Goal: Task Accomplishment & Management: Use online tool/utility

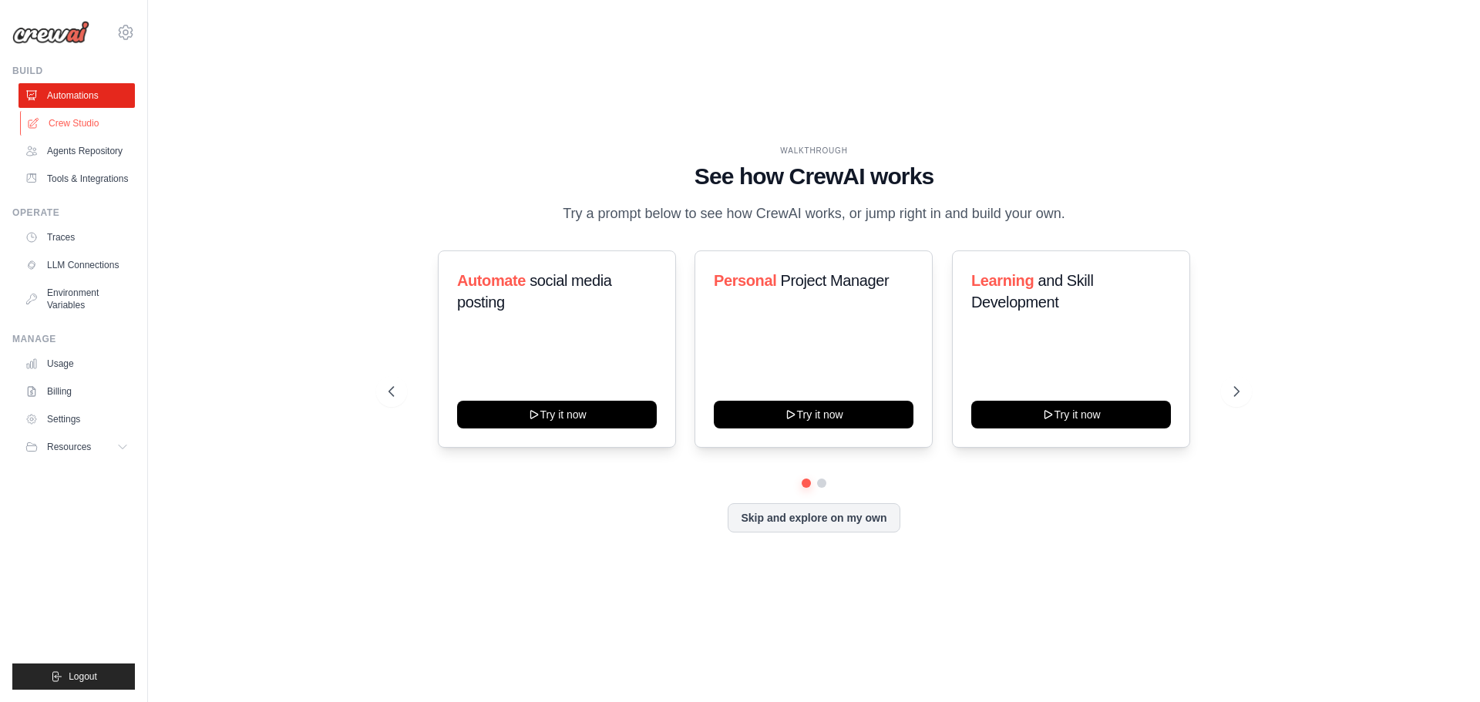
click at [86, 113] on link "Crew Studio" at bounding box center [78, 123] width 116 height 25
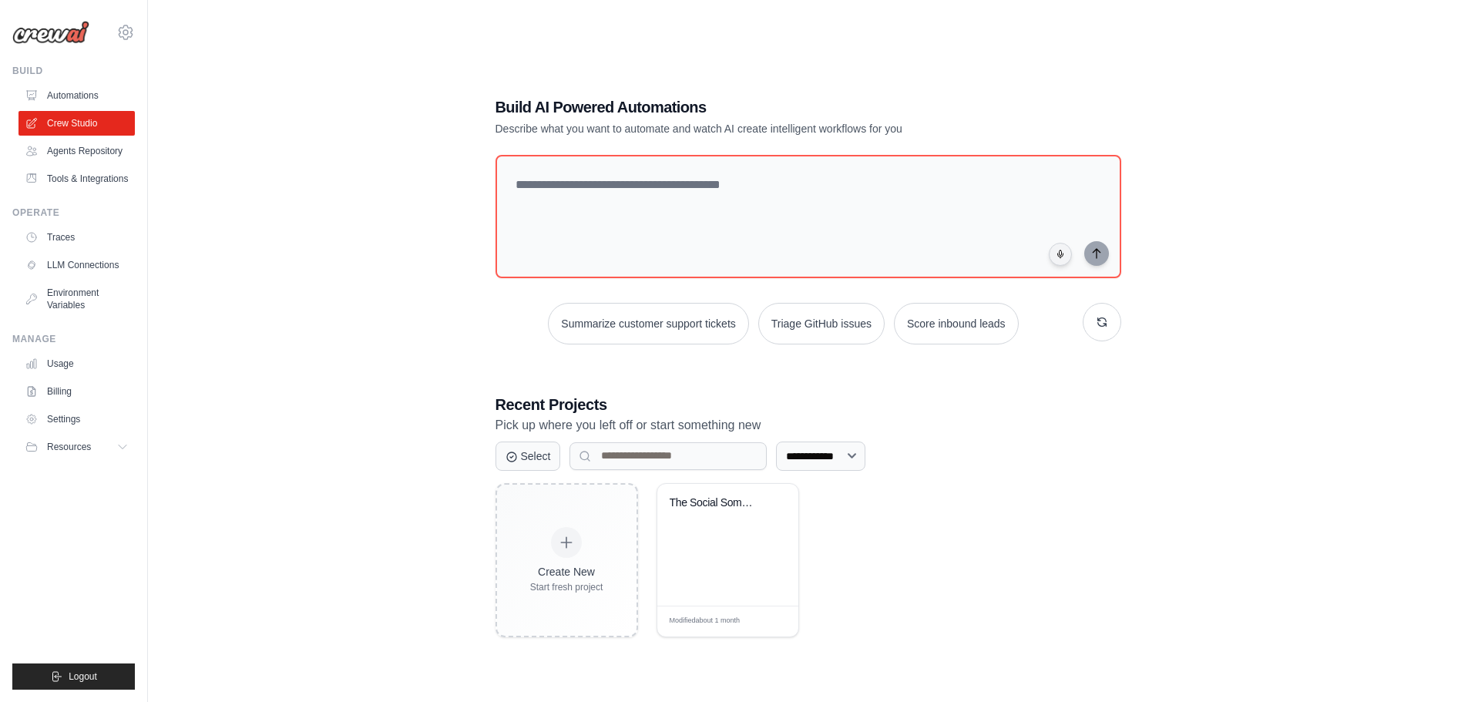
click at [1031, 384] on div "**********" at bounding box center [808, 367] width 663 height 590
click at [729, 534] on div "The Social Sommelier" at bounding box center [727, 545] width 141 height 122
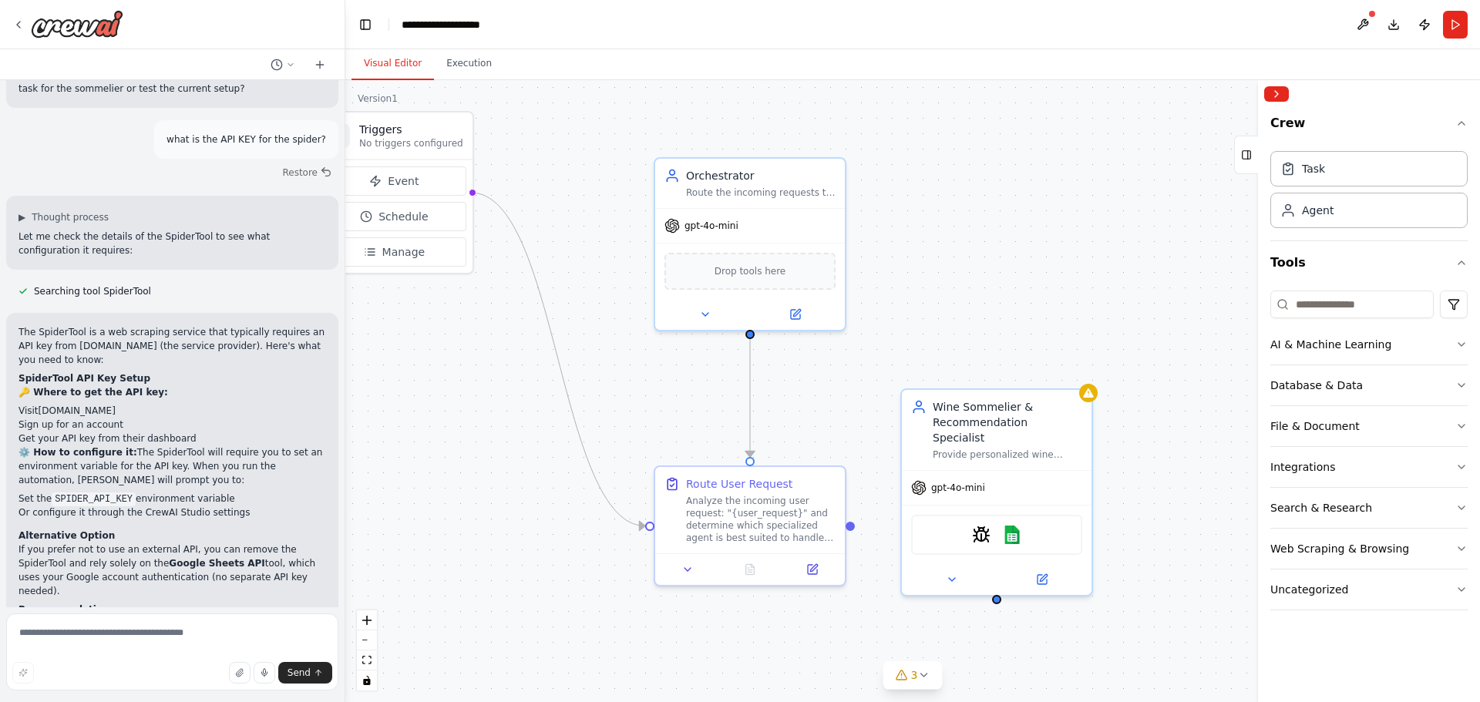
scroll to position [4285, 0]
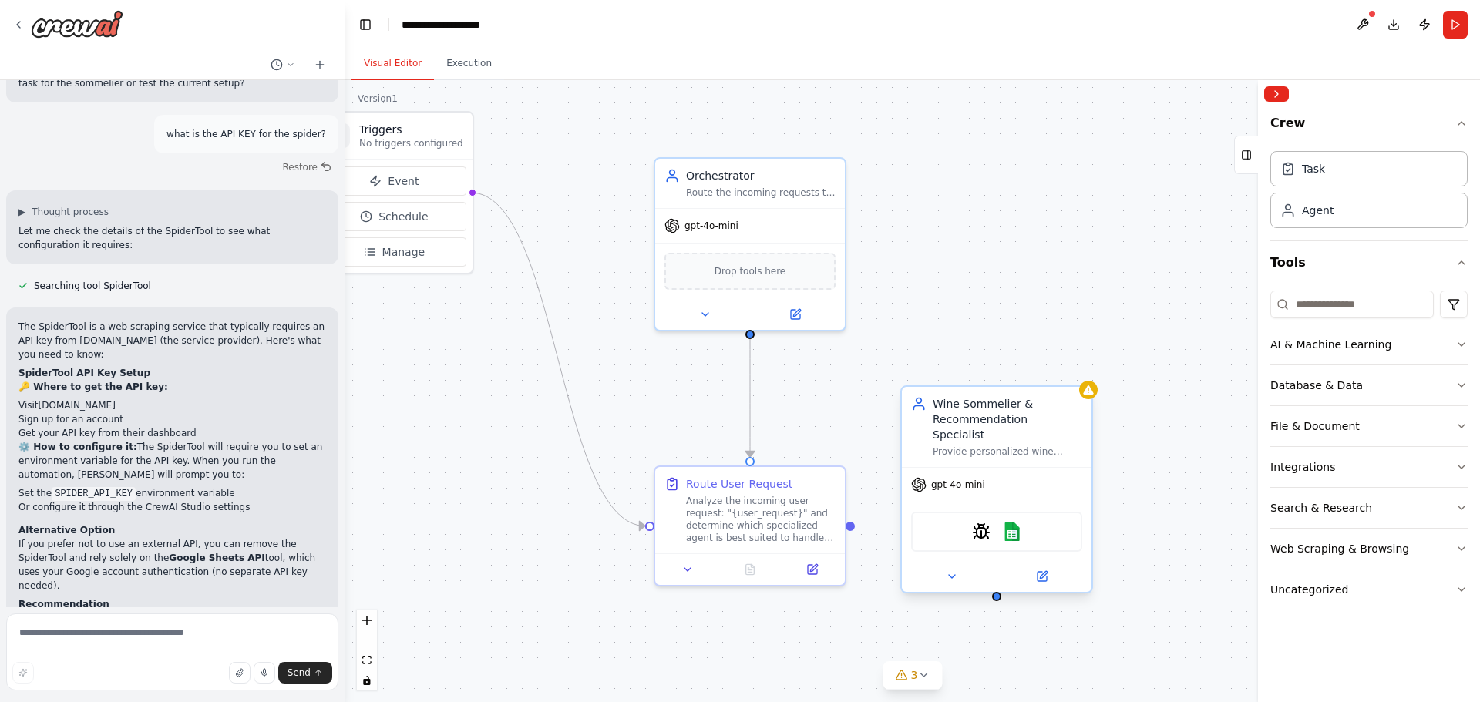
click at [1004, 411] on div "Wine Sommelier & Recommendation Specialist" at bounding box center [1008, 419] width 150 height 46
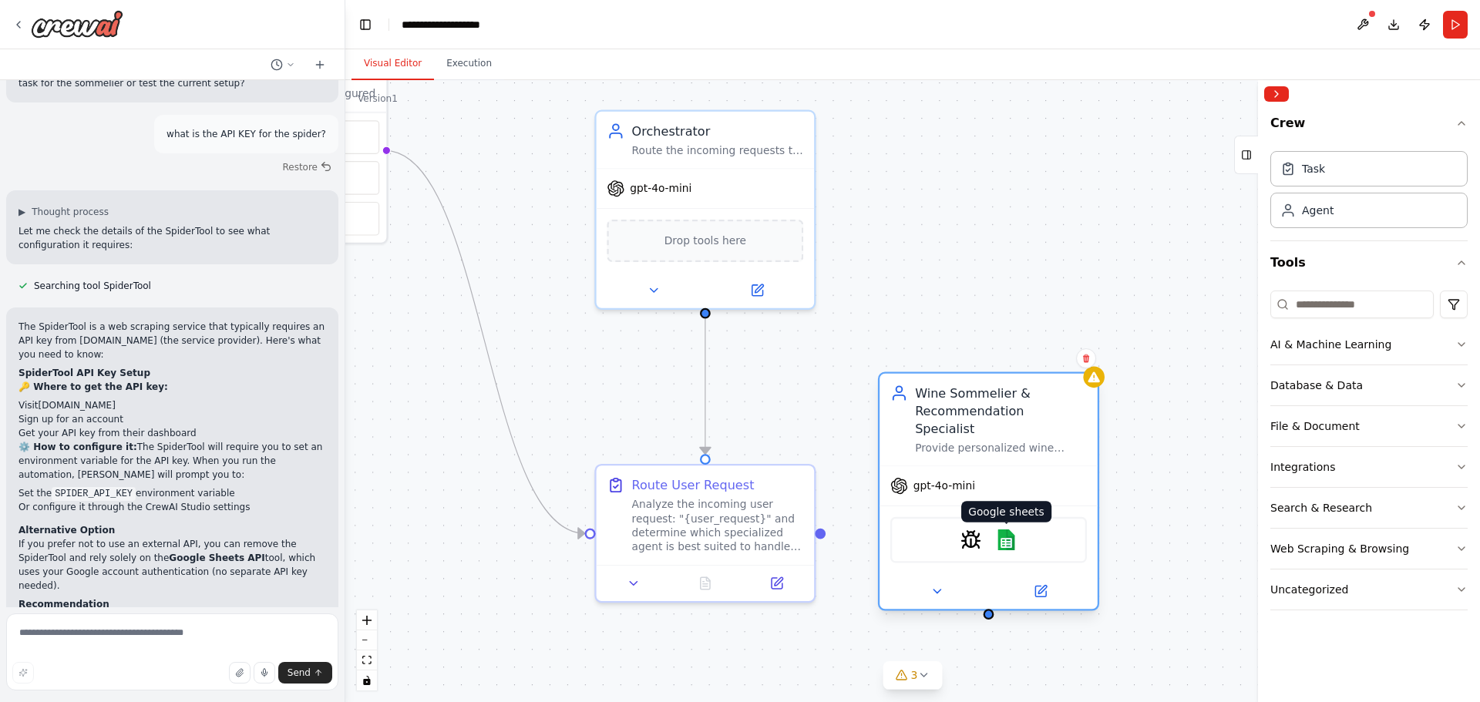
click at [1010, 530] on img at bounding box center [1007, 541] width 22 height 22
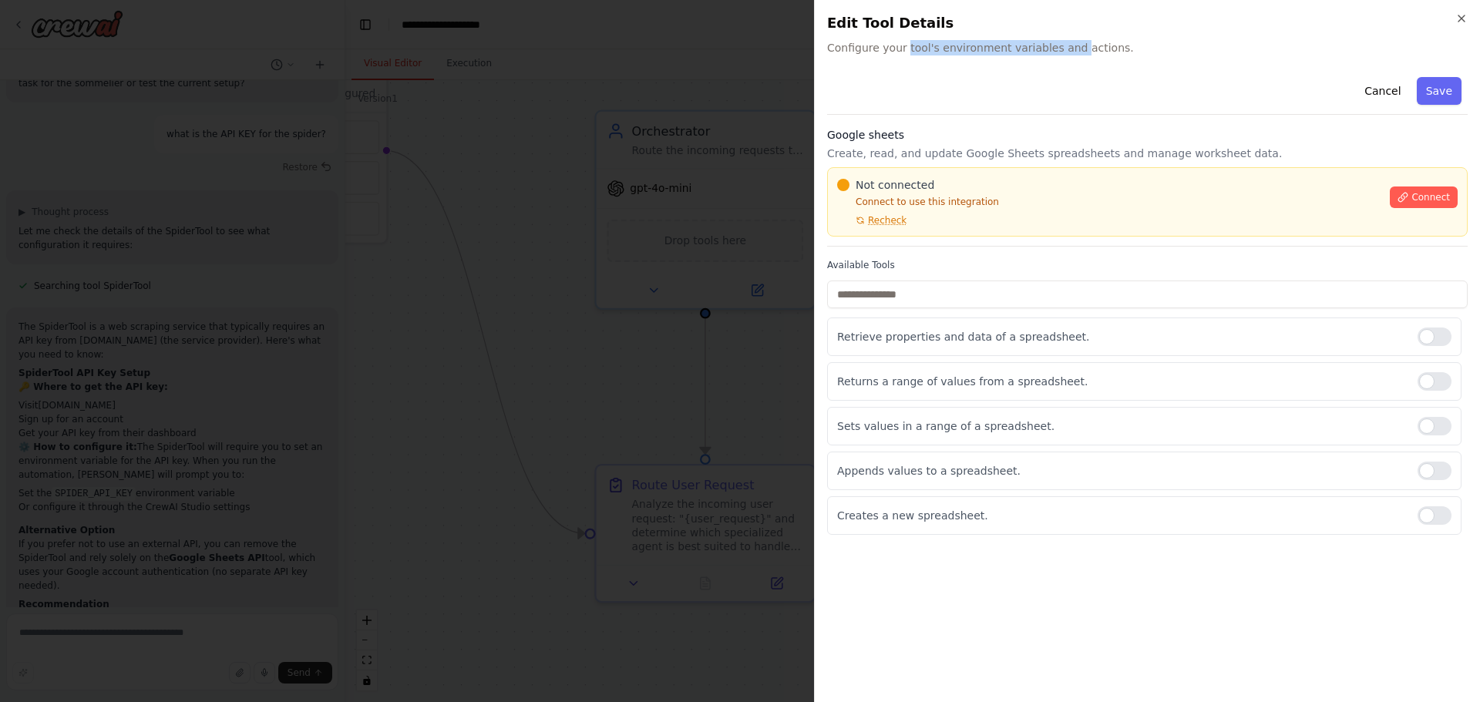
drag, startPoint x: 936, startPoint y: 47, endPoint x: 1077, endPoint y: 58, distance: 141.5
click at [1071, 58] on div "Close Edit Tool Details Configure your tool's environment variables and actions…" at bounding box center [1147, 351] width 666 height 702
click at [1077, 58] on div "Close Edit Tool Details Configure your tool's environment variables and actions…" at bounding box center [1147, 351] width 666 height 702
drag, startPoint x: 987, startPoint y: 42, endPoint x: 1132, endPoint y: 52, distance: 145.2
click at [1128, 52] on span "Configure your tool's environment variables and actions." at bounding box center [1147, 47] width 641 height 15
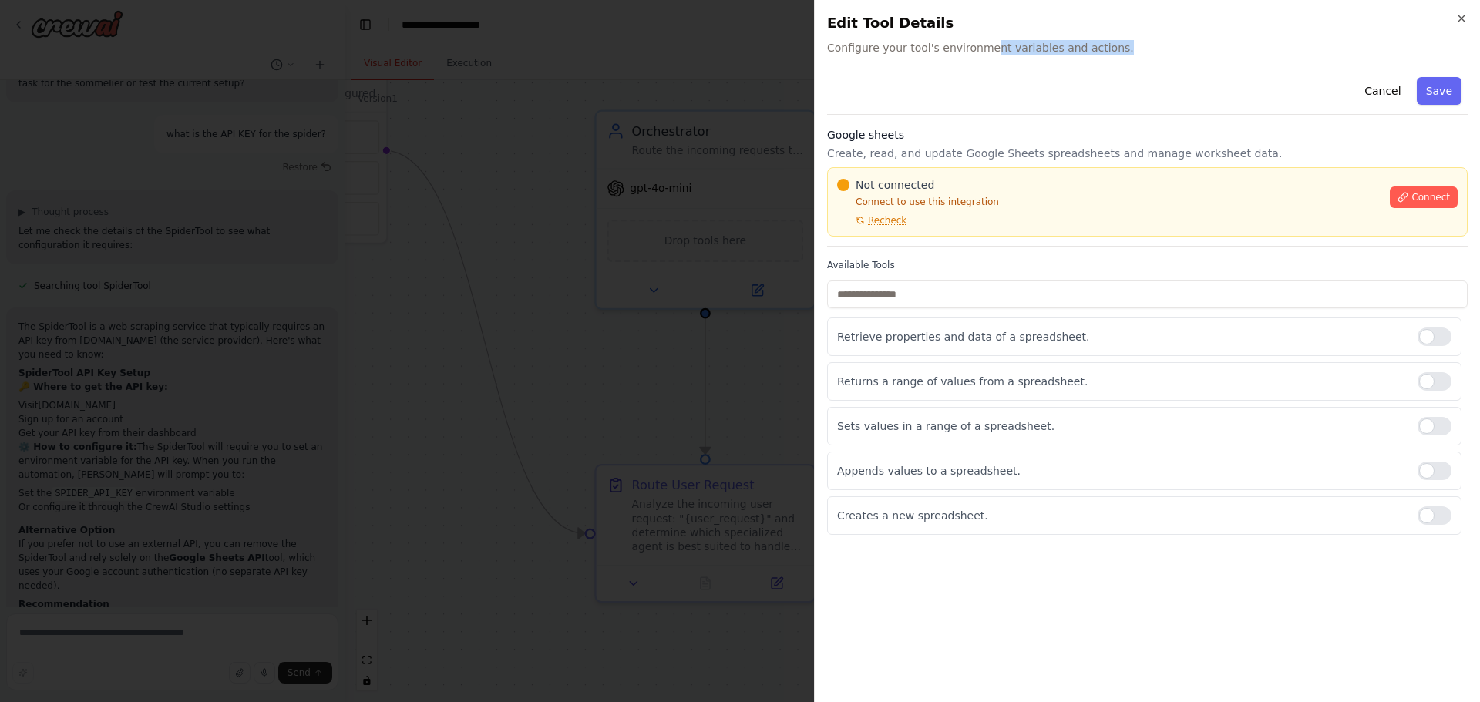
click at [1144, 53] on span "Configure your tool's environment variables and actions." at bounding box center [1147, 47] width 641 height 15
drag, startPoint x: 942, startPoint y: 49, endPoint x: 1121, endPoint y: 49, distance: 179.6
click at [1056, 49] on span "Configure your tool's environment variables and actions." at bounding box center [1147, 47] width 641 height 15
click at [1132, 49] on span "Configure your tool's environment variables and actions." at bounding box center [1147, 47] width 641 height 15
drag, startPoint x: 863, startPoint y: 153, endPoint x: 955, endPoint y: 146, distance: 91.9
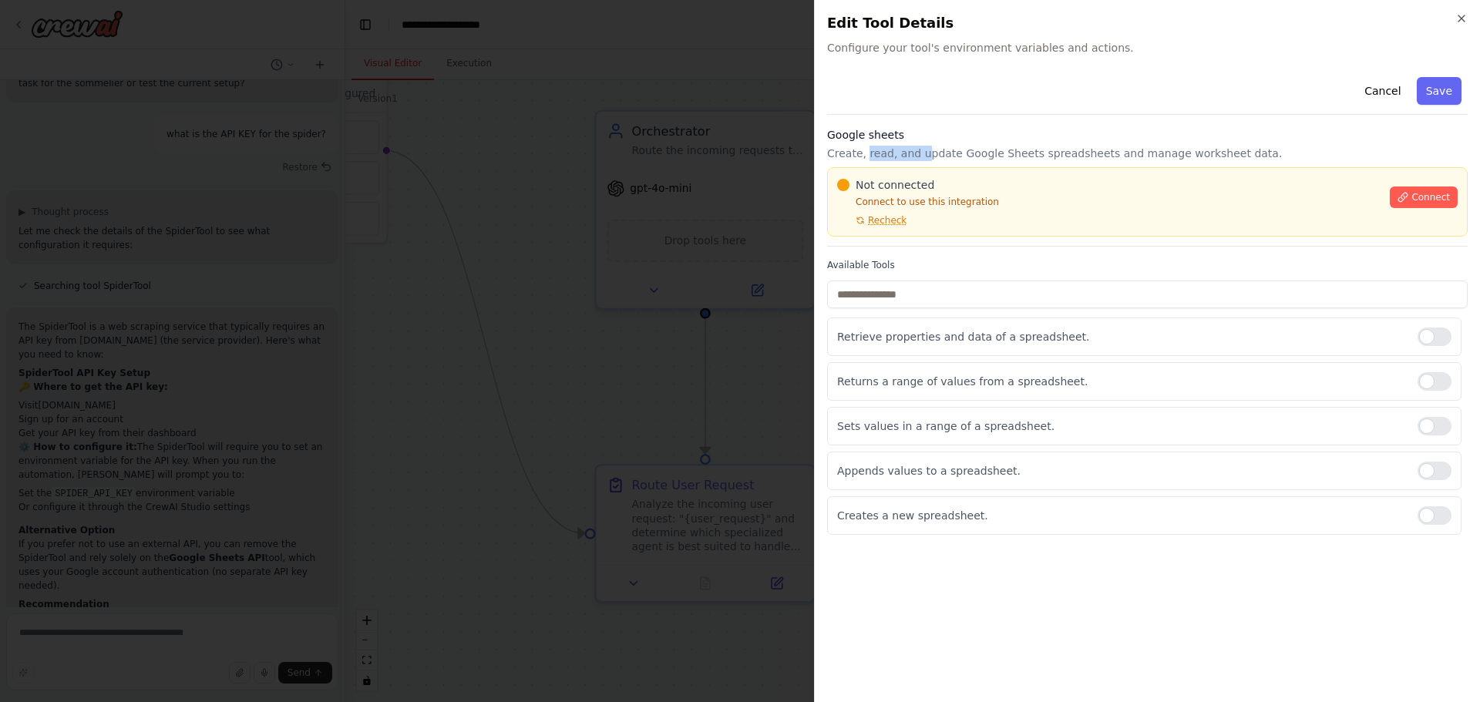
click at [939, 148] on p "Create, read, and update Google Sheets spreadsheets and manage worksheet data." at bounding box center [1147, 153] width 641 height 15
click at [955, 146] on p "Create, read, and update Google Sheets spreadsheets and manage worksheet data." at bounding box center [1147, 153] width 641 height 15
click at [1461, 22] on icon "button" at bounding box center [1461, 18] width 12 height 12
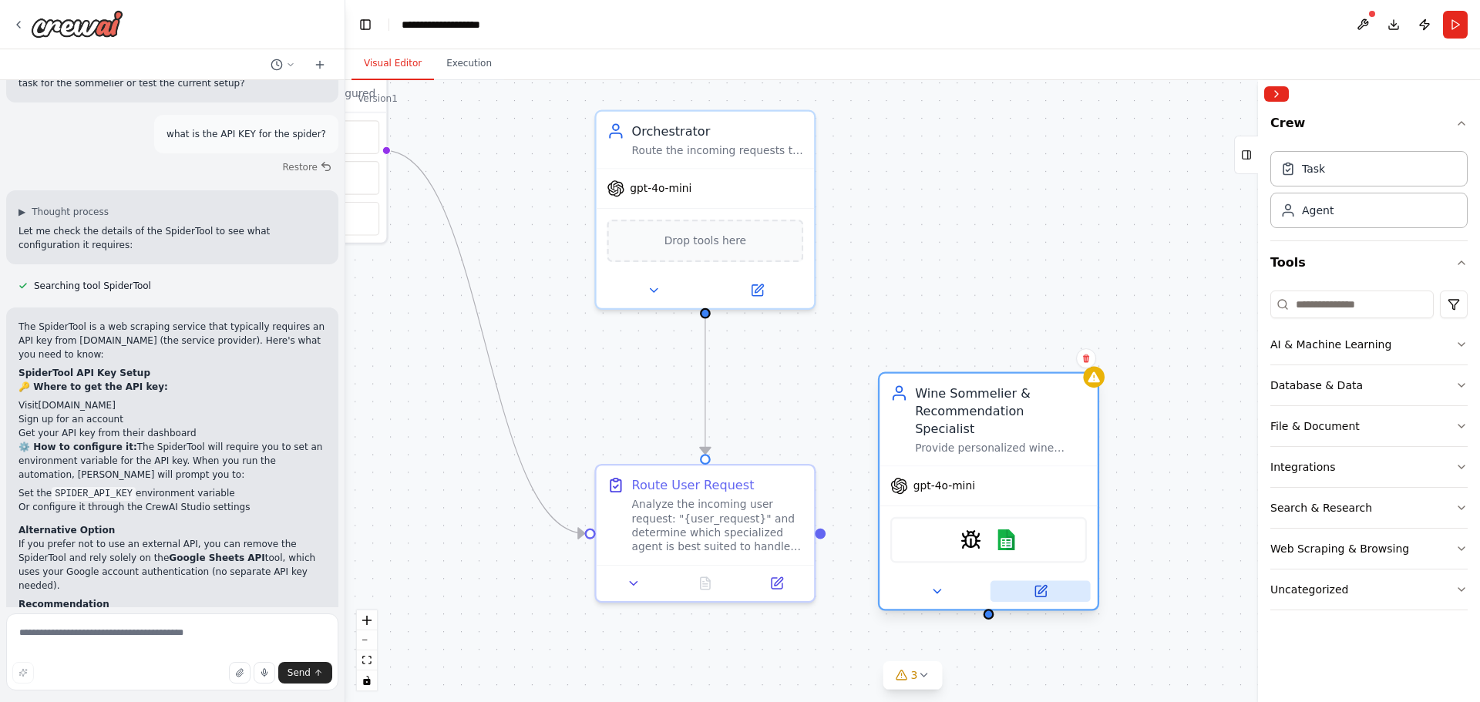
click at [1039, 586] on icon at bounding box center [1042, 590] width 8 height 8
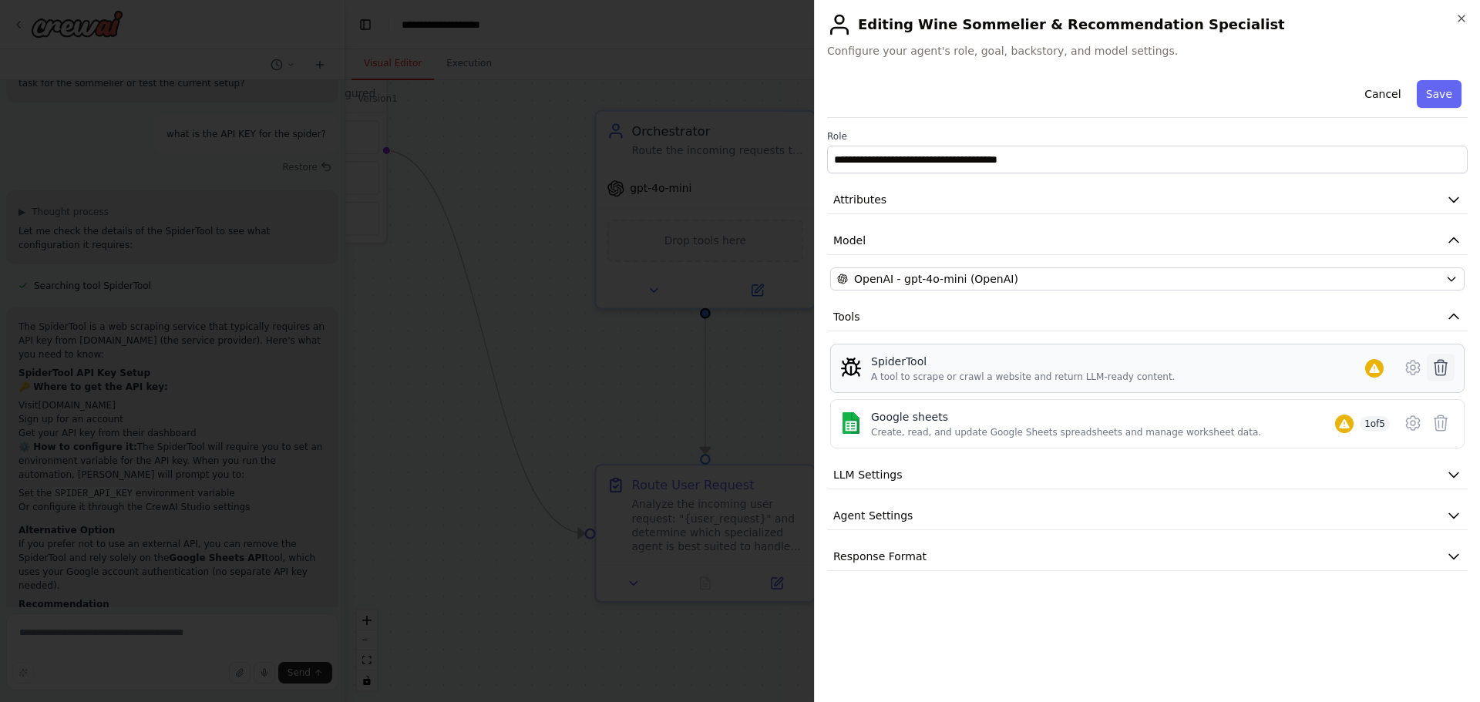
click at [1447, 369] on icon at bounding box center [1440, 367] width 18 height 18
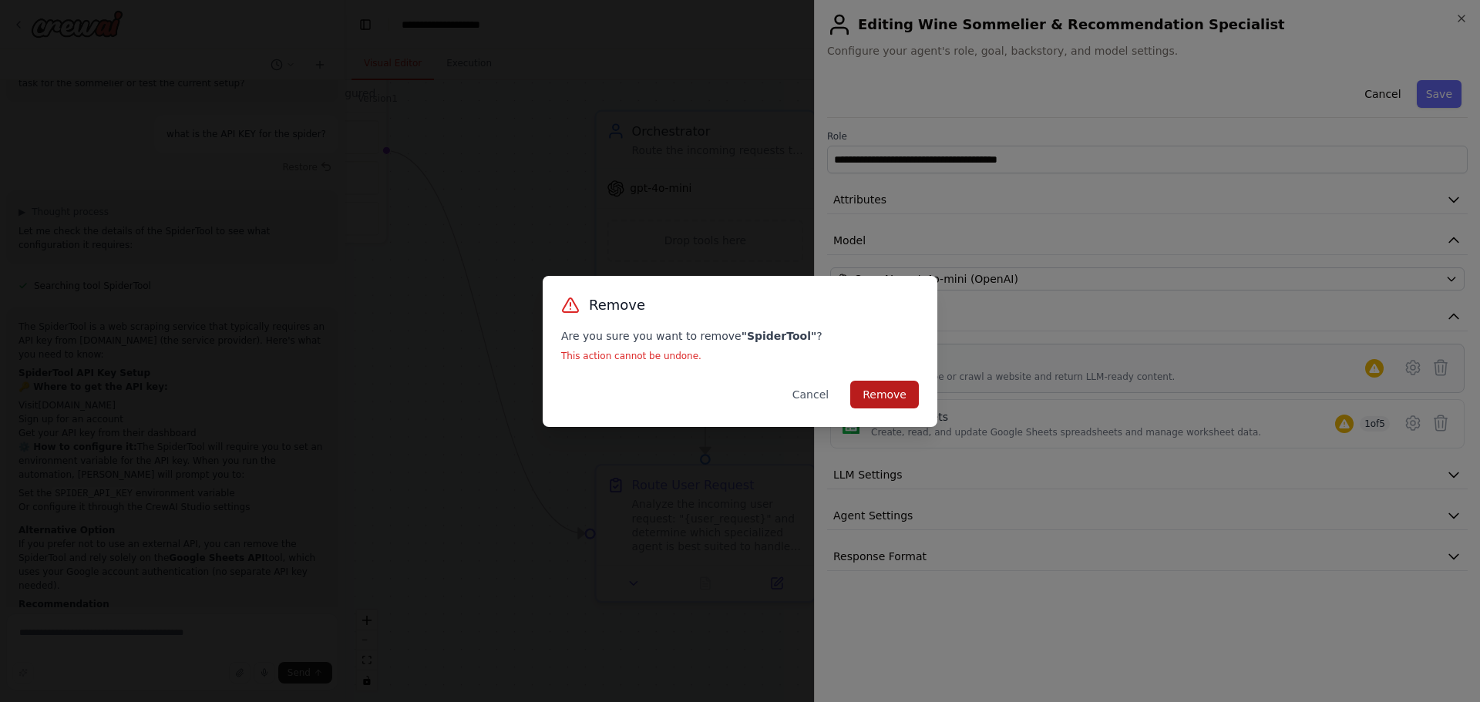
click at [896, 397] on button "Remove" at bounding box center [884, 395] width 69 height 28
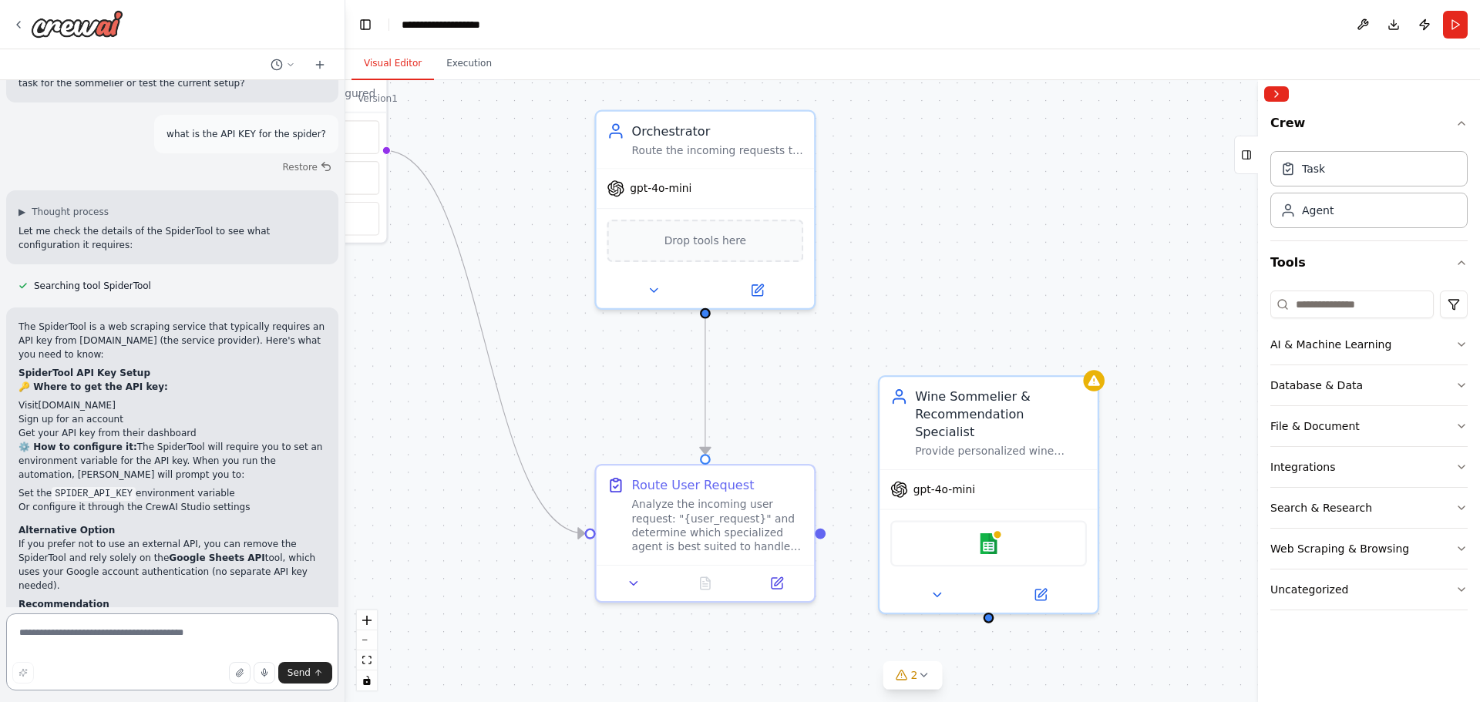
click at [199, 632] on textarea at bounding box center [172, 652] width 332 height 77
type textarea "**********"
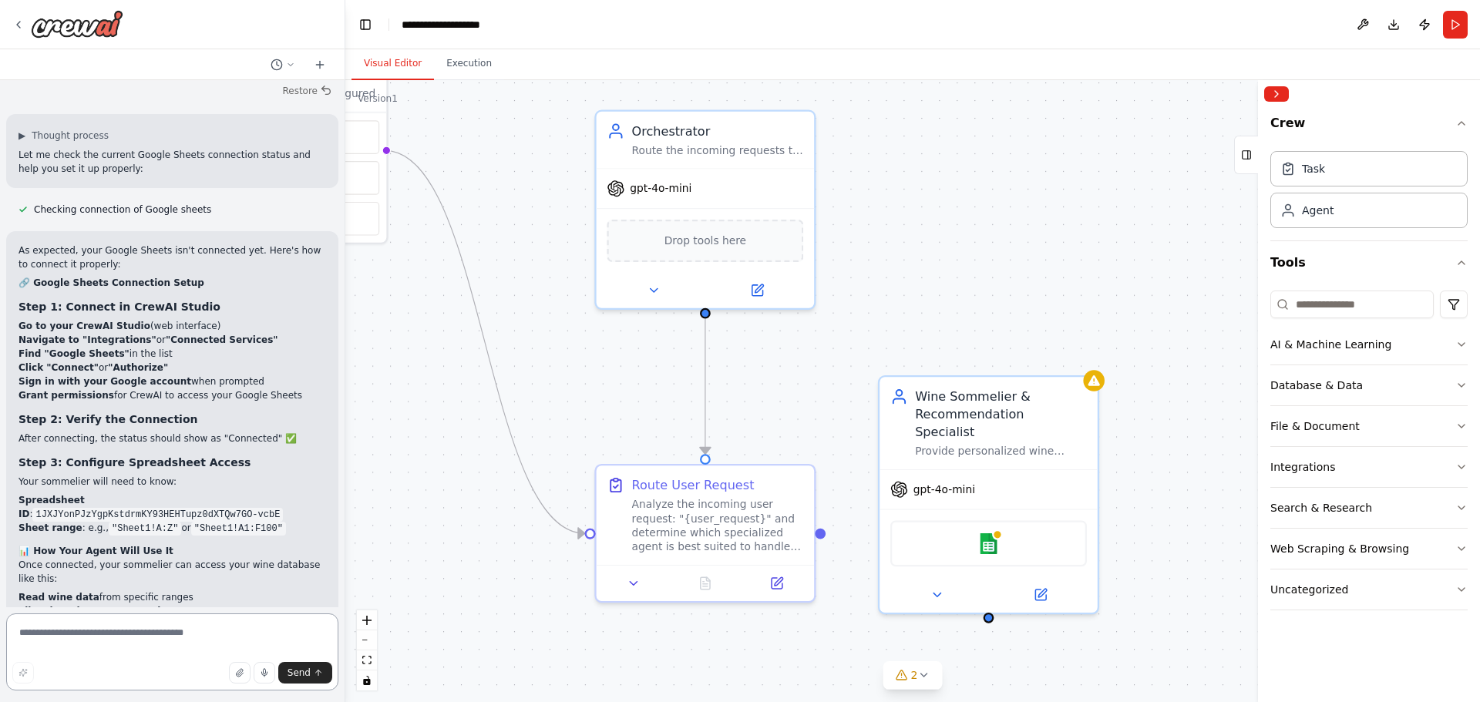
scroll to position [5051, 0]
click at [997, 530] on img at bounding box center [989, 541] width 22 height 22
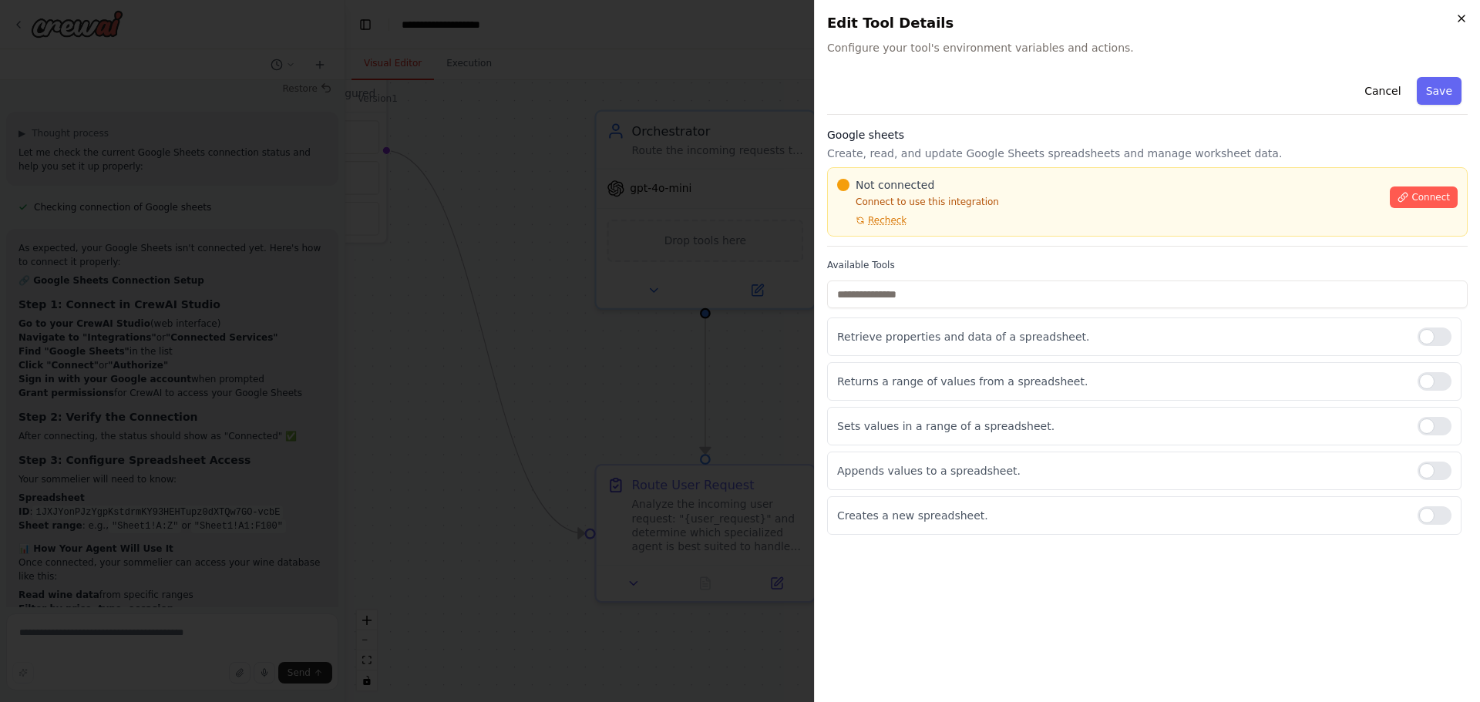
click at [1463, 12] on icon "button" at bounding box center [1461, 18] width 12 height 12
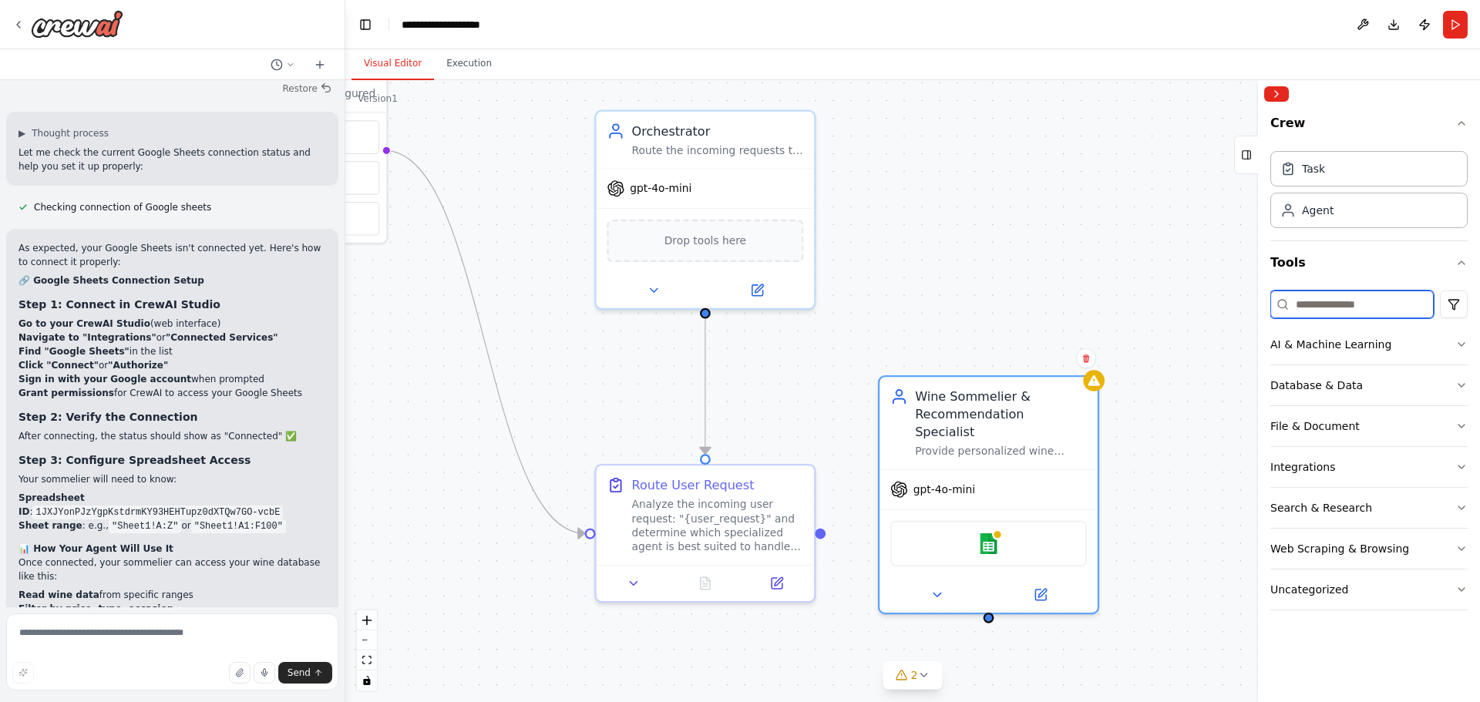
click at [1359, 300] on input at bounding box center [1351, 305] width 163 height 28
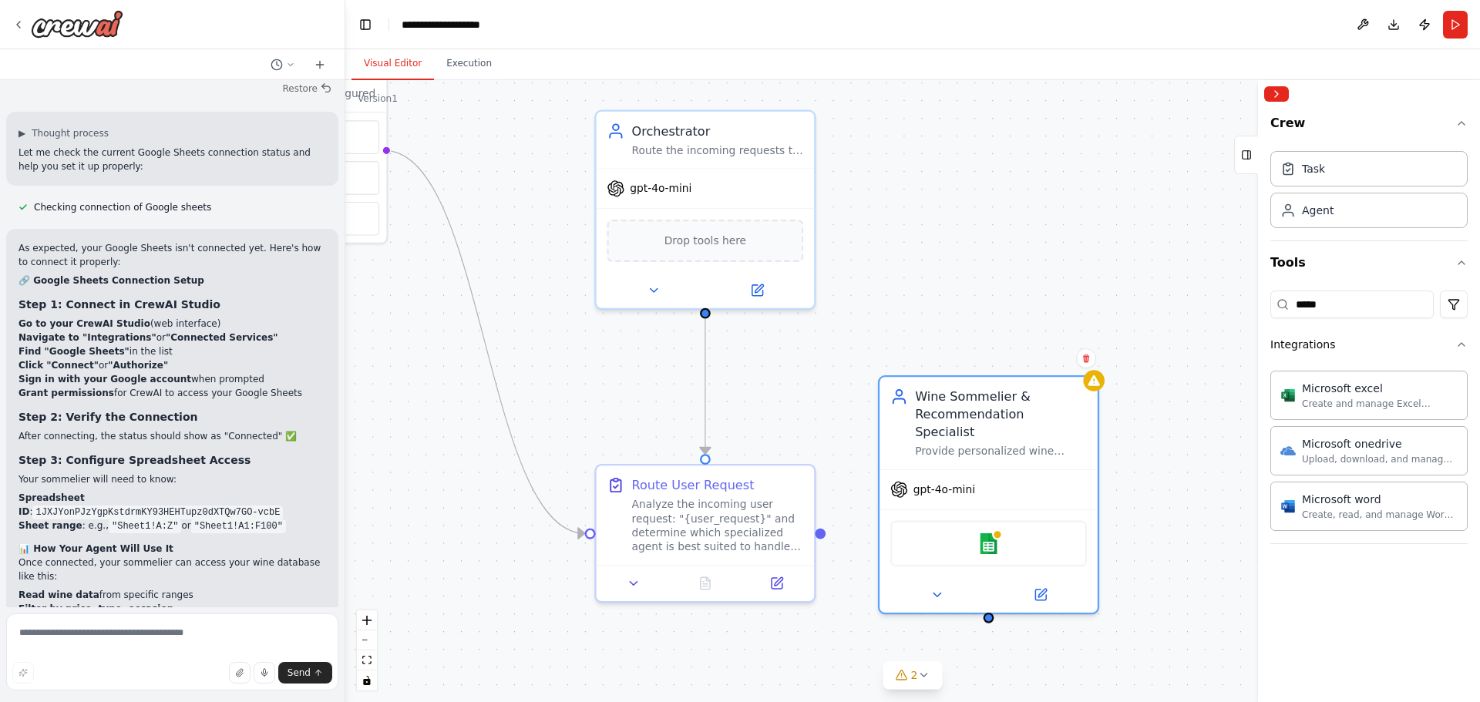
click at [1353, 561] on div "Crew Task Agent Tools ***** Integrations Microsoft excel Create and manage Exce…" at bounding box center [1369, 405] width 222 height 594
click at [1280, 93] on button "Collapse right sidebar" at bounding box center [1276, 93] width 25 height 15
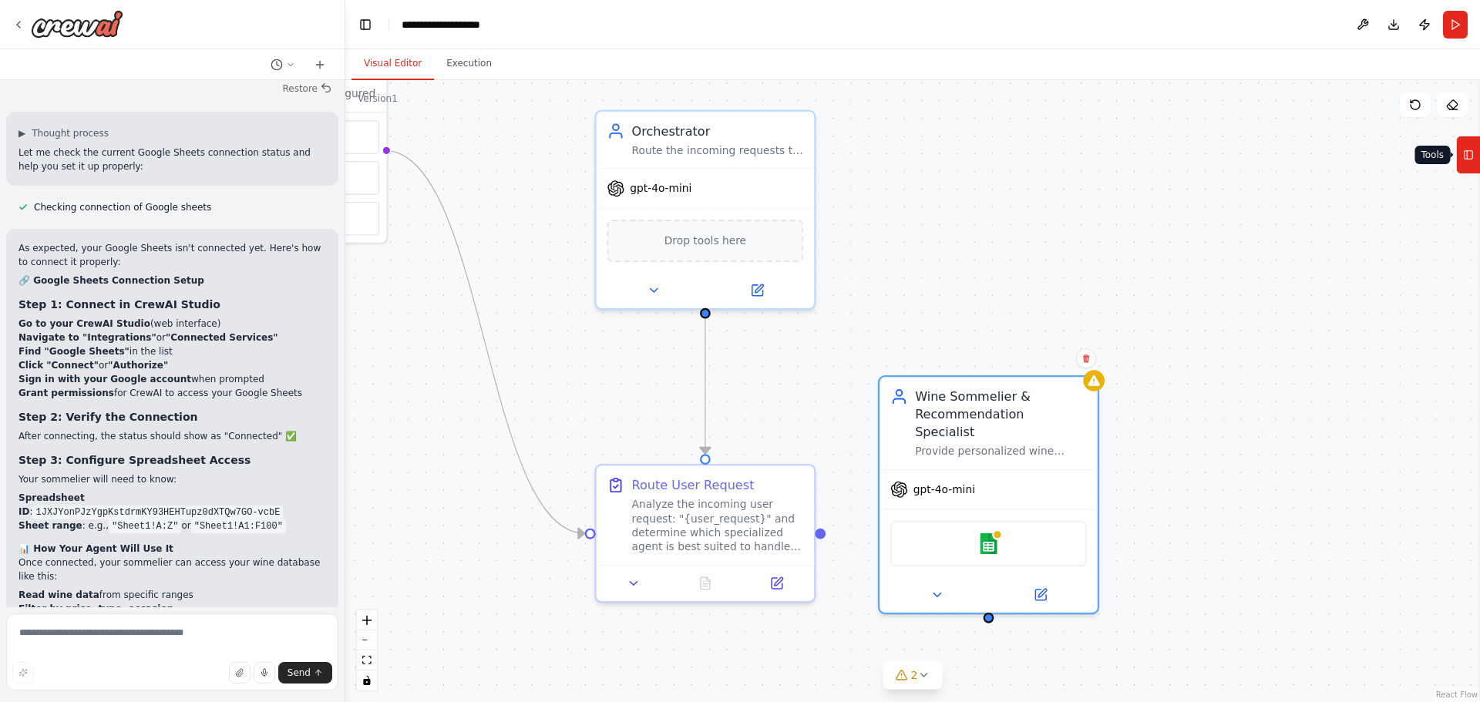
click at [1465, 160] on icon at bounding box center [1468, 155] width 11 height 25
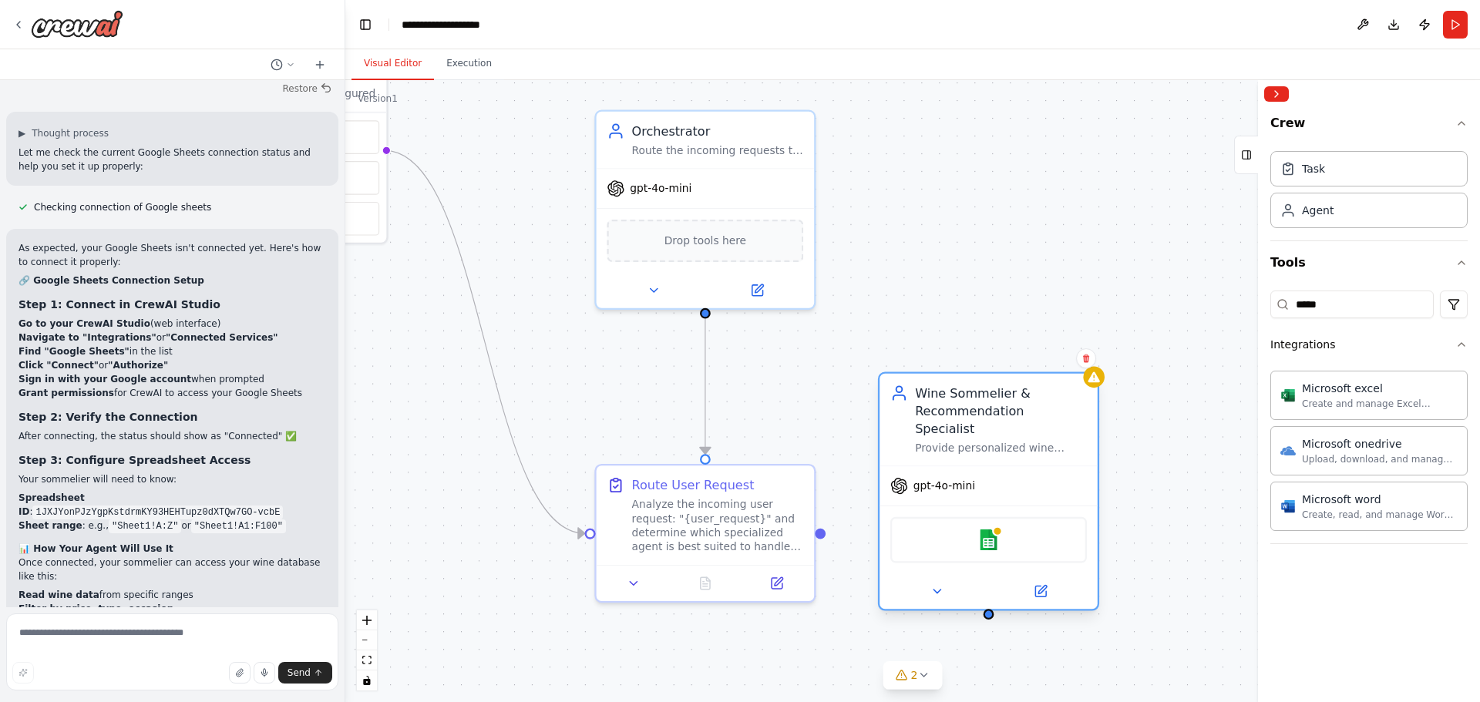
click at [985, 469] on div "gpt-4o-mini" at bounding box center [988, 485] width 218 height 39
click at [992, 530] on img at bounding box center [989, 541] width 22 height 22
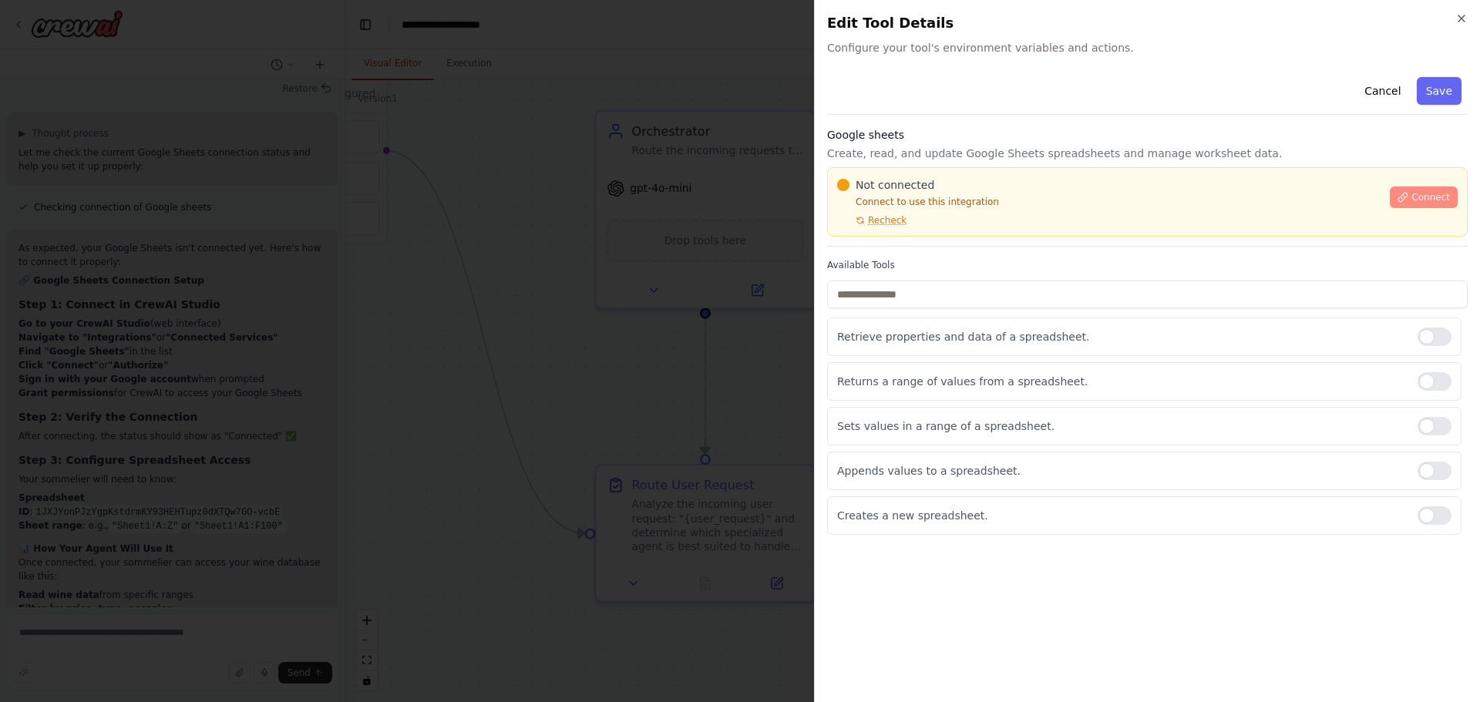
click at [1430, 203] on span "Connect" at bounding box center [1430, 197] width 39 height 12
click at [1461, 18] on icon "button" at bounding box center [1461, 18] width 6 height 6
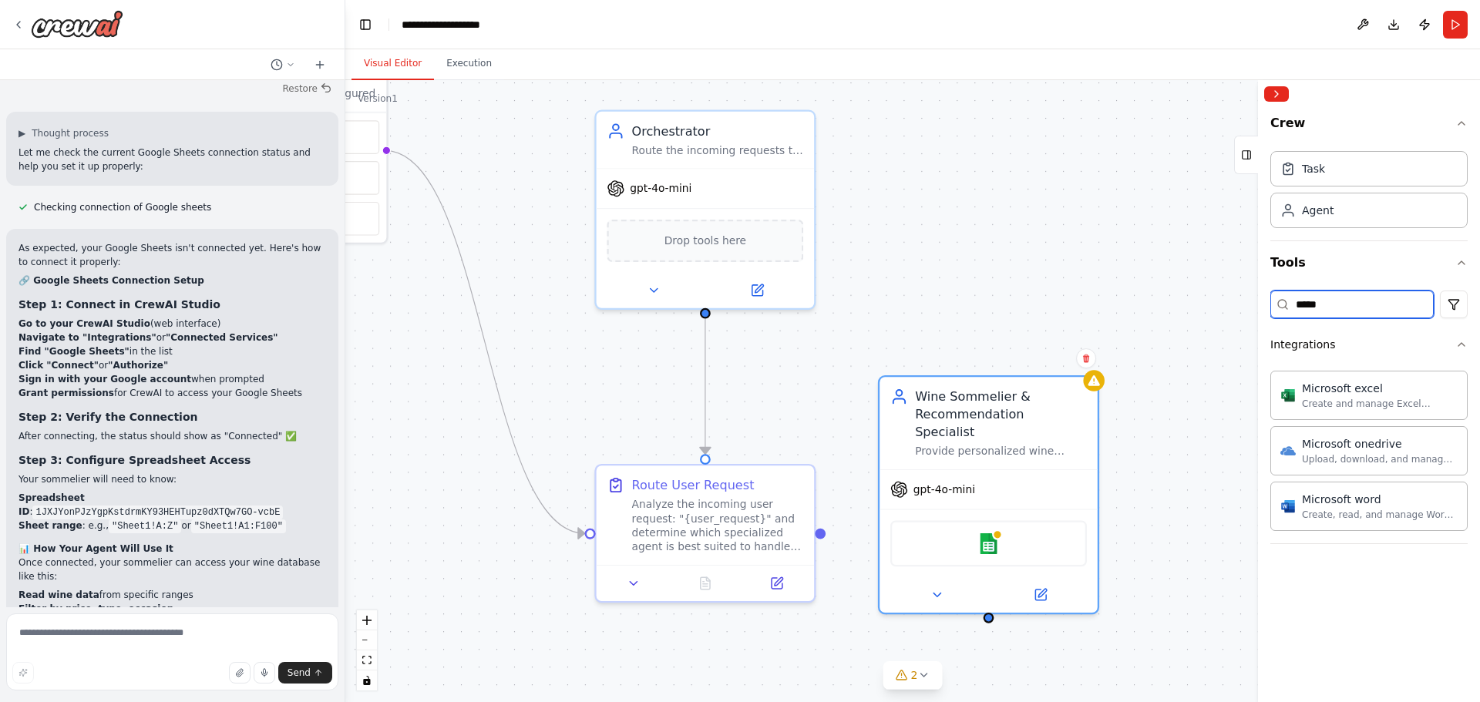
drag, startPoint x: 1343, startPoint y: 300, endPoint x: 1253, endPoint y: 299, distance: 89.4
click at [1258, 299] on div "Crew Task Agent Tools ***** Integrations Microsoft excel Create and manage Exce…" at bounding box center [1369, 391] width 222 height 622
type input "*"
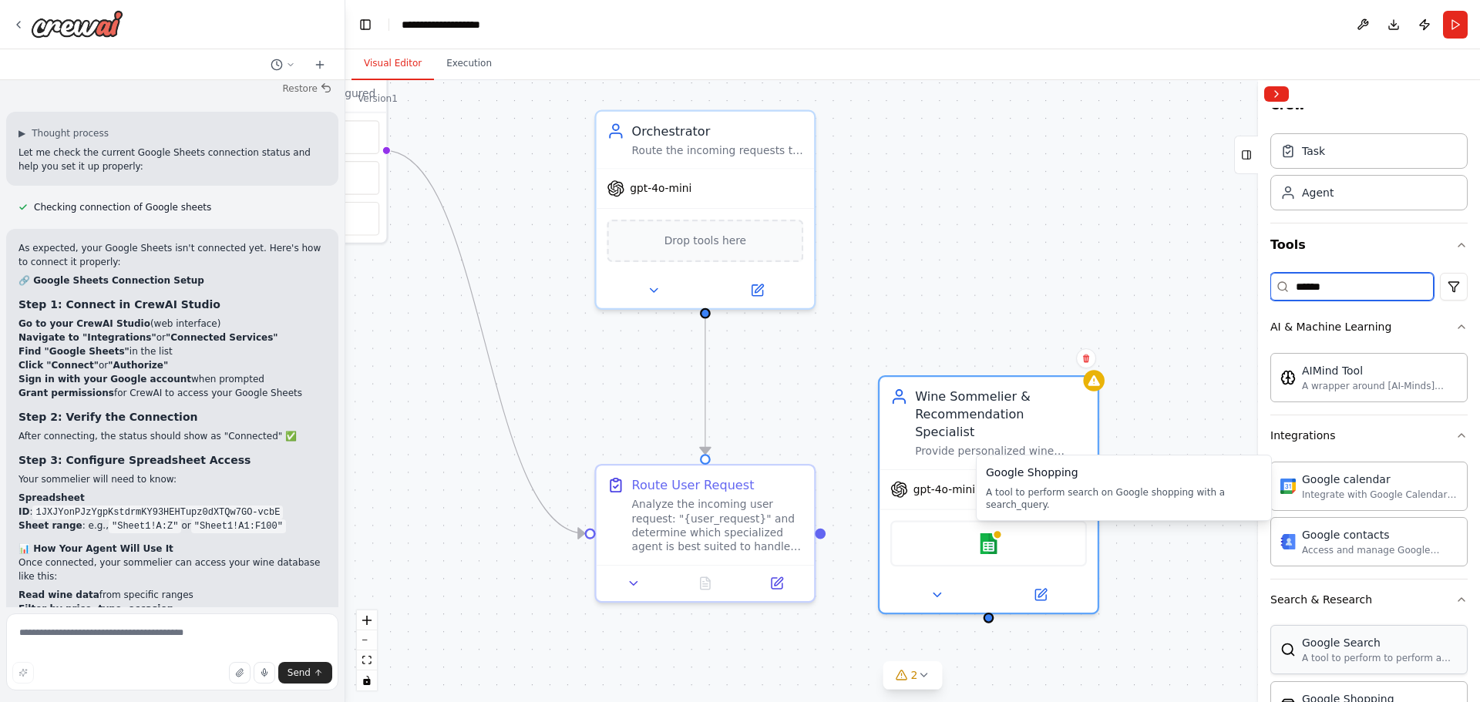
scroll to position [0, 0]
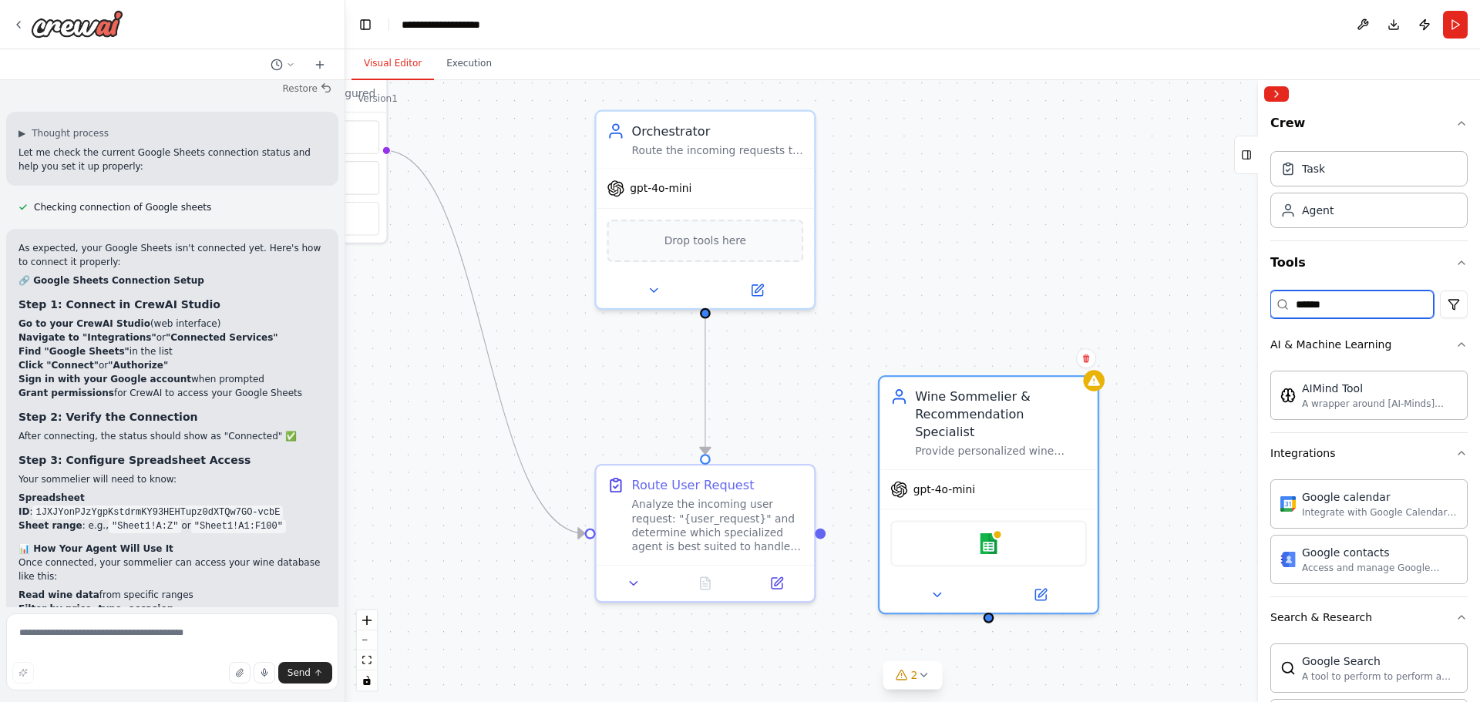
drag, startPoint x: 1352, startPoint y: 303, endPoint x: 1228, endPoint y: 303, distance: 124.1
click at [1229, 303] on div "Hello! I'm the CrewAI assistant. What kind of automation do you want to build? …" at bounding box center [740, 351] width 1480 height 702
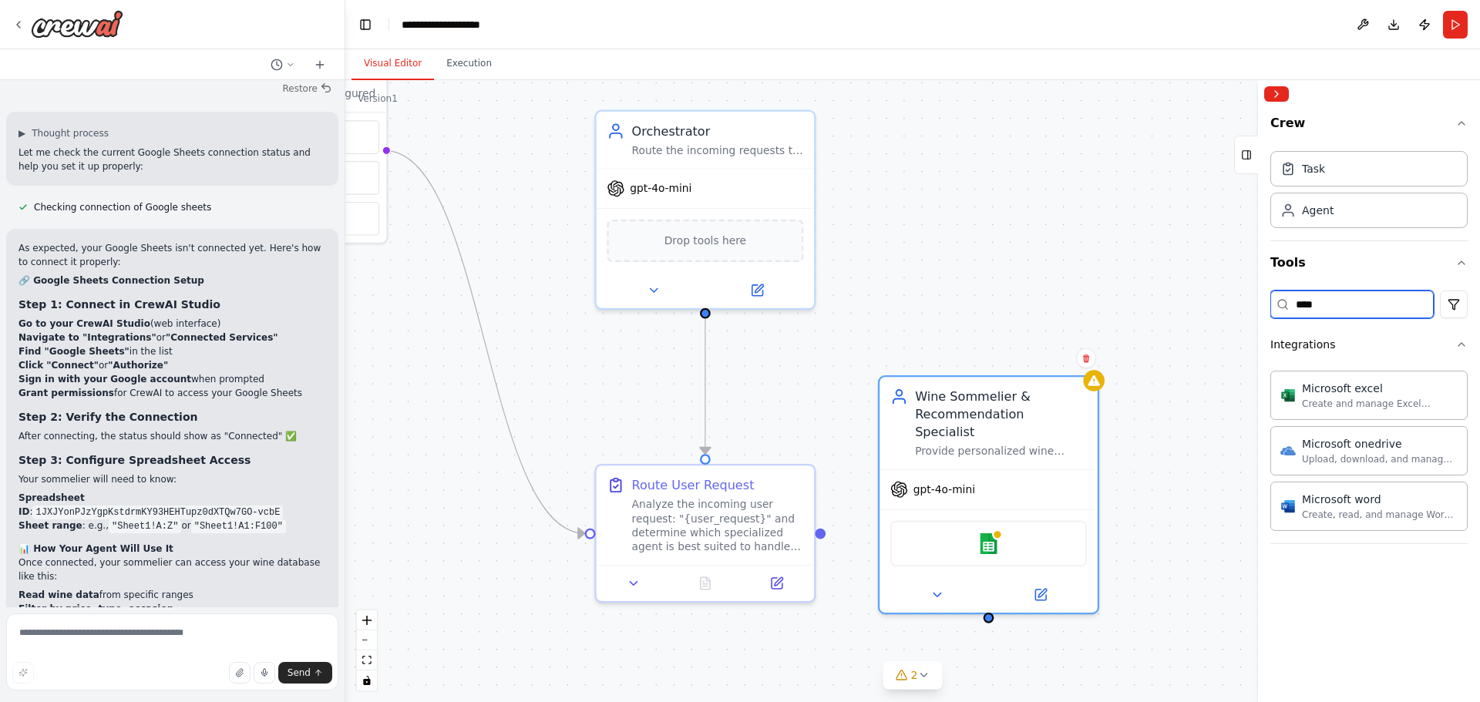
type input "*****"
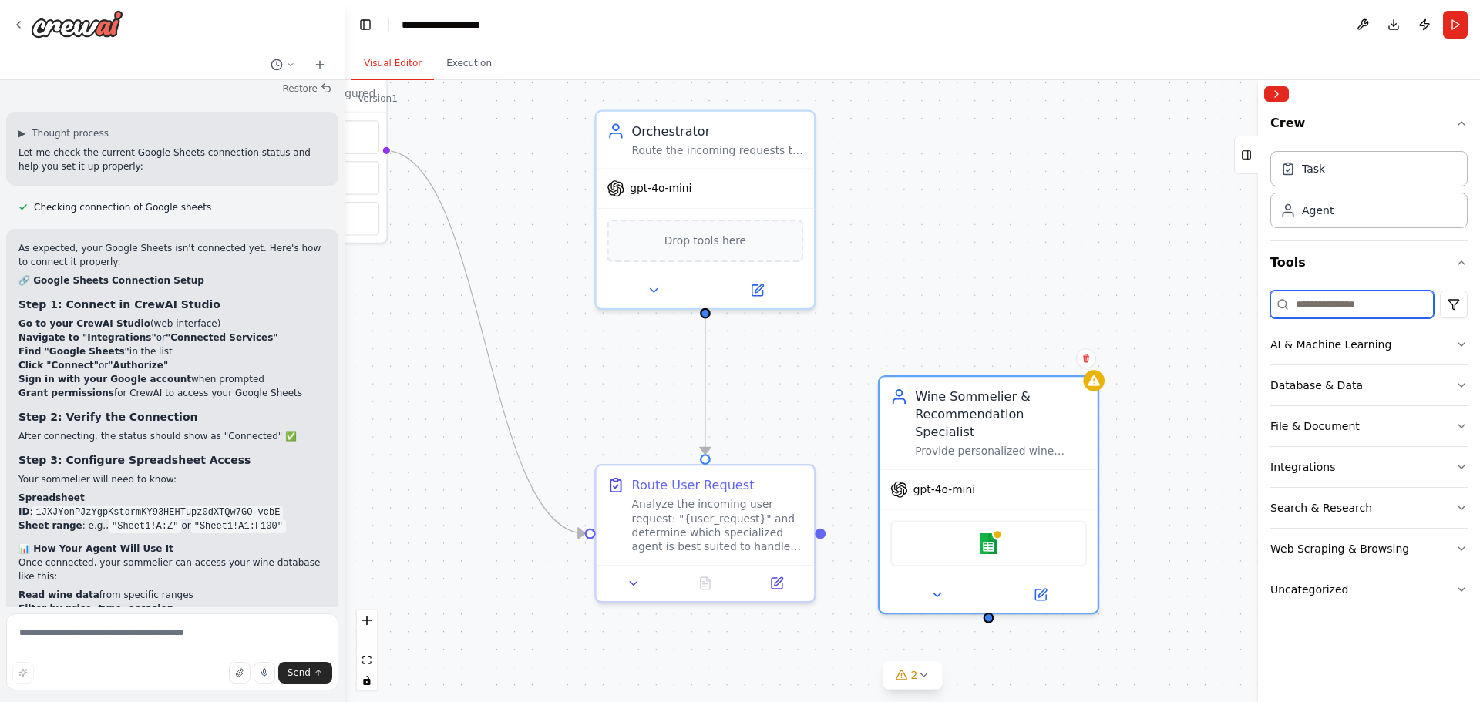
click at [1329, 306] on input at bounding box center [1351, 305] width 163 height 28
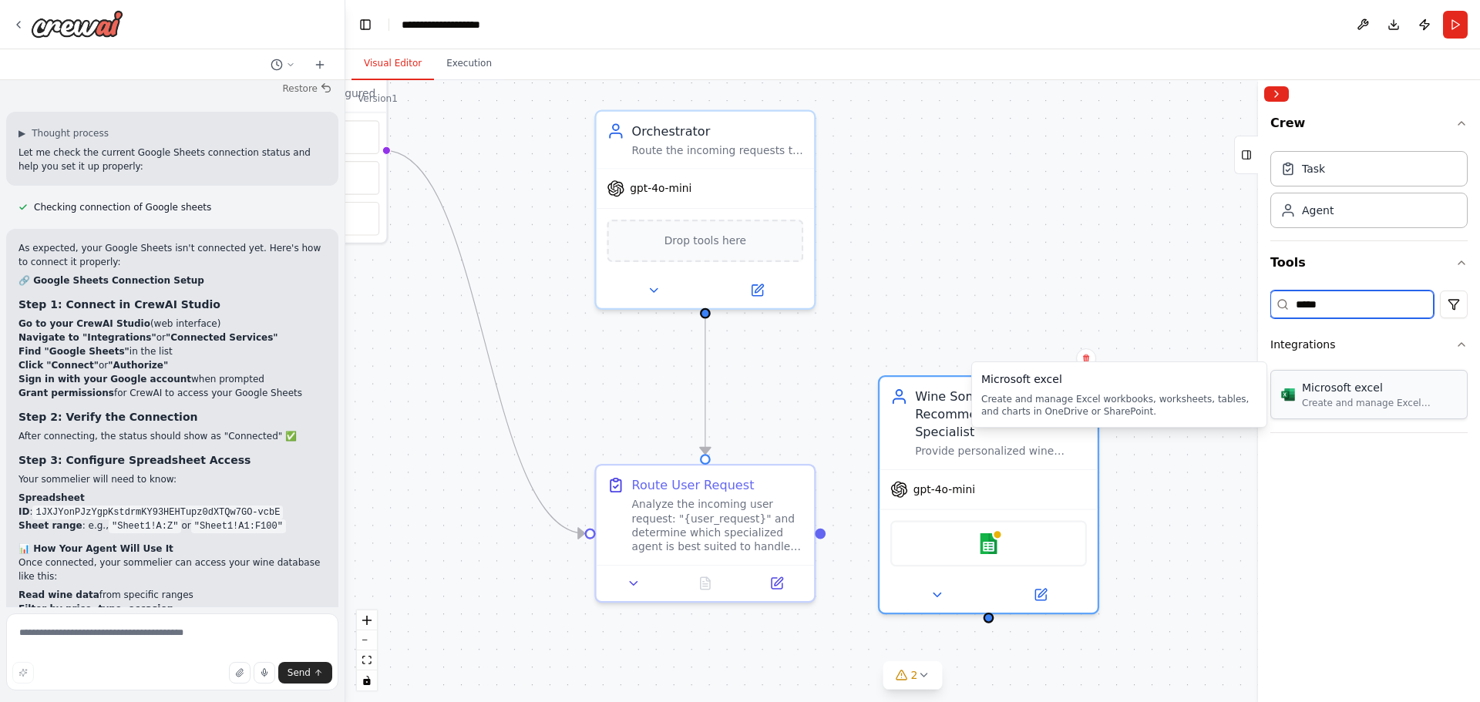
type input "*****"
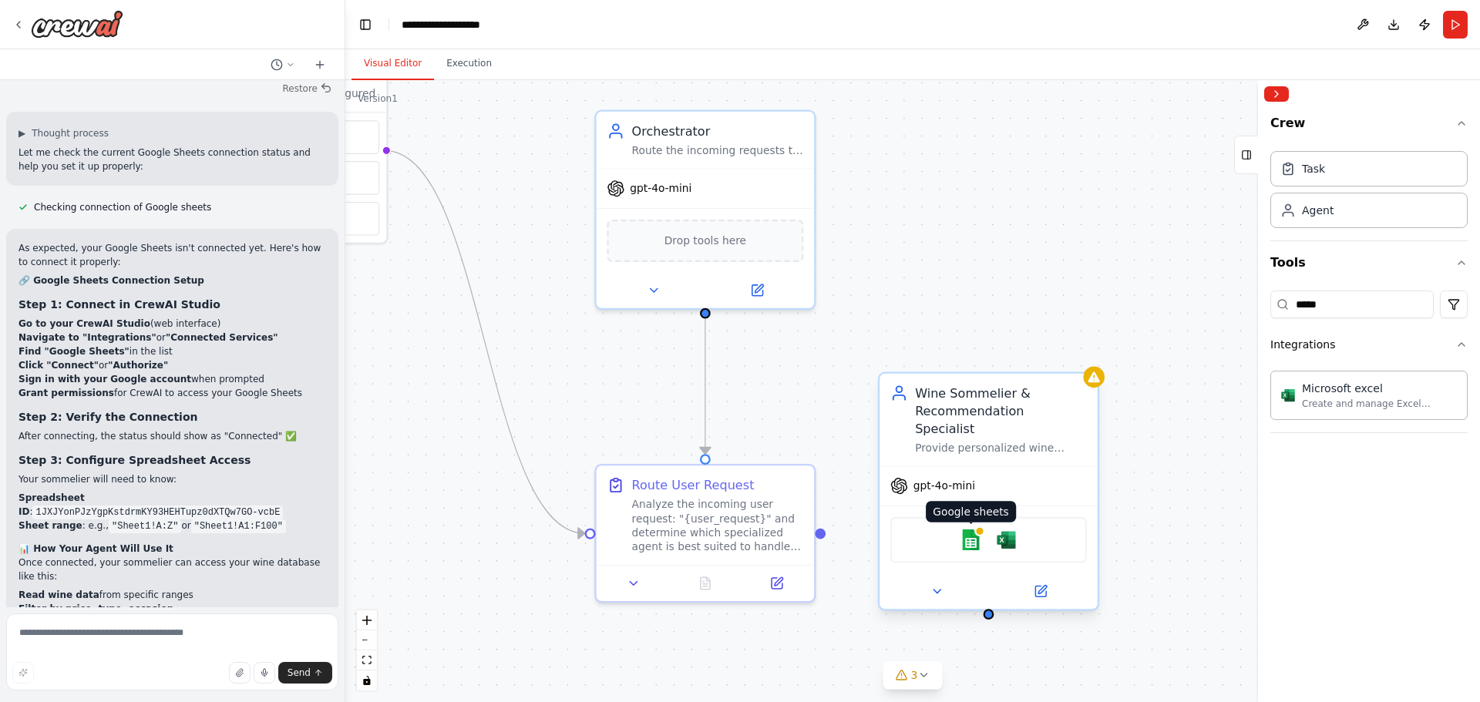
click at [972, 530] on img at bounding box center [971, 541] width 22 height 22
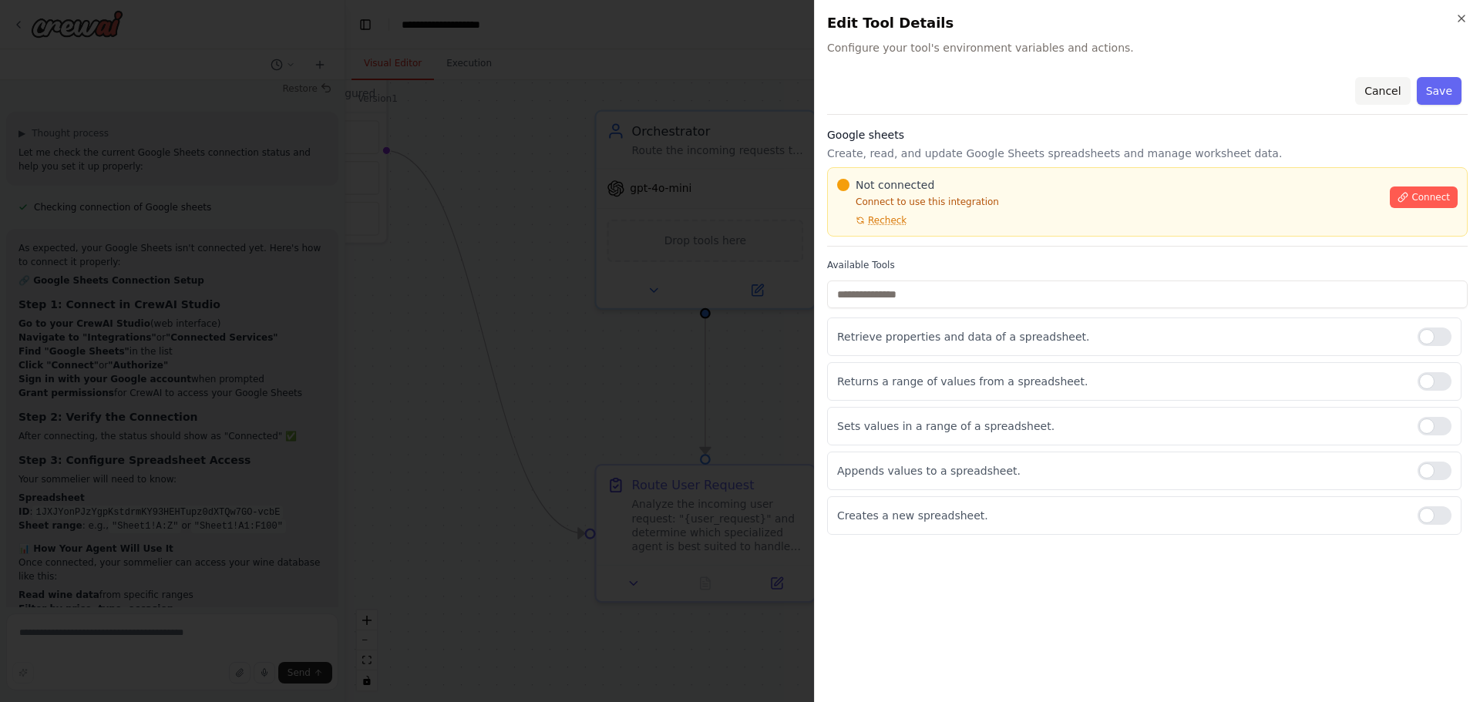
click at [1397, 82] on button "Cancel" at bounding box center [1382, 91] width 55 height 28
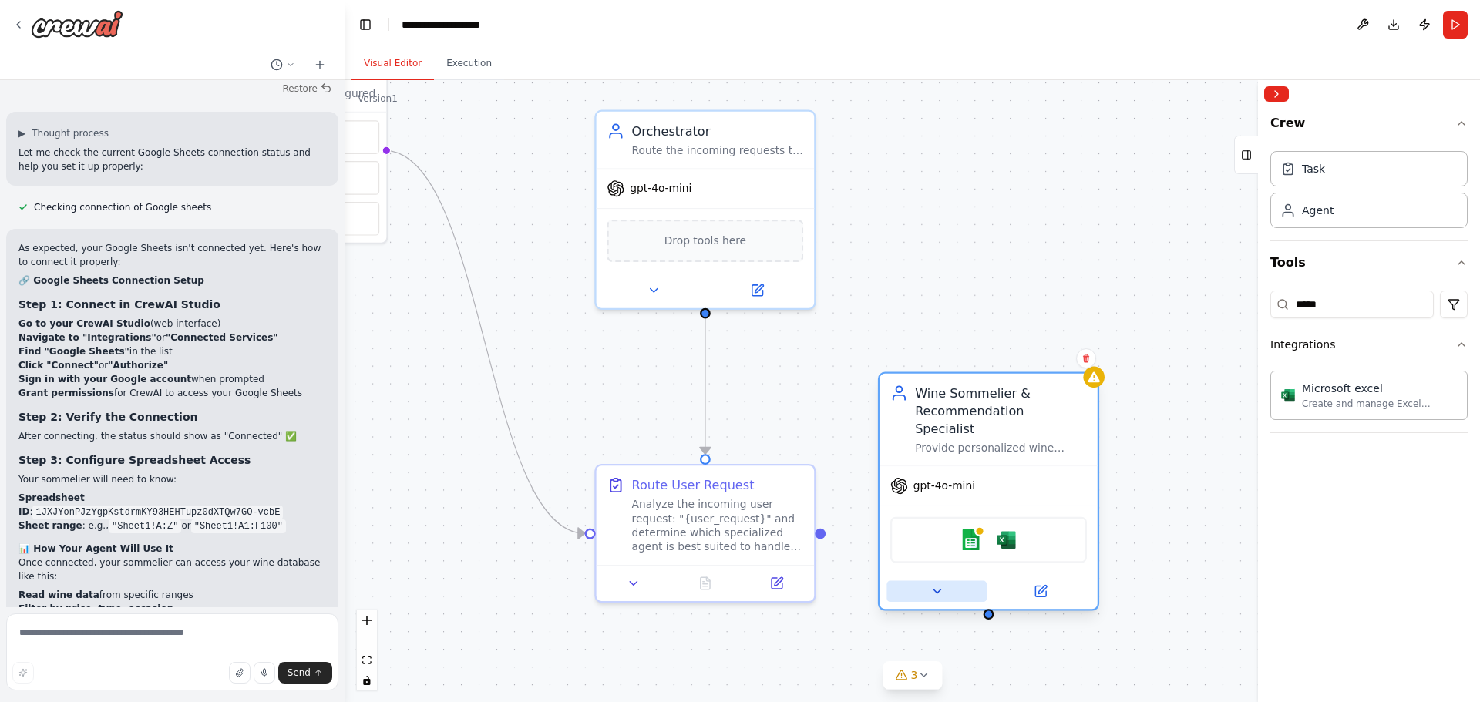
click at [957, 581] on button at bounding box center [936, 592] width 100 height 22
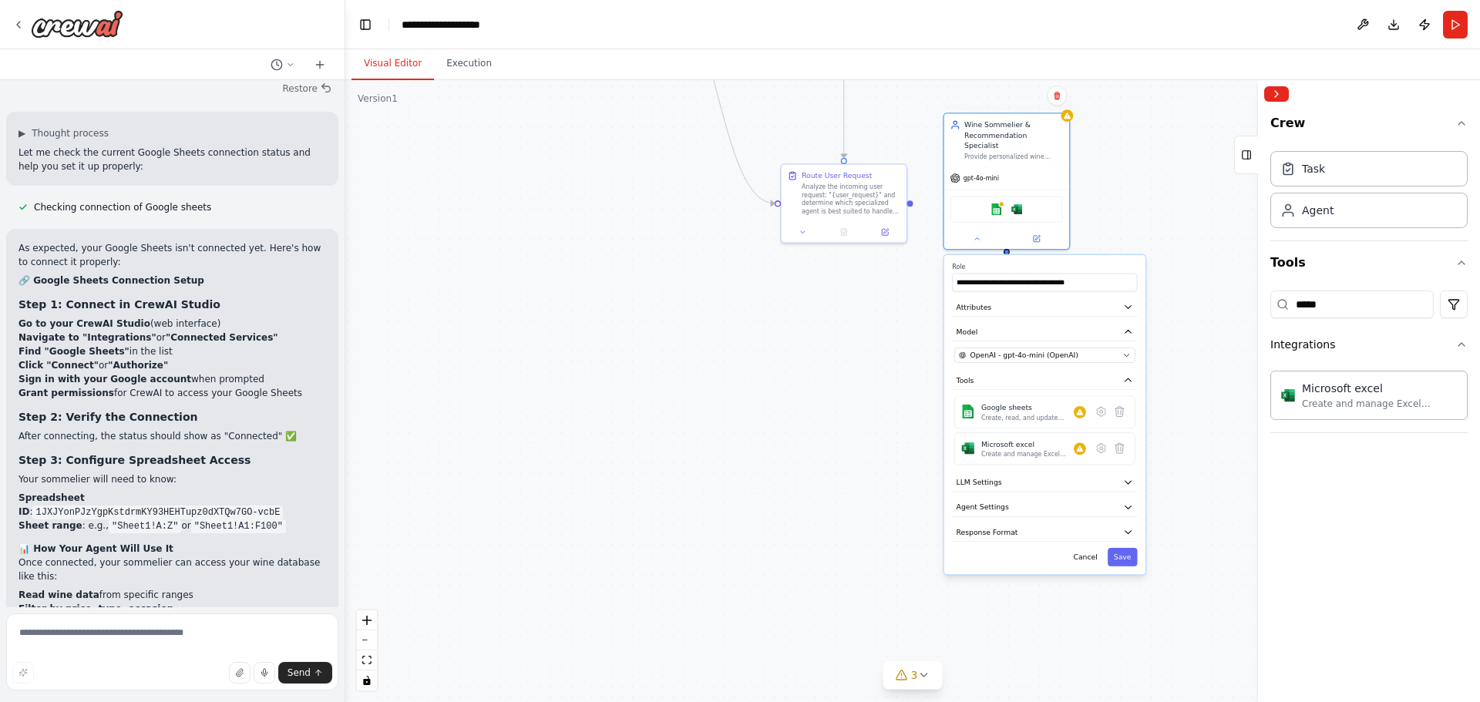
drag, startPoint x: 1166, startPoint y: 503, endPoint x: 1158, endPoint y: 245, distance: 258.3
click at [1158, 245] on div ".deletable-edge-delete-btn { width: 20px; height: 20px; border: 0px solid #ffff…" at bounding box center [912, 391] width 1135 height 622
click at [1118, 407] on icon at bounding box center [1119, 412] width 8 height 10
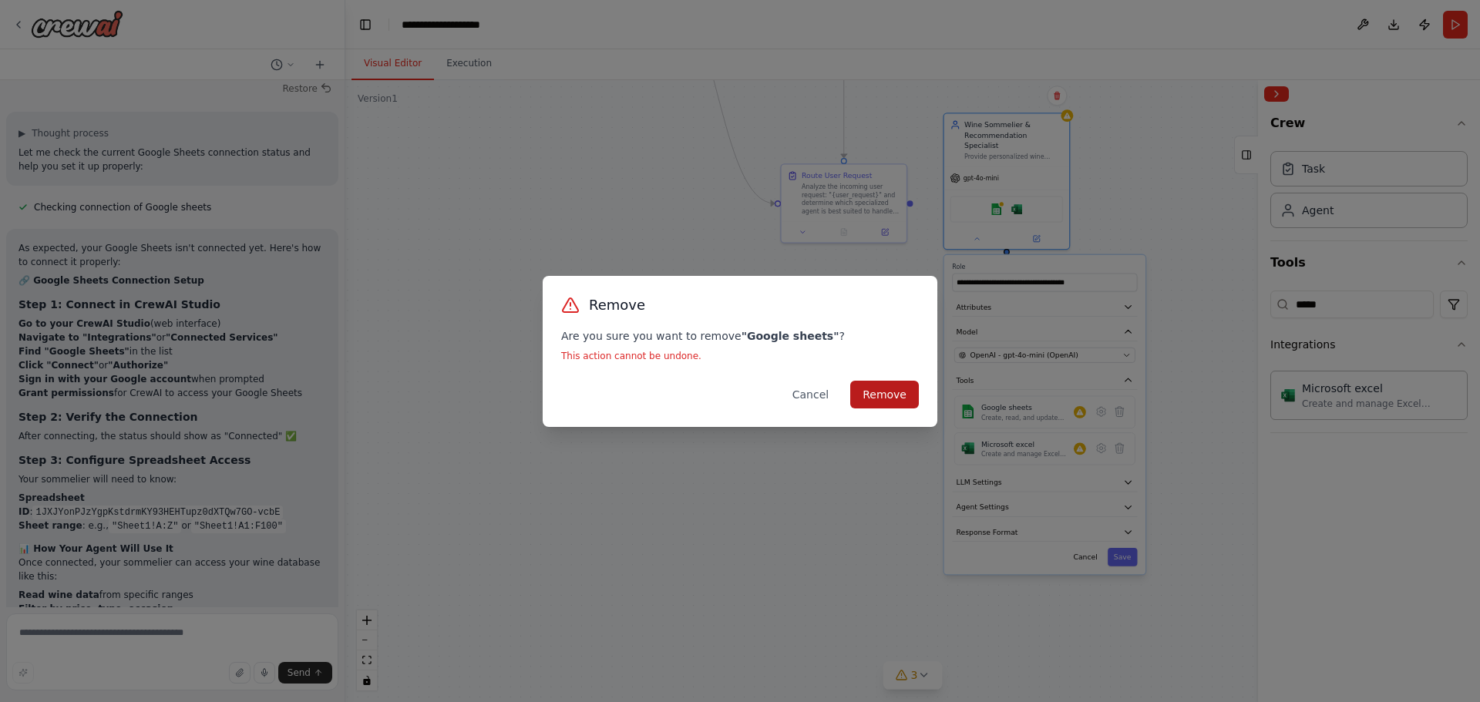
click at [887, 386] on button "Remove" at bounding box center [884, 395] width 69 height 28
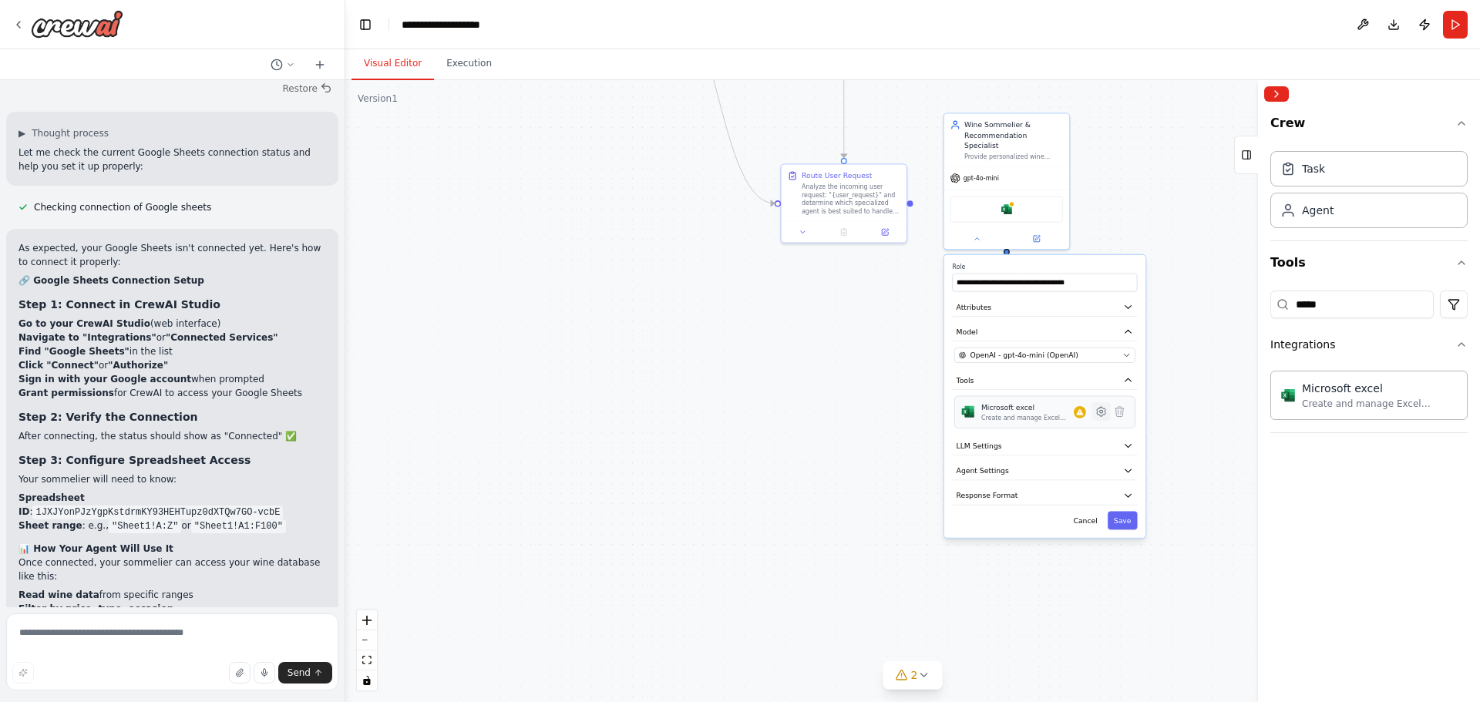
click at [1102, 410] on icon at bounding box center [1101, 411] width 3 height 3
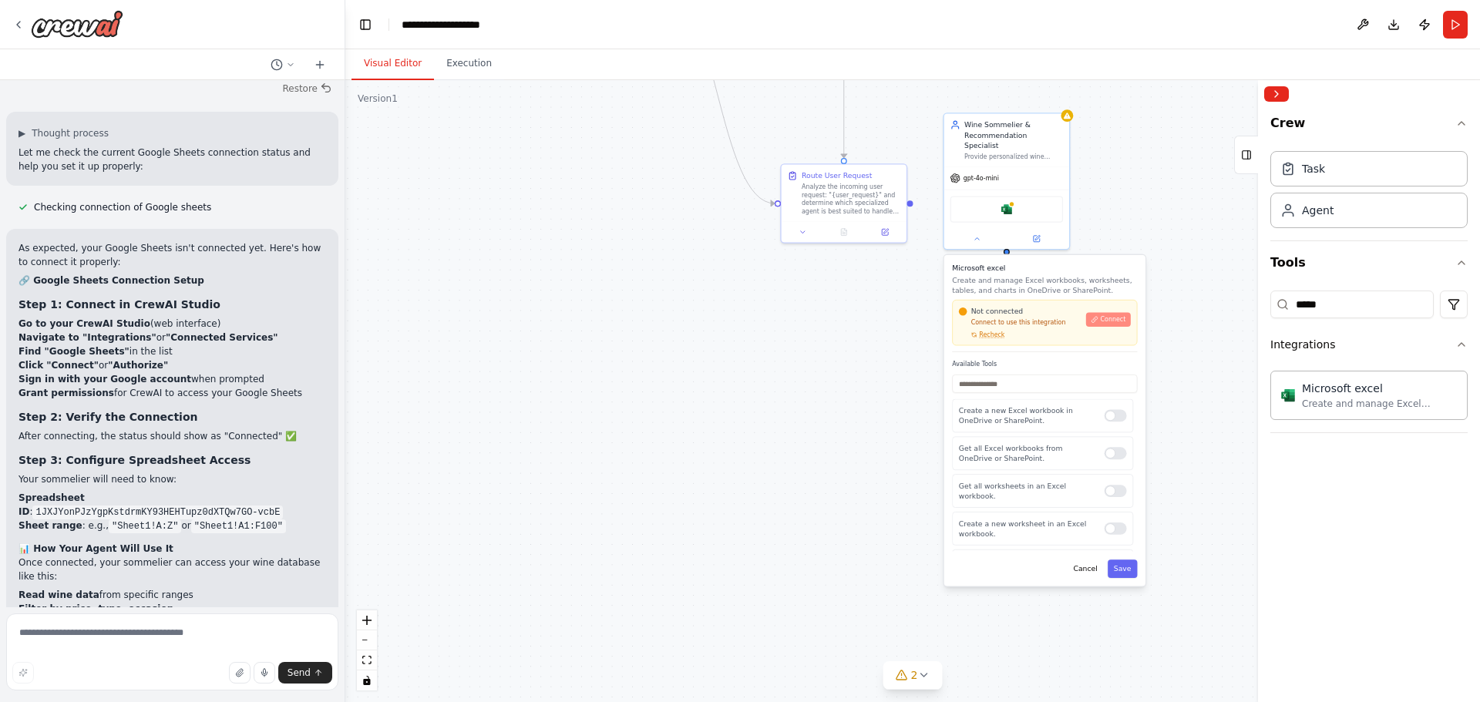
click at [1111, 315] on span "Connect" at bounding box center [1113, 319] width 25 height 8
click at [175, 636] on textarea at bounding box center [172, 652] width 332 height 77
type textarea "**********"
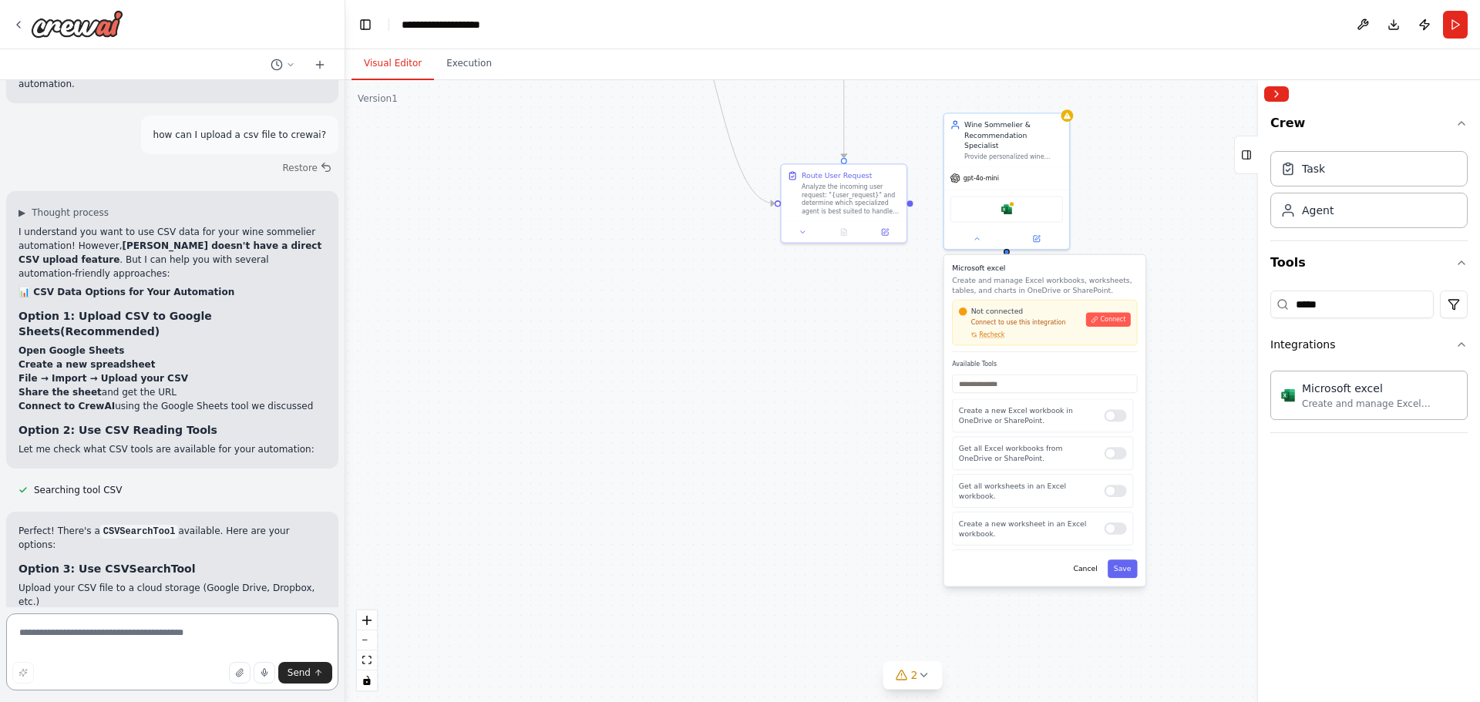
scroll to position [5768, 0]
drag, startPoint x: 220, startPoint y: 509, endPoint x: 256, endPoint y: 491, distance: 39.6
drag, startPoint x: 281, startPoint y: 499, endPoint x: 291, endPoint y: 492, distance: 12.0
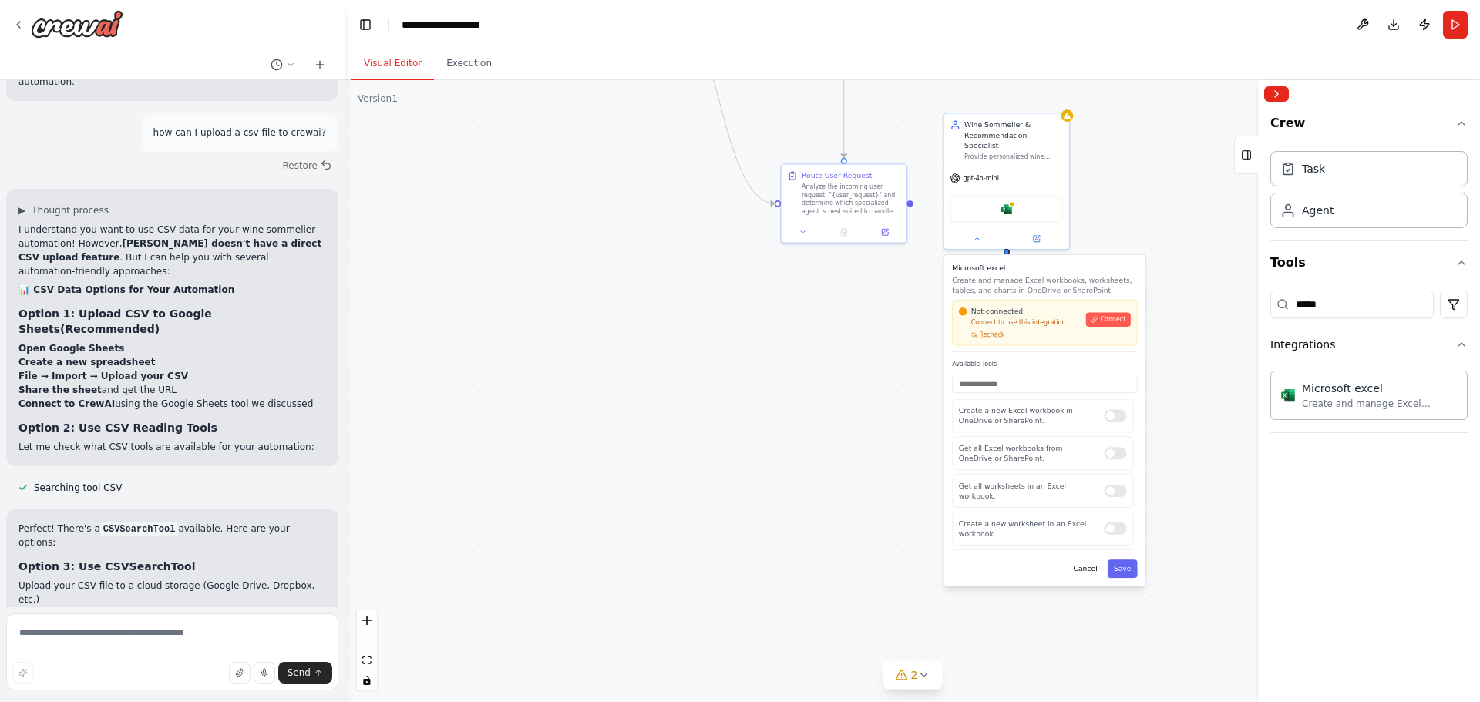
click at [1012, 203] on img at bounding box center [1006, 207] width 12 height 12
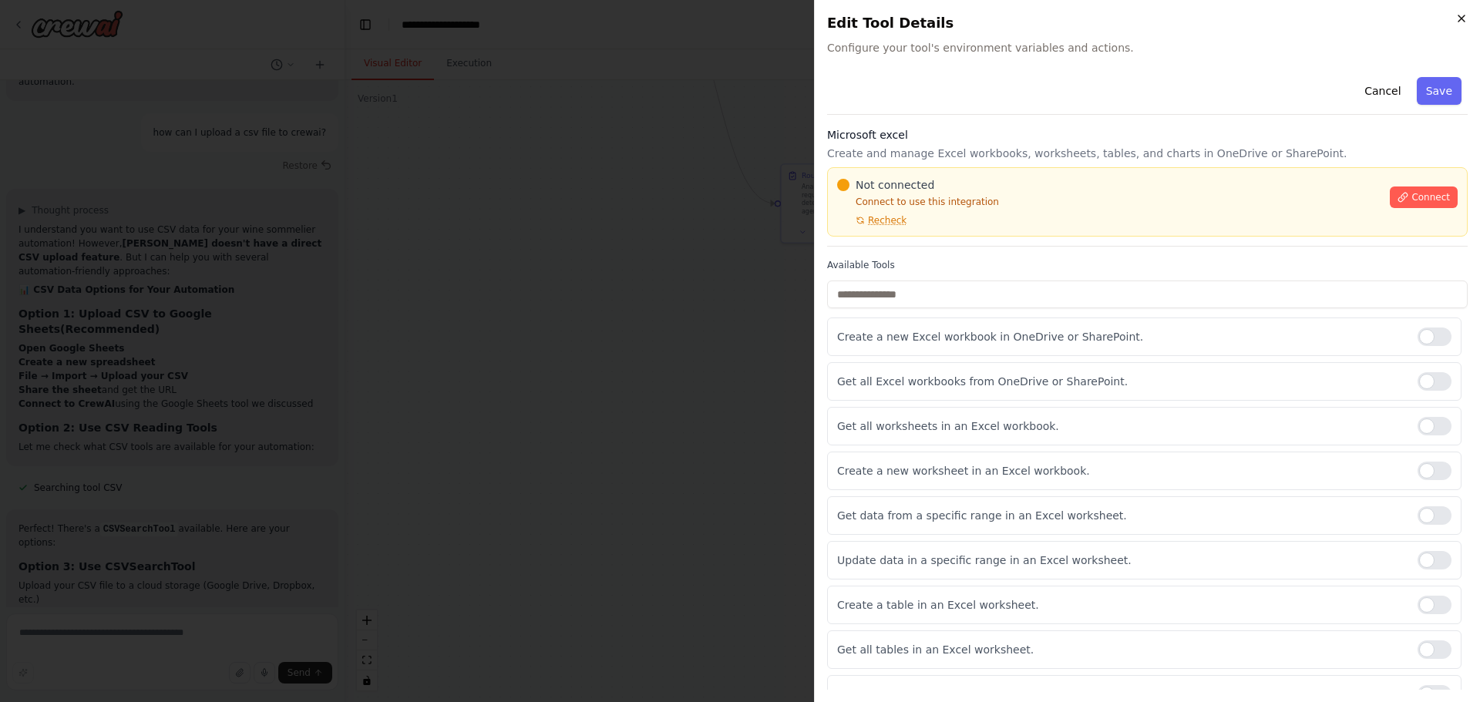
click at [1462, 24] on icon "button" at bounding box center [1461, 18] width 12 height 12
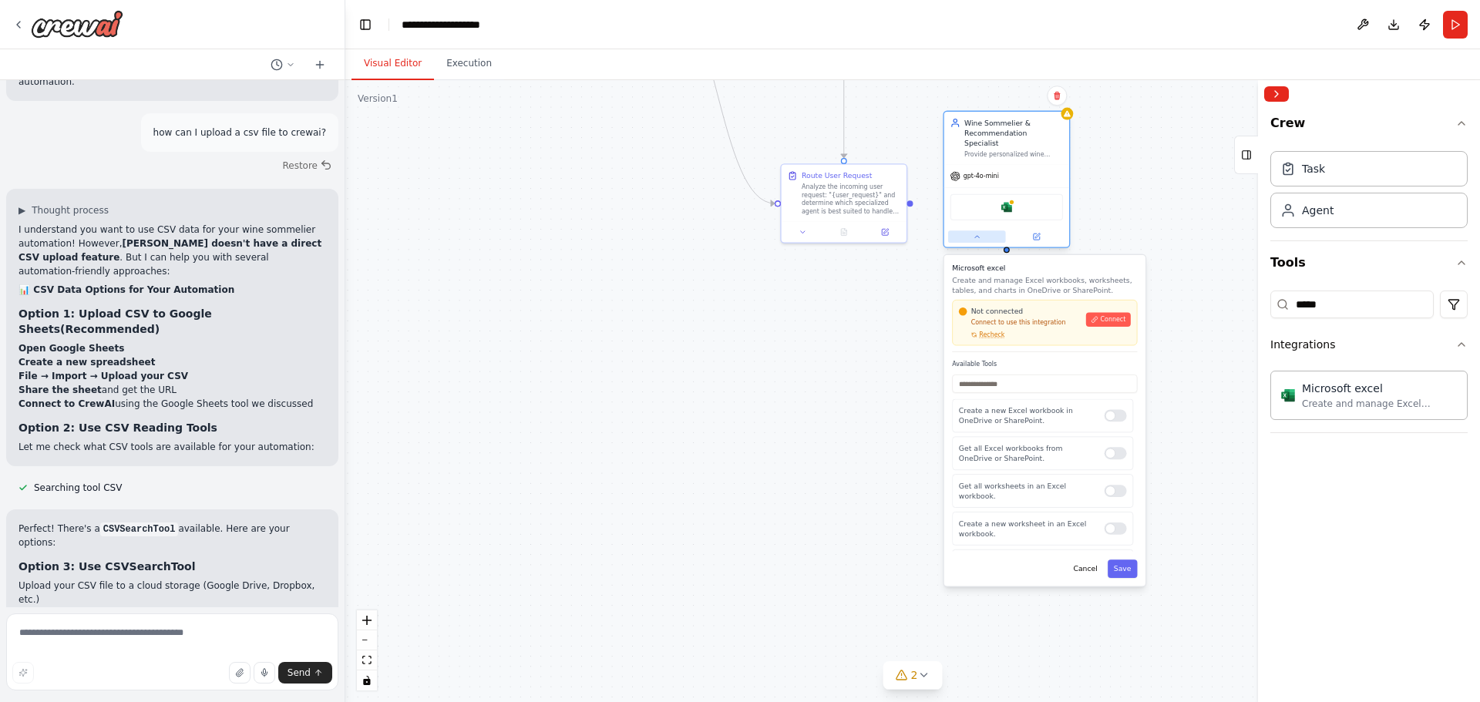
click at [973, 233] on icon at bounding box center [977, 237] width 8 height 8
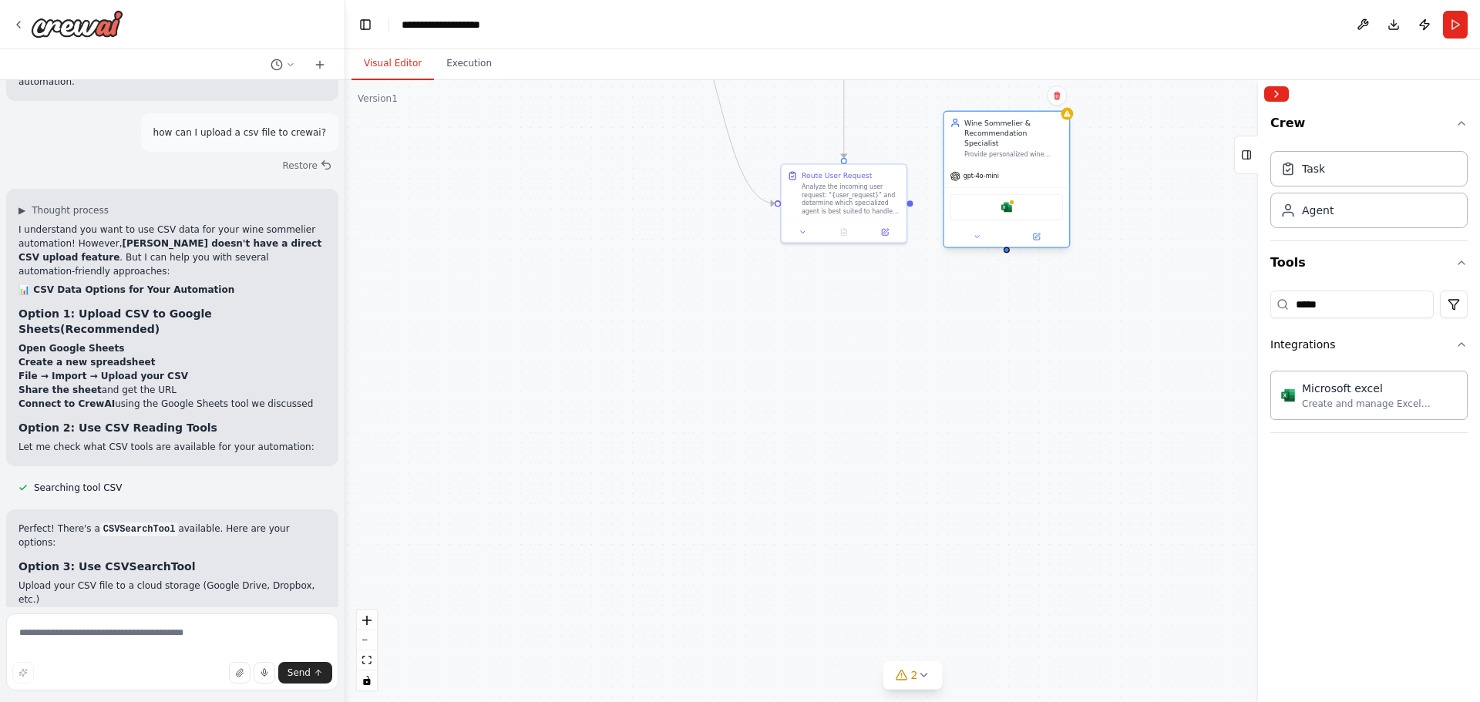
click at [1012, 203] on div "Microsoft excel" at bounding box center [1006, 207] width 113 height 26
click at [987, 230] on button at bounding box center [977, 236] width 58 height 12
click at [1118, 407] on icon at bounding box center [1119, 412] width 8 height 10
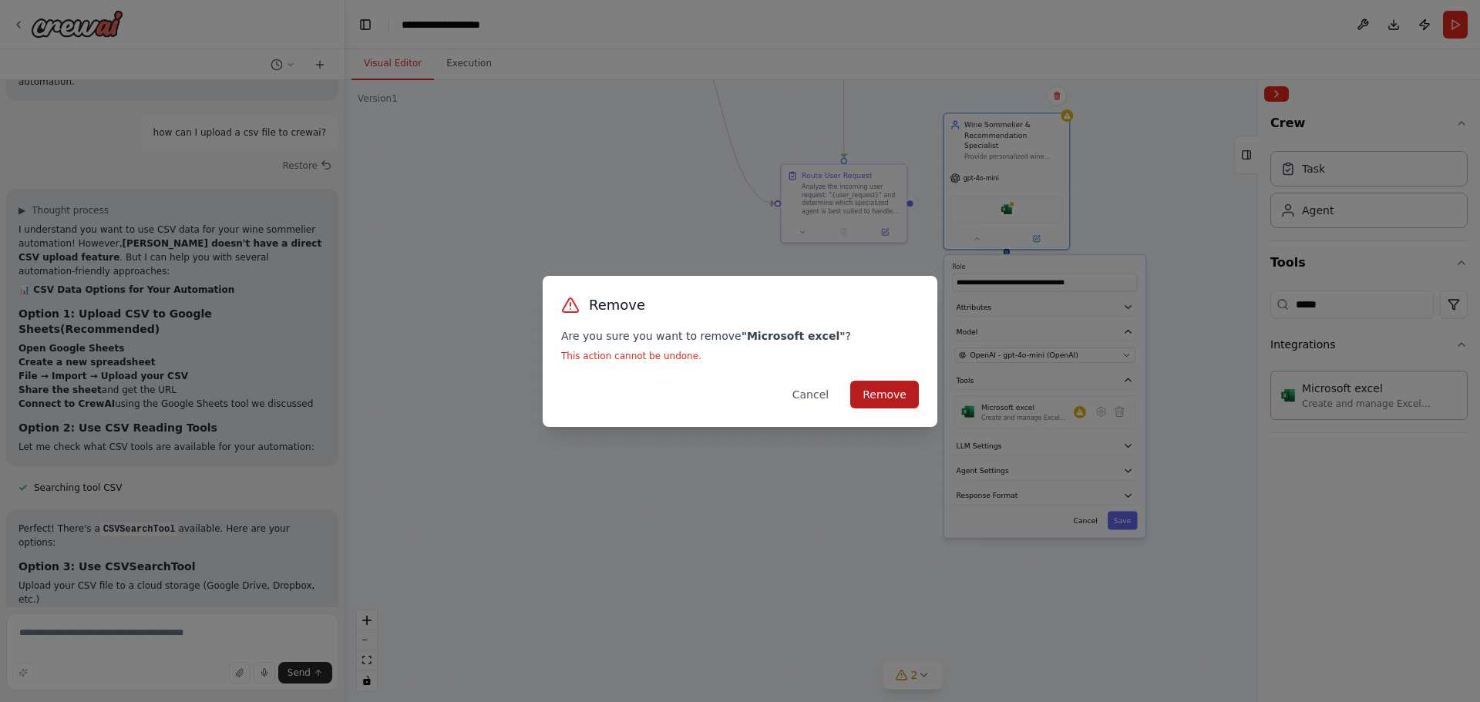
click at [907, 396] on button "Remove" at bounding box center [884, 395] width 69 height 28
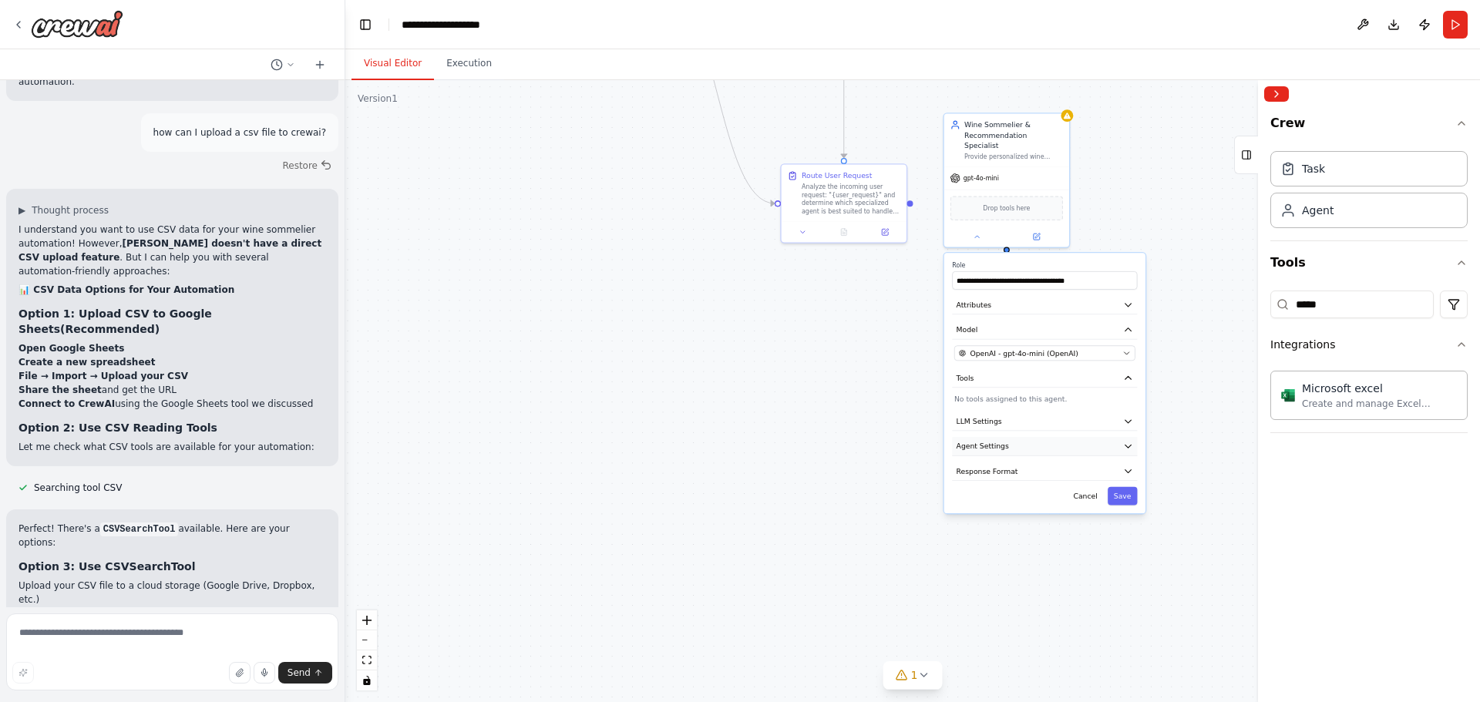
click at [1062, 437] on button "Agent Settings" at bounding box center [1044, 446] width 185 height 18
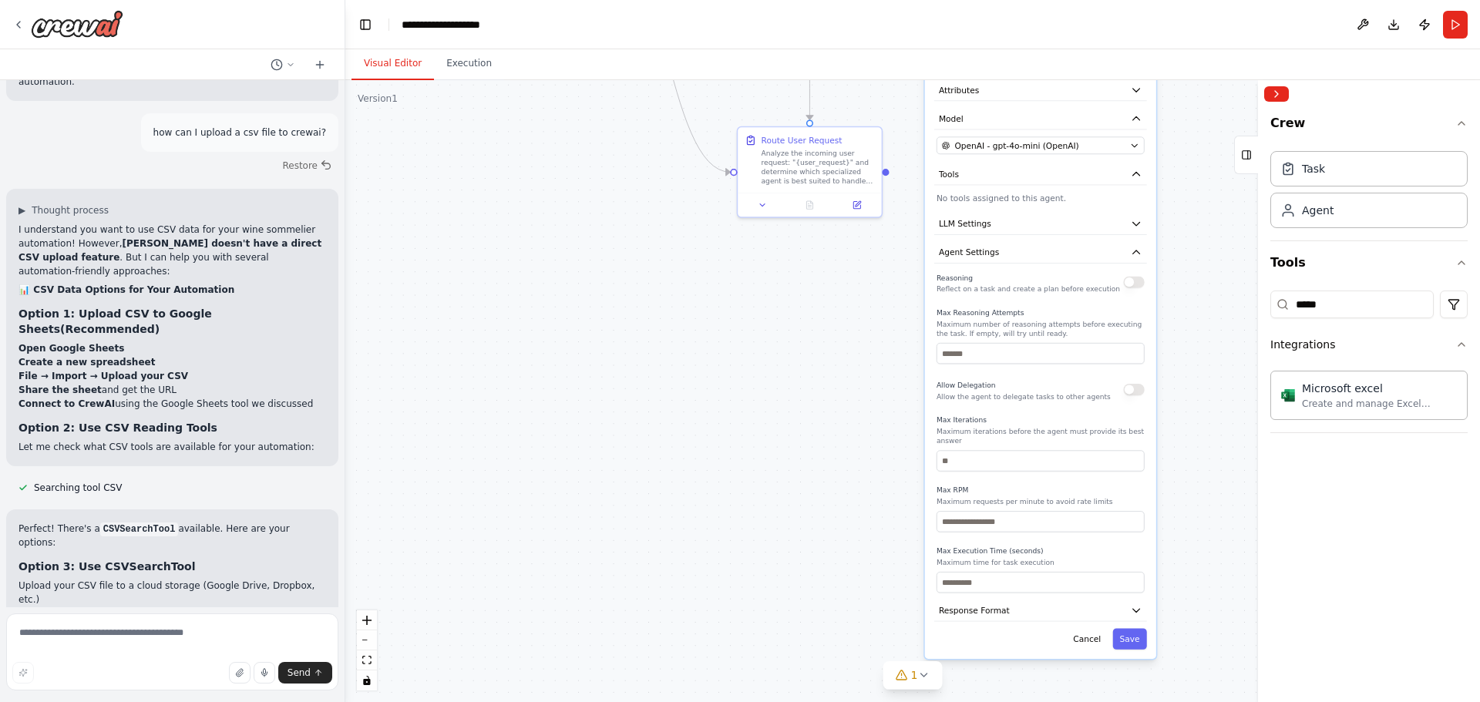
drag, startPoint x: 1130, startPoint y: 478, endPoint x: 1122, endPoint y: 276, distance: 202.1
click at [1122, 276] on div "Reasoning Reflect on a task and create a plan before execution" at bounding box center [1040, 282] width 208 height 23
click at [1023, 600] on button "Response Format" at bounding box center [1029, 611] width 213 height 22
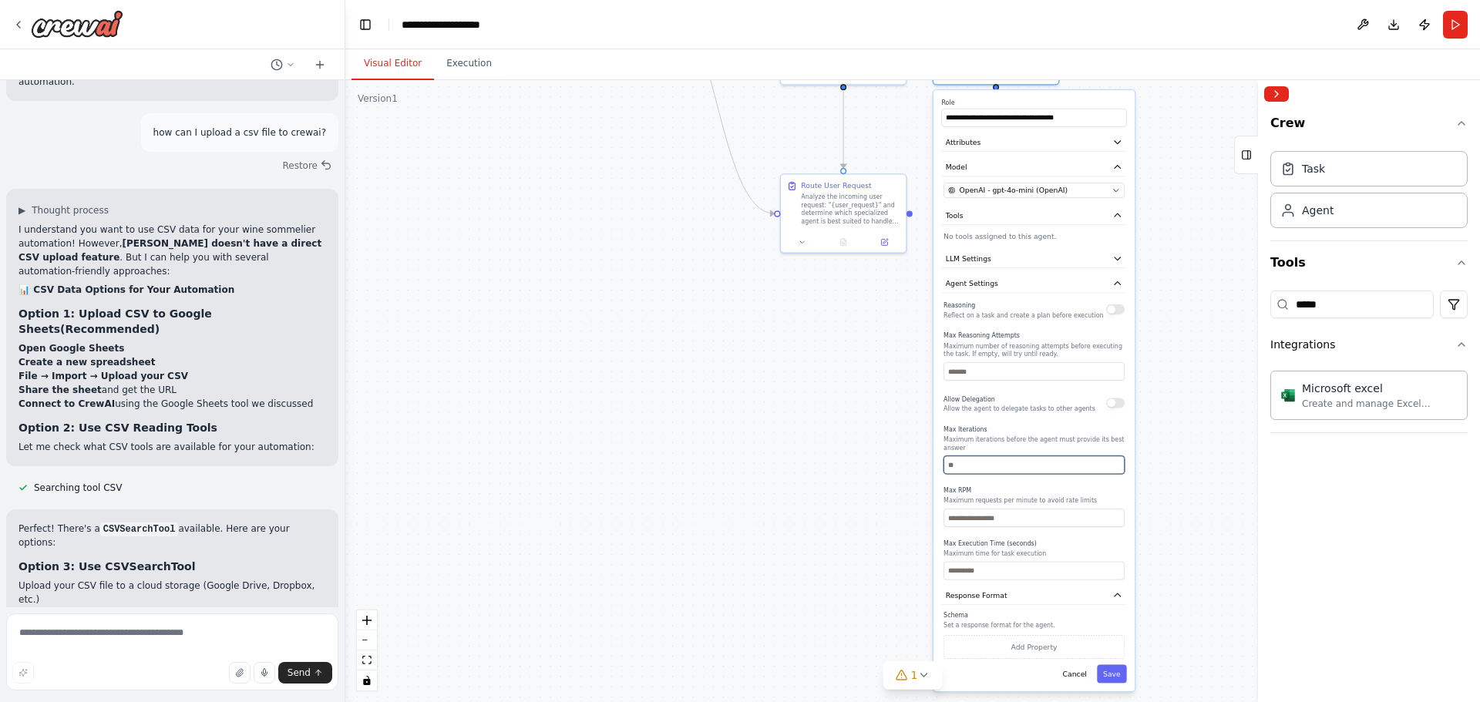
drag, startPoint x: 1088, startPoint y: 435, endPoint x: 1065, endPoint y: 328, distance: 110.4
click at [1065, 328] on div "Reasoning Reflect on a task and create a plan before execution Max Reasoning At…" at bounding box center [1033, 439] width 181 height 281
click at [1024, 255] on button "LLM Settings" at bounding box center [1033, 259] width 185 height 18
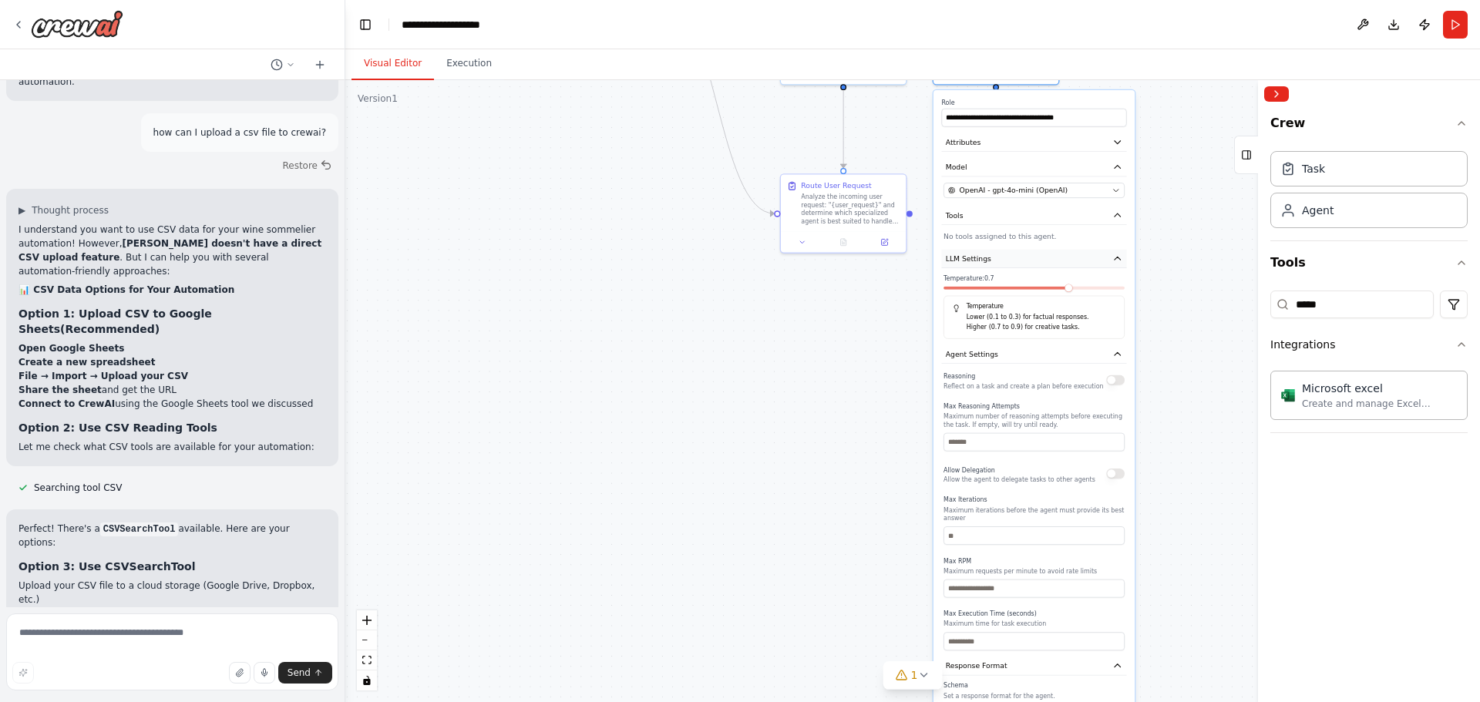
click at [1034, 250] on button "LLM Settings" at bounding box center [1033, 259] width 185 height 18
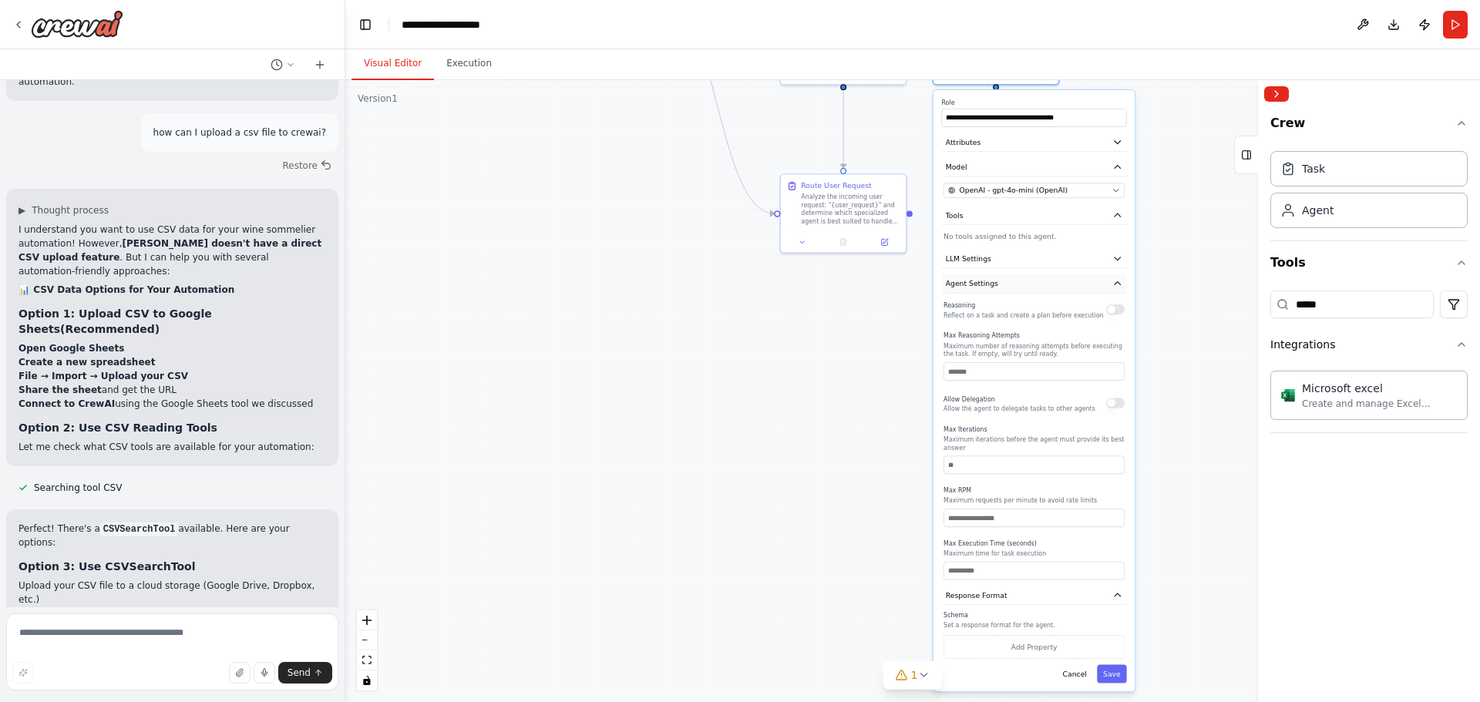
click at [1021, 274] on button "Agent Settings" at bounding box center [1033, 283] width 185 height 18
click at [143, 645] on textarea at bounding box center [172, 652] width 332 height 77
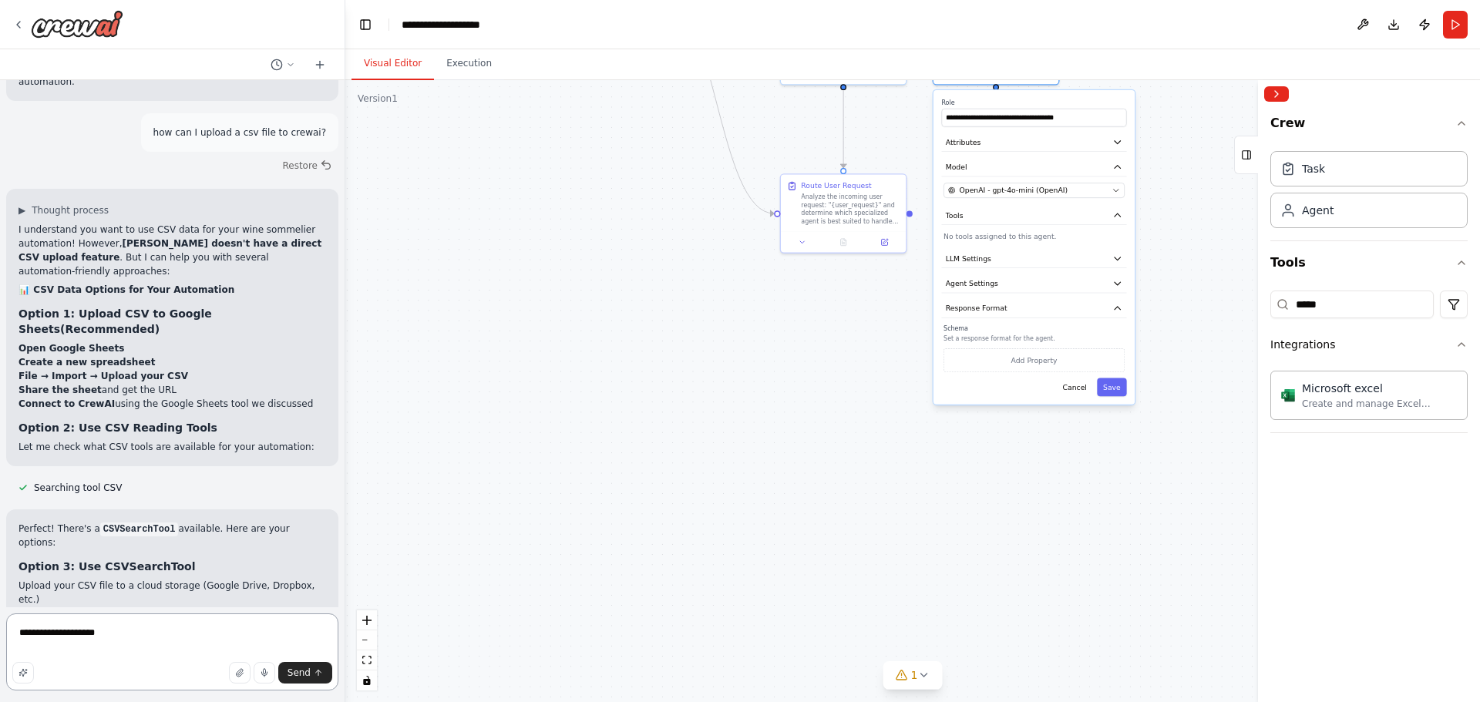
click at [153, 644] on textarea "**********" at bounding box center [172, 652] width 332 height 77
paste textarea "**********"
type textarea "**********"
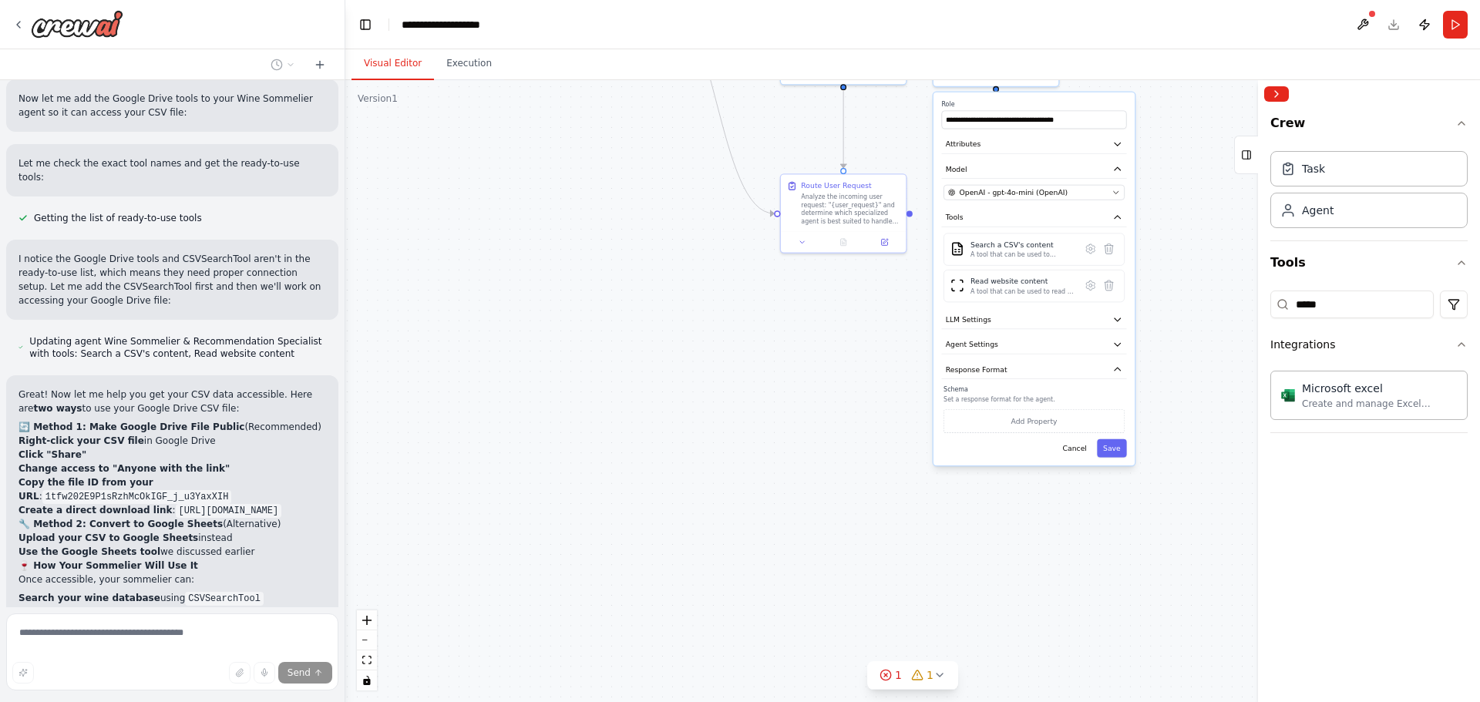
scroll to position [7081, 0]
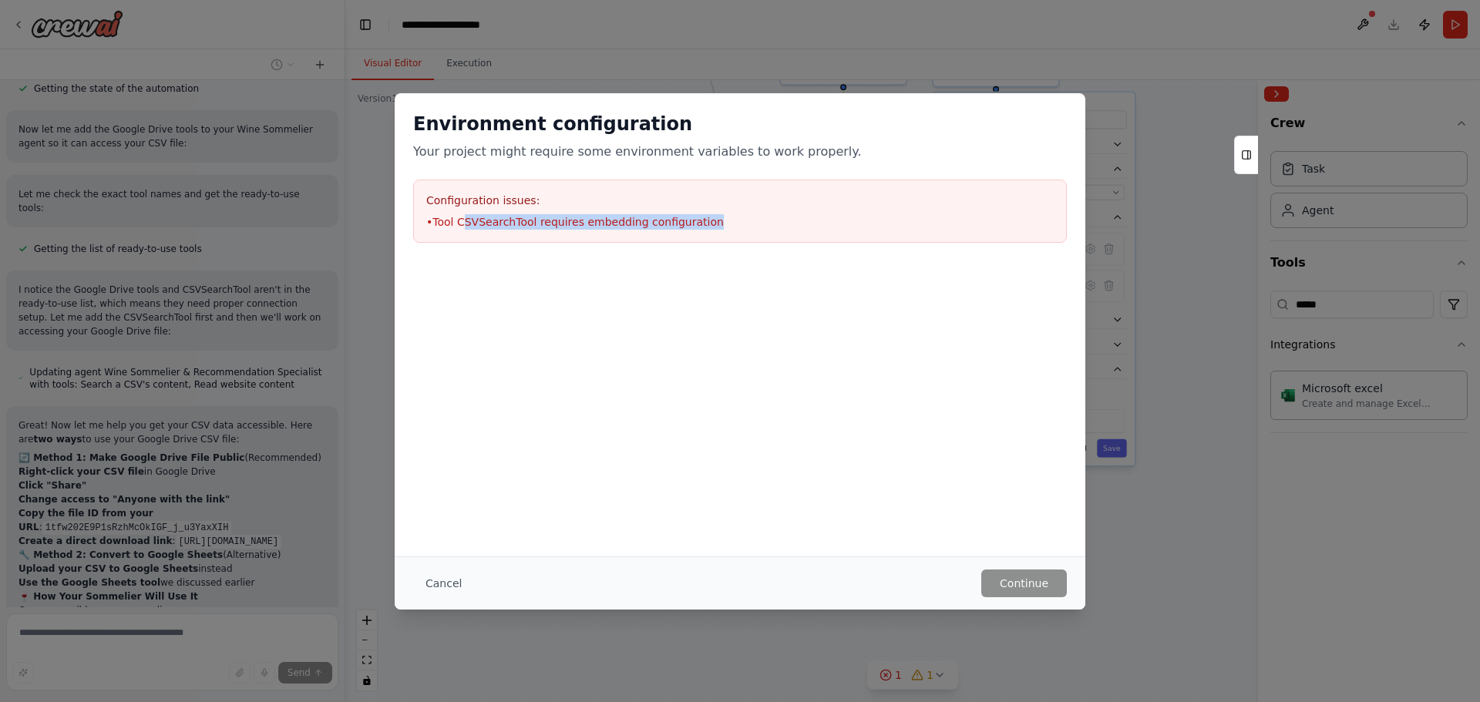
drag, startPoint x: 463, startPoint y: 222, endPoint x: 721, endPoint y: 223, distance: 257.4
click at [721, 223] on li "• Tool CSVSearchTool requires embedding configuration" at bounding box center [739, 221] width 627 height 15
click at [723, 223] on li "• Tool CSVSearchTool requires embedding configuration" at bounding box center [739, 221] width 627 height 15
click at [524, 194] on h3 "Configuration issues:" at bounding box center [739, 200] width 627 height 15
click at [526, 196] on h3 "Configuration issues:" at bounding box center [739, 200] width 627 height 15
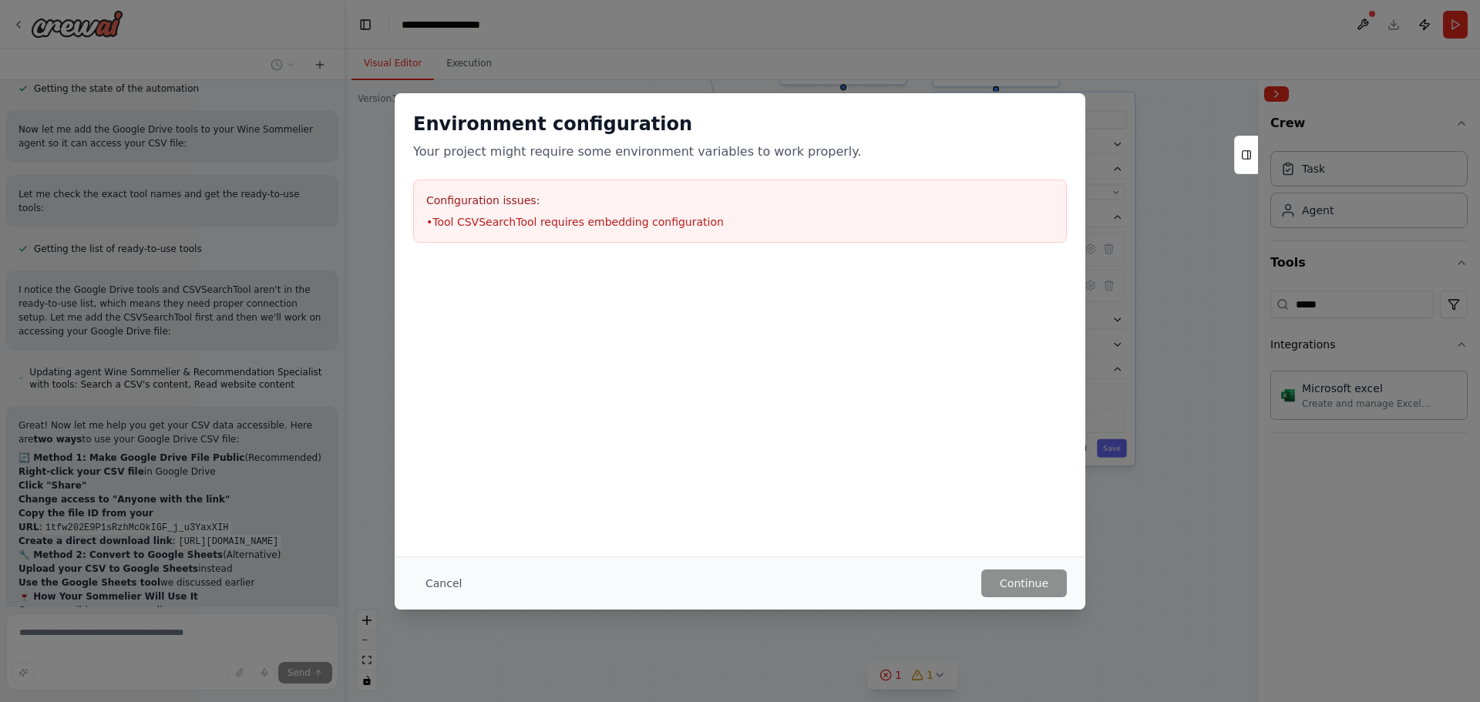
drag, startPoint x: 542, startPoint y: 229, endPoint x: 529, endPoint y: 307, distance: 78.9
click at [542, 230] on div "Configuration issues: • Tool CSVSearchTool requires embedding configuration" at bounding box center [740, 211] width 654 height 63
click at [461, 580] on button "Cancel" at bounding box center [443, 584] width 61 height 28
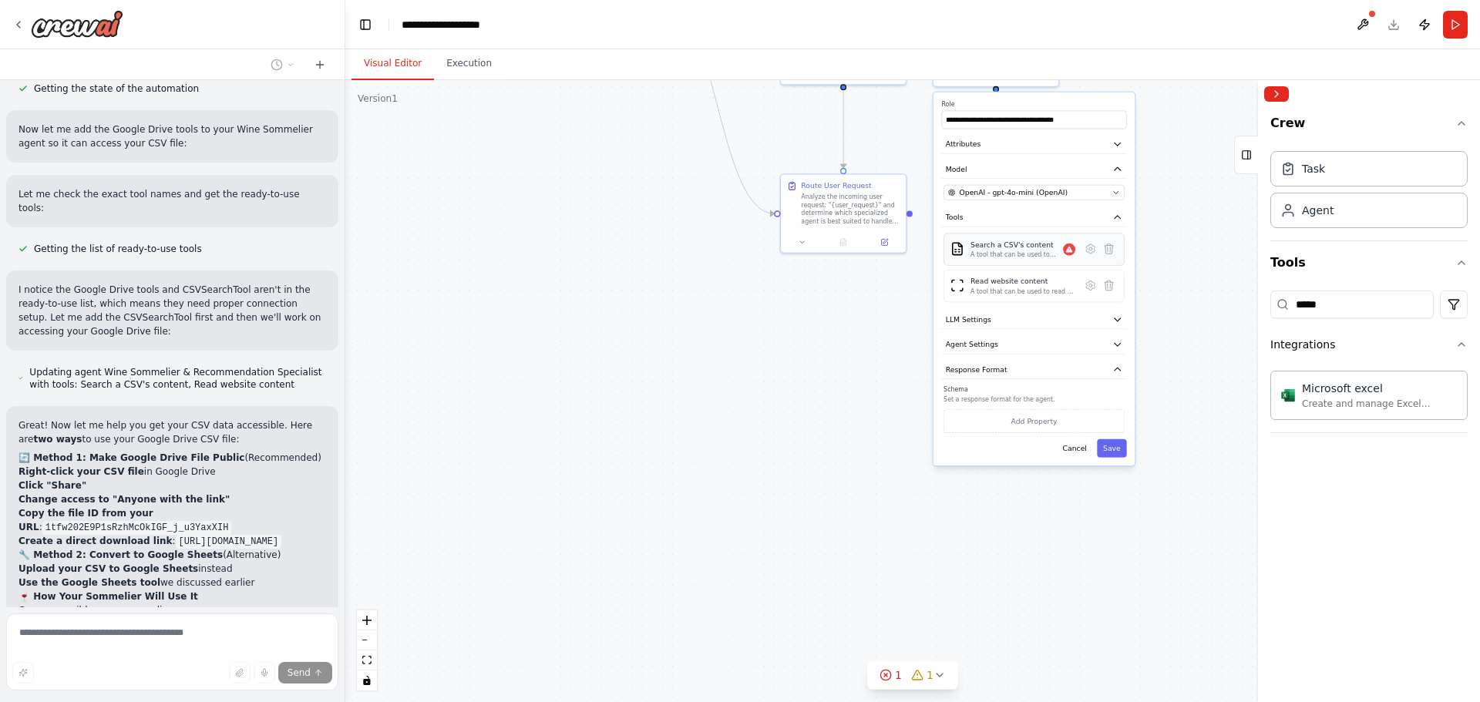
click at [1036, 240] on div "Search a CSV's content" at bounding box center [1016, 245] width 92 height 10
click at [1018, 240] on div "Errors: • Tool CSVSearchTool requires embedding configuration" at bounding box center [994, 249] width 130 height 37
click at [1096, 243] on icon at bounding box center [1090, 249] width 12 height 12
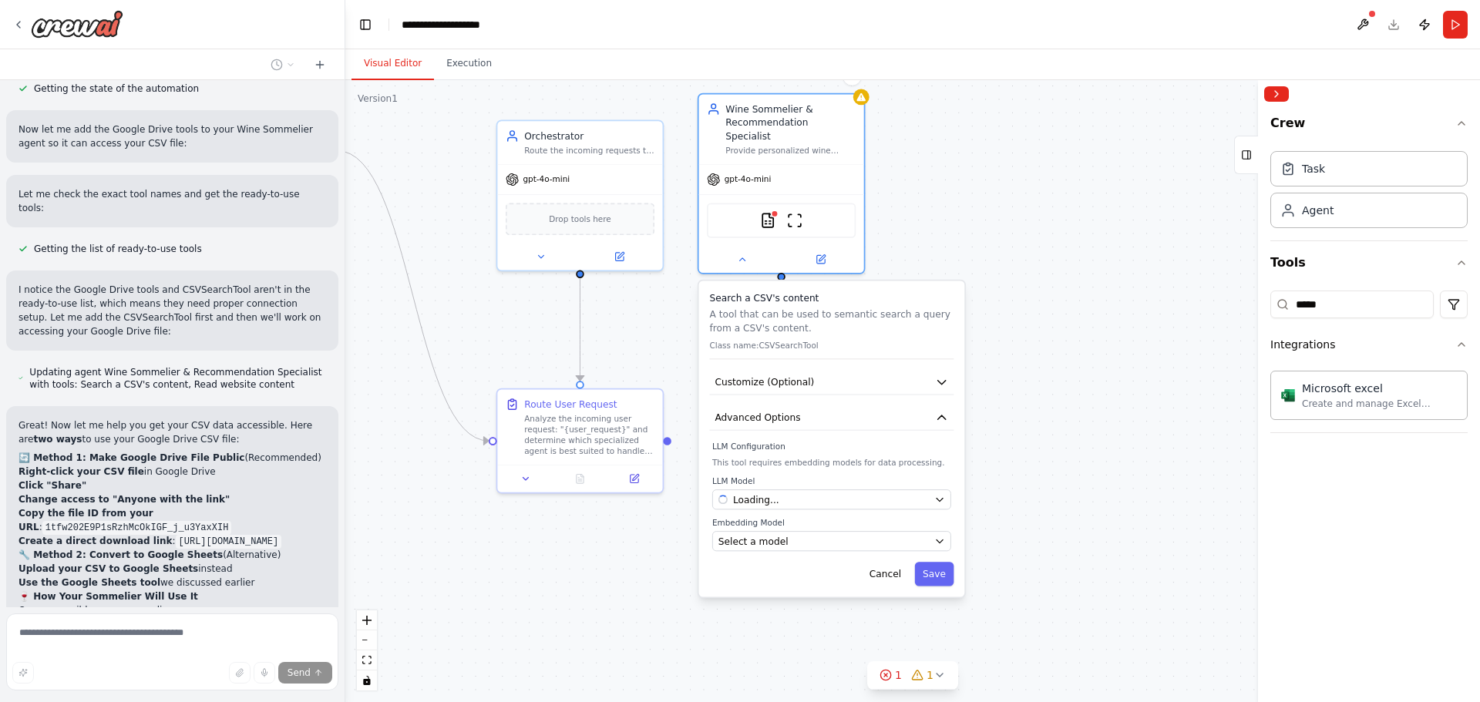
drag, startPoint x: 1175, startPoint y: 210, endPoint x: 972, endPoint y: 441, distance: 307.5
click at [972, 441] on div ".deletable-edge-delete-btn { width: 20px; height: 20px; border: 0px solid #ffff…" at bounding box center [912, 391] width 1135 height 622
click at [812, 370] on button "Customize (Optional)" at bounding box center [831, 382] width 244 height 25
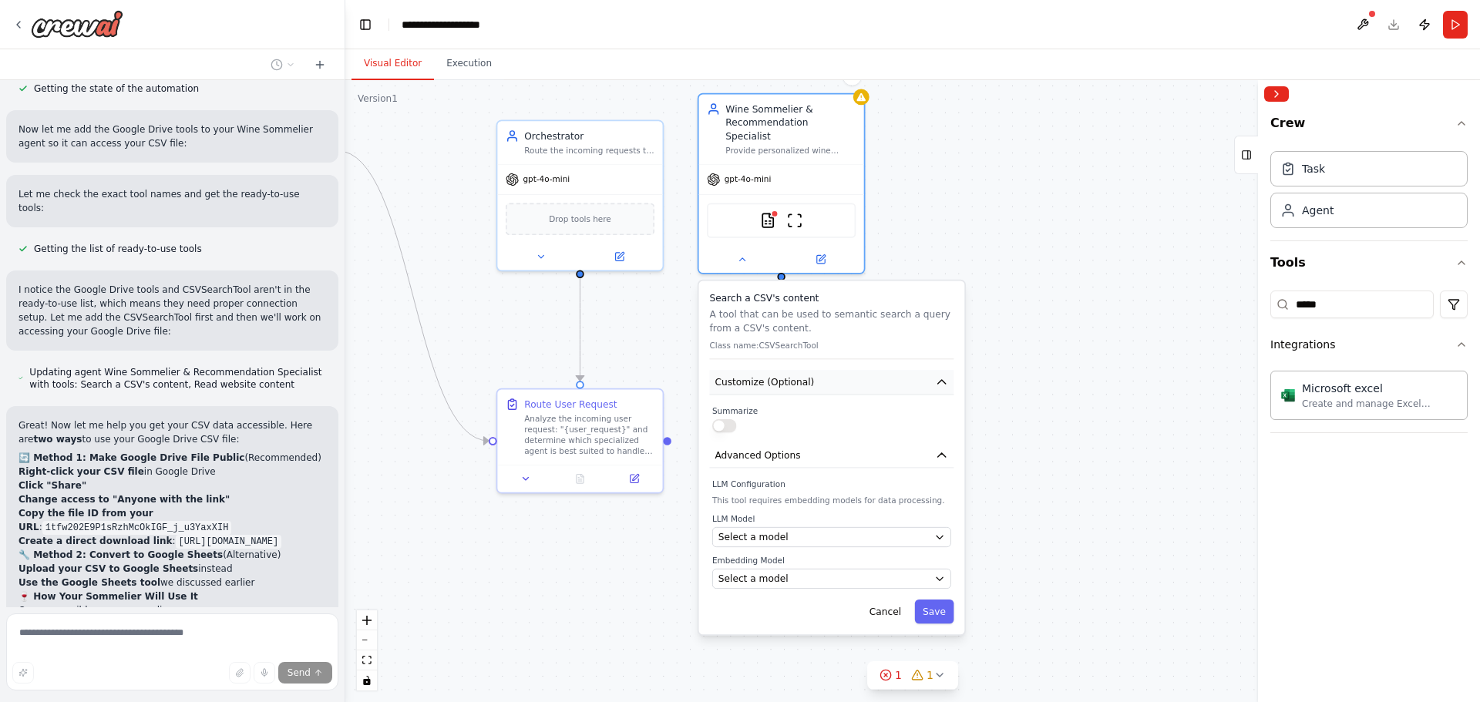
click at [789, 375] on span "Customize (Optional)" at bounding box center [764, 381] width 99 height 13
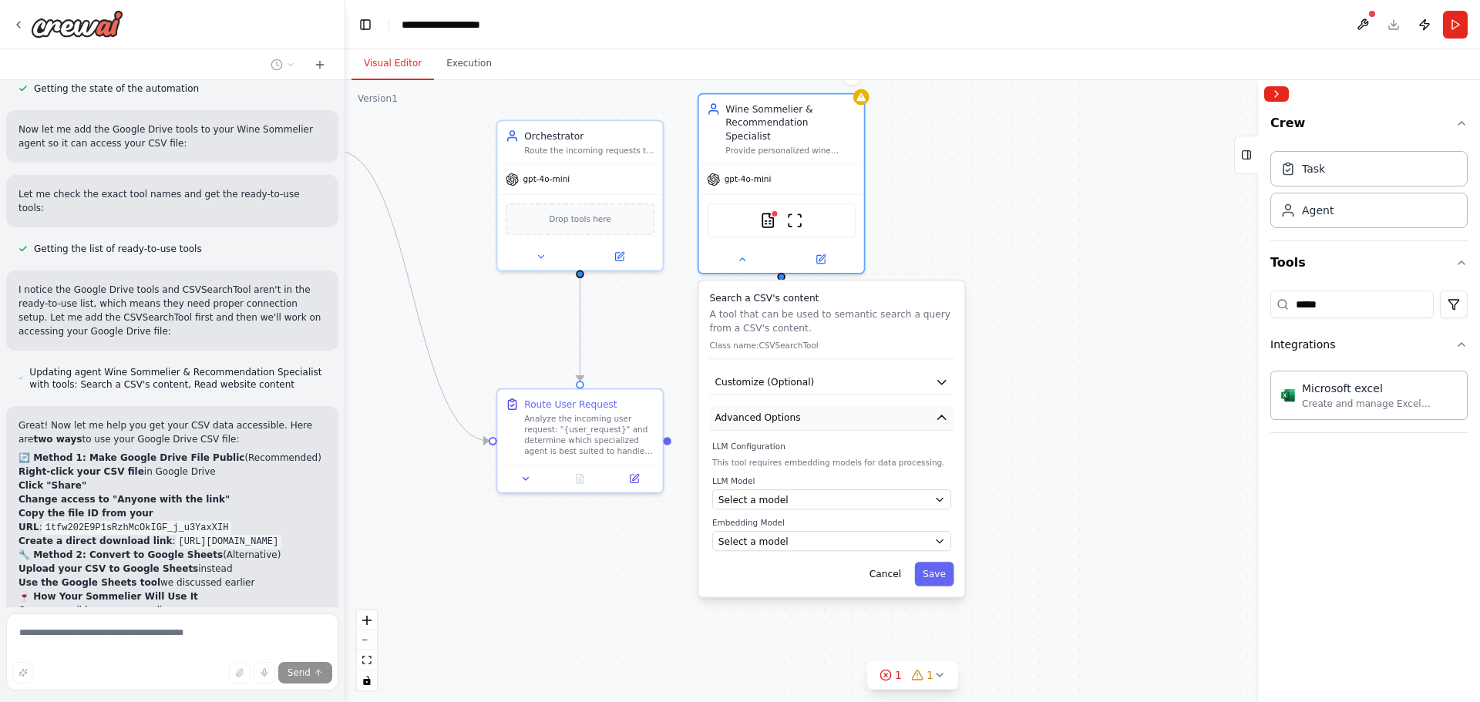
click at [792, 411] on span "Advanced Options" at bounding box center [758, 417] width 86 height 13
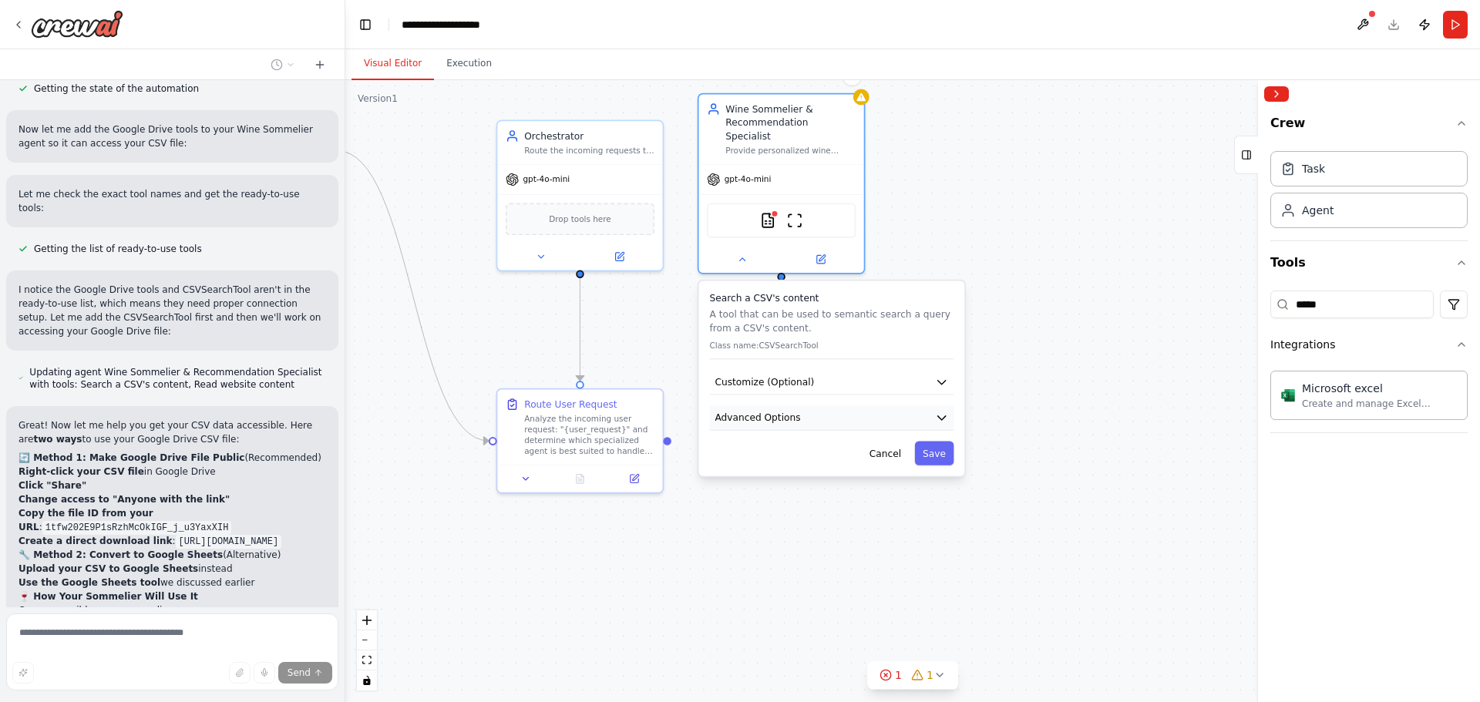
click at [805, 405] on button "Advanced Options" at bounding box center [831, 417] width 244 height 25
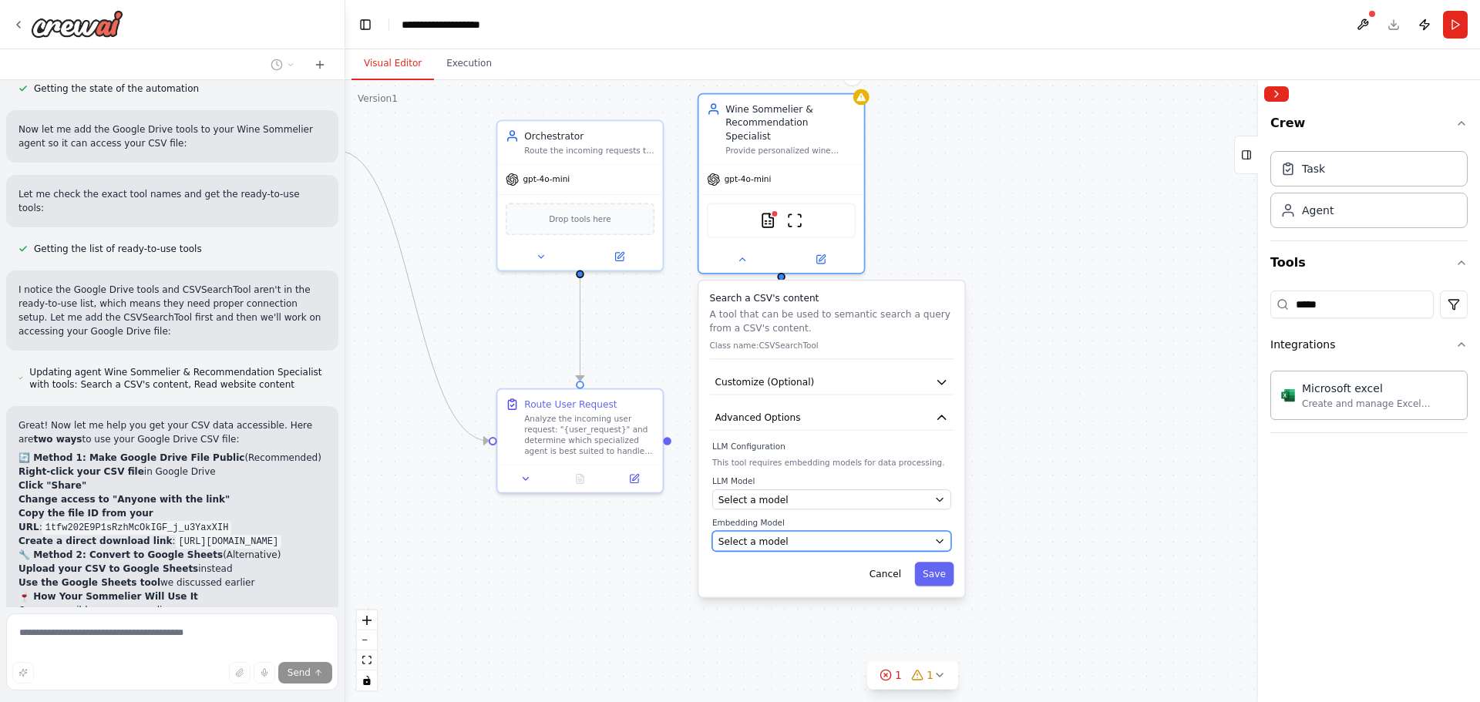
click at [811, 535] on div "Select a model" at bounding box center [823, 541] width 210 height 13
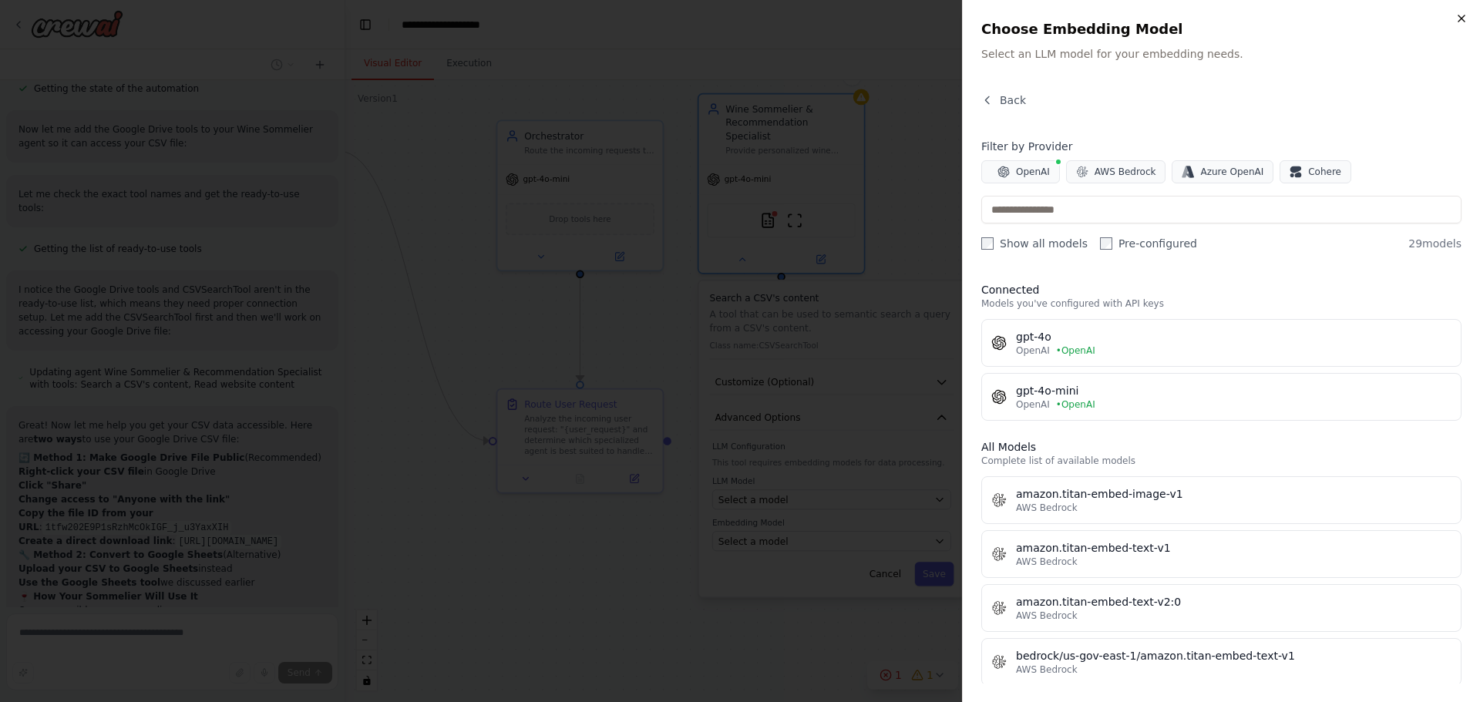
click at [1465, 16] on icon "button" at bounding box center [1461, 18] width 12 height 12
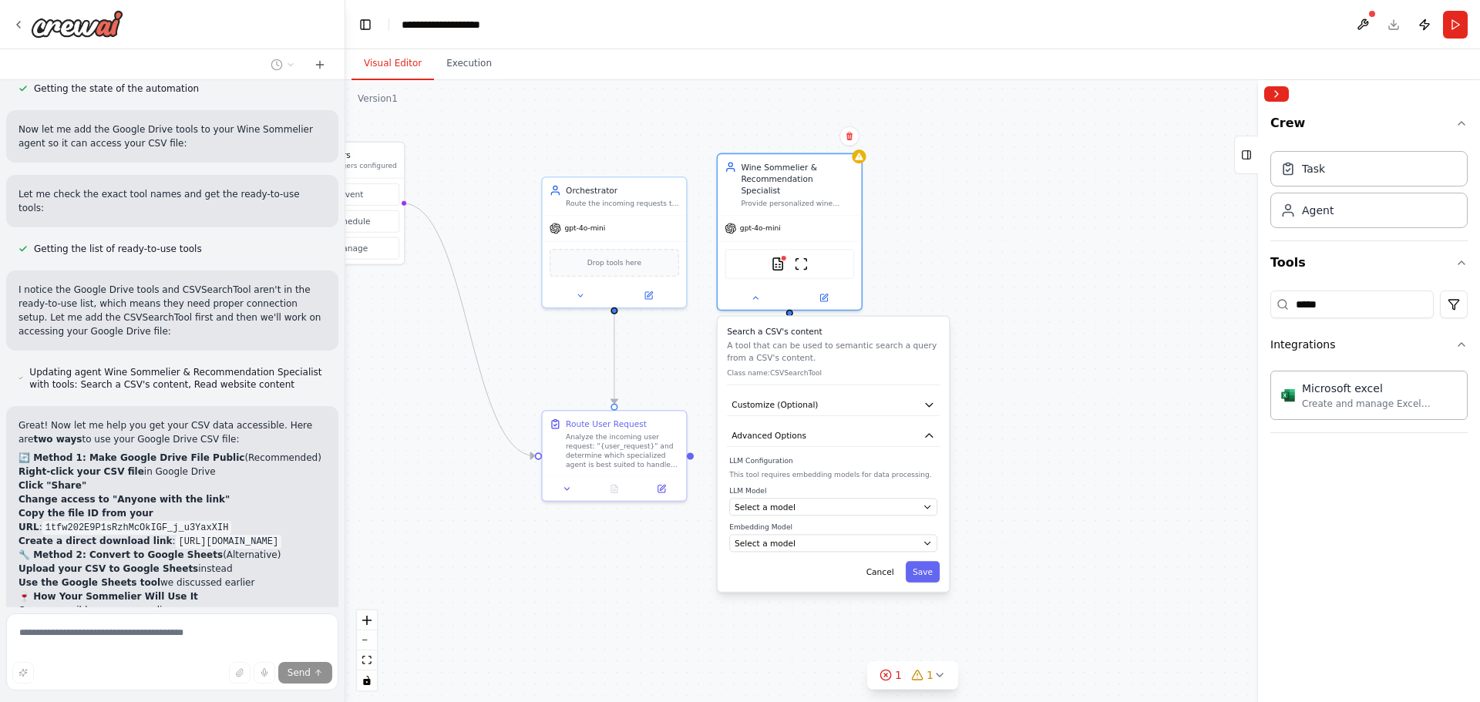
drag, startPoint x: 956, startPoint y: 401, endPoint x: 1033, endPoint y: 402, distance: 77.1
click at [1033, 402] on div ".deletable-edge-delete-btn { width: 20px; height: 20px; border: 0px solid #ffff…" at bounding box center [912, 391] width 1135 height 622
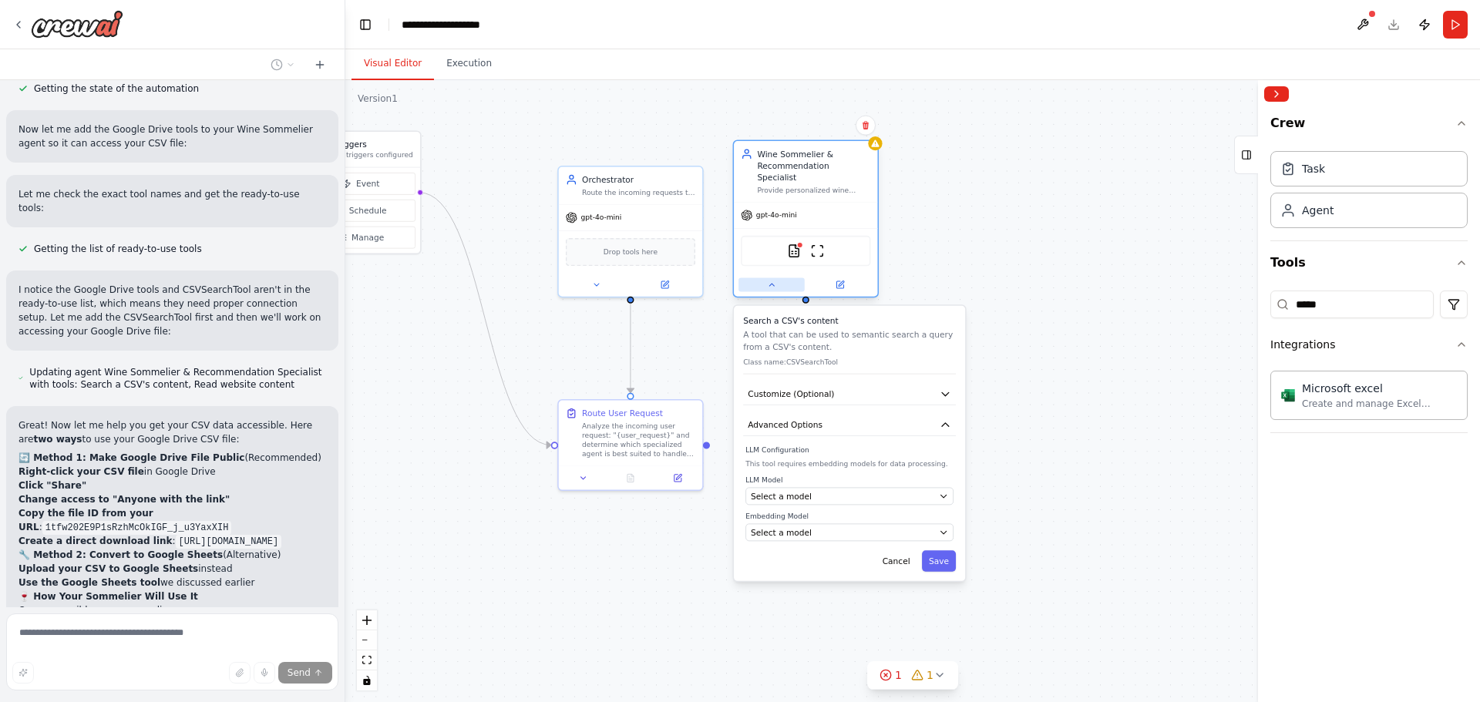
click at [784, 280] on button at bounding box center [771, 284] width 66 height 14
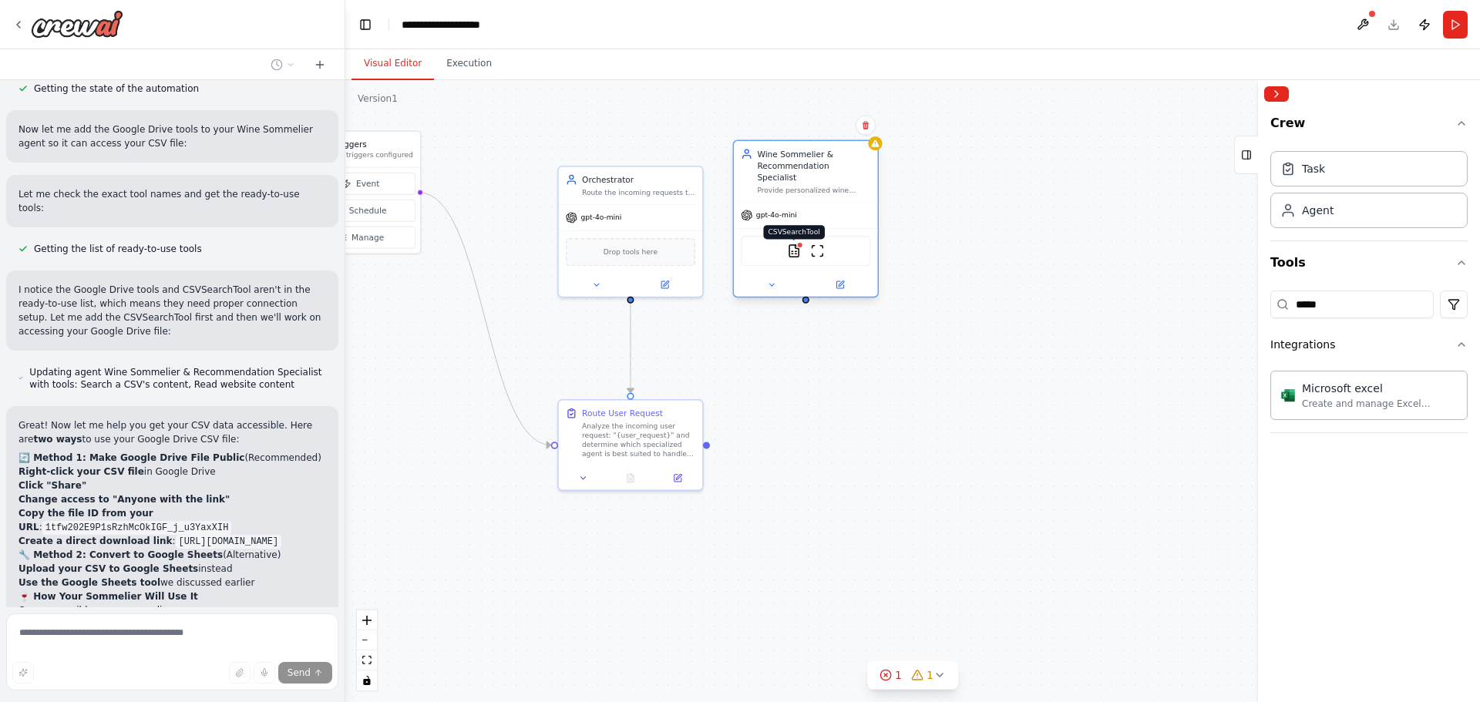
click at [796, 244] on img at bounding box center [794, 251] width 14 height 14
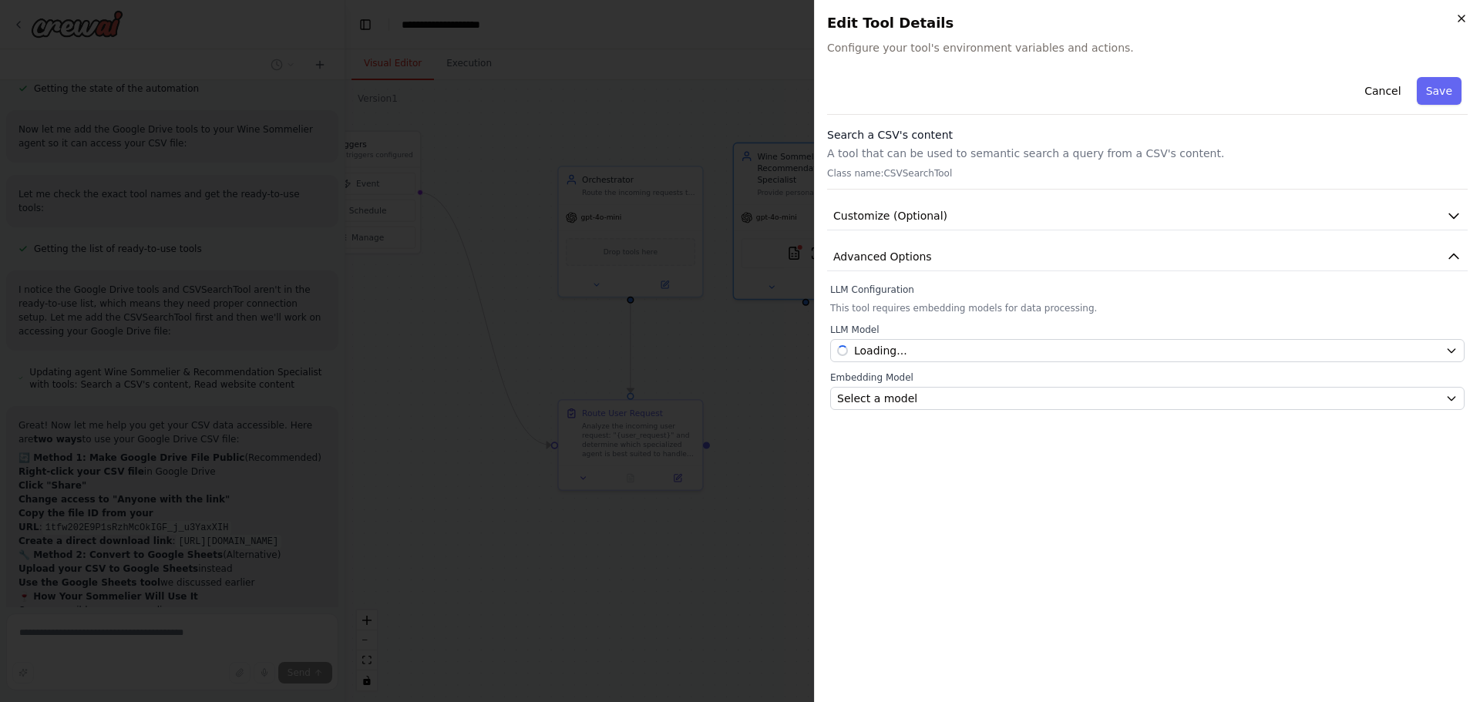
click at [1462, 17] on icon "button" at bounding box center [1461, 18] width 12 height 12
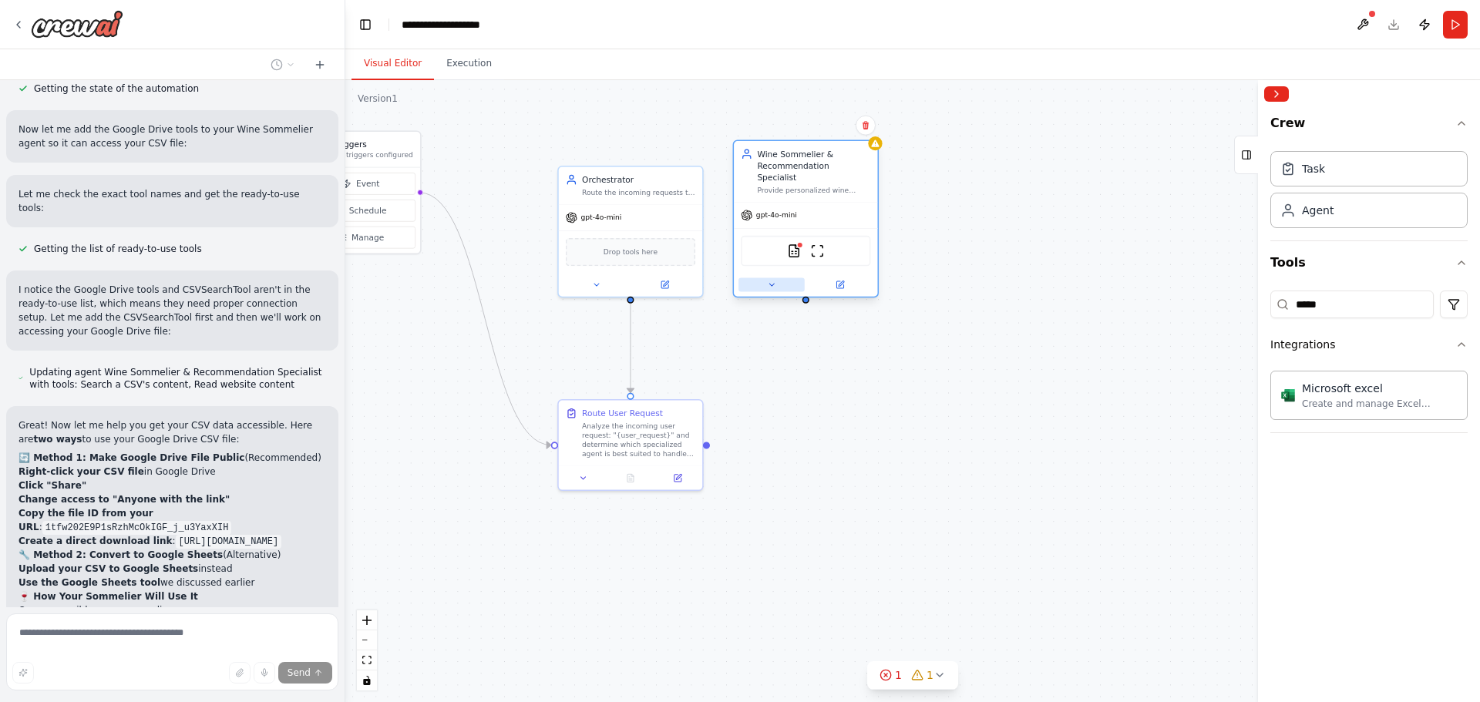
click at [783, 277] on button at bounding box center [771, 284] width 66 height 14
click at [781, 277] on button at bounding box center [771, 284] width 66 height 14
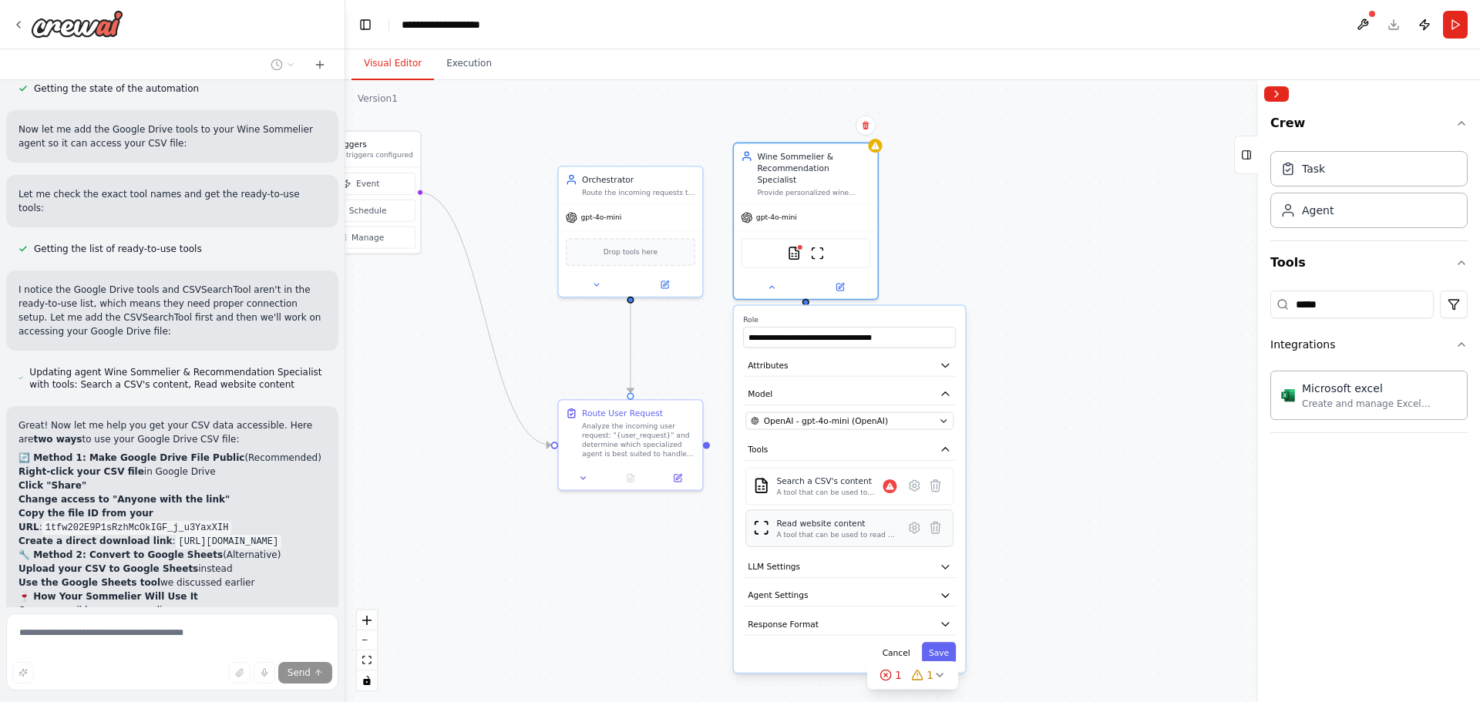
click at [865, 530] on div "A tool that can be used to read a website content." at bounding box center [836, 534] width 120 height 9
click at [909, 521] on icon at bounding box center [914, 528] width 14 height 14
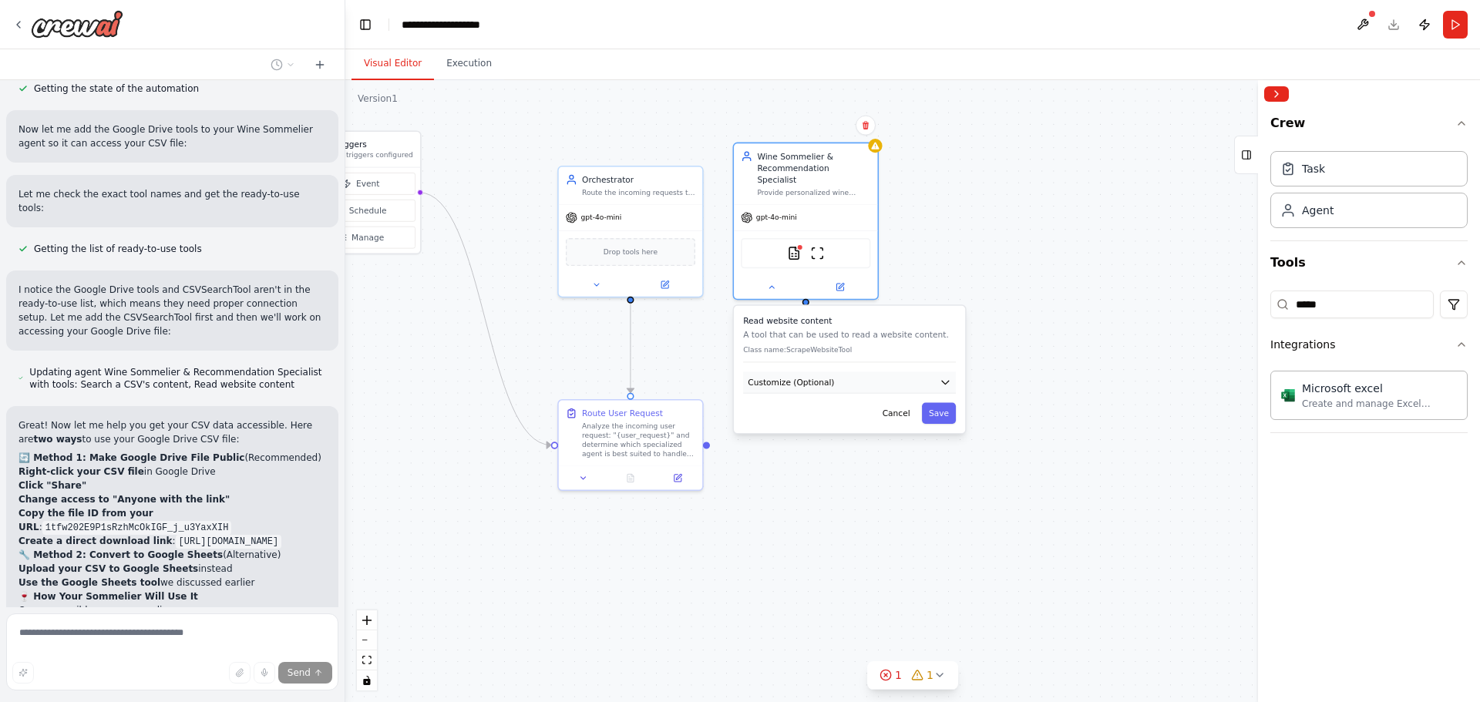
click at [868, 372] on button "Customize (Optional)" at bounding box center [849, 383] width 213 height 22
click at [844, 415] on input "text" at bounding box center [849, 425] width 208 height 21
paste input "**********"
drag, startPoint x: 874, startPoint y: 412, endPoint x: 994, endPoint y: 421, distance: 120.6
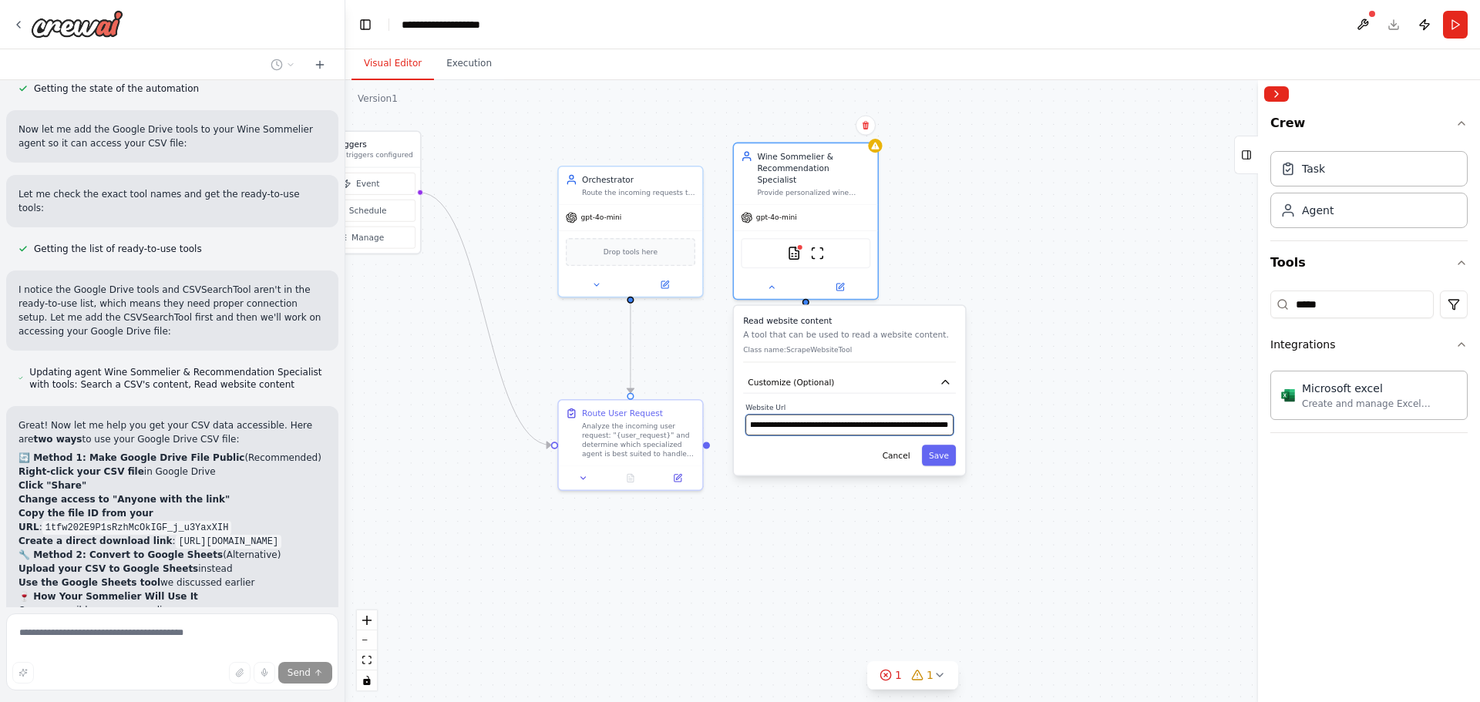
click at [994, 421] on div ".deletable-edge-delete-btn { width: 20px; height: 20px; border: 0px solid #ffff…" at bounding box center [912, 391] width 1135 height 622
type input "**********"
click at [936, 445] on button "Save" at bounding box center [939, 455] width 34 height 21
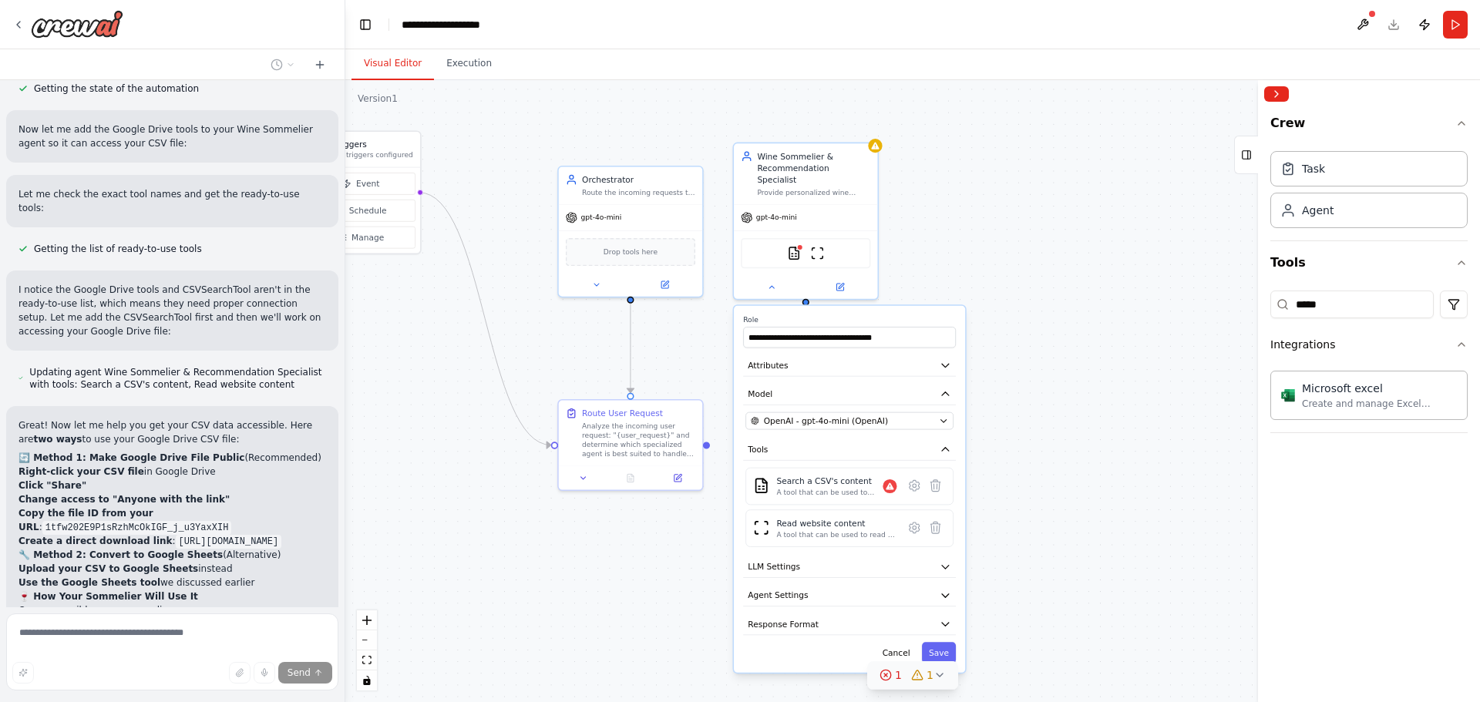
click at [922, 675] on icon at bounding box center [917, 675] width 12 height 12
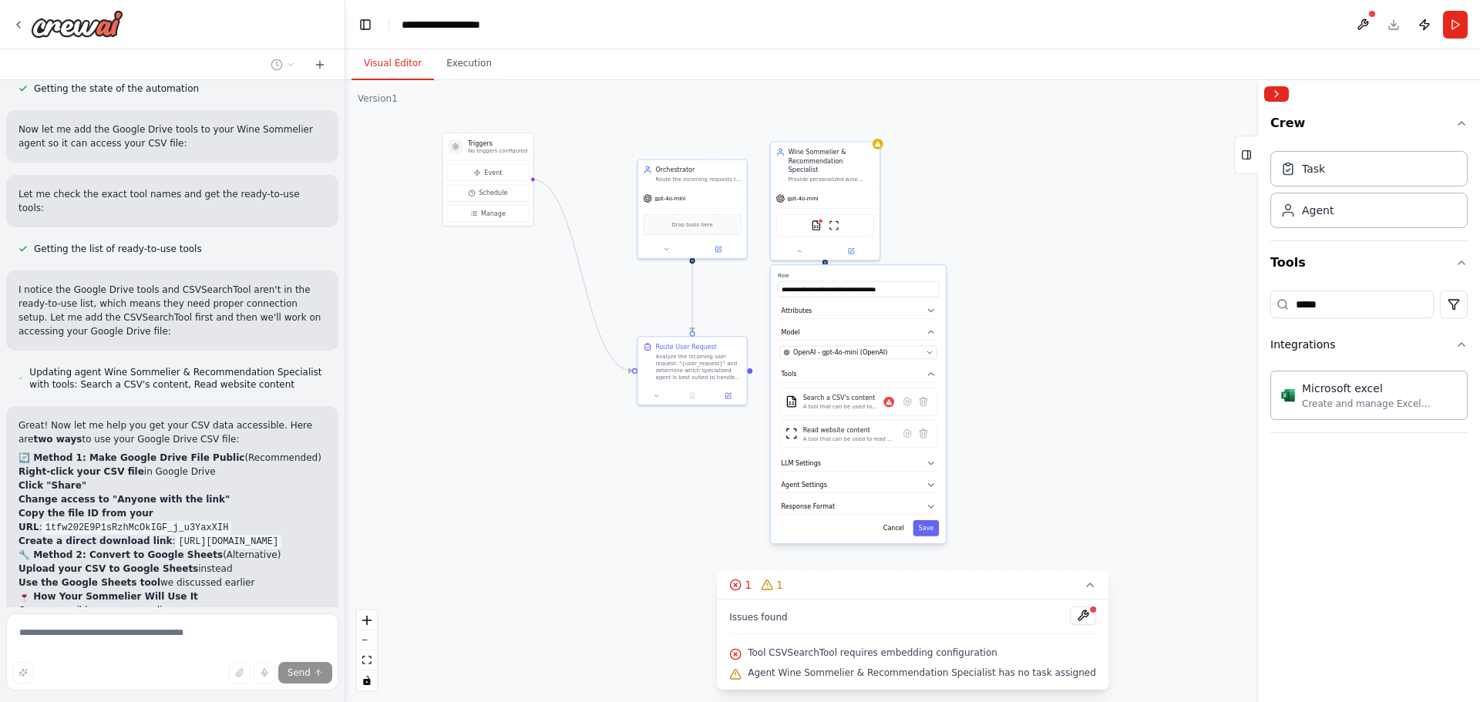
drag, startPoint x: 992, startPoint y: 431, endPoint x: 994, endPoint y: 372, distance: 58.6
click at [994, 372] on div ".deletable-edge-delete-btn { width: 20px; height: 20px; border: 0px solid #ffff…" at bounding box center [912, 391] width 1135 height 622
click at [1070, 617] on button at bounding box center [1083, 616] width 26 height 18
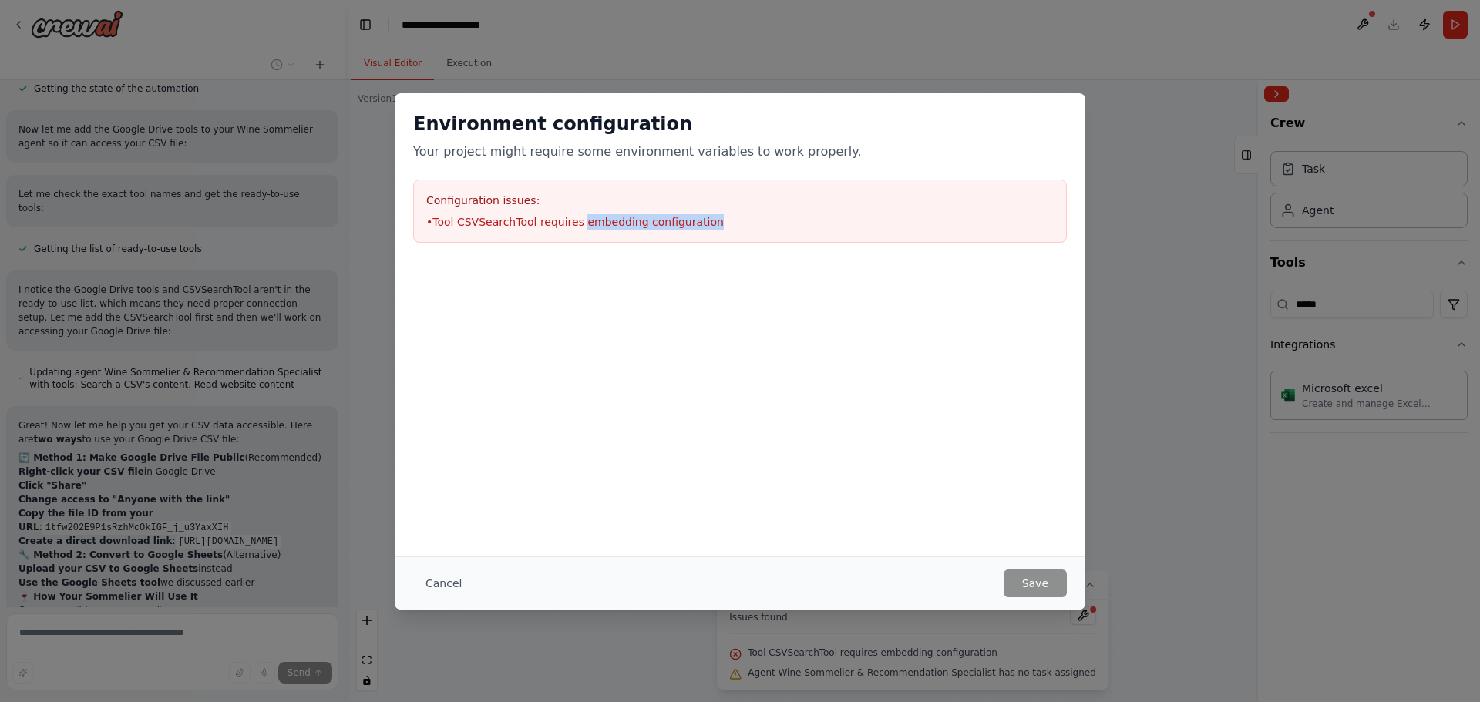
drag, startPoint x: 574, startPoint y: 219, endPoint x: 731, endPoint y: 228, distance: 156.7
click at [731, 228] on li "• Tool CSVSearchTool requires embedding configuration" at bounding box center [739, 221] width 627 height 15
copy li "embedding configuration"
click at [442, 573] on button "Cancel" at bounding box center [443, 584] width 61 height 28
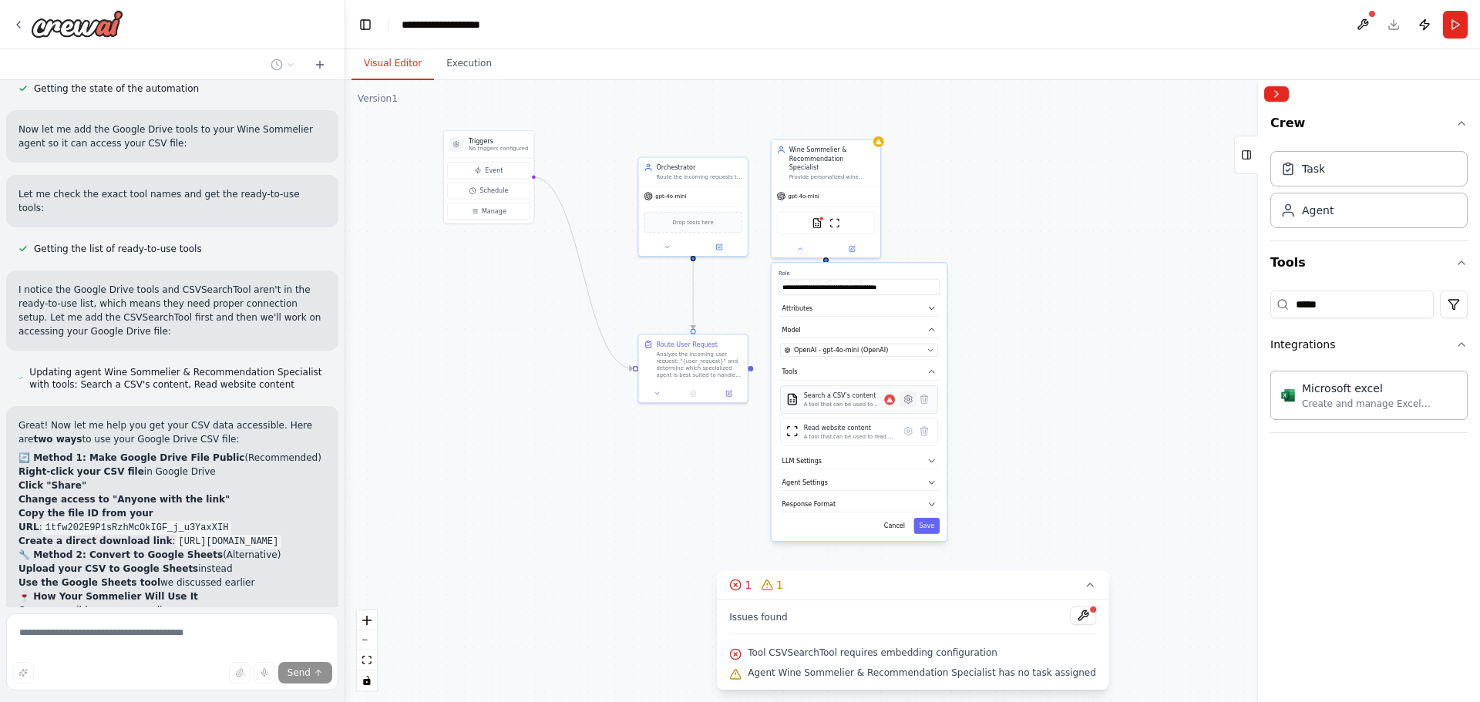
click at [911, 395] on icon at bounding box center [908, 399] width 8 height 8
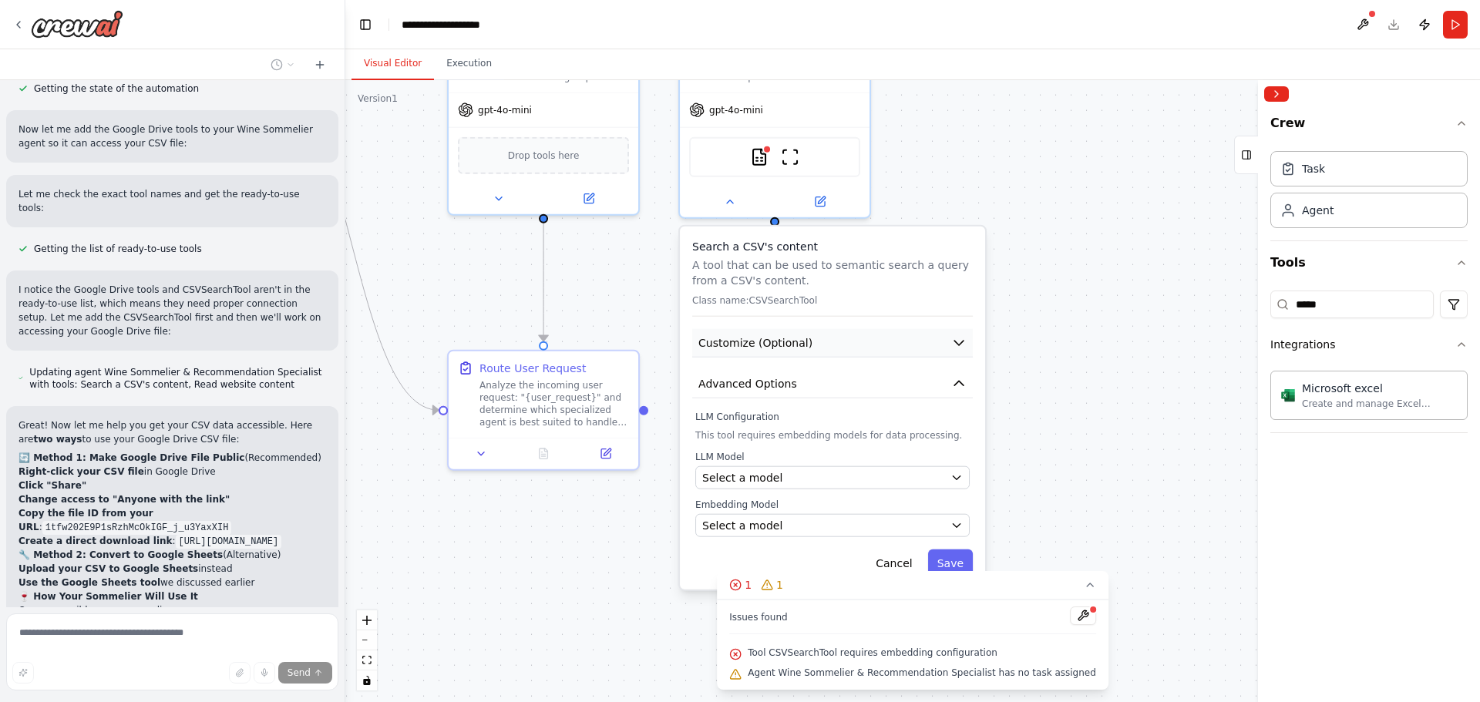
click at [885, 329] on button "Customize (Optional)" at bounding box center [832, 343] width 281 height 29
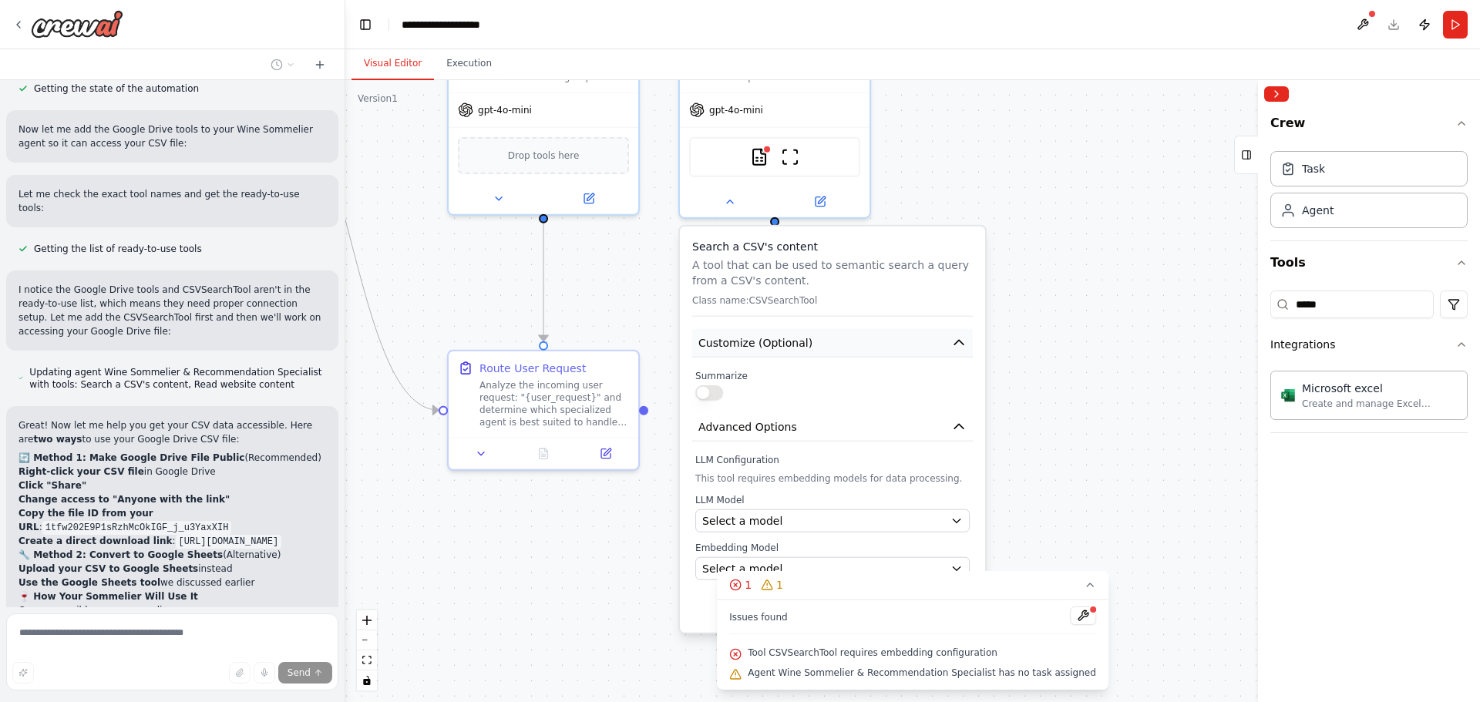
click at [855, 329] on button "Customize (Optional)" at bounding box center [832, 343] width 281 height 29
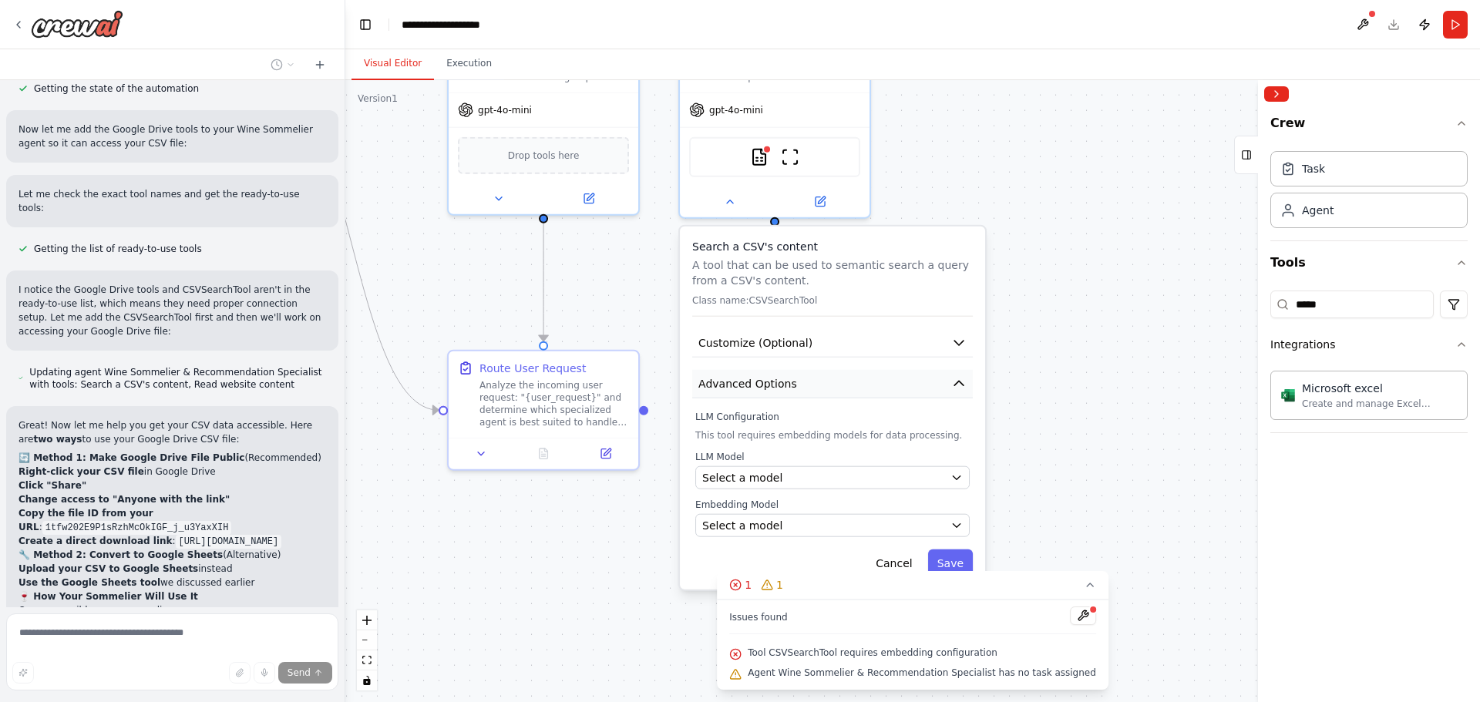
click at [849, 370] on button "Advanced Options" at bounding box center [832, 384] width 281 height 29
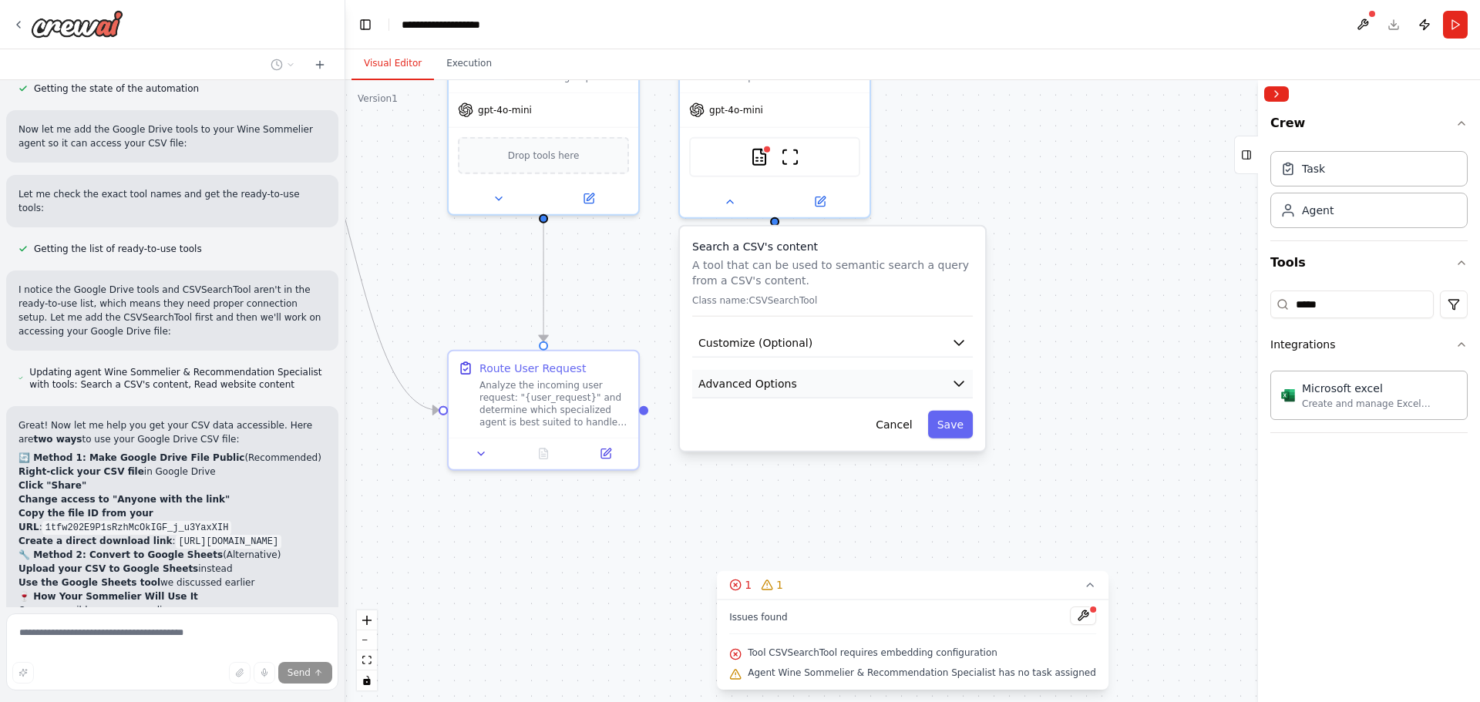
click at [837, 370] on button "Advanced Options" at bounding box center [832, 384] width 281 height 29
click at [816, 370] on button "Advanced Options" at bounding box center [832, 384] width 281 height 29
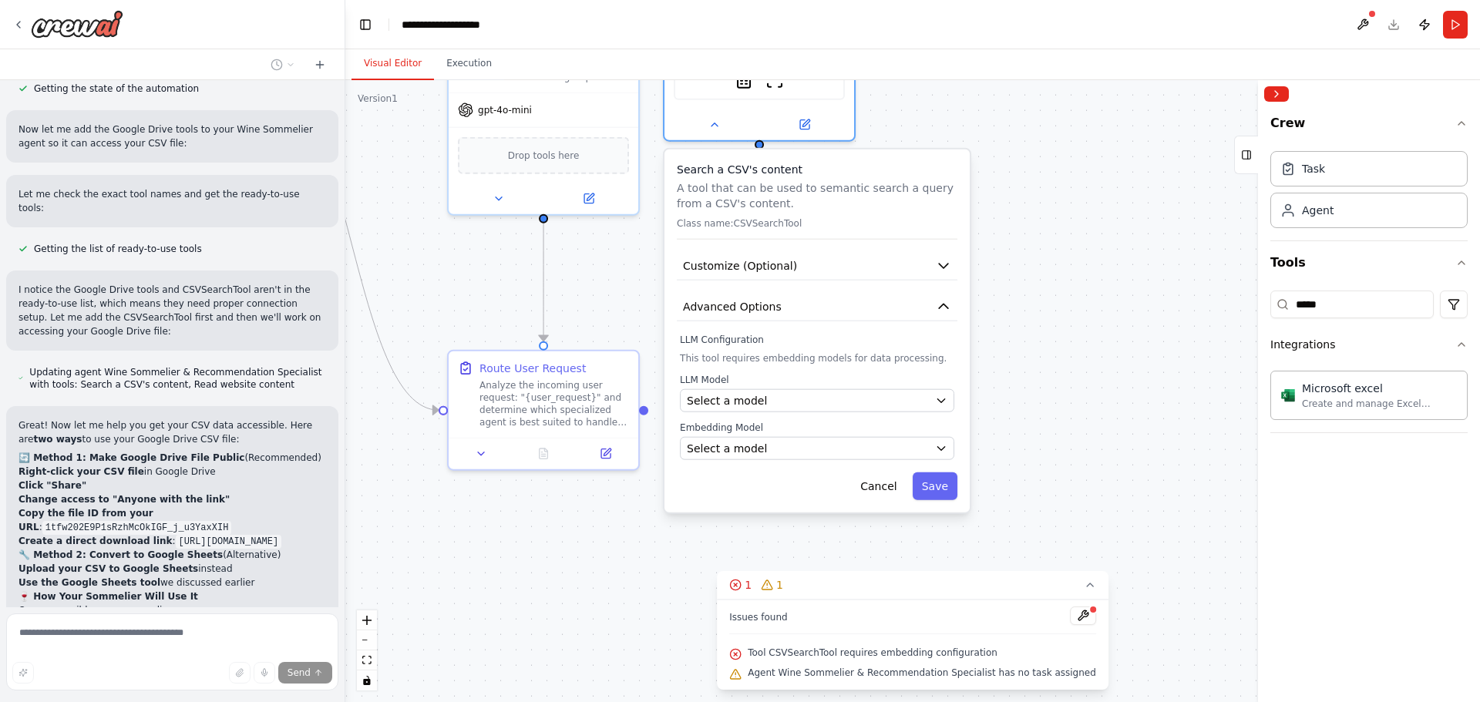
drag, startPoint x: 910, startPoint y: 352, endPoint x: 906, endPoint y: 324, distance: 28.9
click at [906, 334] on div "LLM Configuration This tool requires embedding models for data processing. LLM …" at bounding box center [817, 397] width 274 height 126
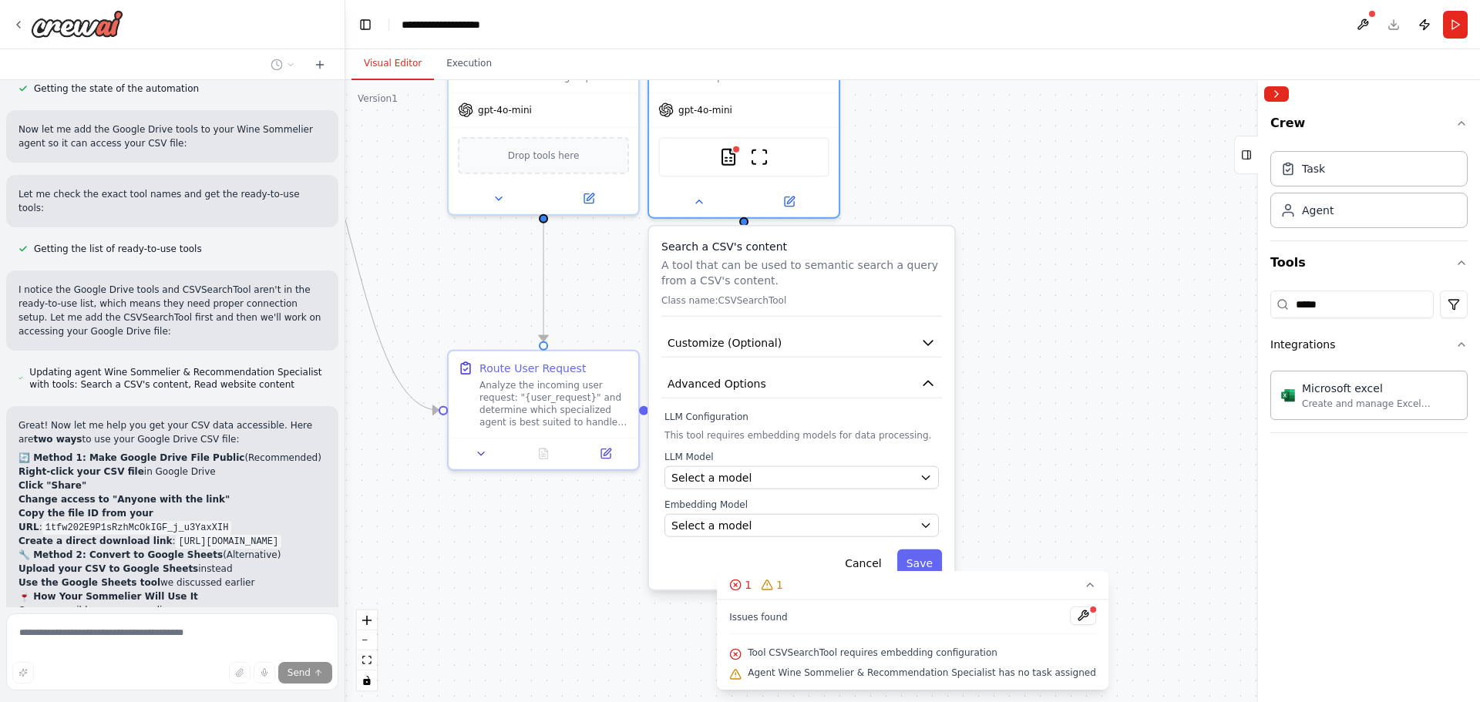
drag, startPoint x: 855, startPoint y: 385, endPoint x: 853, endPoint y: 395, distance: 9.4
click at [853, 395] on div "Search a CSV's content A tool that can be used to semantic search a query from …" at bounding box center [801, 408] width 305 height 363
click at [845, 470] on div "Select a model" at bounding box center [792, 477] width 242 height 15
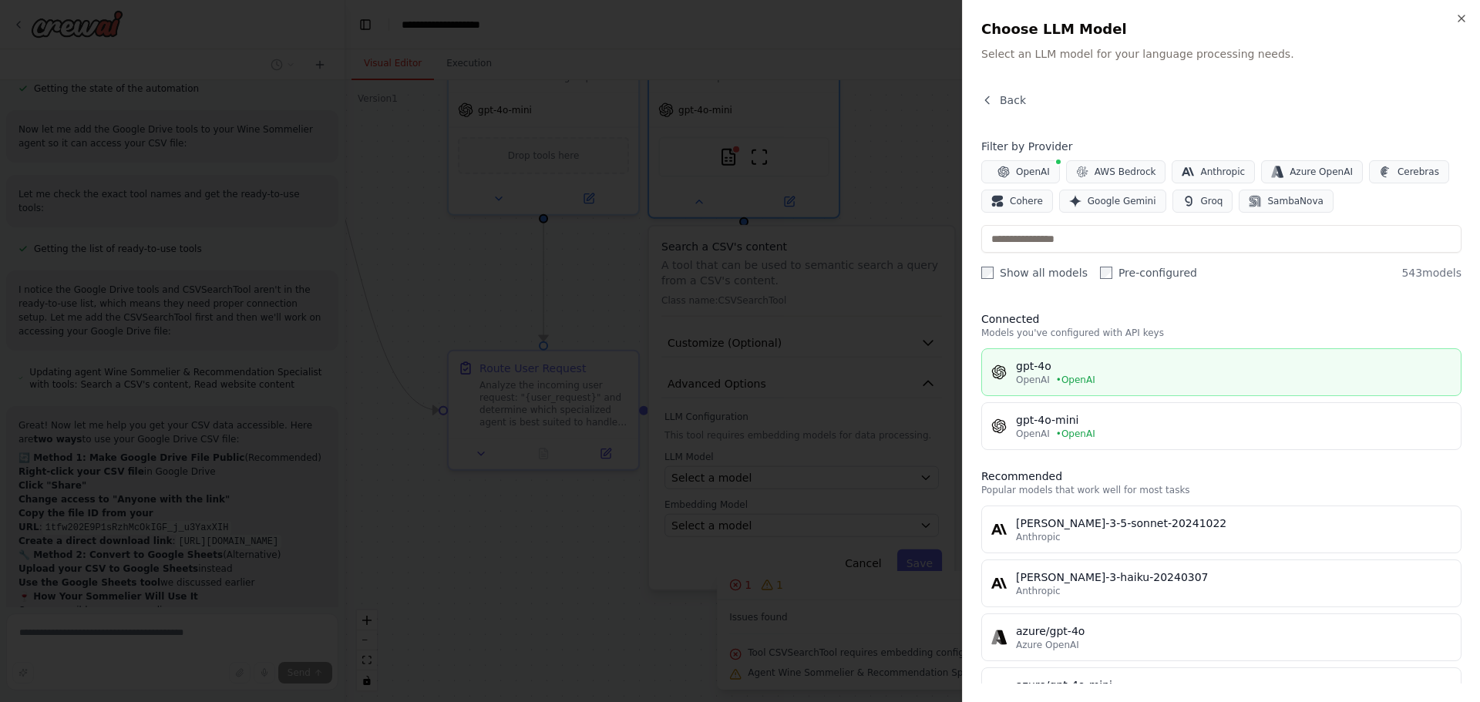
click at [1127, 367] on div "gpt-4o" at bounding box center [1233, 365] width 435 height 15
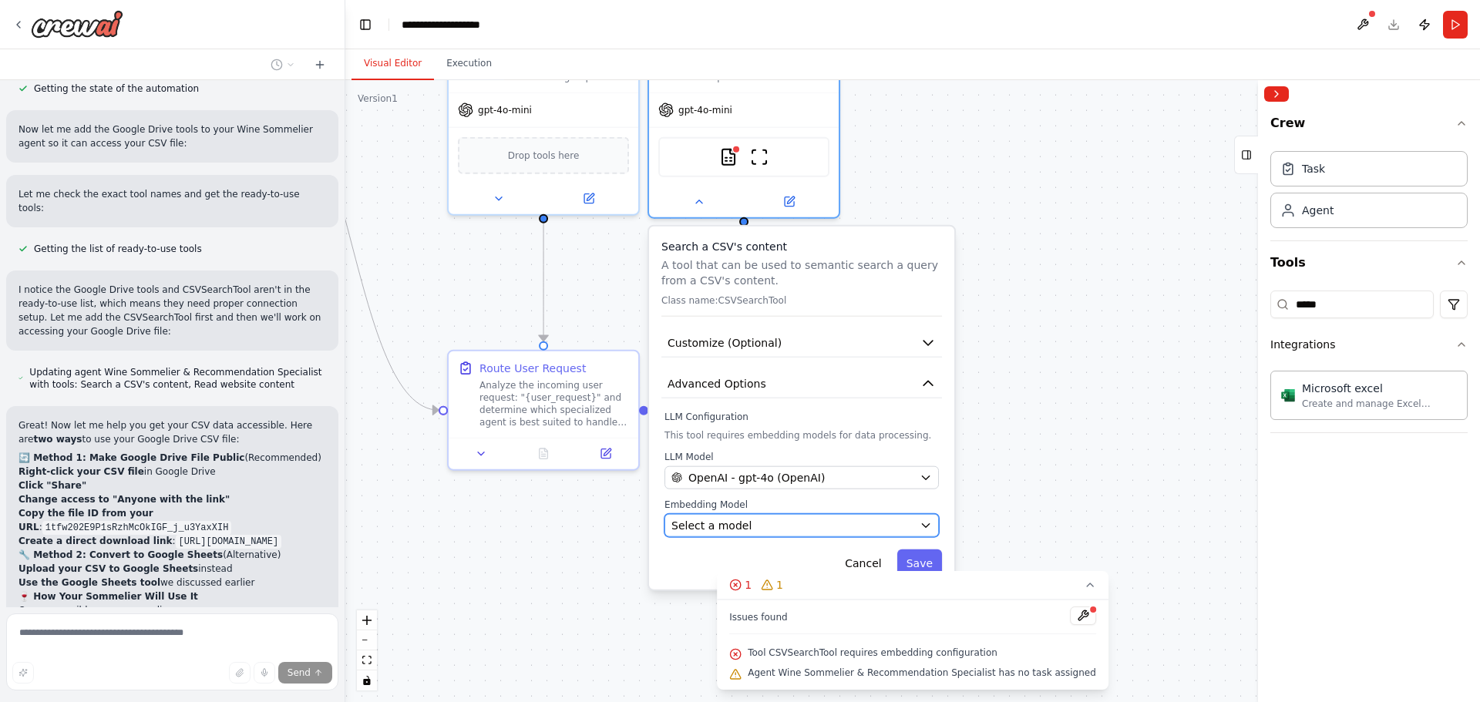
click at [794, 518] on div "Select a model" at bounding box center [792, 525] width 242 height 15
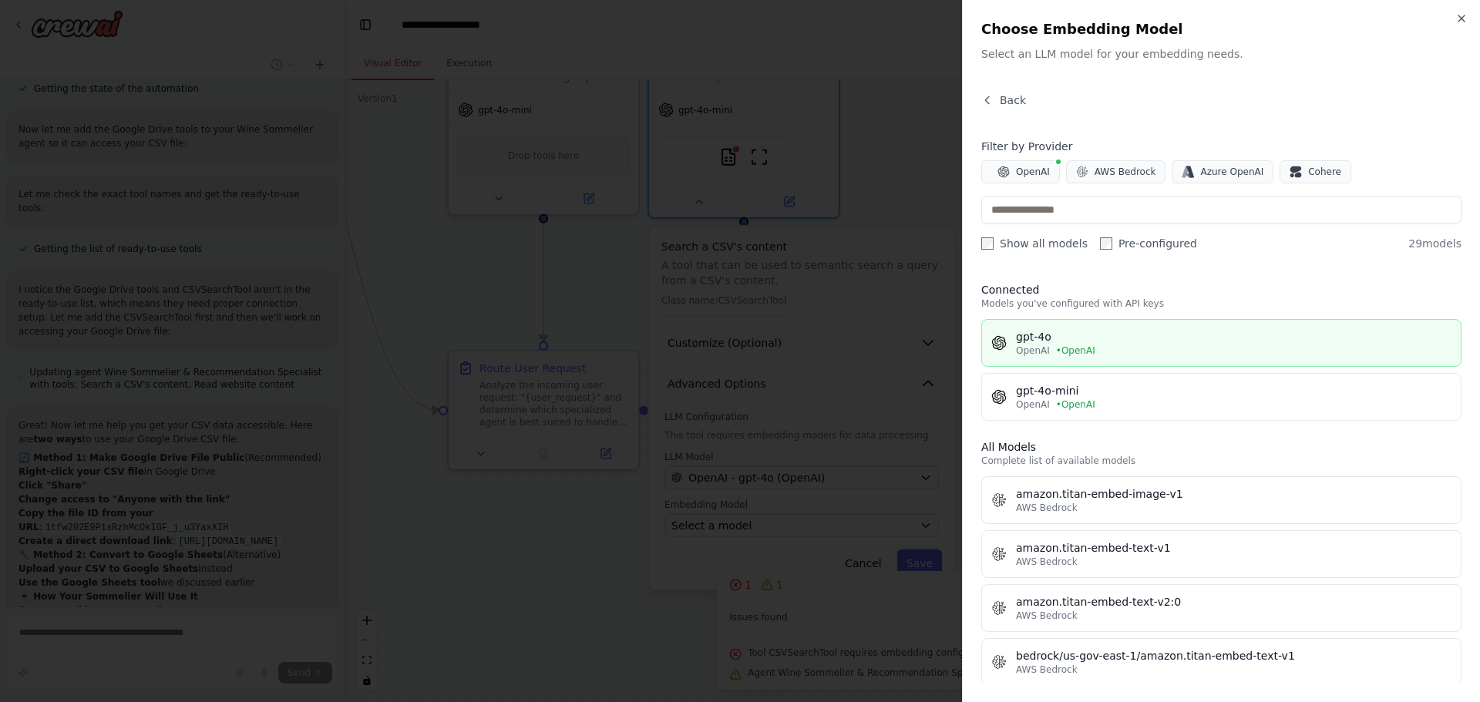
click at [1135, 343] on div "gpt-4o" at bounding box center [1233, 336] width 435 height 15
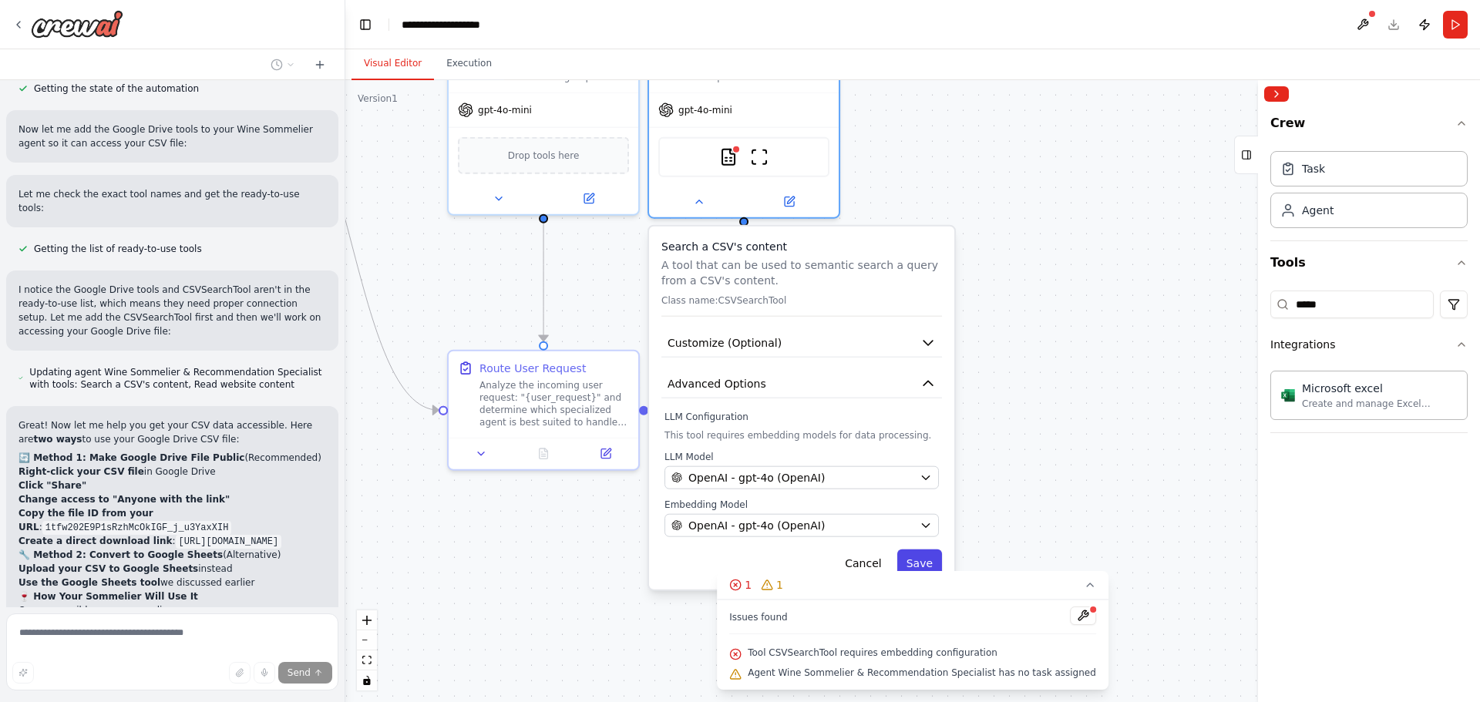
click at [919, 550] on button "Save" at bounding box center [919, 564] width 45 height 28
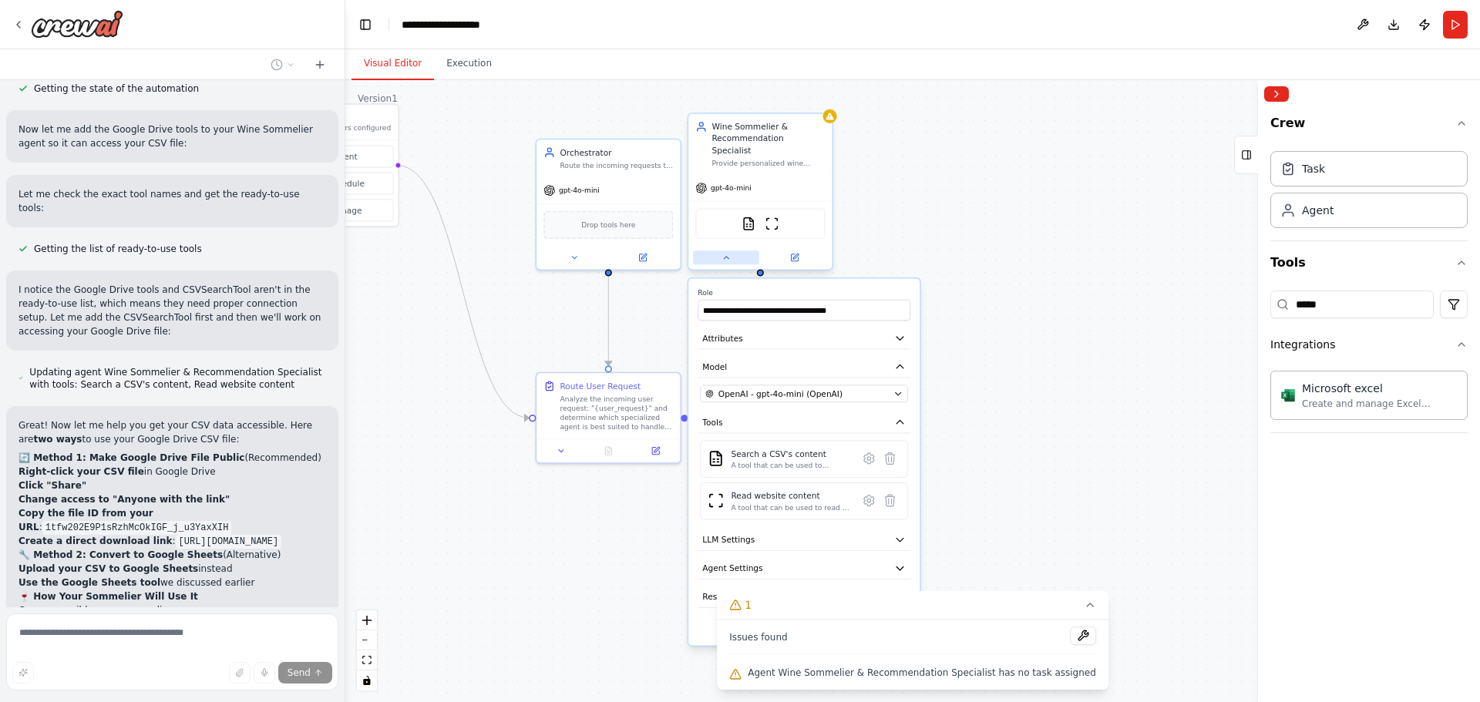
click at [720, 251] on button at bounding box center [726, 258] width 66 height 14
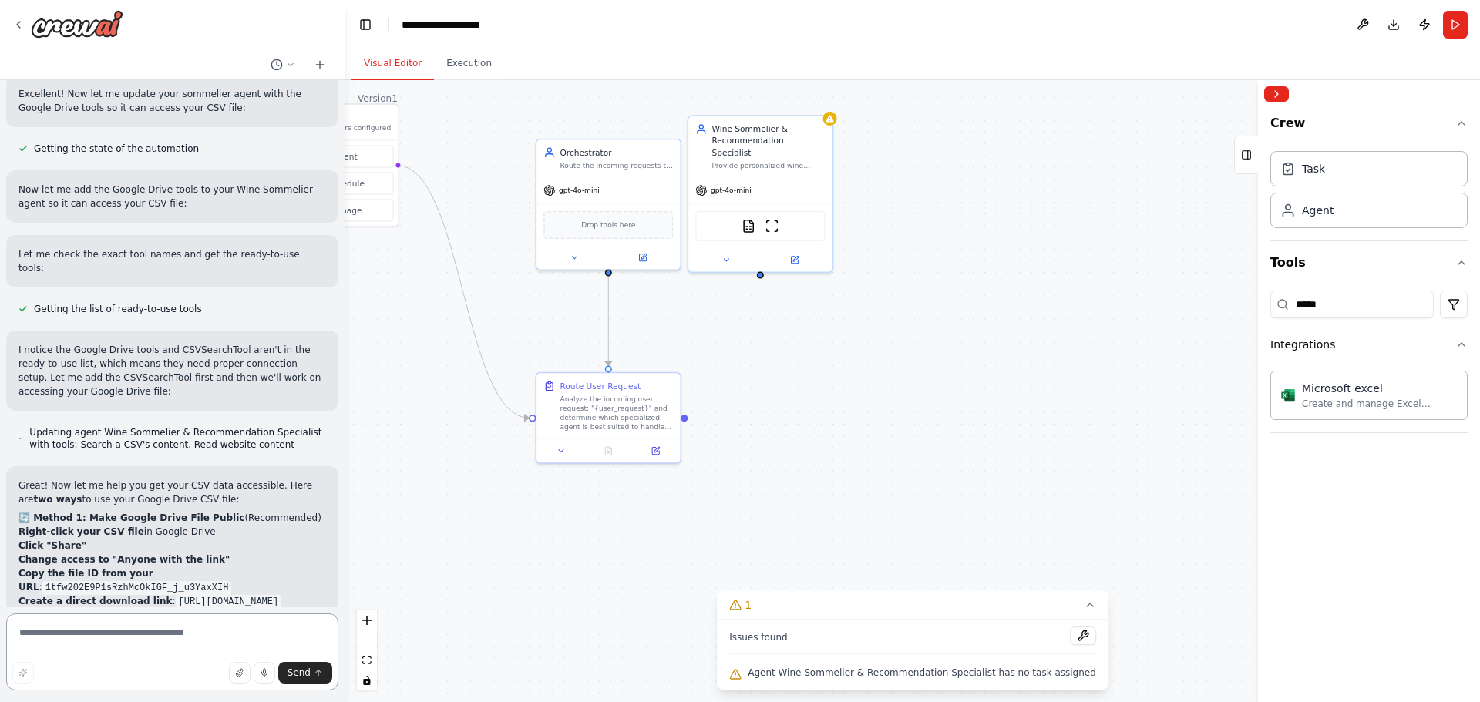
click at [156, 636] on textarea at bounding box center [172, 652] width 332 height 77
type textarea "**********"
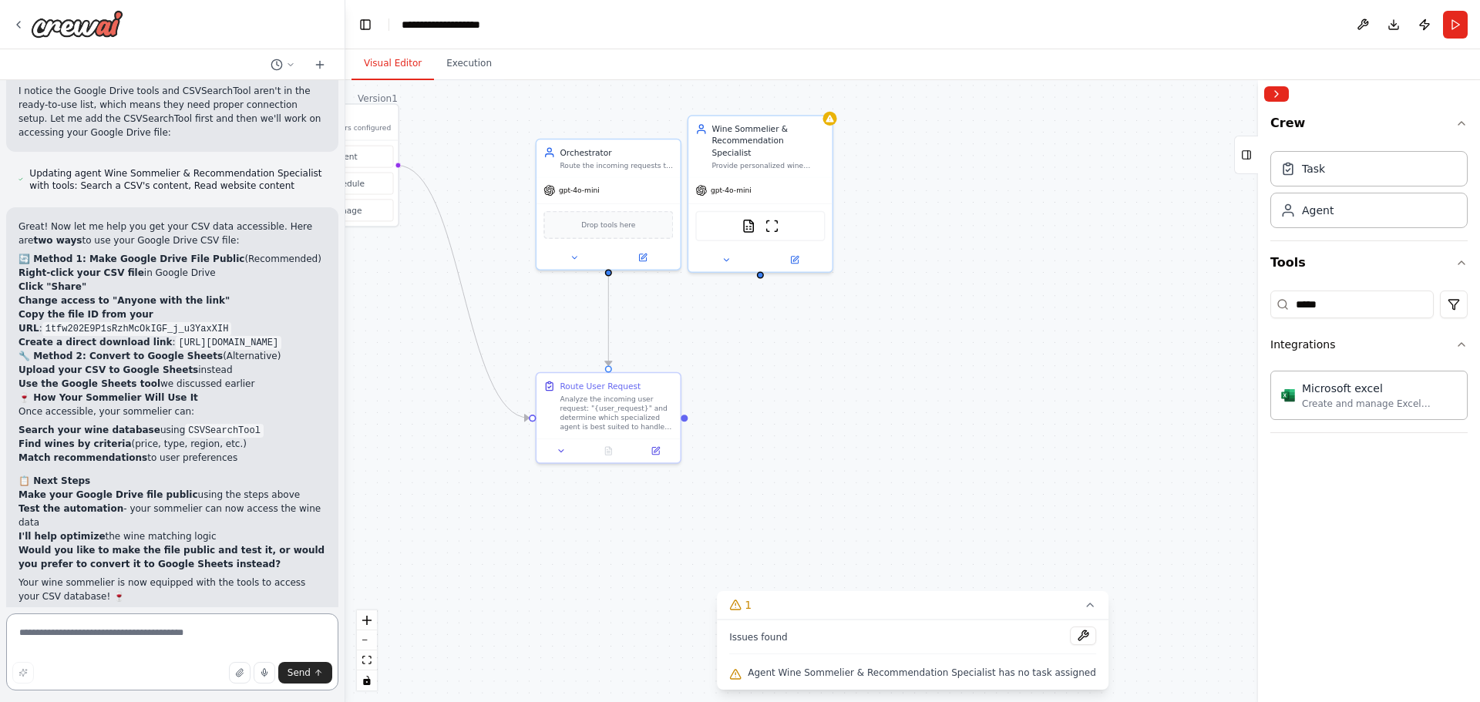
scroll to position [7169, 0]
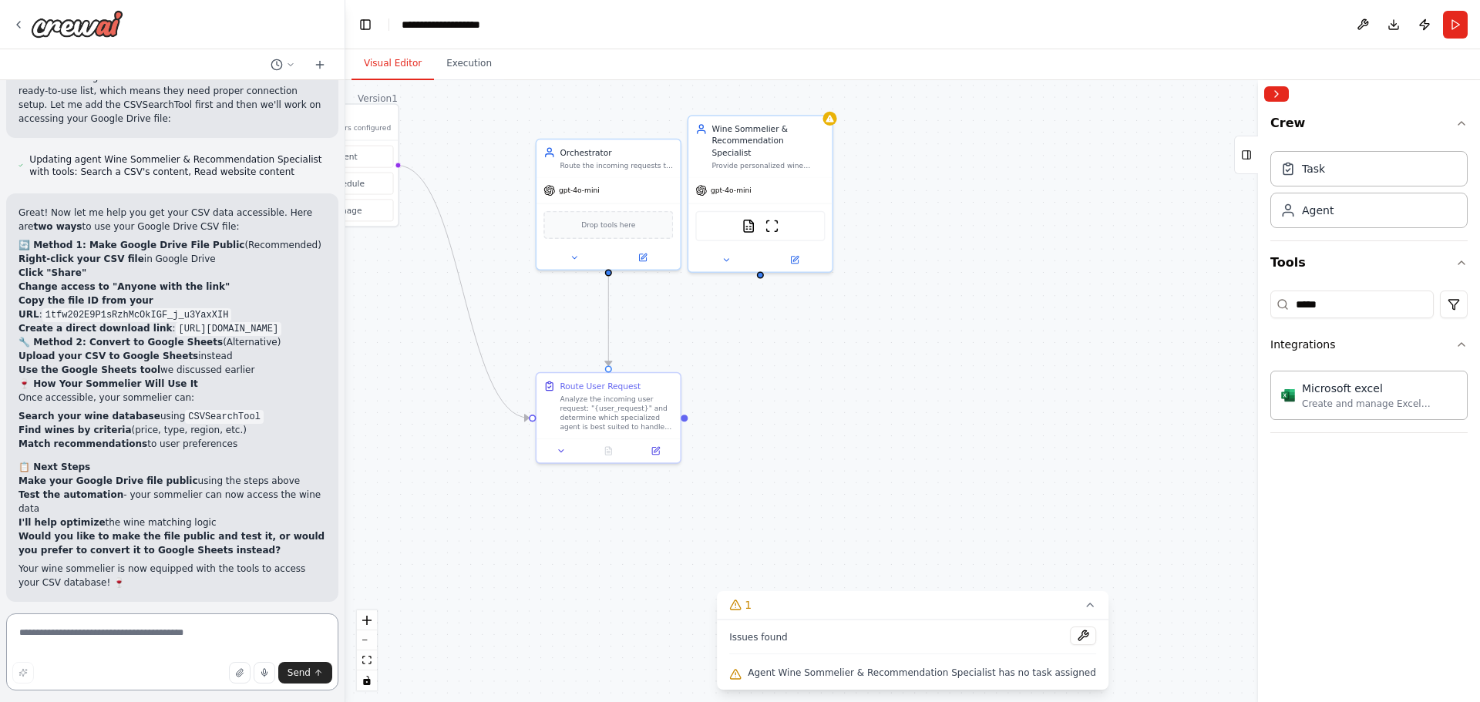
click at [157, 637] on textarea at bounding box center [172, 652] width 332 height 77
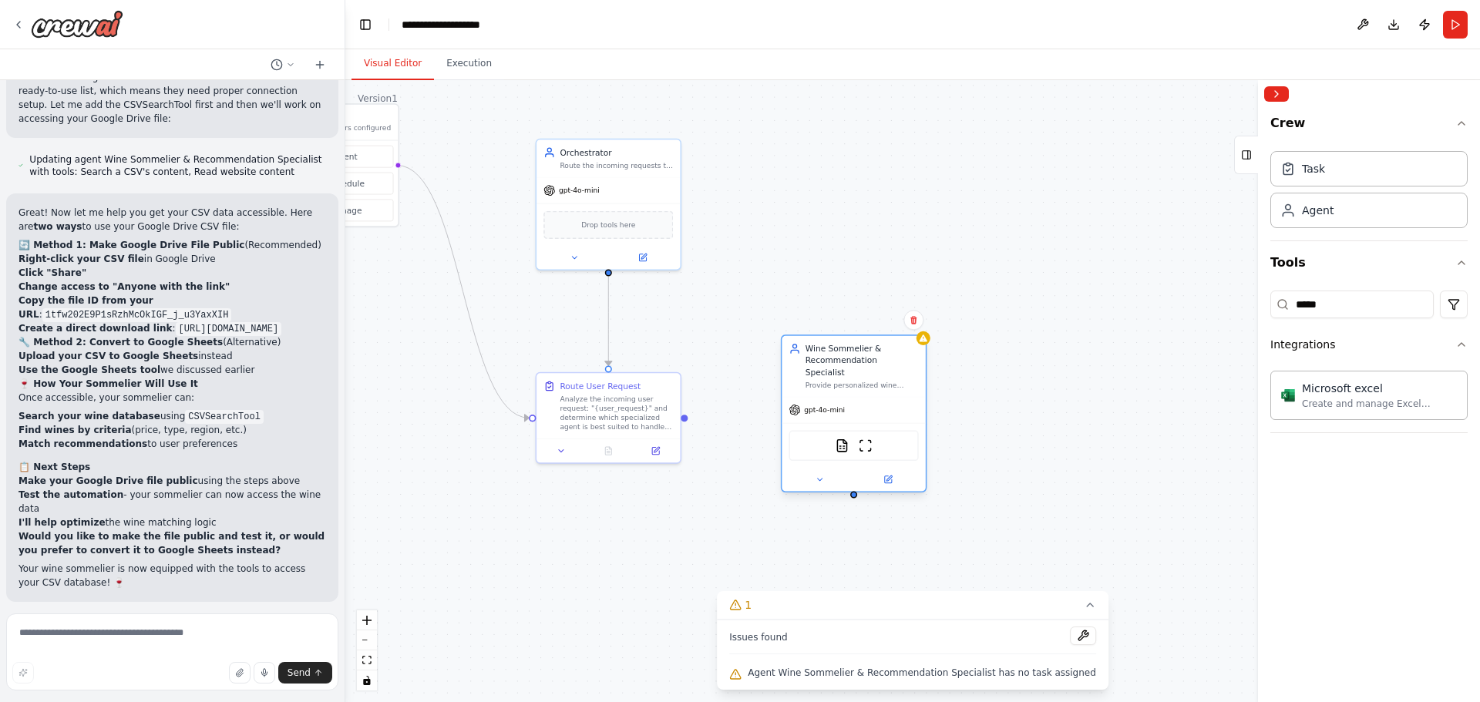
drag, startPoint x: 774, startPoint y: 133, endPoint x: 873, endPoint y: 359, distance: 247.2
click at [873, 359] on div "Wine Sommelier & Recommendation Specialist" at bounding box center [861, 360] width 113 height 35
click at [199, 640] on textarea at bounding box center [172, 652] width 332 height 77
type textarea "**********"
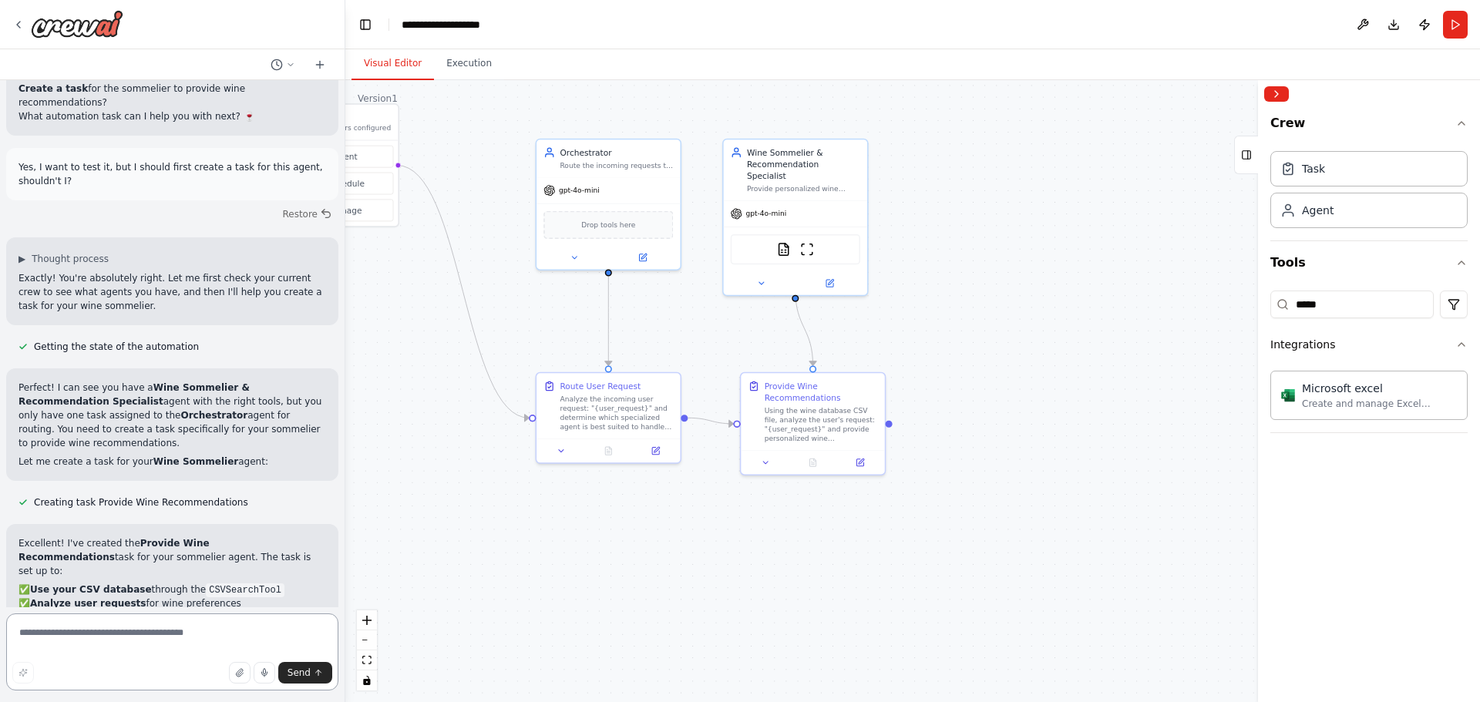
scroll to position [7938, 0]
click at [842, 169] on div "Wine Sommelier & Recommendation Specialist Provide personalized wine recommenda…" at bounding box center [803, 167] width 113 height 47
drag, startPoint x: 805, startPoint y: 167, endPoint x: 920, endPoint y: 229, distance: 130.4
click at [920, 229] on div "Wine Sommelier & Recommendation Specialist Provide personalized wine recommenda…" at bounding box center [919, 226] width 113 height 47
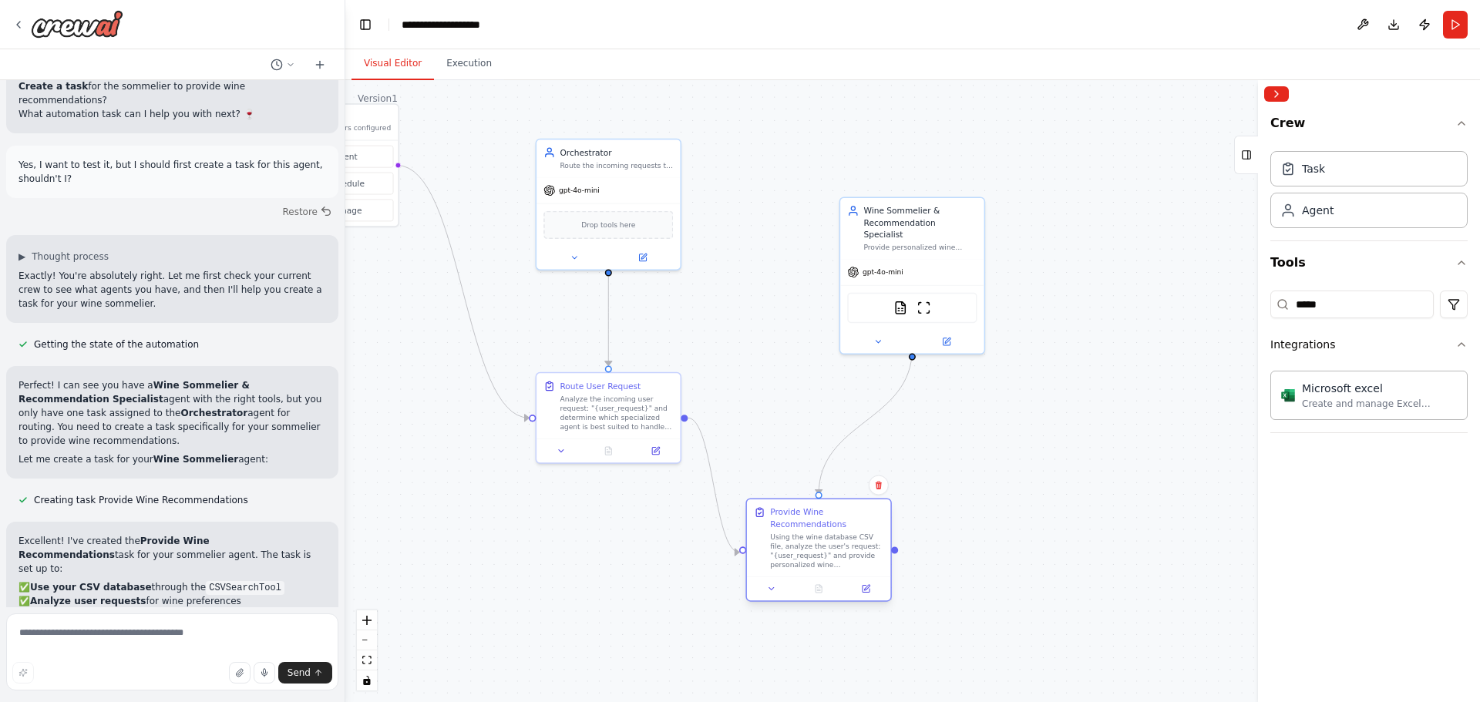
drag, startPoint x: 836, startPoint y: 392, endPoint x: 838, endPoint y: 516, distance: 124.1
click at [838, 516] on div "Provide Wine Recommendations" at bounding box center [826, 517] width 113 height 23
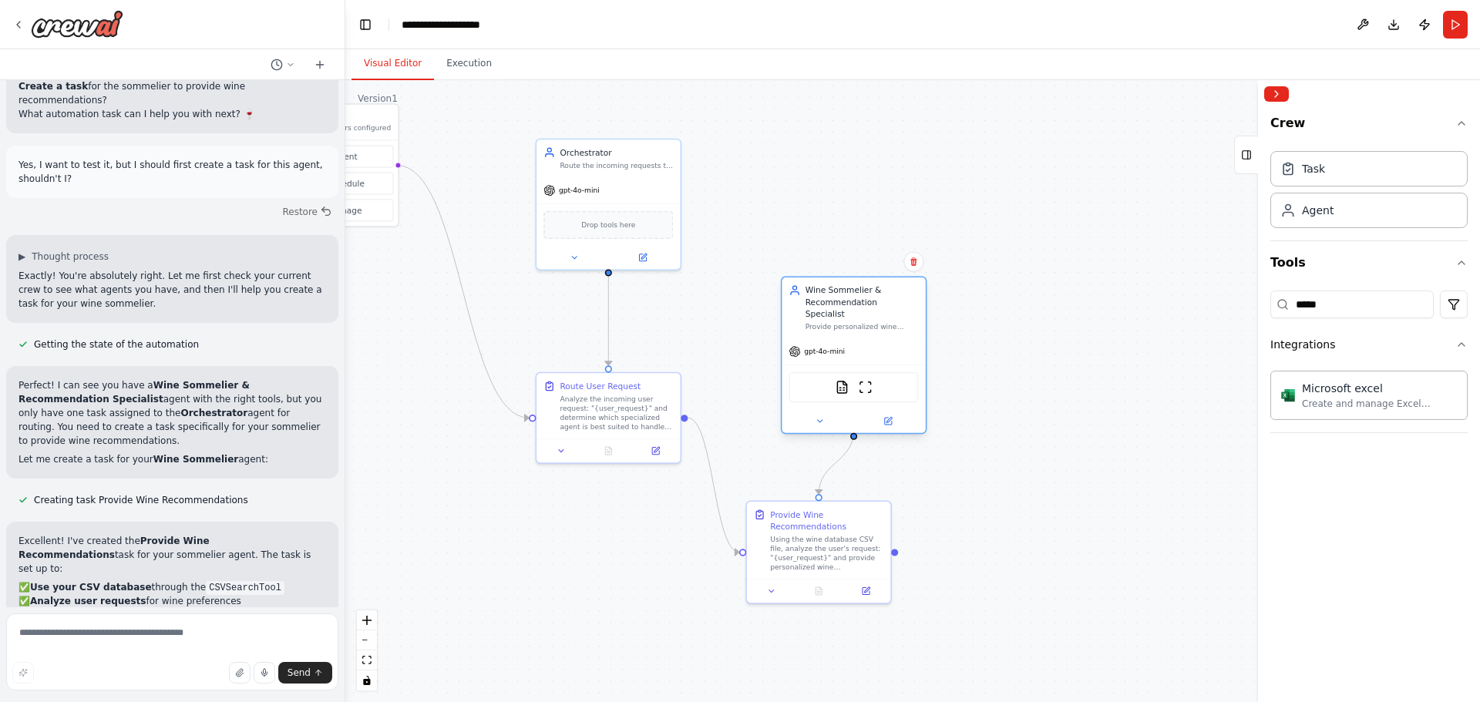
drag, startPoint x: 938, startPoint y: 220, endPoint x: 881, endPoint y: 301, distance: 99.0
click at [881, 301] on div "Wine Sommelier & Recommendation Specialist" at bounding box center [861, 301] width 113 height 35
drag, startPoint x: 855, startPoint y: 521, endPoint x: 893, endPoint y: 530, distance: 39.6
click at [893, 530] on div "Provide Wine Recommendations" at bounding box center [861, 529] width 113 height 23
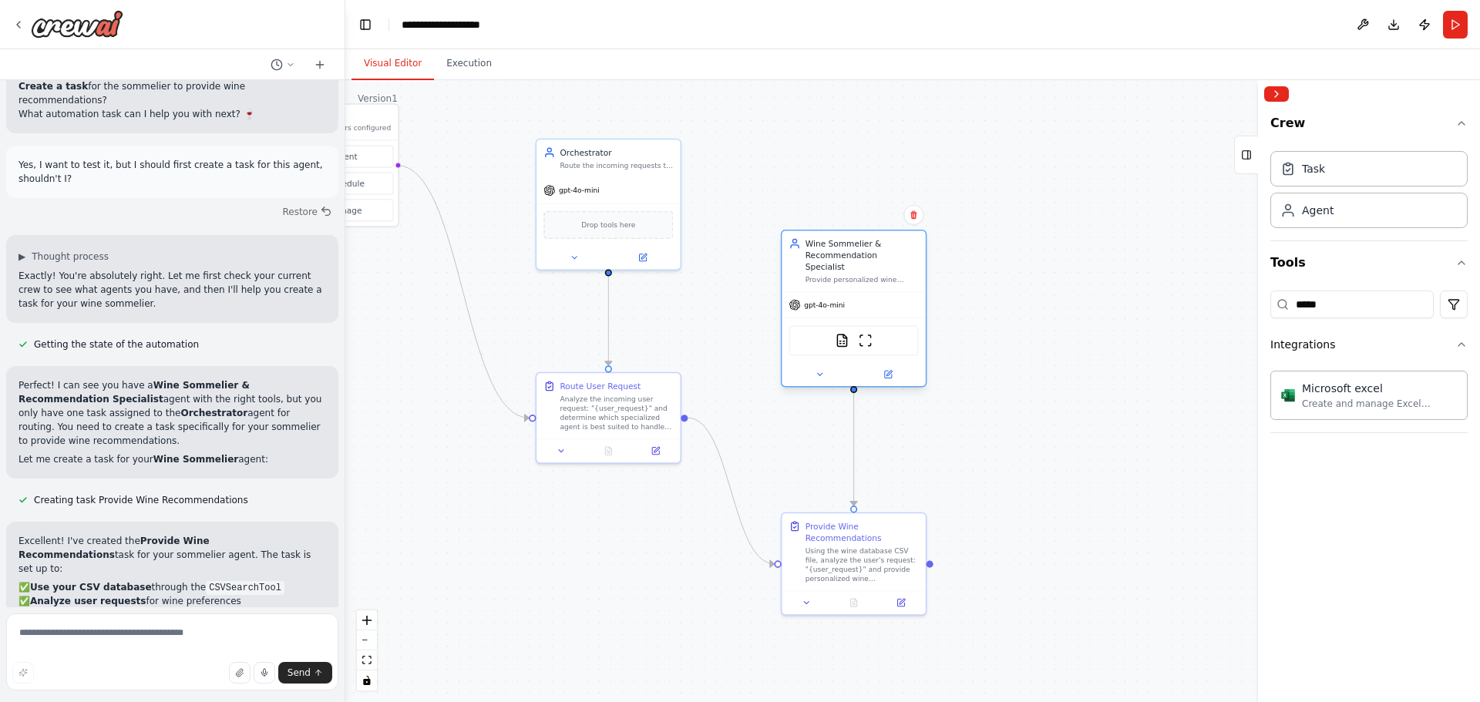
drag, startPoint x: 874, startPoint y: 300, endPoint x: 871, endPoint y: 247, distance: 53.3
click at [871, 247] on div "Wine Sommelier & Recommendation Specialist" at bounding box center [861, 255] width 113 height 35
drag, startPoint x: 903, startPoint y: 528, endPoint x: 896, endPoint y: 508, distance: 21.2
click at [896, 508] on div "Provide Wine Recommendations" at bounding box center [850, 506] width 113 height 23
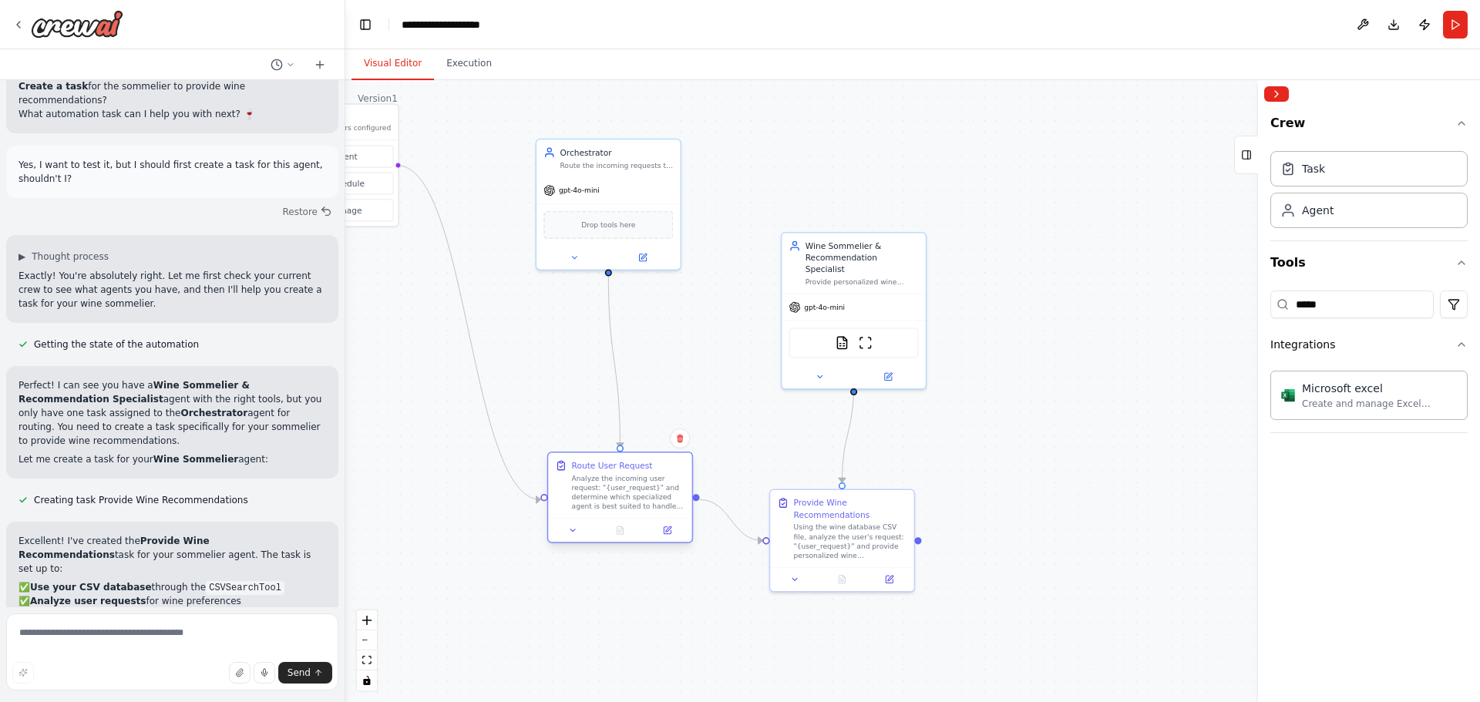
drag, startPoint x: 650, startPoint y: 376, endPoint x: 658, endPoint y: 456, distance: 79.8
click at [658, 456] on div "Route User Request Analyze the incoming user request: "{user_request}" and dete…" at bounding box center [619, 485] width 143 height 66
click at [872, 261] on div "Wine Sommelier & Recommendation Specialist" at bounding box center [861, 255] width 113 height 35
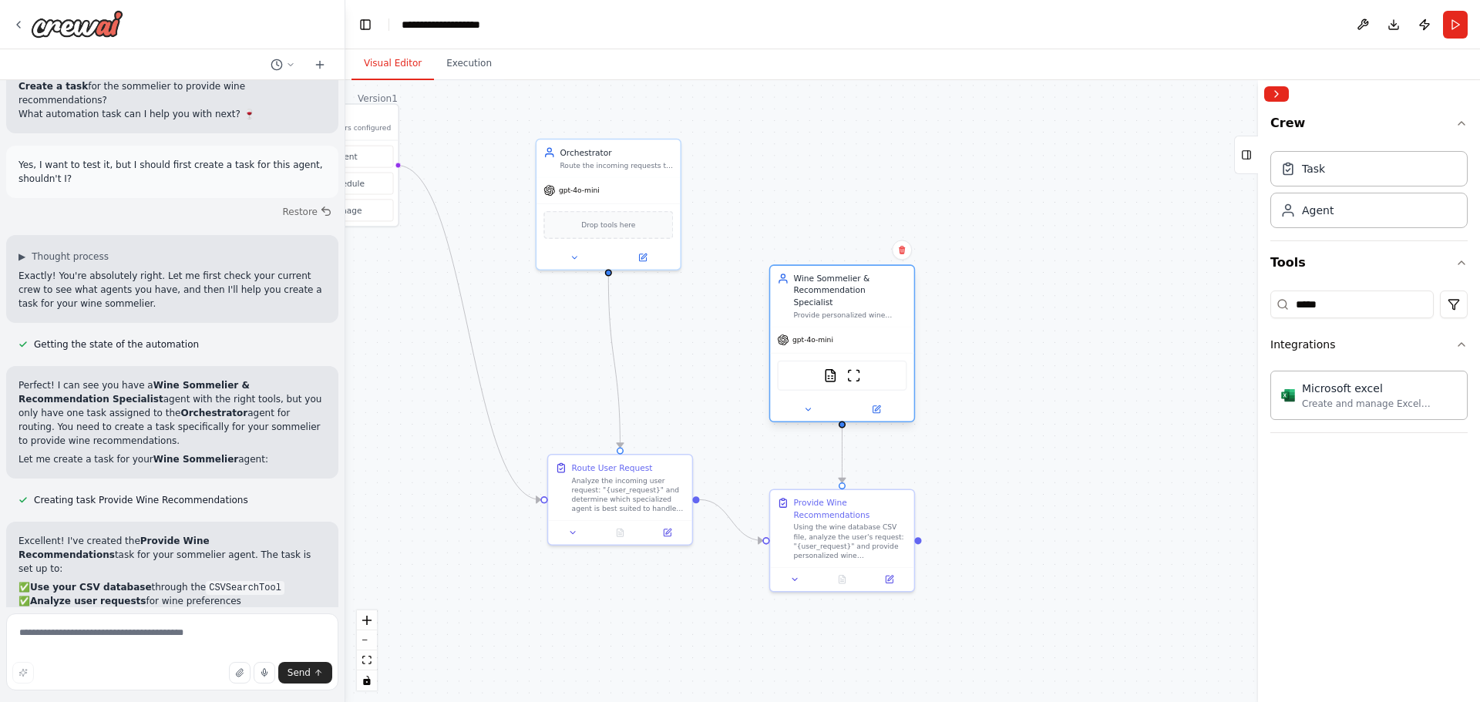
drag, startPoint x: 874, startPoint y: 255, endPoint x: 866, endPoint y: 301, distance: 46.9
click at [866, 301] on div "Wine Sommelier & Recommendation Specialist Provide personalized wine recommenda…" at bounding box center [850, 296] width 113 height 47
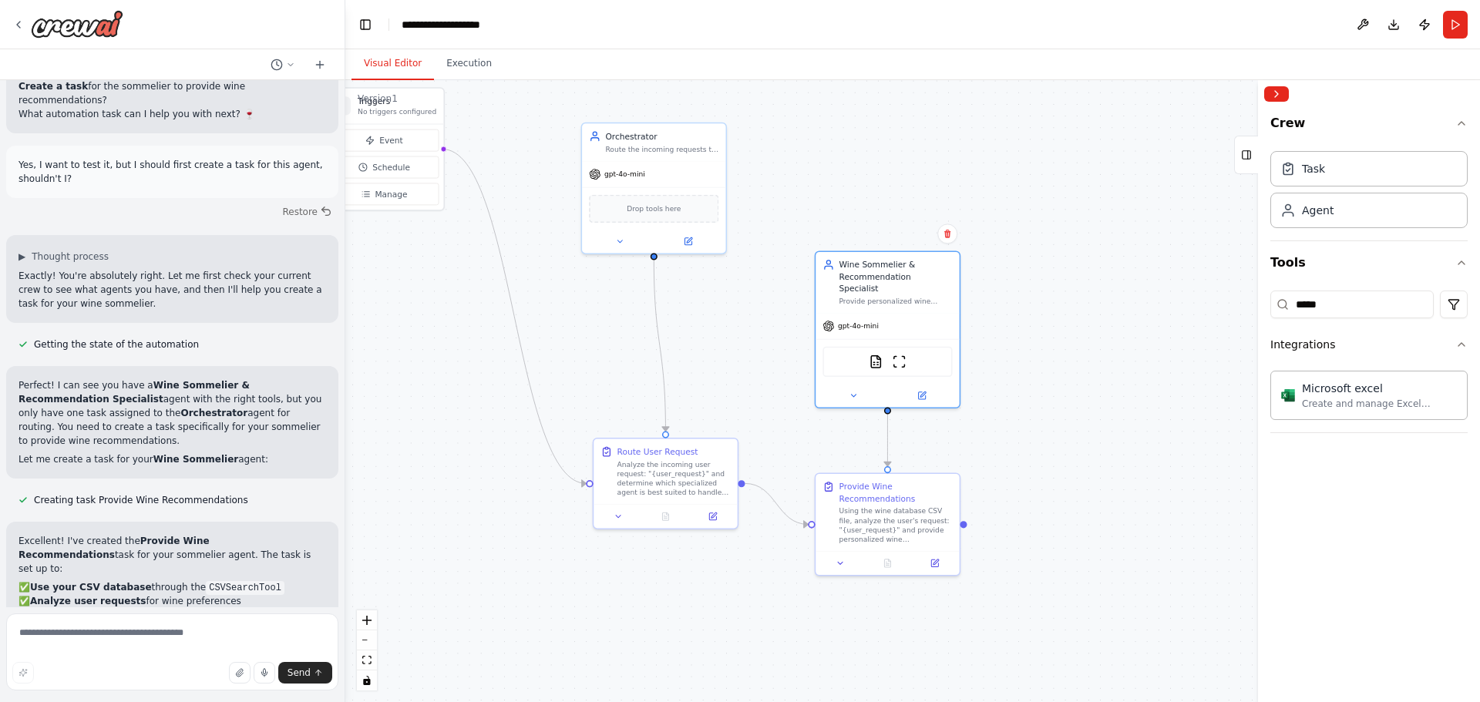
drag, startPoint x: 702, startPoint y: 377, endPoint x: 748, endPoint y: 361, distance: 48.7
click at [748, 361] on div ".deletable-edge-delete-btn { width: 20px; height: 20px; border: 0px solid #ffff…" at bounding box center [912, 391] width 1135 height 622
click at [910, 511] on div "Using the wine database CSV file, analyze the user's request: "{user_request}" …" at bounding box center [896, 523] width 113 height 38
click at [853, 558] on button at bounding box center [841, 561] width 40 height 14
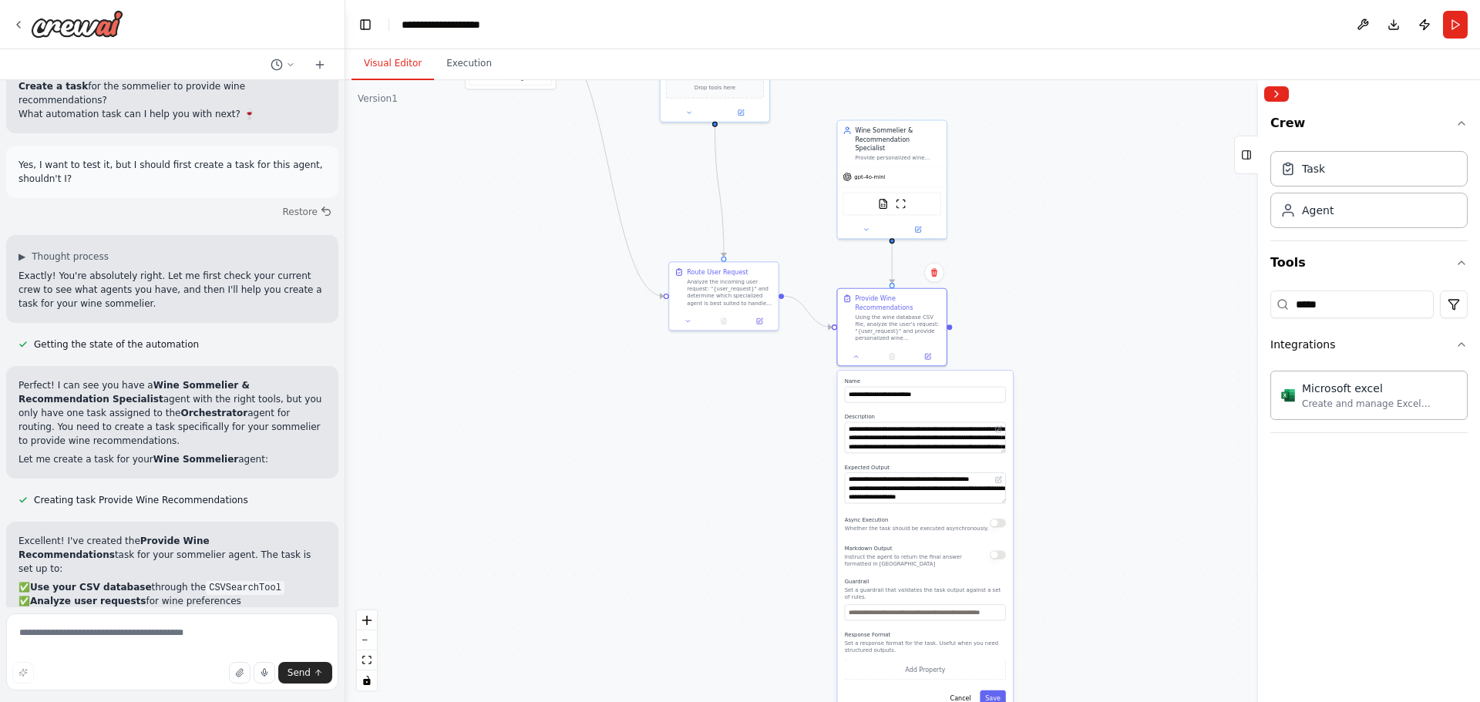
drag, startPoint x: 1007, startPoint y: 491, endPoint x: 1000, endPoint y: 316, distance: 175.1
click at [1000, 316] on div ".deletable-edge-delete-btn { width: 20px; height: 20px; border: 0px solid #ffff…" at bounding box center [912, 391] width 1135 height 622
drag, startPoint x: 948, startPoint y: 396, endPoint x: 824, endPoint y: 392, distance: 124.2
click at [824, 392] on div ".deletable-edge-delete-btn { width: 20px; height: 20px; border: 0px solid #ffff…" at bounding box center [912, 391] width 1135 height 622
click at [939, 394] on input "**********" at bounding box center [925, 395] width 161 height 16
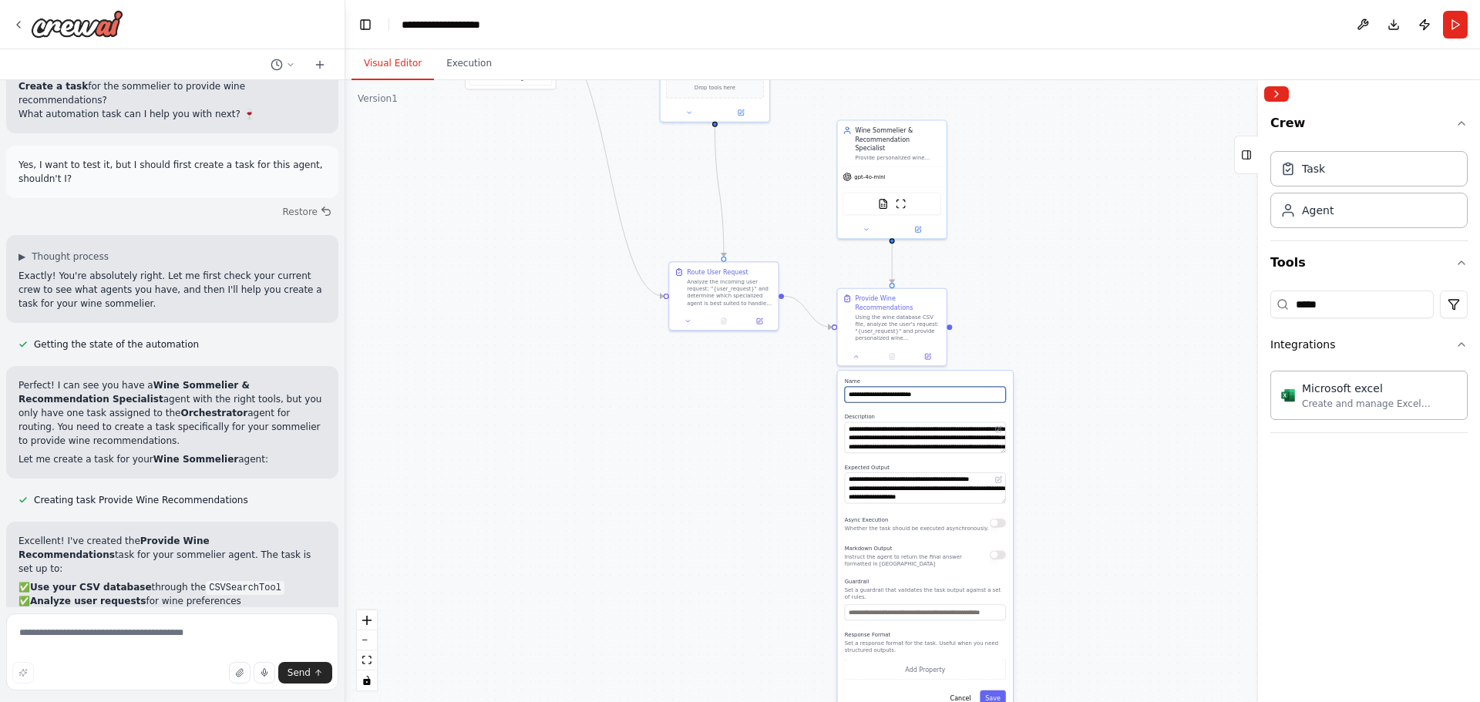
drag, startPoint x: 816, startPoint y: 393, endPoint x: 836, endPoint y: 402, distance: 21.1
click at [836, 402] on div ".deletable-edge-delete-btn { width: 20px; height: 20px; border: 0px solid #ffff…" at bounding box center [912, 391] width 1135 height 622
click at [882, 398] on input "**********" at bounding box center [925, 395] width 161 height 16
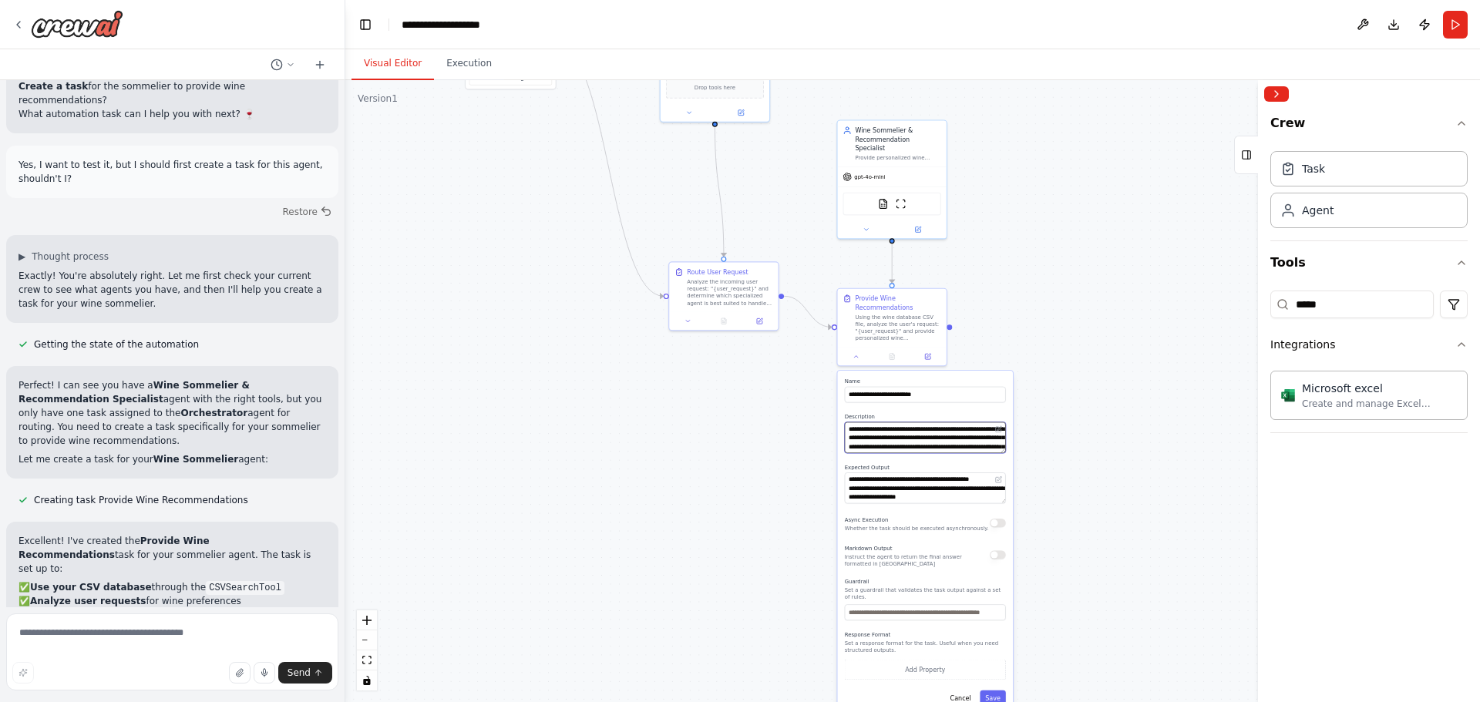
click at [954, 439] on textarea "**********" at bounding box center [925, 437] width 161 height 31
click at [912, 486] on textarea "**********" at bounding box center [925, 487] width 161 height 31
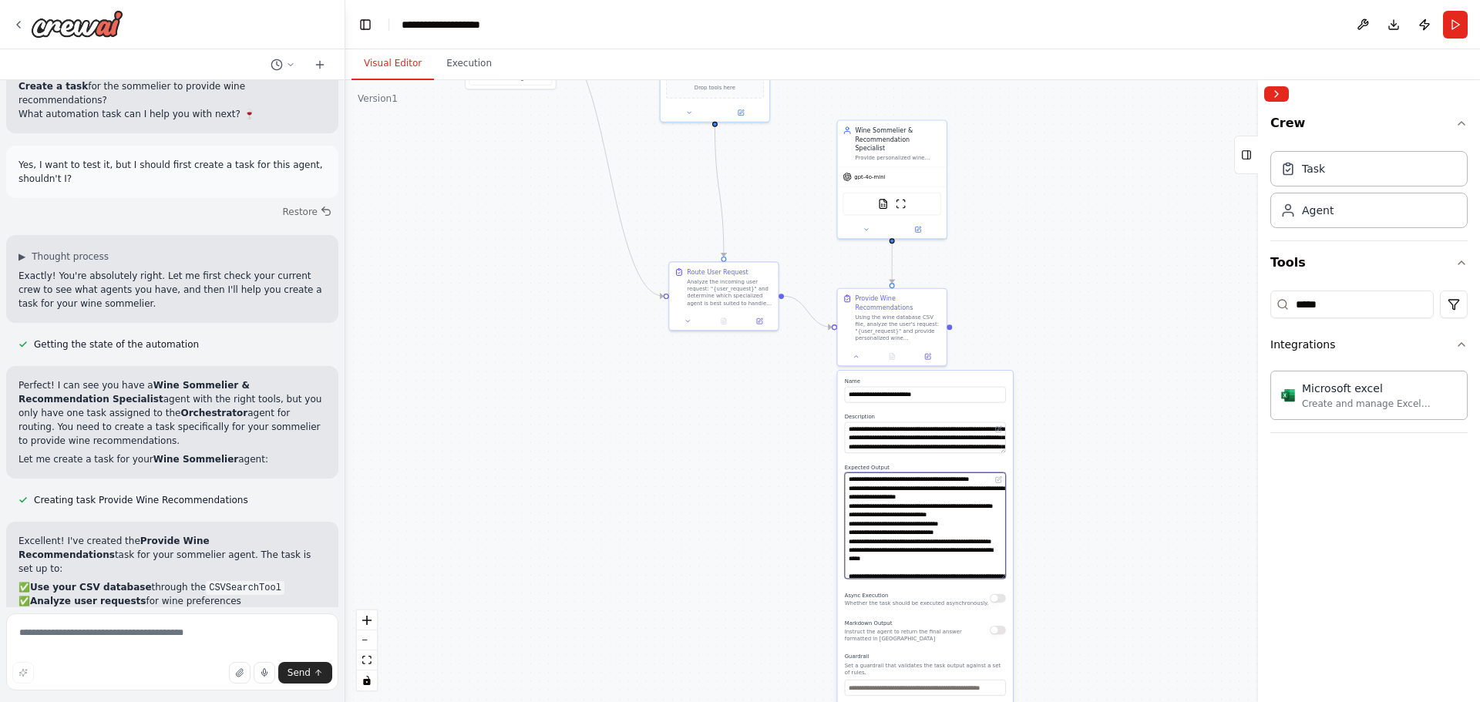
drag, startPoint x: 1002, startPoint y: 502, endPoint x: 1010, endPoint y: 577, distance: 75.2
click at [1014, 590] on div ".deletable-edge-delete-btn { width: 20px; height: 20px; border: 0px solid #ffff…" at bounding box center [912, 391] width 1135 height 622
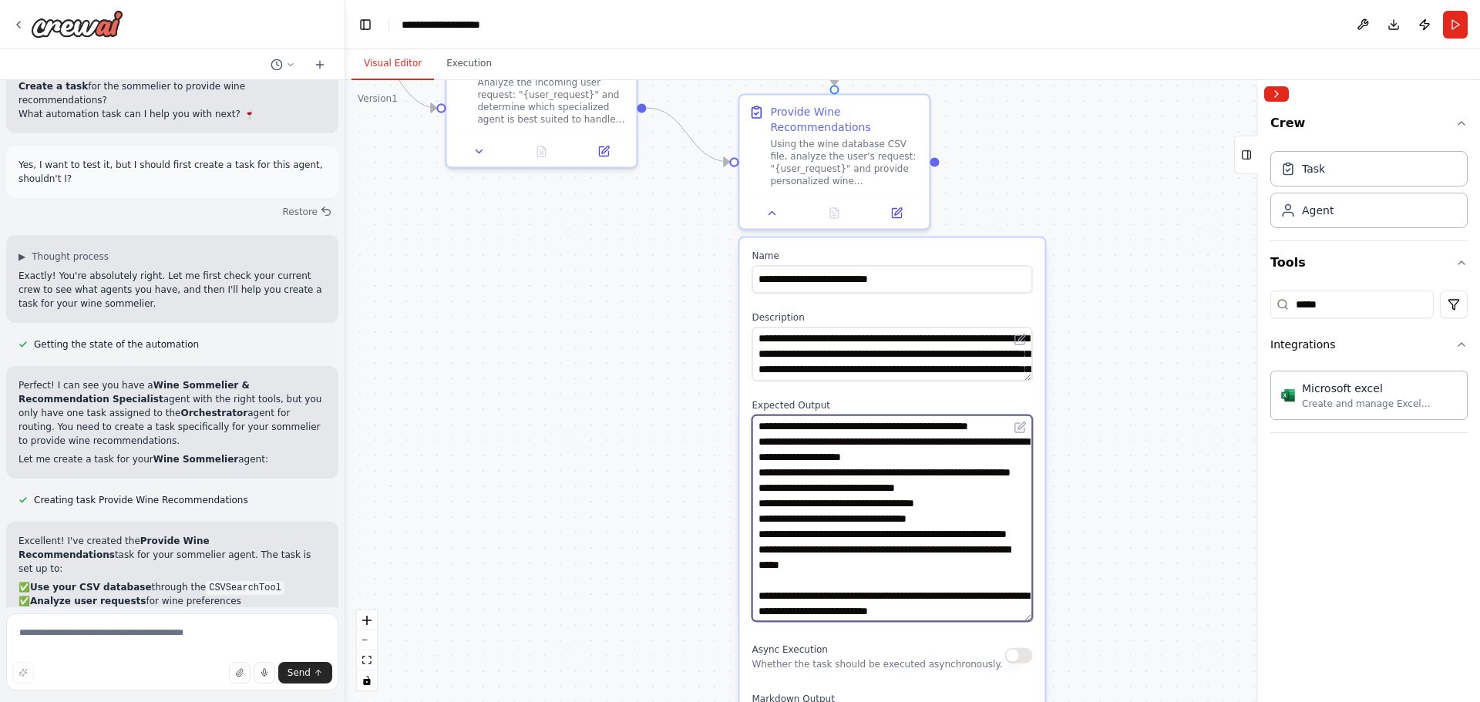
click at [812, 427] on textarea "**********" at bounding box center [892, 518] width 281 height 207
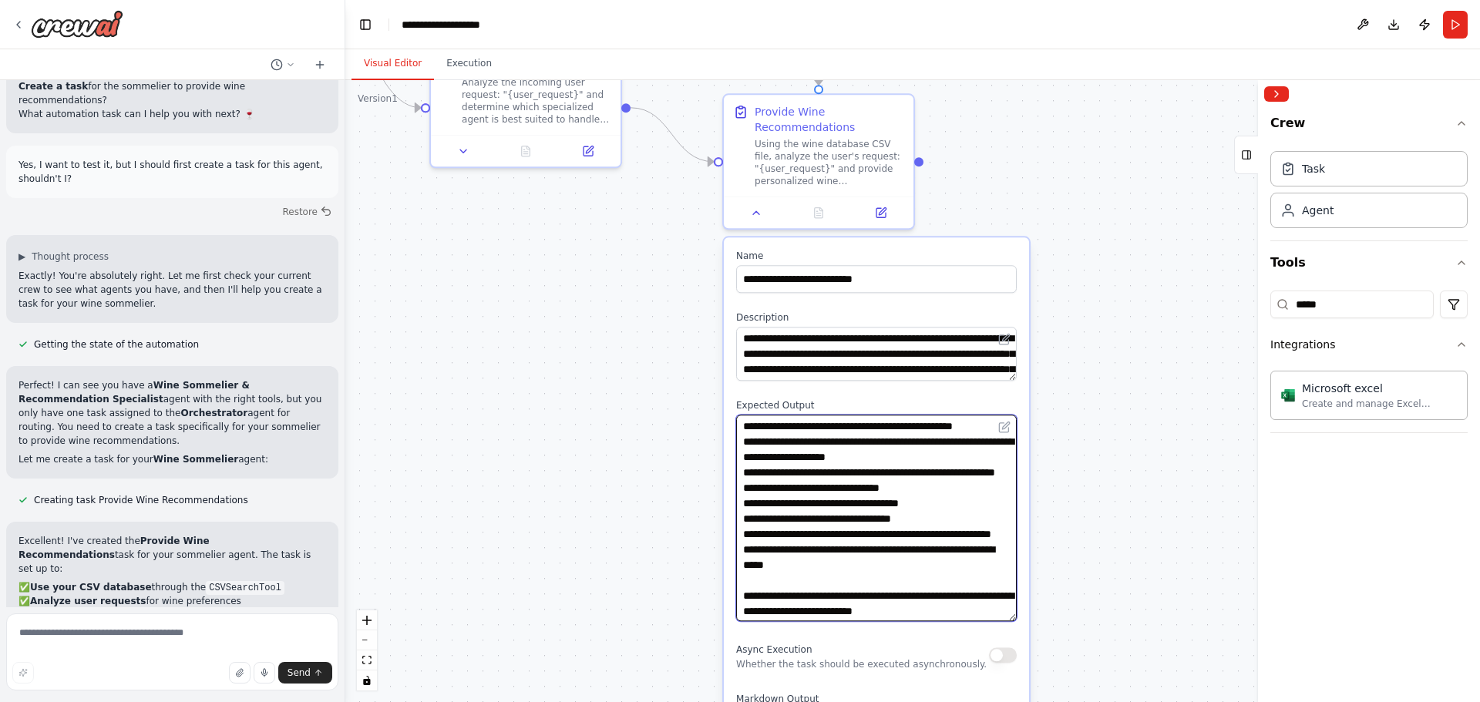
click at [760, 456] on textarea "**********" at bounding box center [876, 518] width 281 height 207
type textarea "**********"
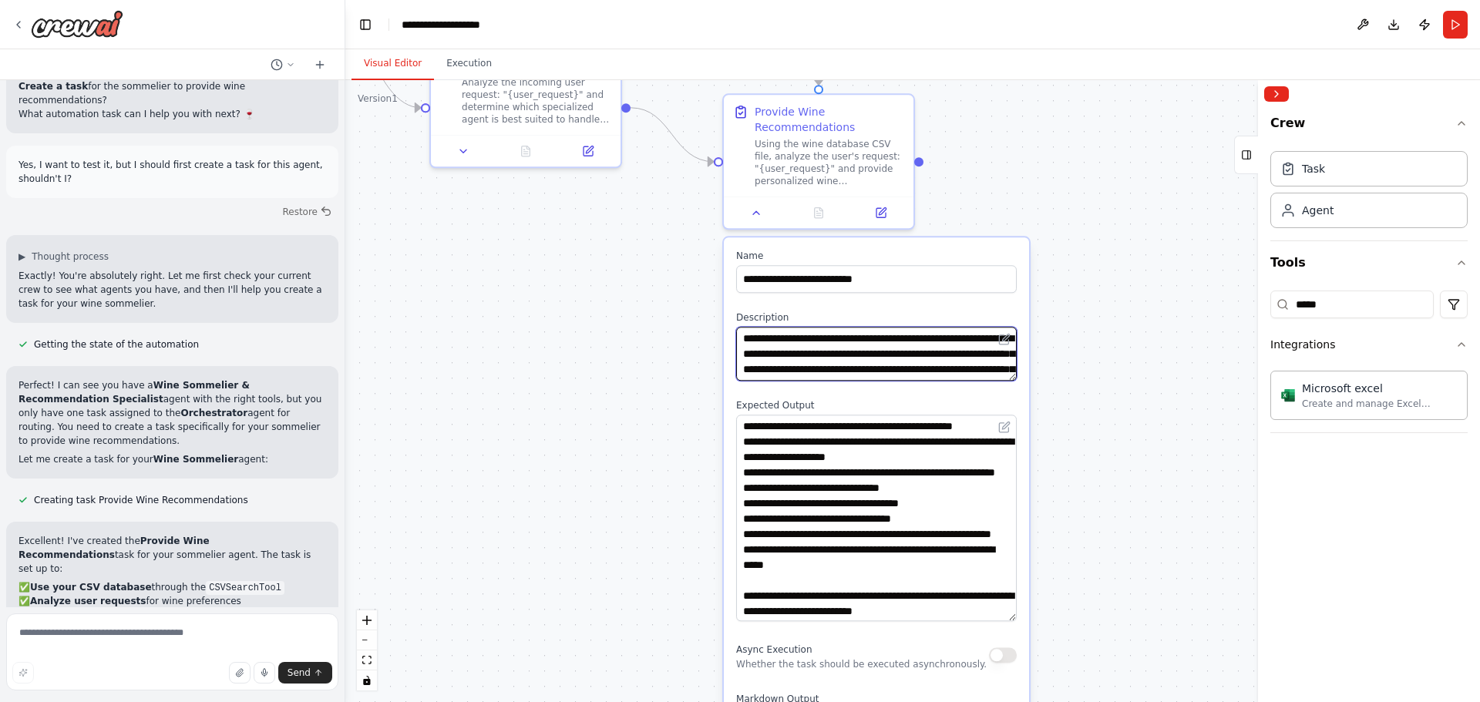
click at [920, 364] on textarea "**********" at bounding box center [876, 354] width 281 height 54
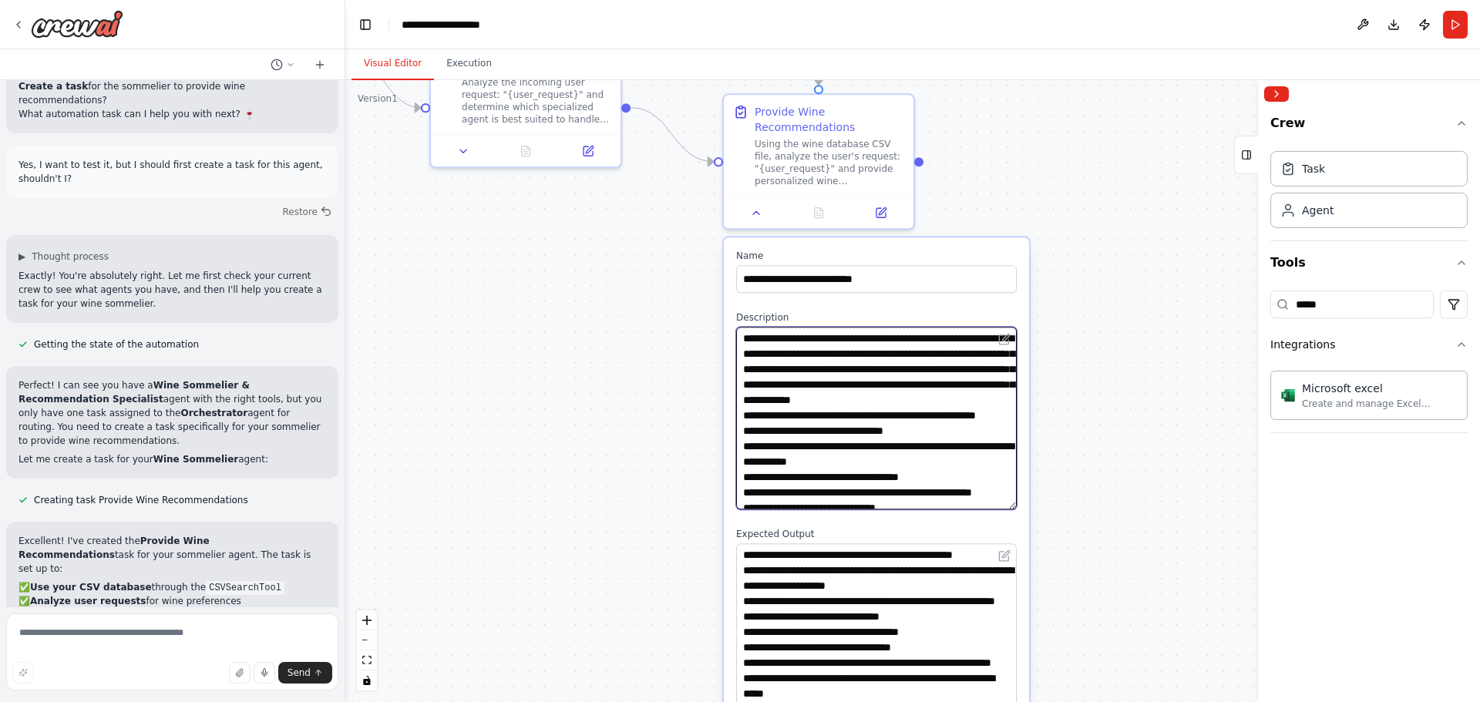
drag, startPoint x: 1009, startPoint y: 376, endPoint x: 993, endPoint y: 507, distance: 132.0
click at [993, 507] on textarea "**********" at bounding box center [876, 418] width 281 height 183
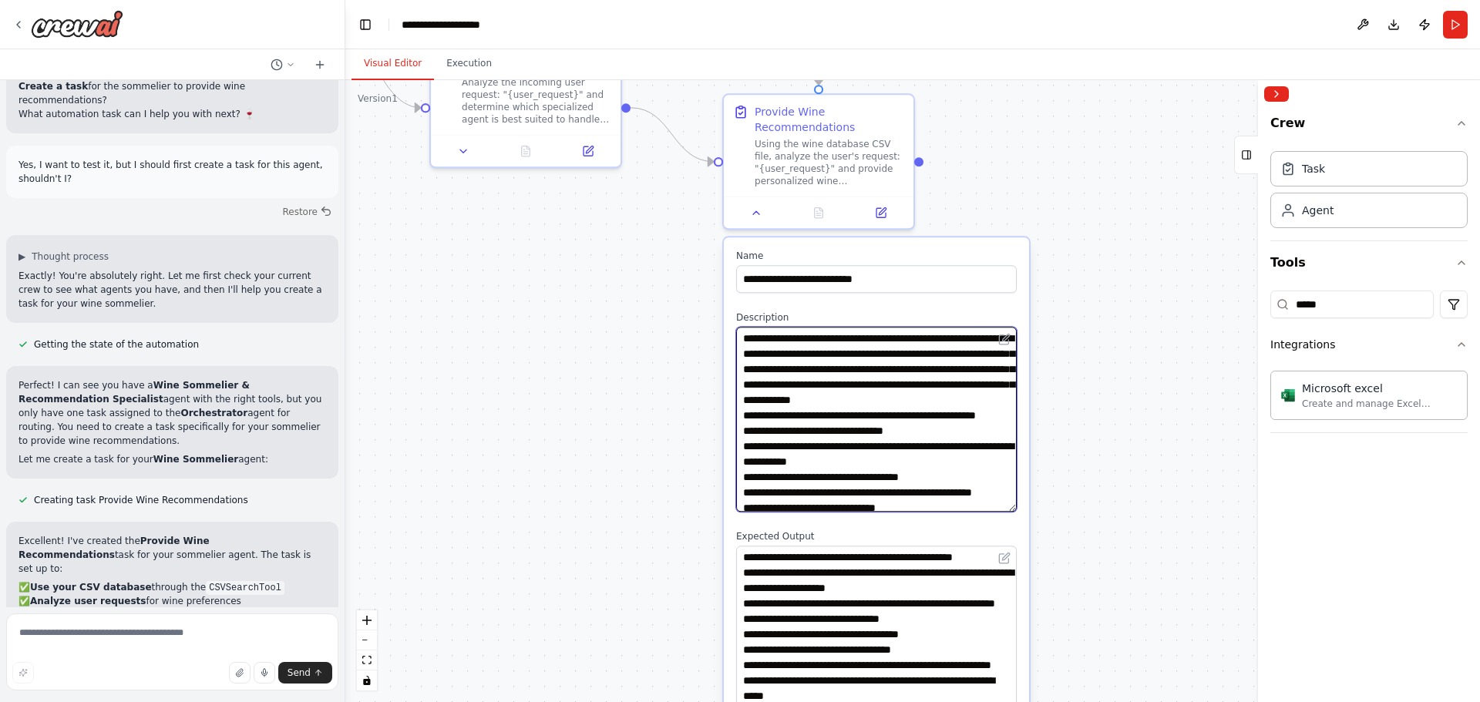
drag, startPoint x: 1007, startPoint y: 505, endPoint x: 1014, endPoint y: 591, distance: 86.6
click at [1014, 512] on textarea "**********" at bounding box center [876, 419] width 281 height 185
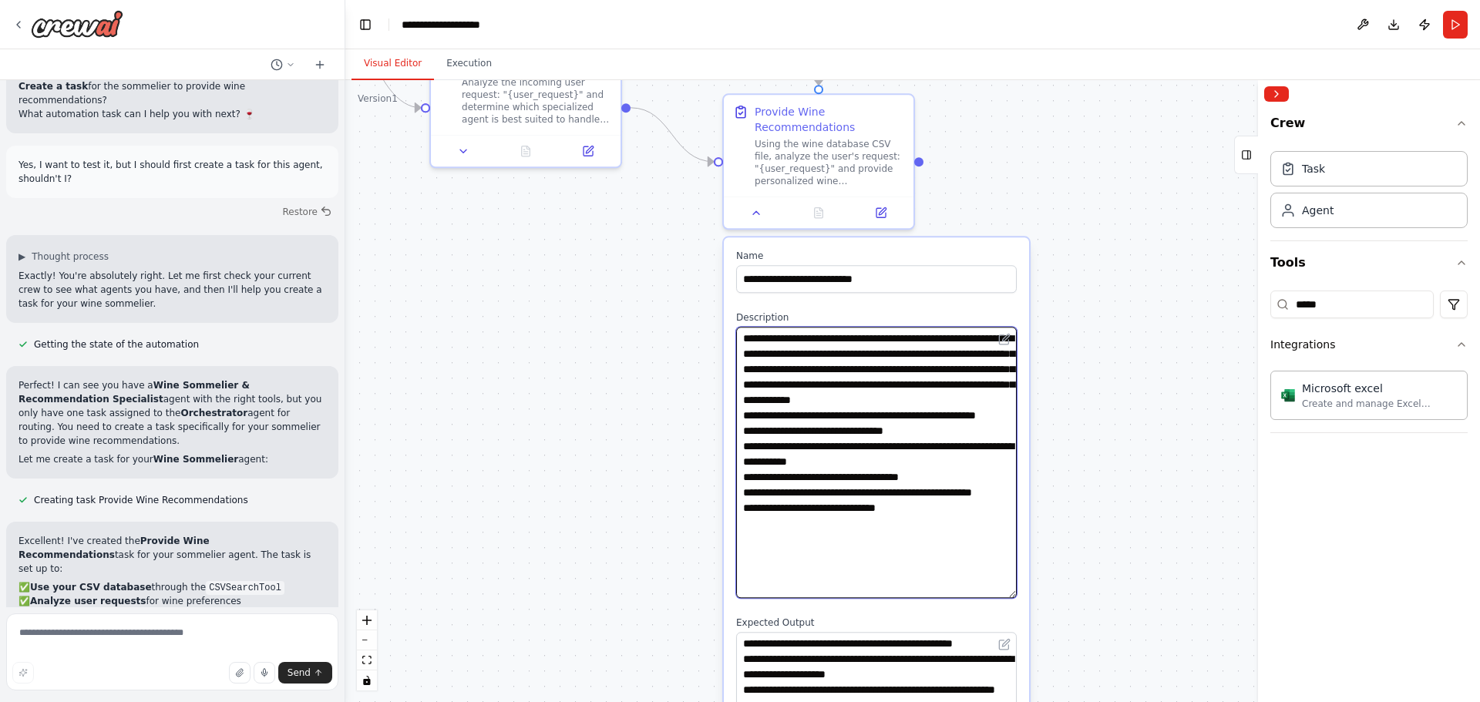
click at [899, 542] on textarea "**********" at bounding box center [876, 462] width 281 height 271
paste textarea "**********"
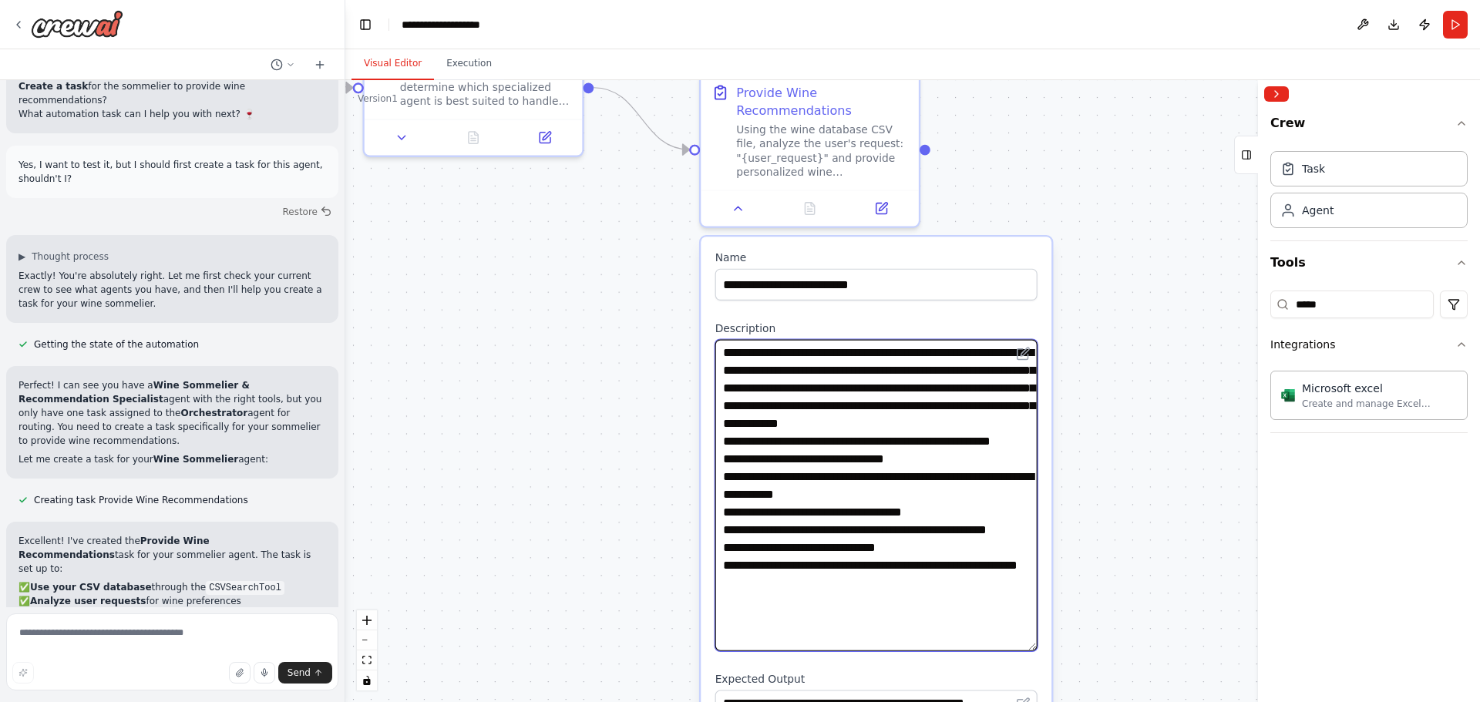
click at [943, 568] on textarea "**********" at bounding box center [876, 495] width 322 height 311
type textarea "**********"
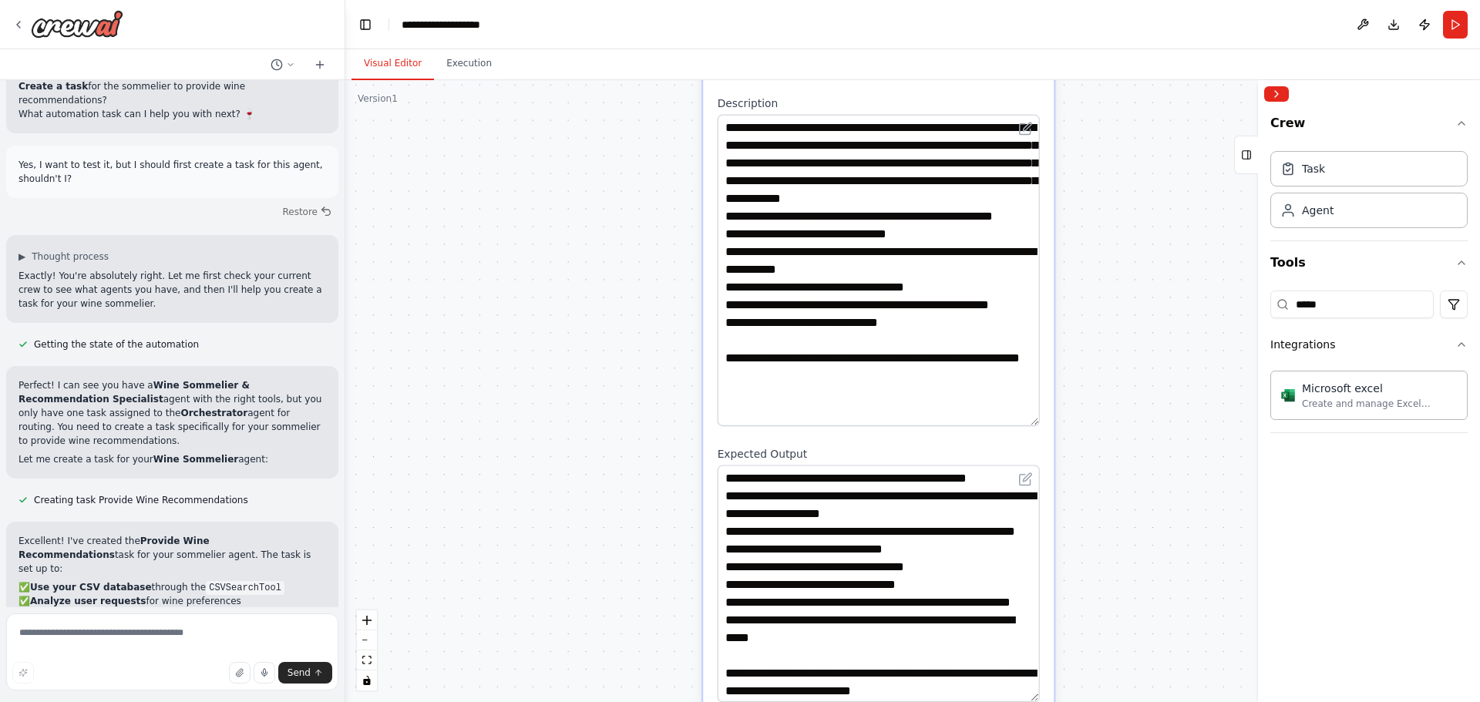
drag, startPoint x: 1086, startPoint y: 523, endPoint x: 1084, endPoint y: 264, distance: 258.2
click at [1084, 265] on div ".deletable-edge-delete-btn { width: 20px; height: 20px; border: 0px solid #ffff…" at bounding box center [912, 391] width 1135 height 622
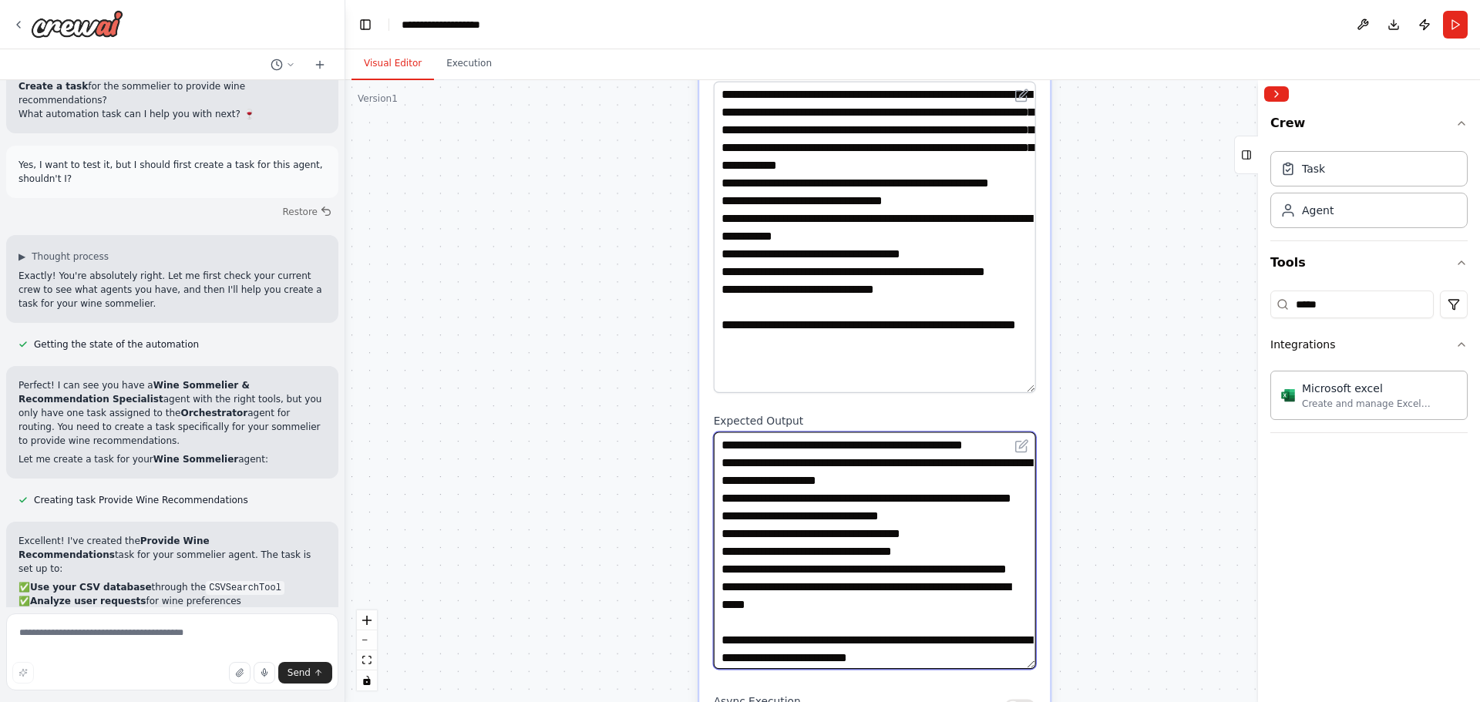
scroll to position [48, 0]
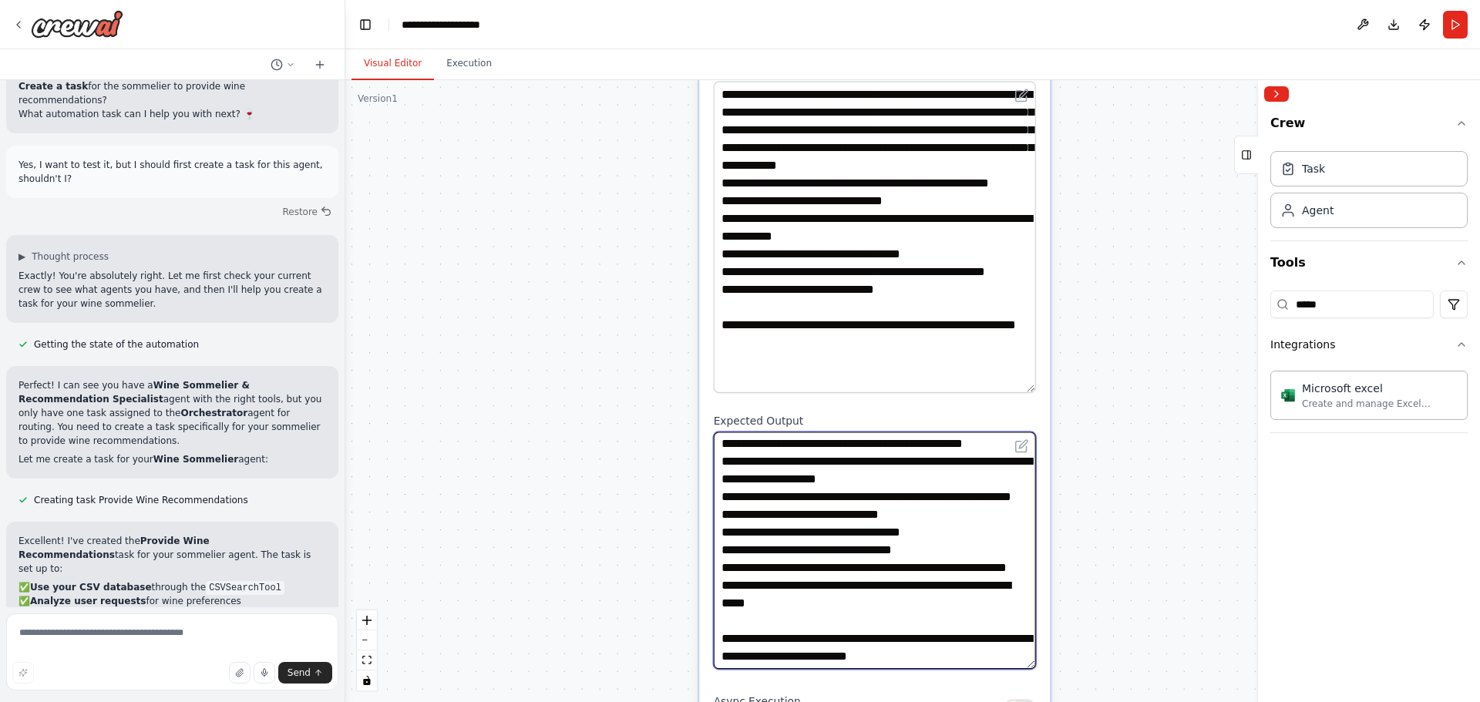
click at [871, 535] on textarea "**********" at bounding box center [875, 550] width 322 height 237
paste textarea "**********"
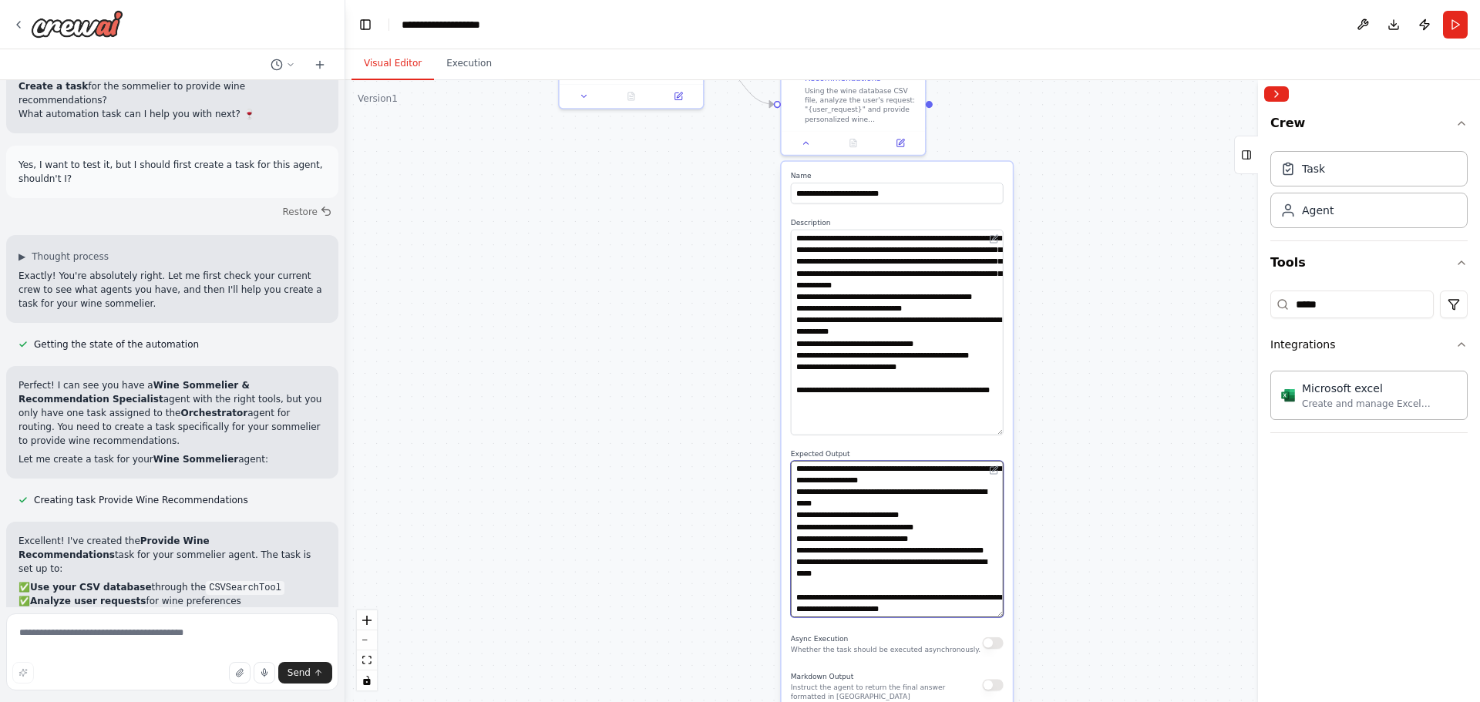
type textarea "**********"
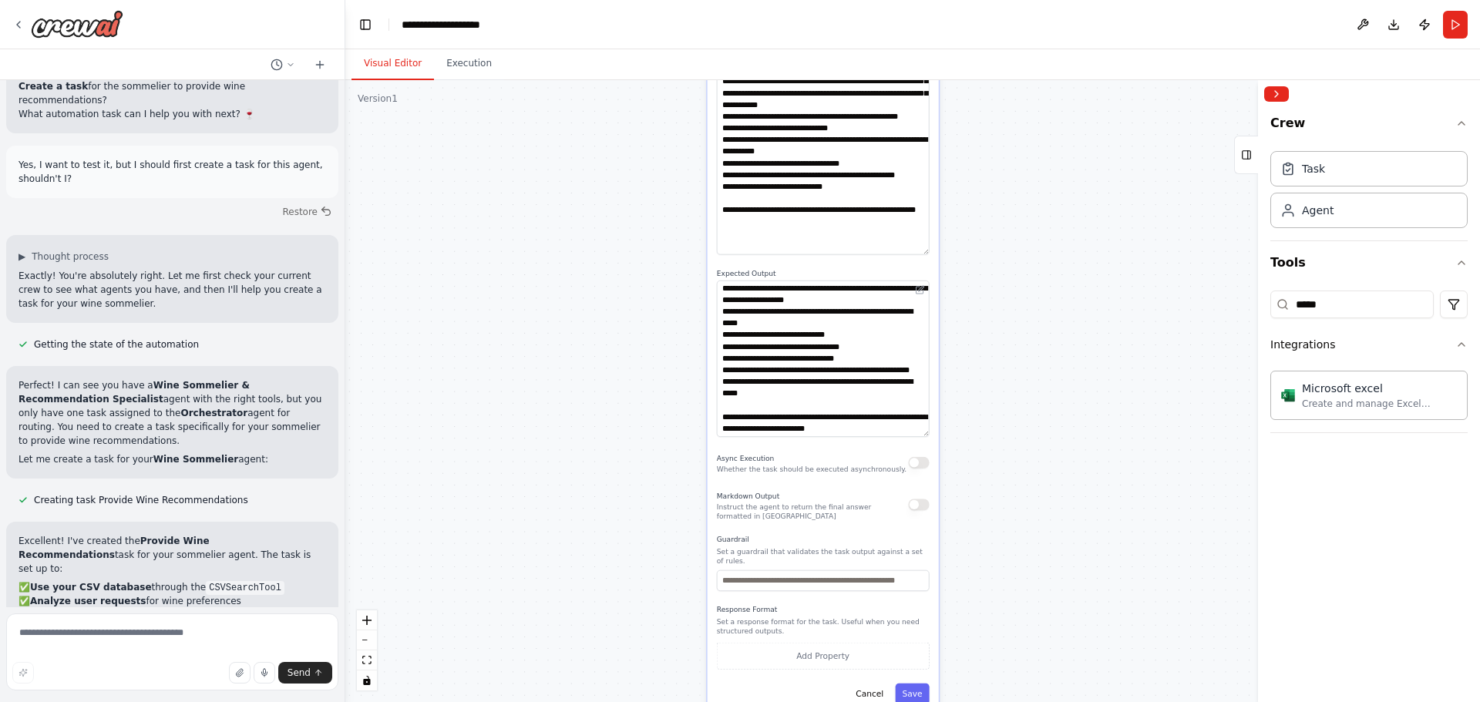
drag, startPoint x: 1105, startPoint y: 468, endPoint x: 1031, endPoint y: 290, distance: 192.8
click at [1031, 288] on div ".deletable-edge-delete-btn { width: 20px; height: 20px; border: 0px solid #ffff…" at bounding box center [912, 391] width 1135 height 622
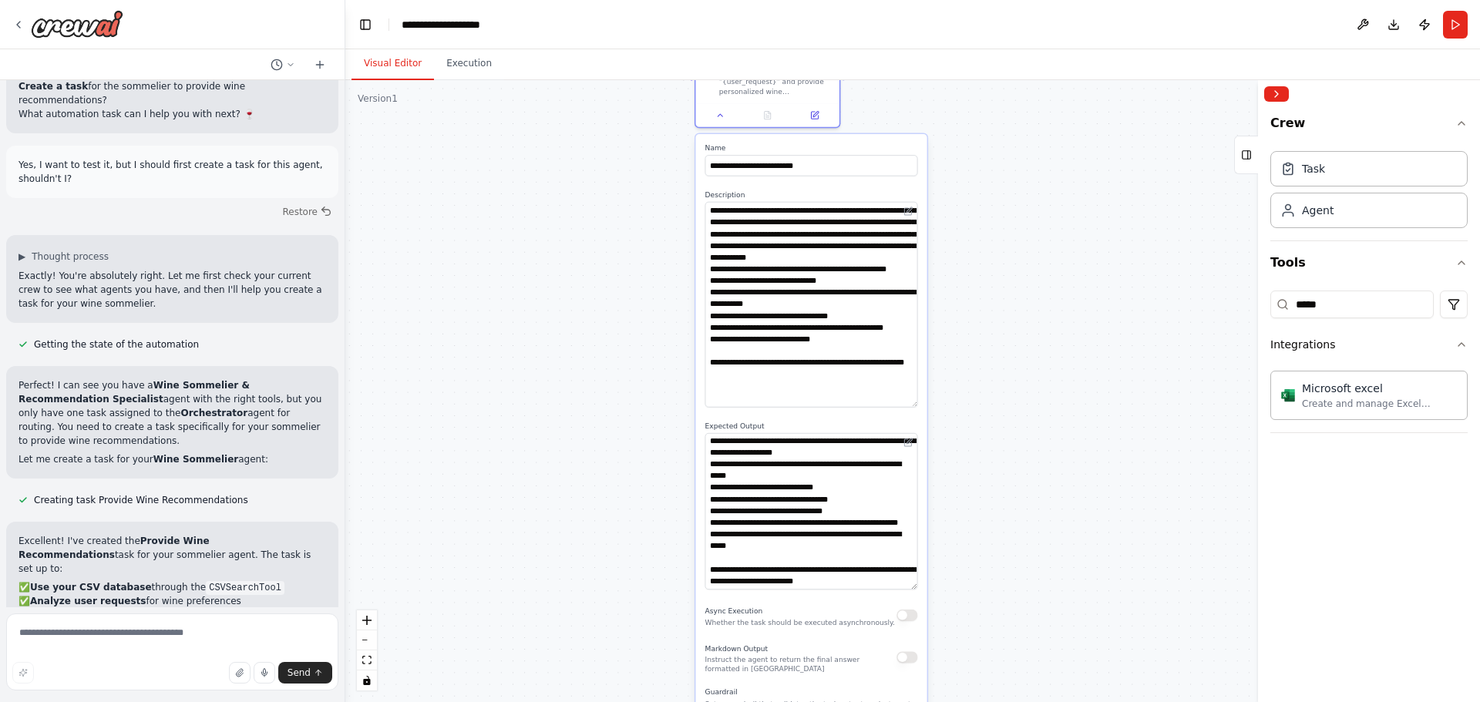
drag, startPoint x: 896, startPoint y: 486, endPoint x: 876, endPoint y: 623, distance: 138.8
click at [879, 655] on p "Instruct the agent to return the final answer formatted in Markdown" at bounding box center [801, 664] width 192 height 18
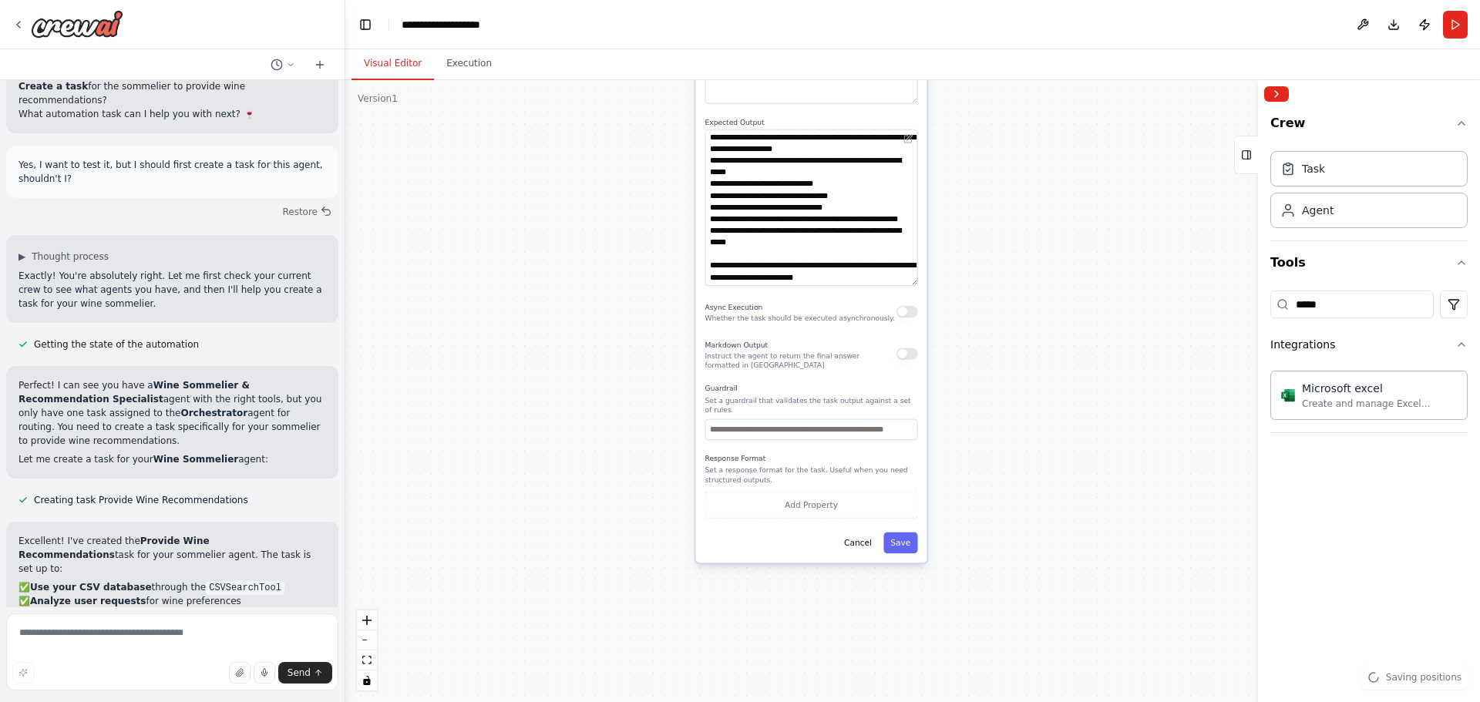
drag, startPoint x: 863, startPoint y: 637, endPoint x: 866, endPoint y: 297, distance: 340.7
click at [866, 297] on div "**********" at bounding box center [810, 196] width 231 height 732
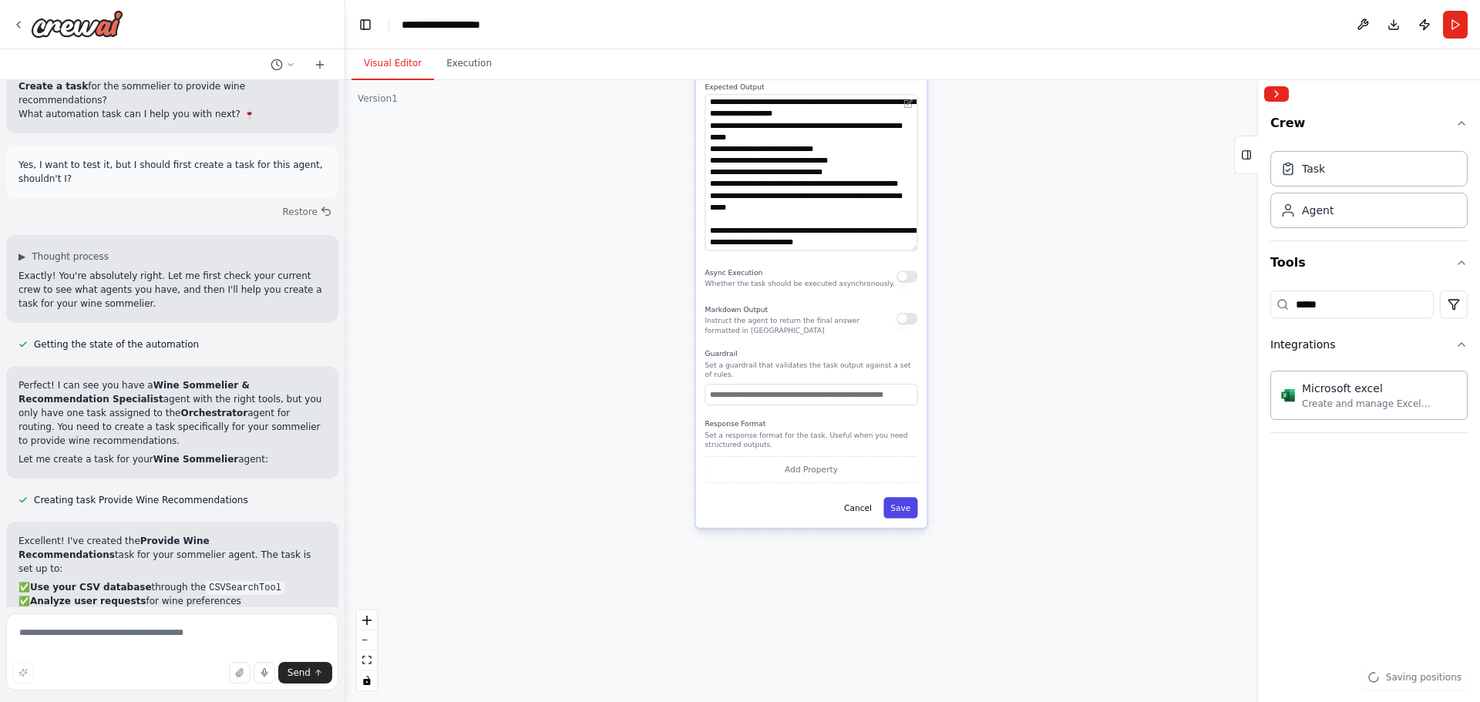
click at [908, 497] on button "Save" at bounding box center [900, 507] width 34 height 21
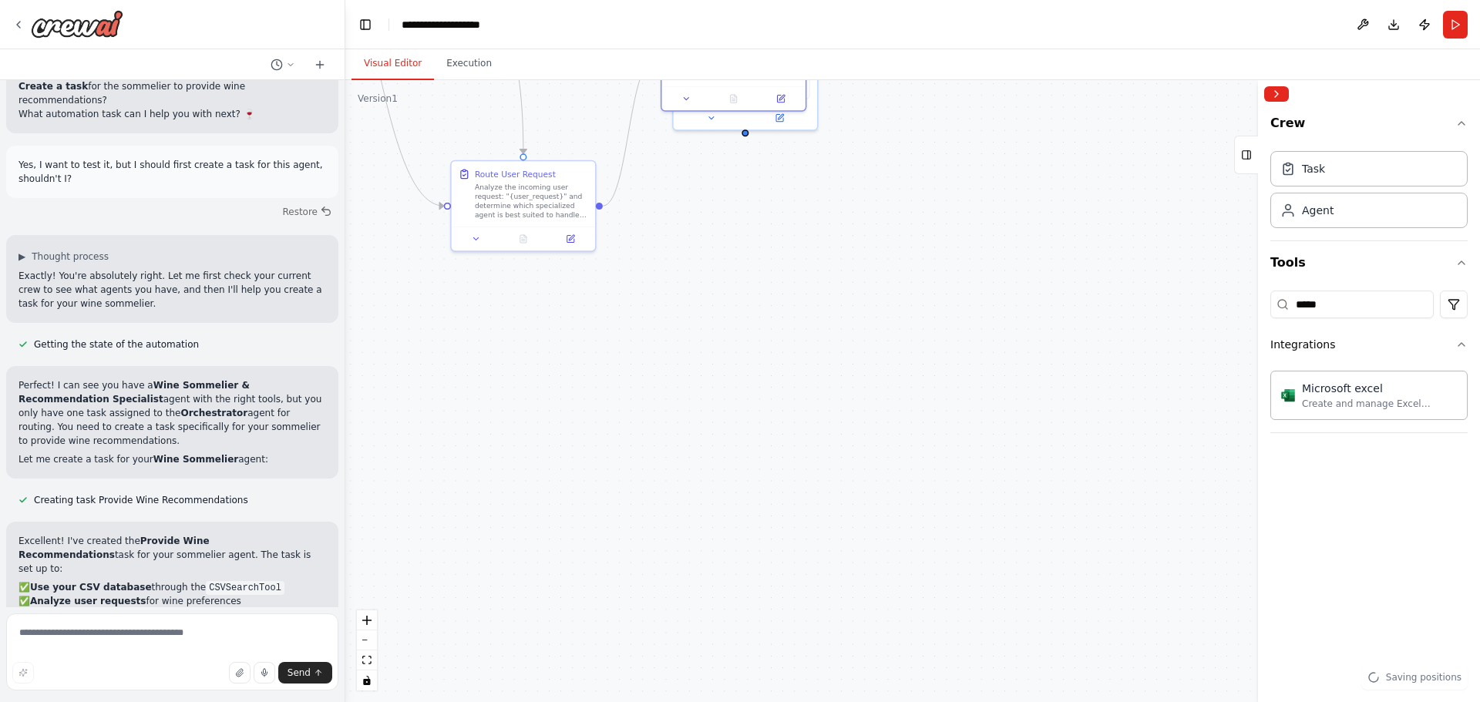
drag, startPoint x: 945, startPoint y: 408, endPoint x: 887, endPoint y: 324, distance: 101.3
click at [933, 577] on div ".deletable-edge-delete-btn { width: 20px; height: 20px; border: 0px solid #ffff…" at bounding box center [912, 391] width 1135 height 622
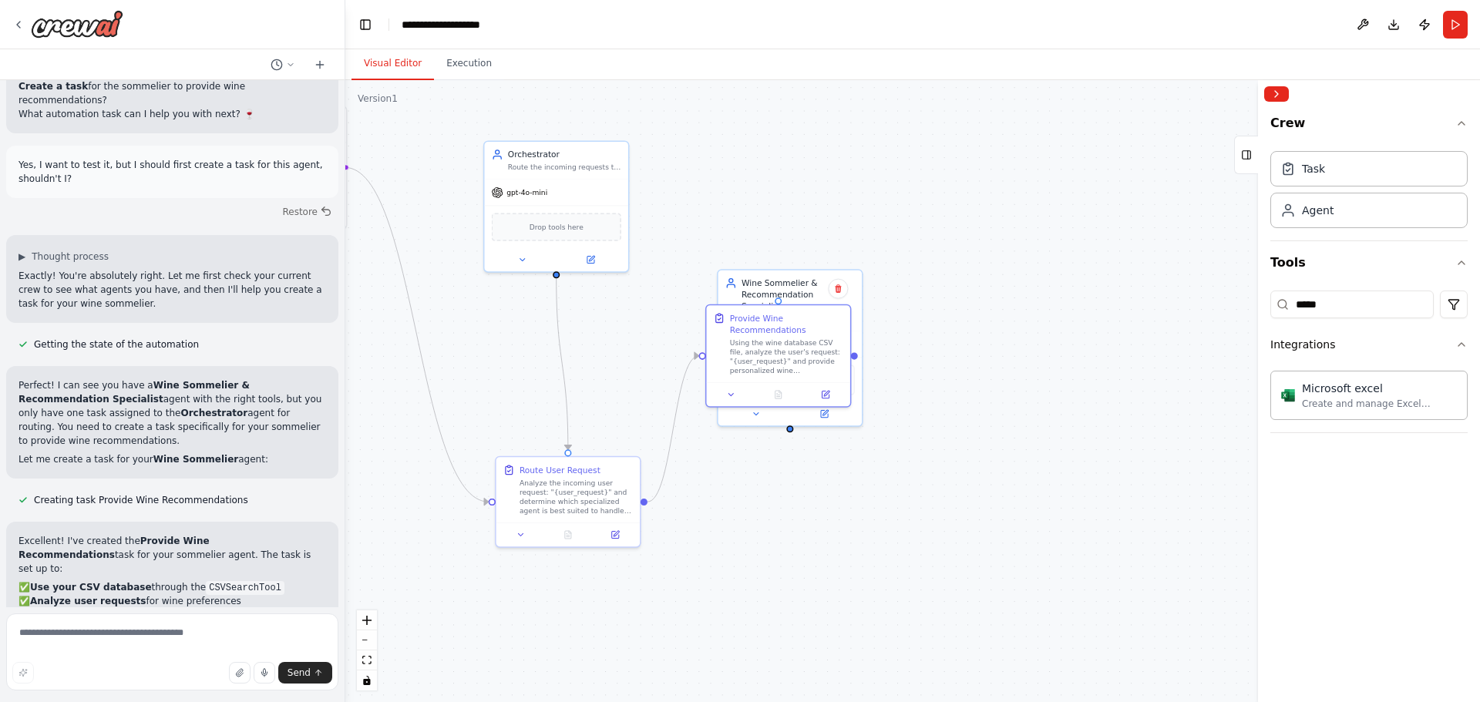
drag, startPoint x: 857, startPoint y: 200, endPoint x: 904, endPoint y: 456, distance: 260.2
click at [904, 456] on div ".deletable-edge-delete-btn { width: 20px; height: 20px; border: 0px solid #ffff…" at bounding box center [912, 391] width 1135 height 622
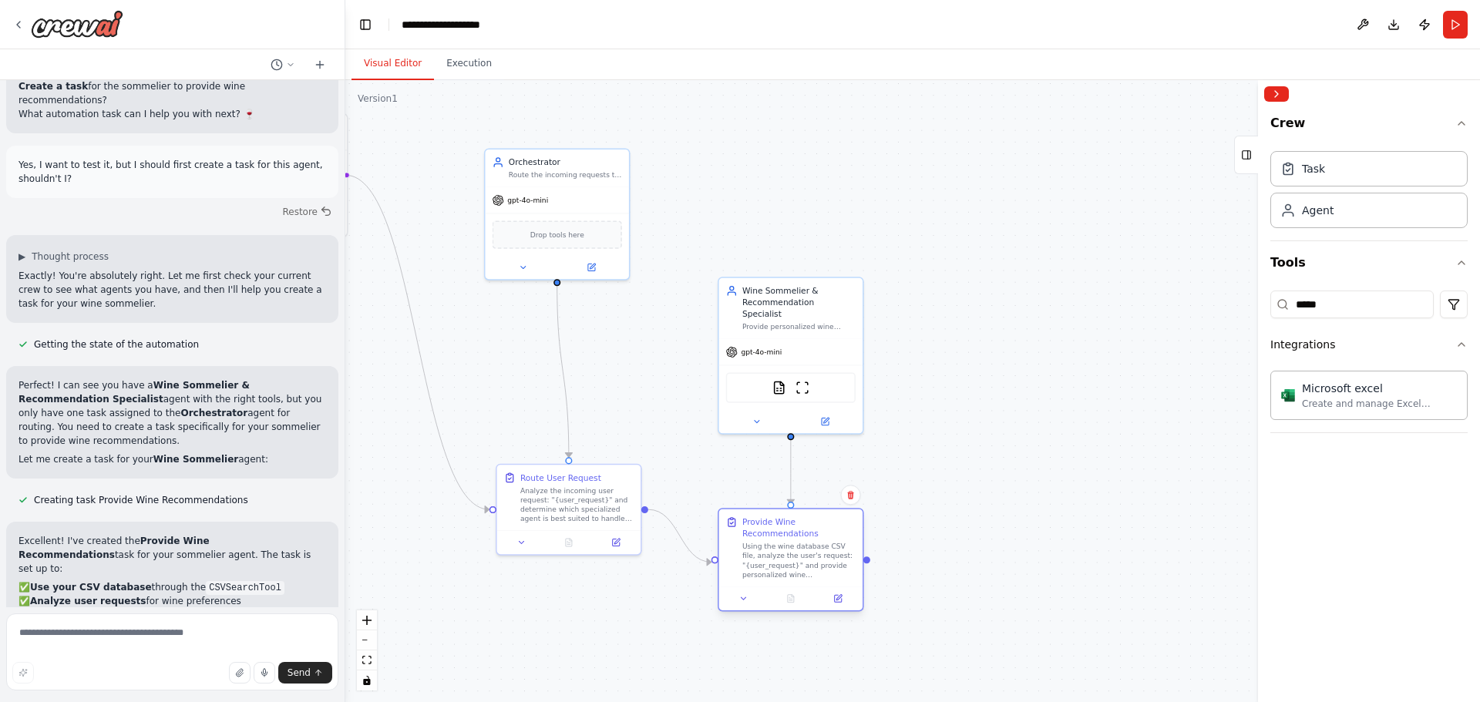
drag, startPoint x: 814, startPoint y: 354, endPoint x: 816, endPoint y: 534, distance: 180.4
click at [816, 534] on div "Provide Wine Recommendations" at bounding box center [798, 527] width 113 height 23
click at [812, 303] on div "Wine Sommelier & Recommendation Specialist" at bounding box center [798, 300] width 113 height 35
click at [807, 304] on div "Wine Sommelier & Recommendation Specialist" at bounding box center [798, 300] width 113 height 35
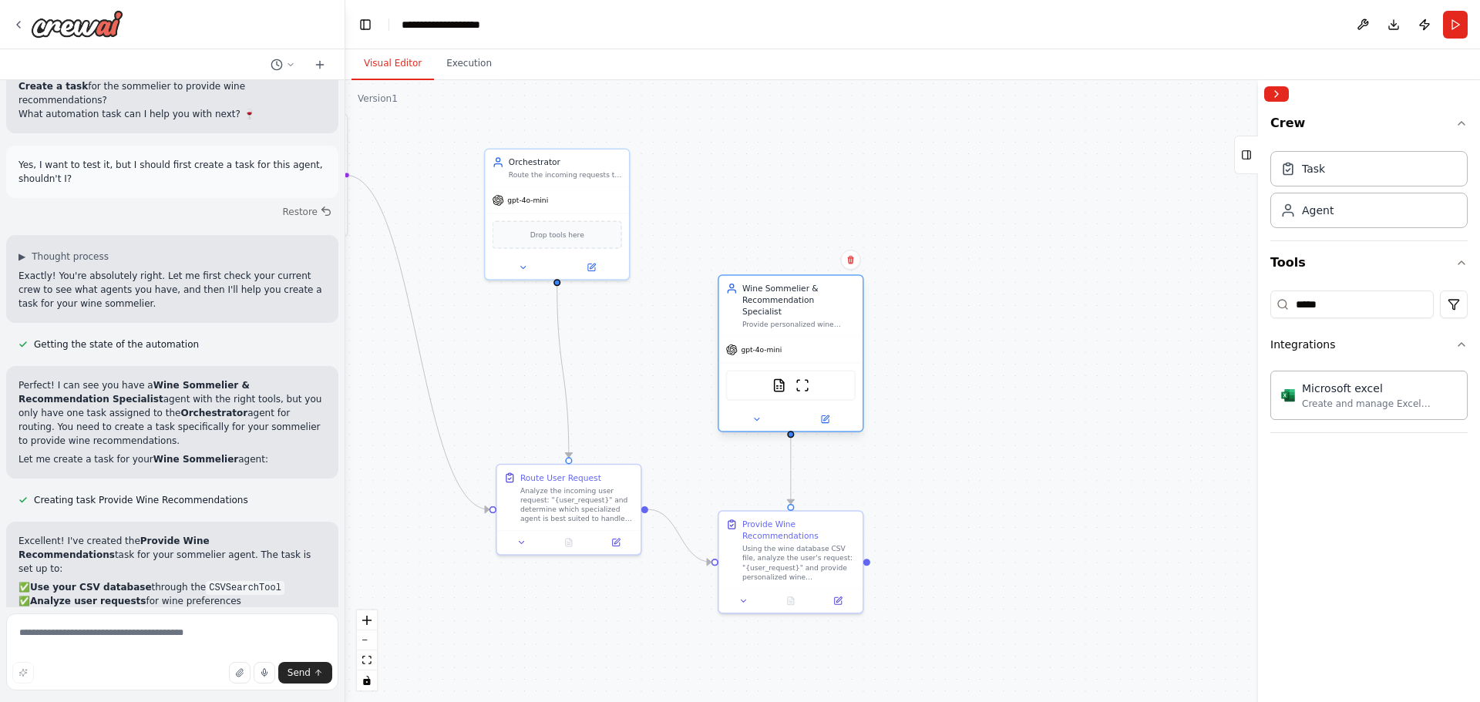
click at [760, 416] on div at bounding box center [790, 419] width 143 height 23
click at [759, 415] on icon at bounding box center [756, 419] width 9 height 9
drag, startPoint x: 792, startPoint y: 461, endPoint x: 930, endPoint y: 460, distance: 138.0
click at [930, 462] on input "**********" at bounding box center [834, 472] width 213 height 21
type input "**********"
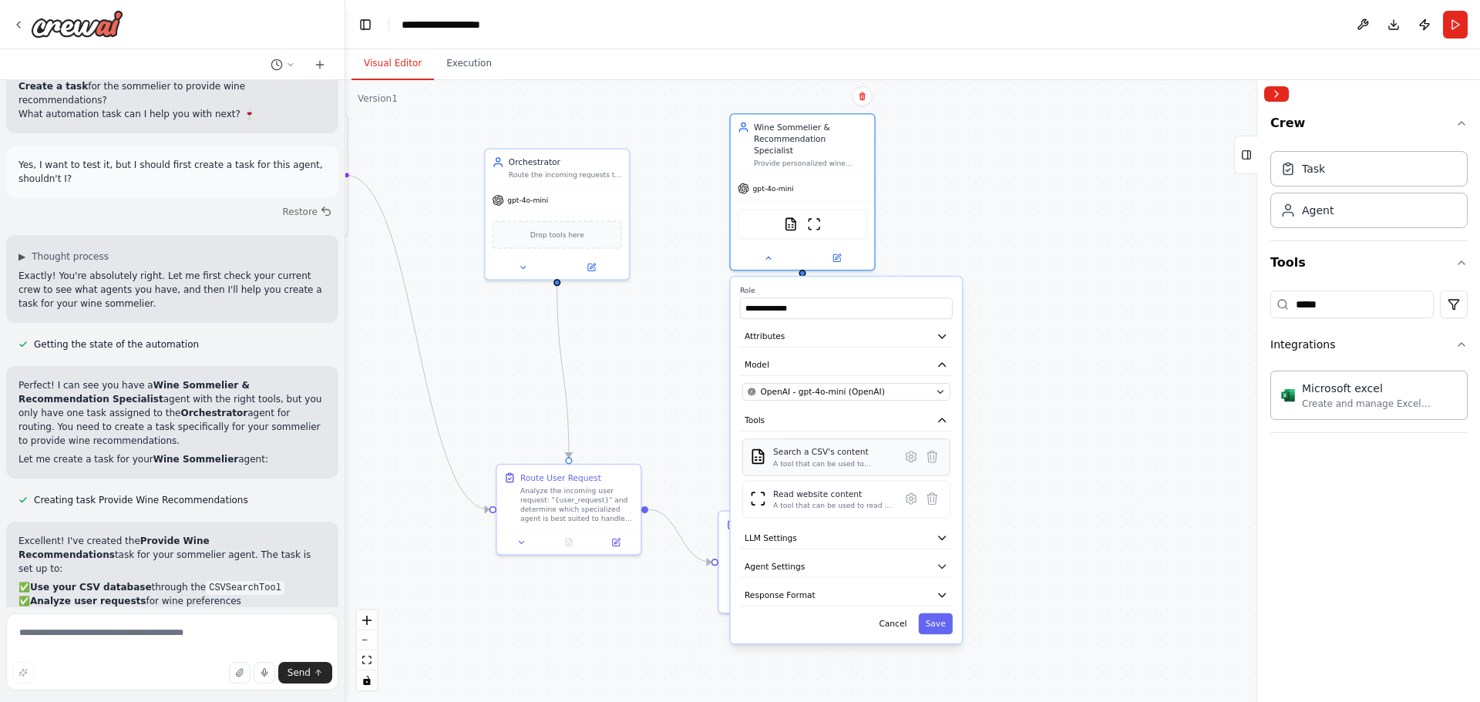
drag, startPoint x: 842, startPoint y: 392, endPoint x: 866, endPoint y: 415, distance: 33.3
click at [852, 320] on div "**********" at bounding box center [846, 460] width 231 height 367
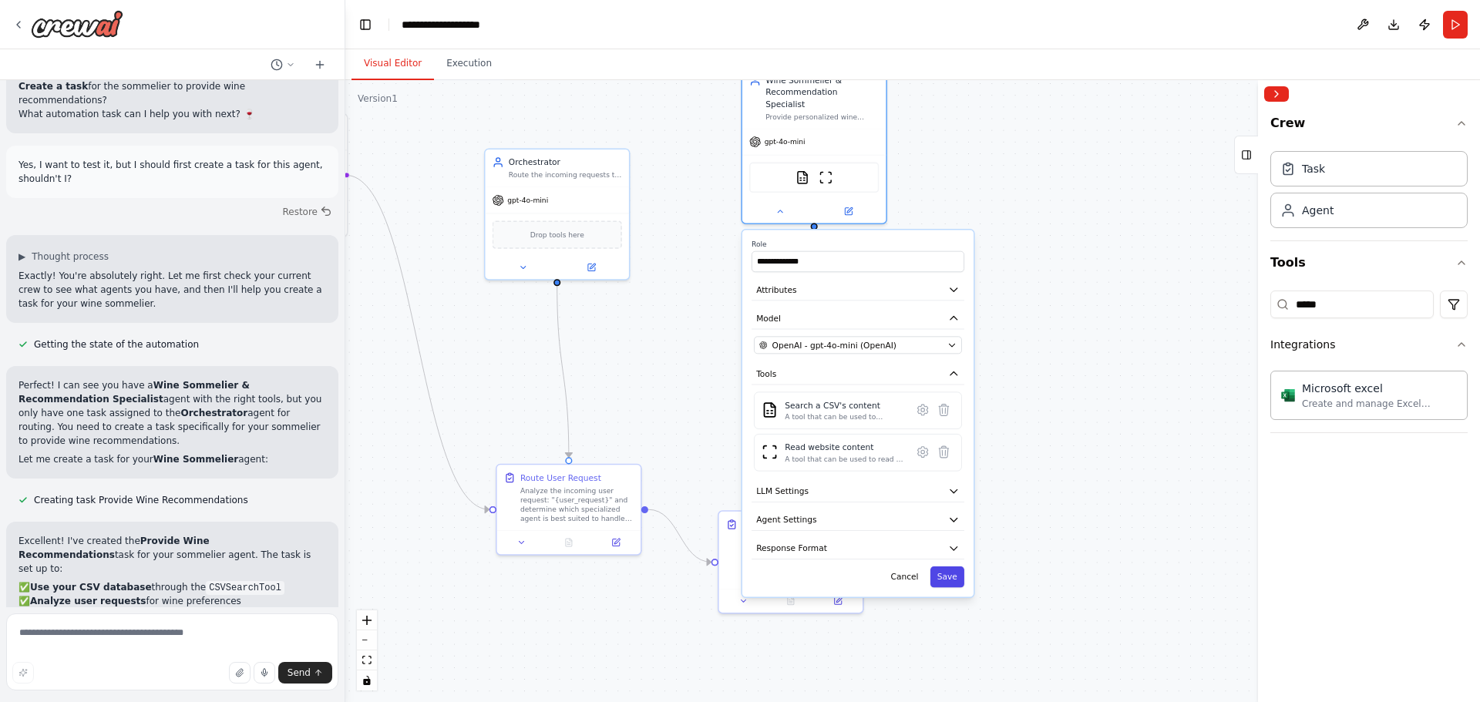
click at [953, 568] on button "Save" at bounding box center [947, 577] width 34 height 21
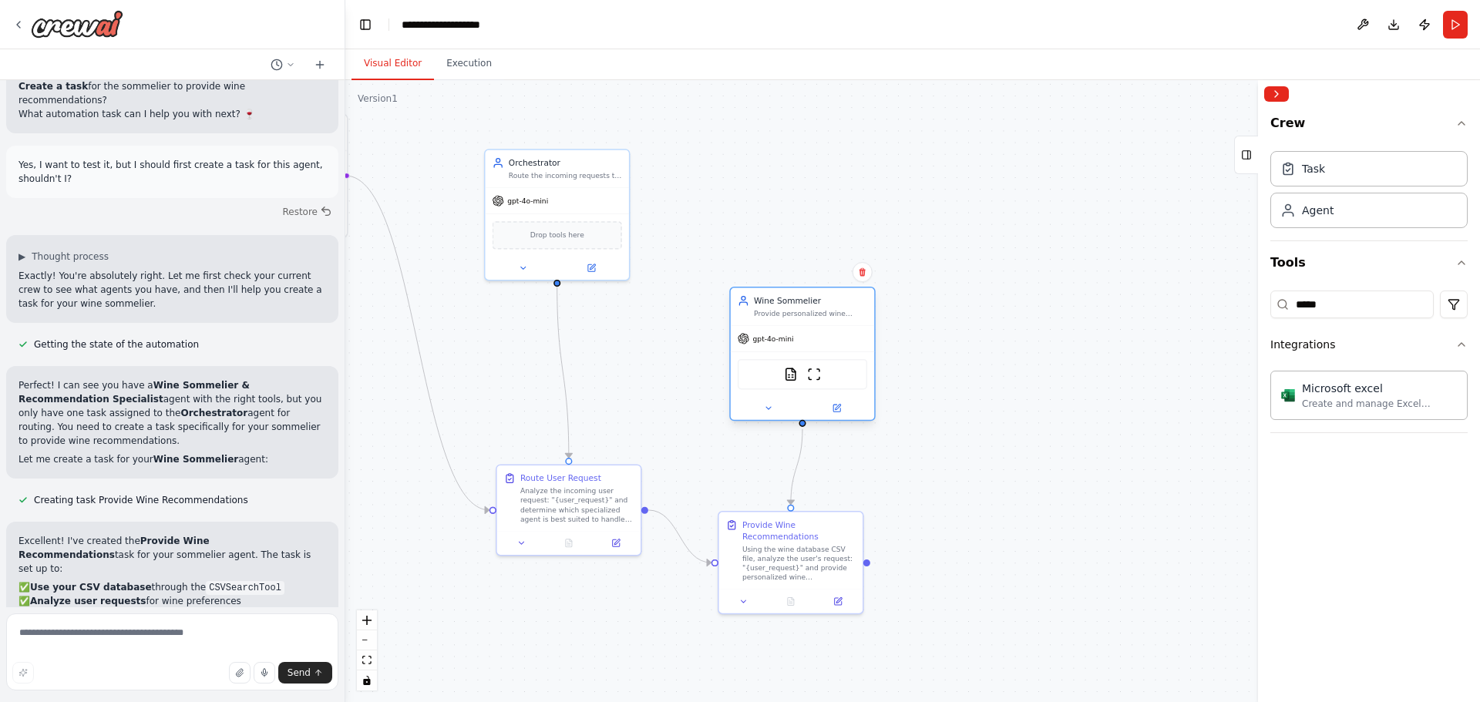
drag, startPoint x: 861, startPoint y: 112, endPoint x: 846, endPoint y: 333, distance: 221.7
click at [846, 333] on div "gpt-4o-mini" at bounding box center [802, 338] width 143 height 25
click at [982, 272] on div ".deletable-edge-delete-btn { width: 20px; height: 20px; border: 0px solid #ffff…" at bounding box center [912, 391] width 1135 height 622
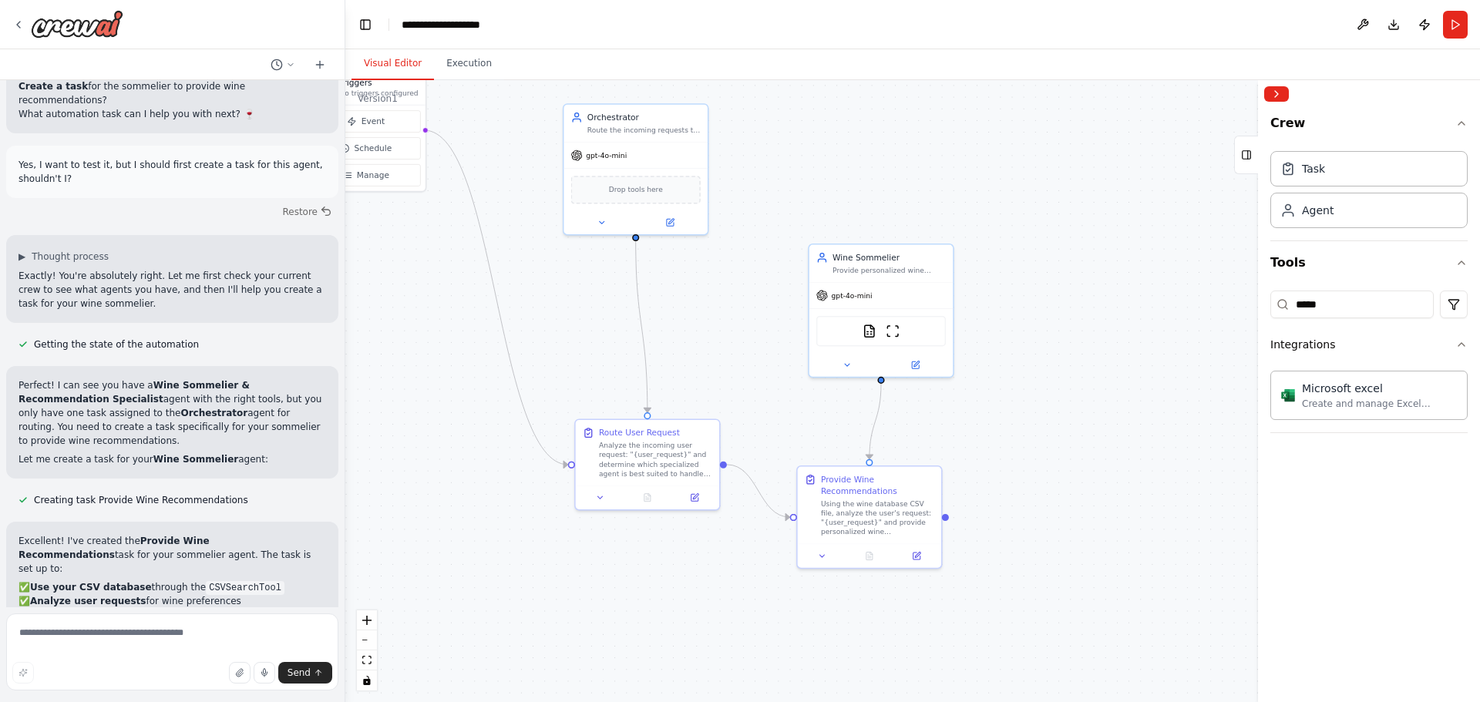
drag, startPoint x: 751, startPoint y: 227, endPoint x: 829, endPoint y: 182, distance: 90.8
click at [829, 182] on div ".deletable-edge-delete-btn { width: 20px; height: 20px; border: 0px solid #ffff…" at bounding box center [912, 391] width 1135 height 622
drag, startPoint x: 180, startPoint y: 438, endPoint x: 241, endPoint y: 438, distance: 60.9
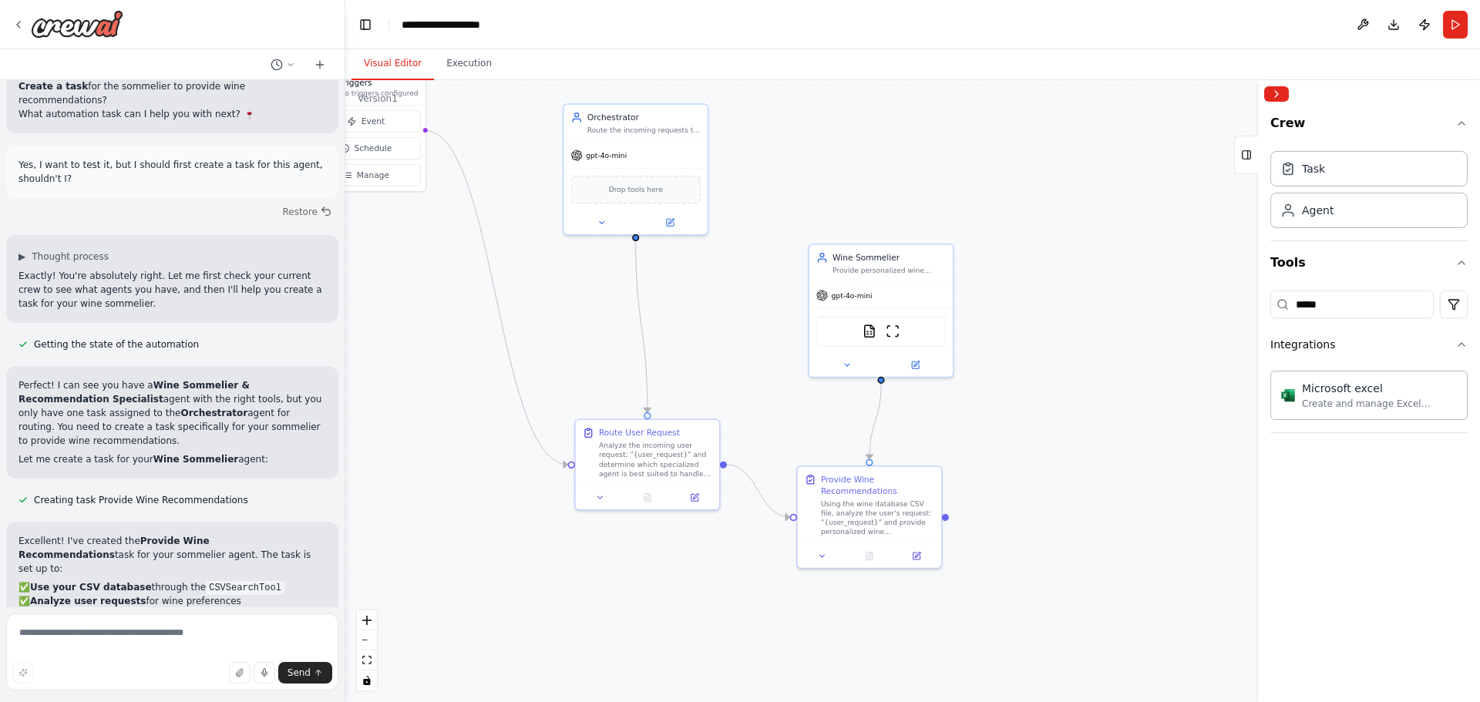
drag, startPoint x: 226, startPoint y: 432, endPoint x: 282, endPoint y: 436, distance: 56.4
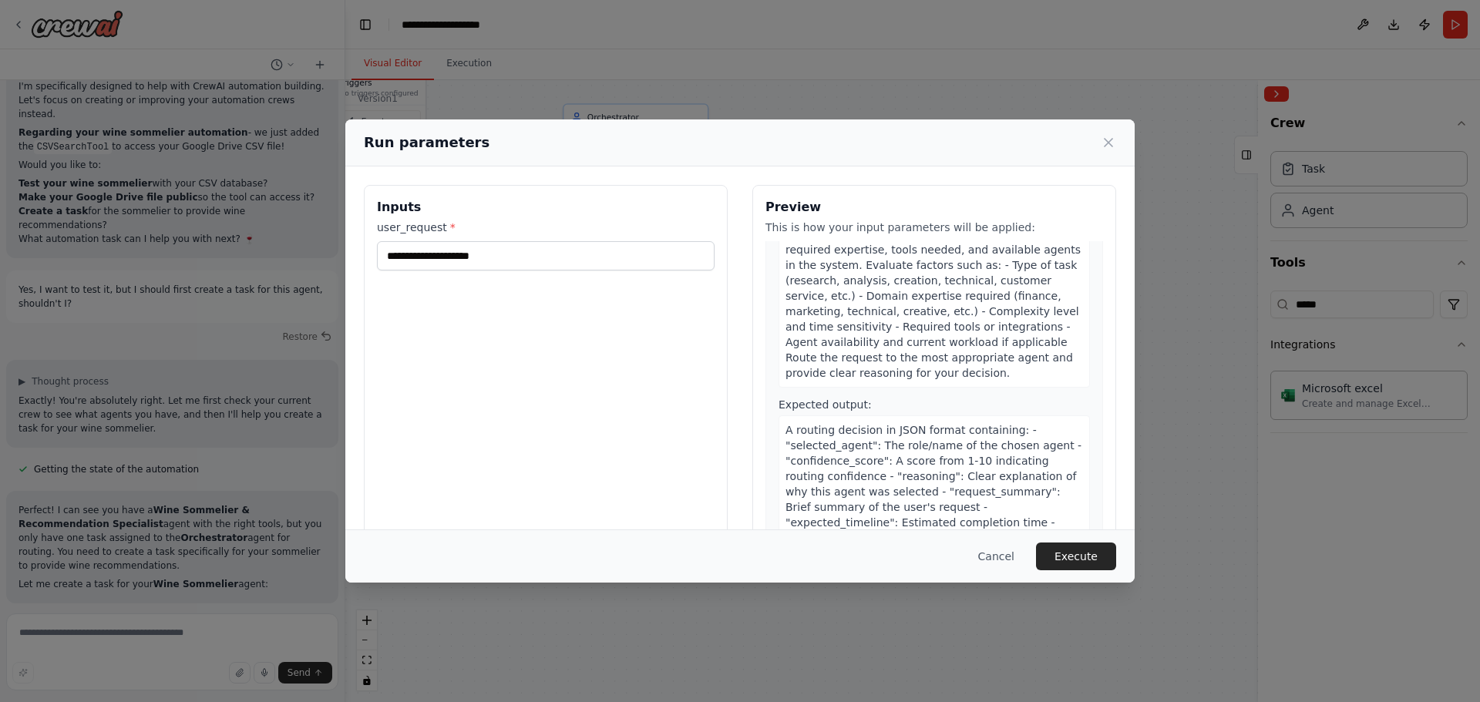
scroll to position [0, 0]
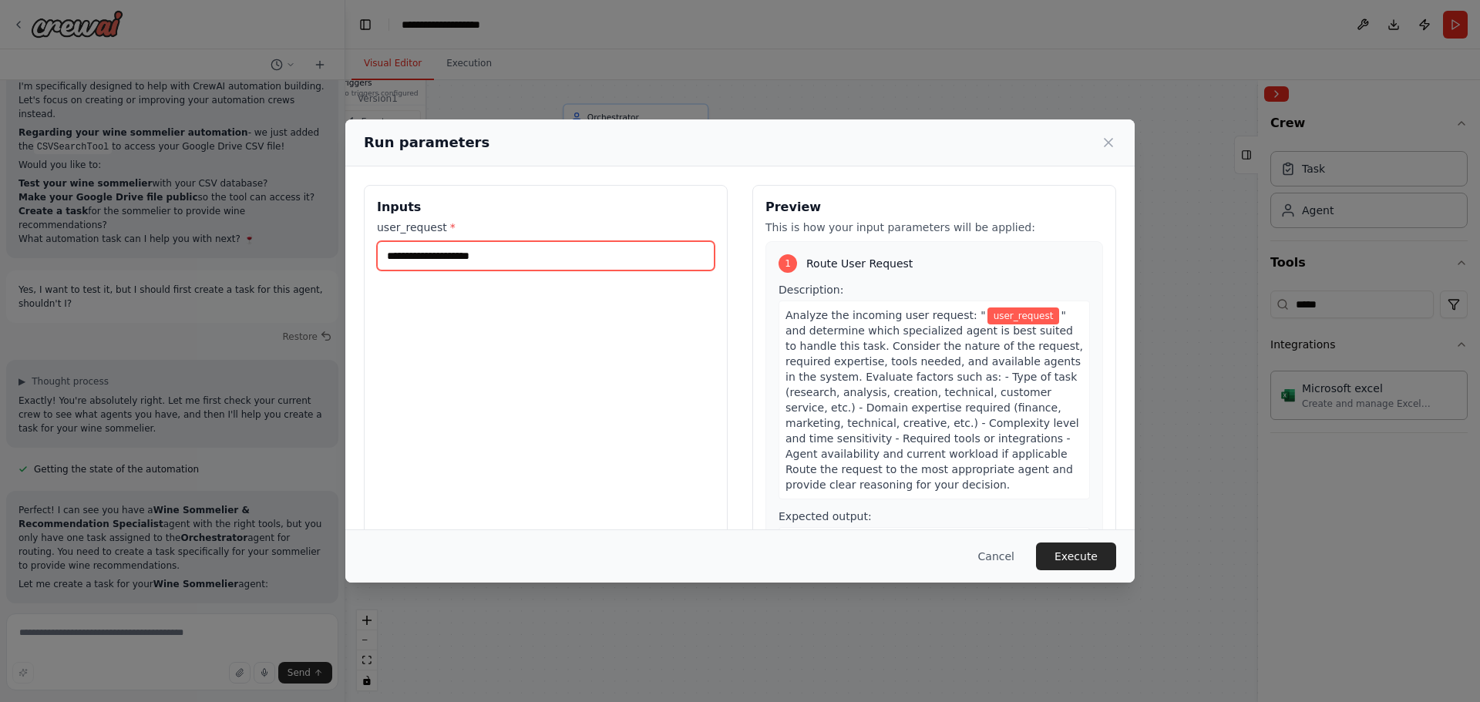
click at [543, 262] on input "user_request *" at bounding box center [546, 255] width 338 height 29
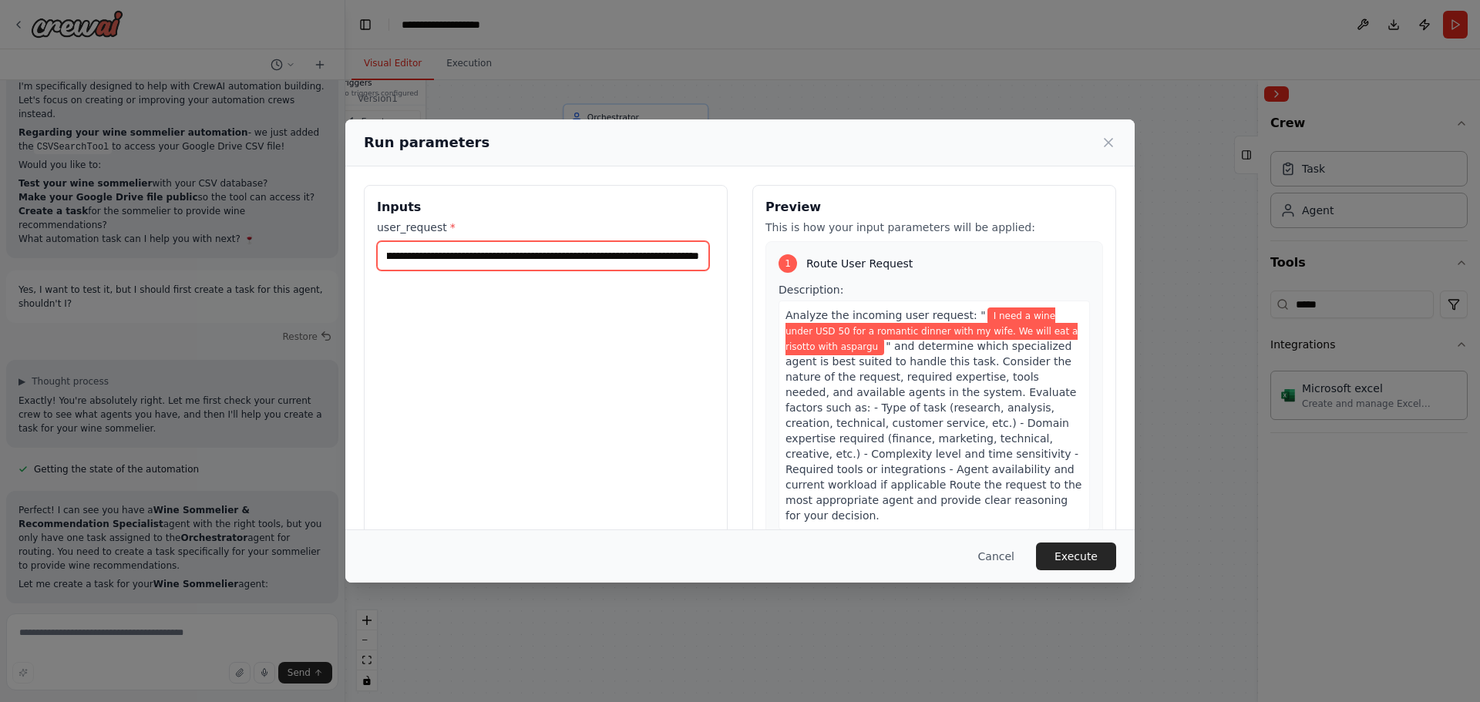
scroll to position [0, 155]
type input "**********"
click at [1095, 564] on button "Execute" at bounding box center [1076, 557] width 80 height 28
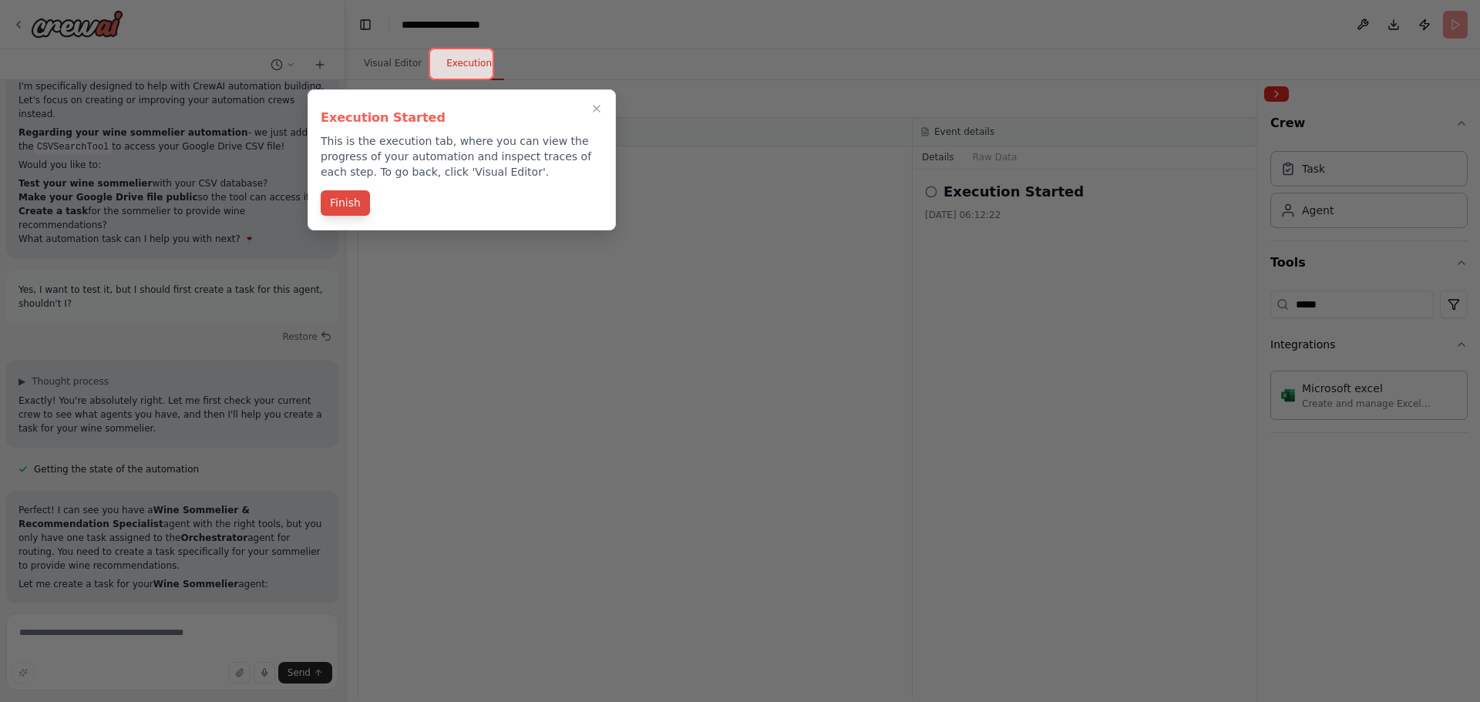
click at [351, 205] on button "Finish" at bounding box center [345, 202] width 49 height 25
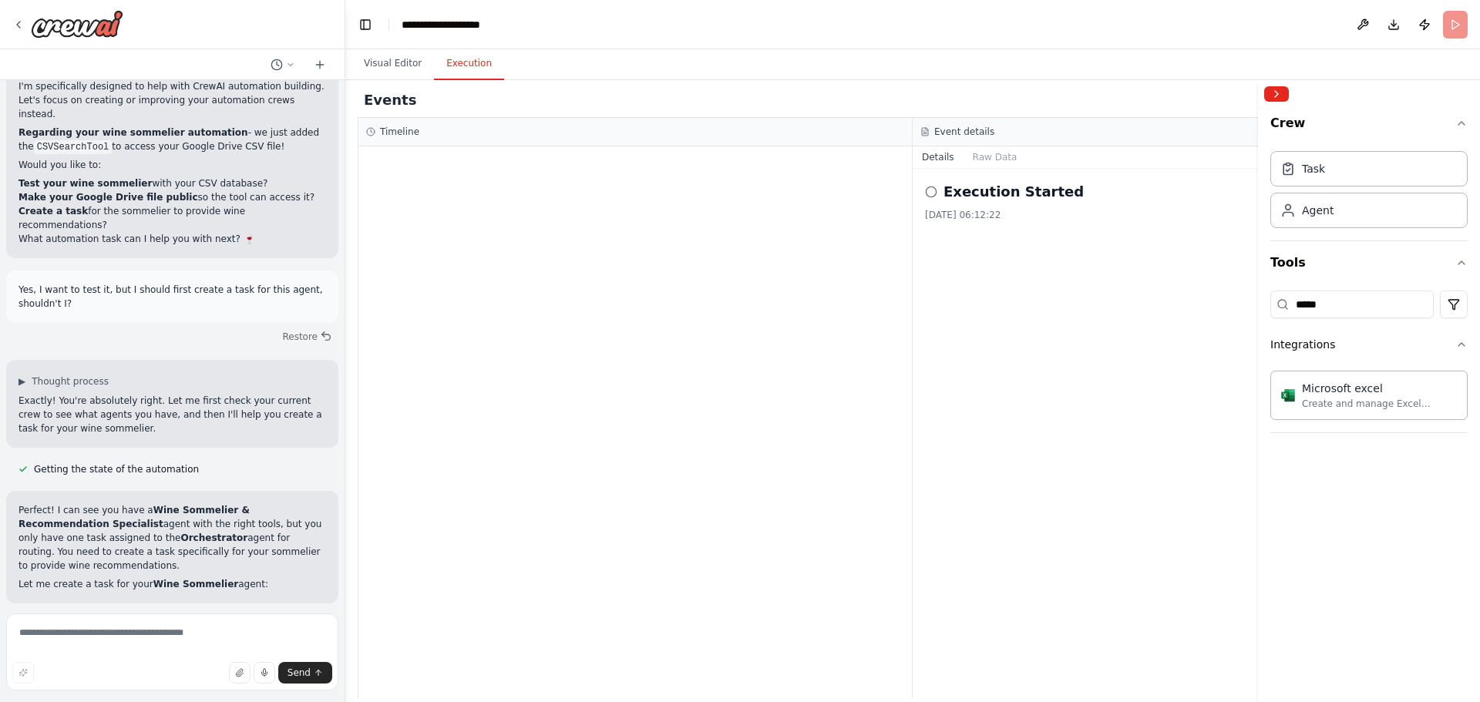
click at [928, 190] on icon at bounding box center [931, 192] width 12 height 12
click at [997, 197] on h2 "Execution Started" at bounding box center [1013, 192] width 140 height 22
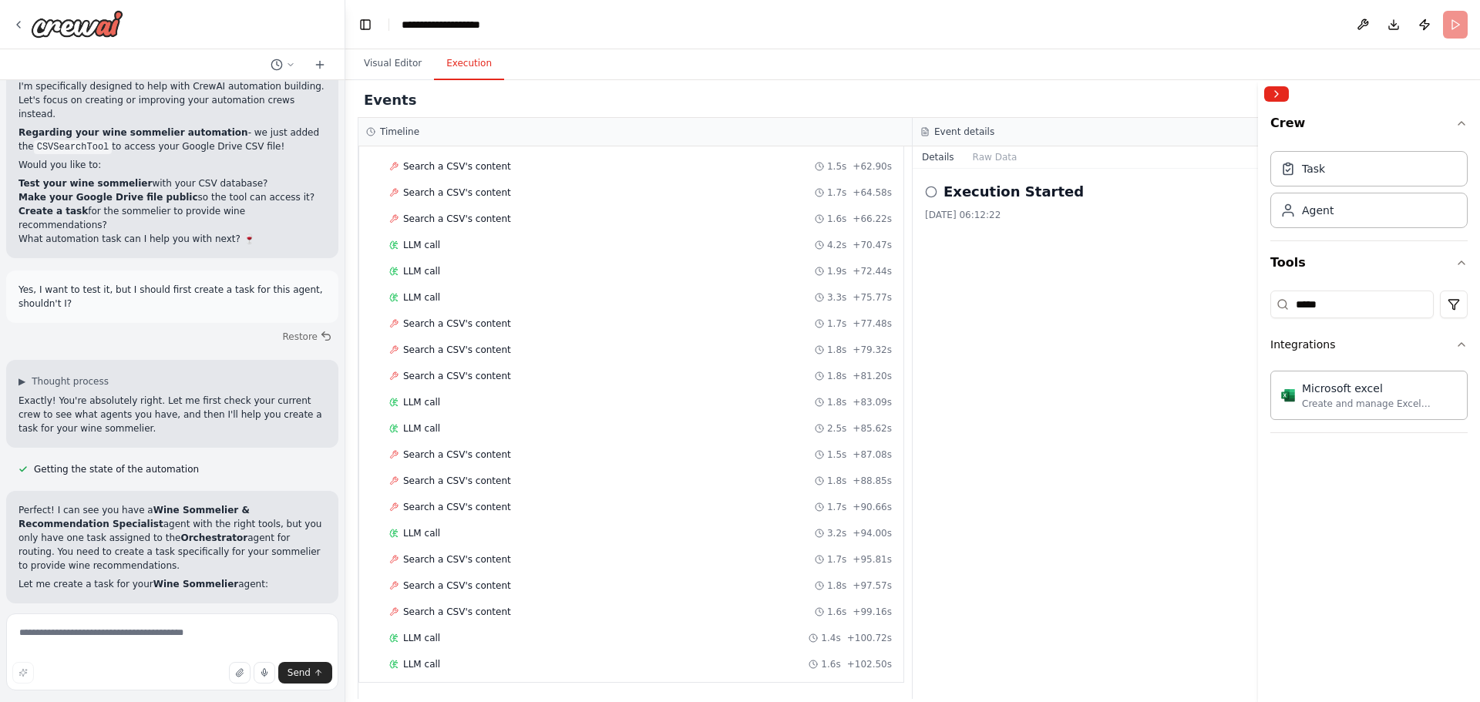
scroll to position [1120, 0]
click at [1456, 340] on icon "button" at bounding box center [1461, 344] width 12 height 12
drag, startPoint x: 1371, startPoint y: 301, endPoint x: 1248, endPoint y: 303, distance: 123.3
click at [1248, 303] on div "Hello! I'm the CrewAI assistant. What kind of automation do you want to build? …" at bounding box center [740, 351] width 1480 height 702
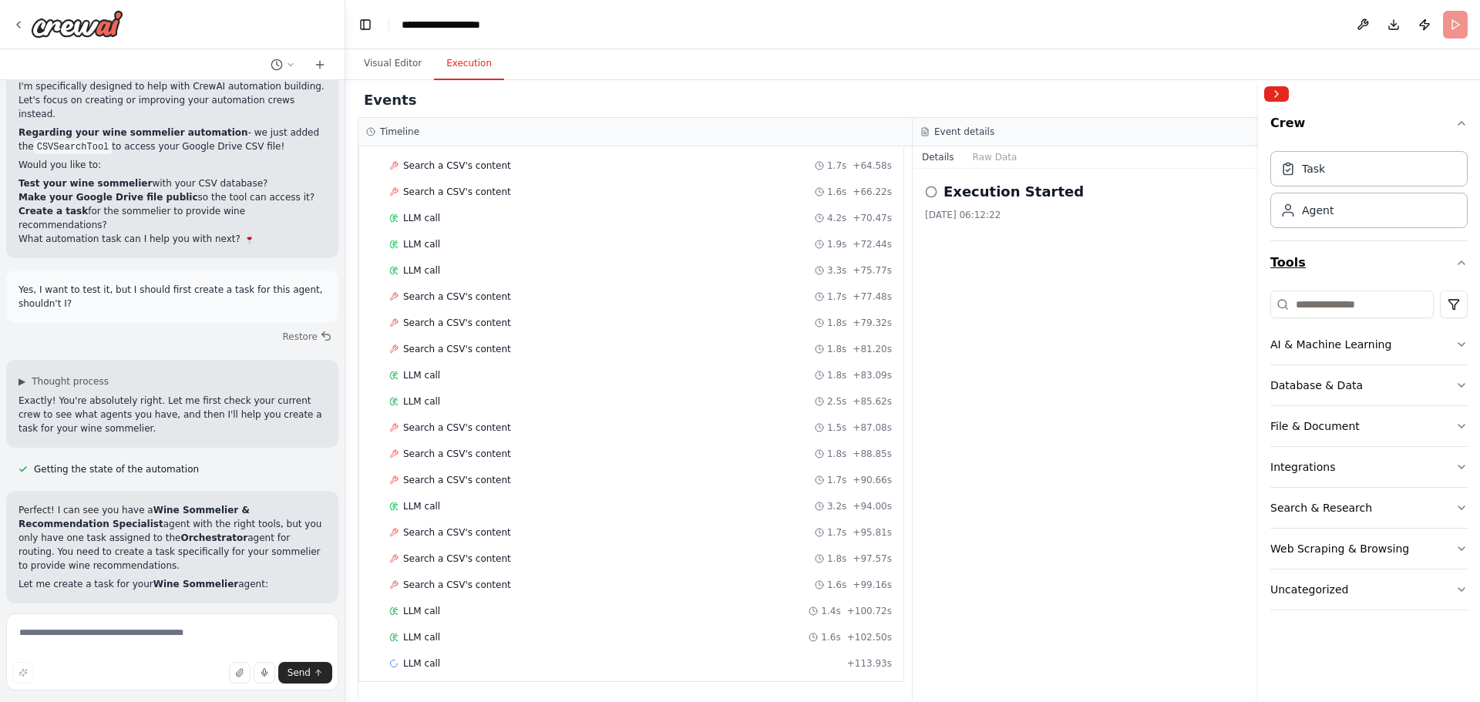
click at [1339, 271] on button "Tools" at bounding box center [1368, 262] width 197 height 43
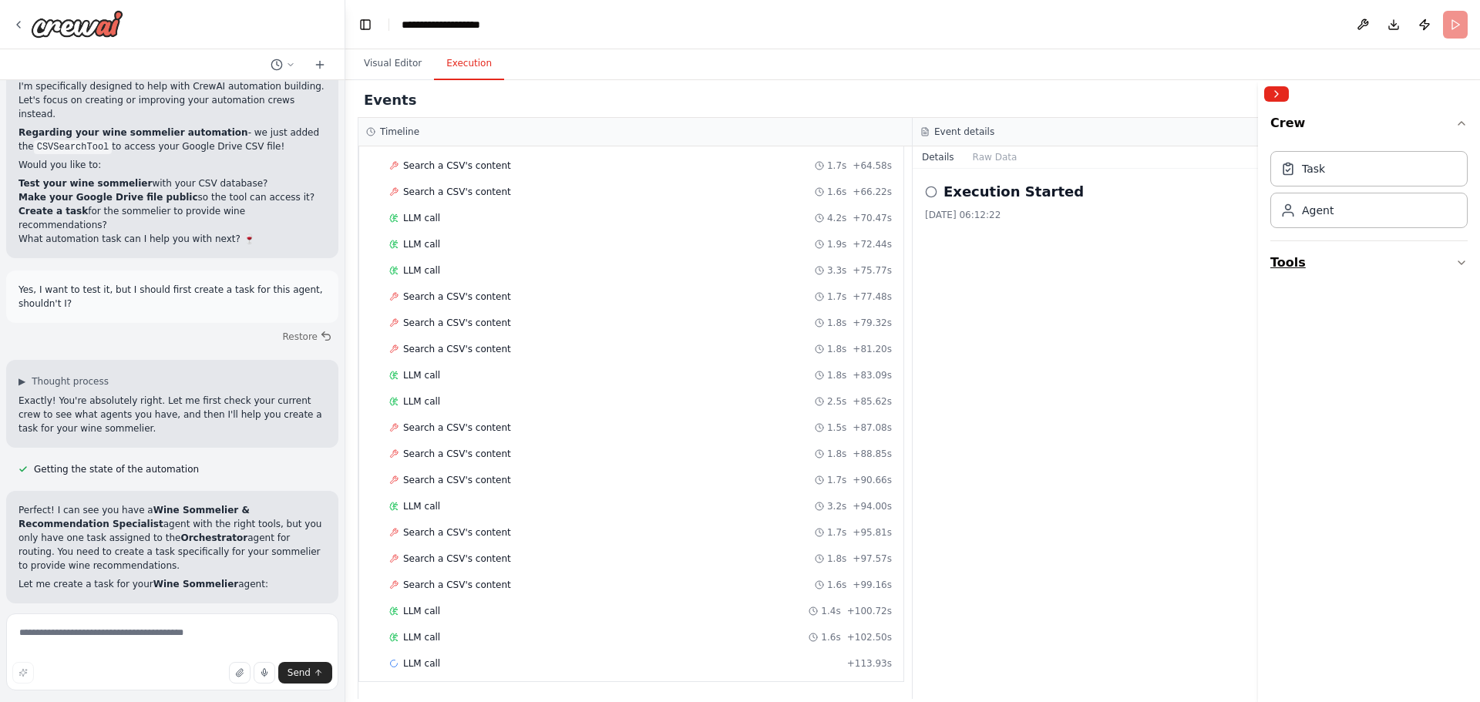
click at [1305, 265] on button "Tools" at bounding box center [1368, 262] width 197 height 43
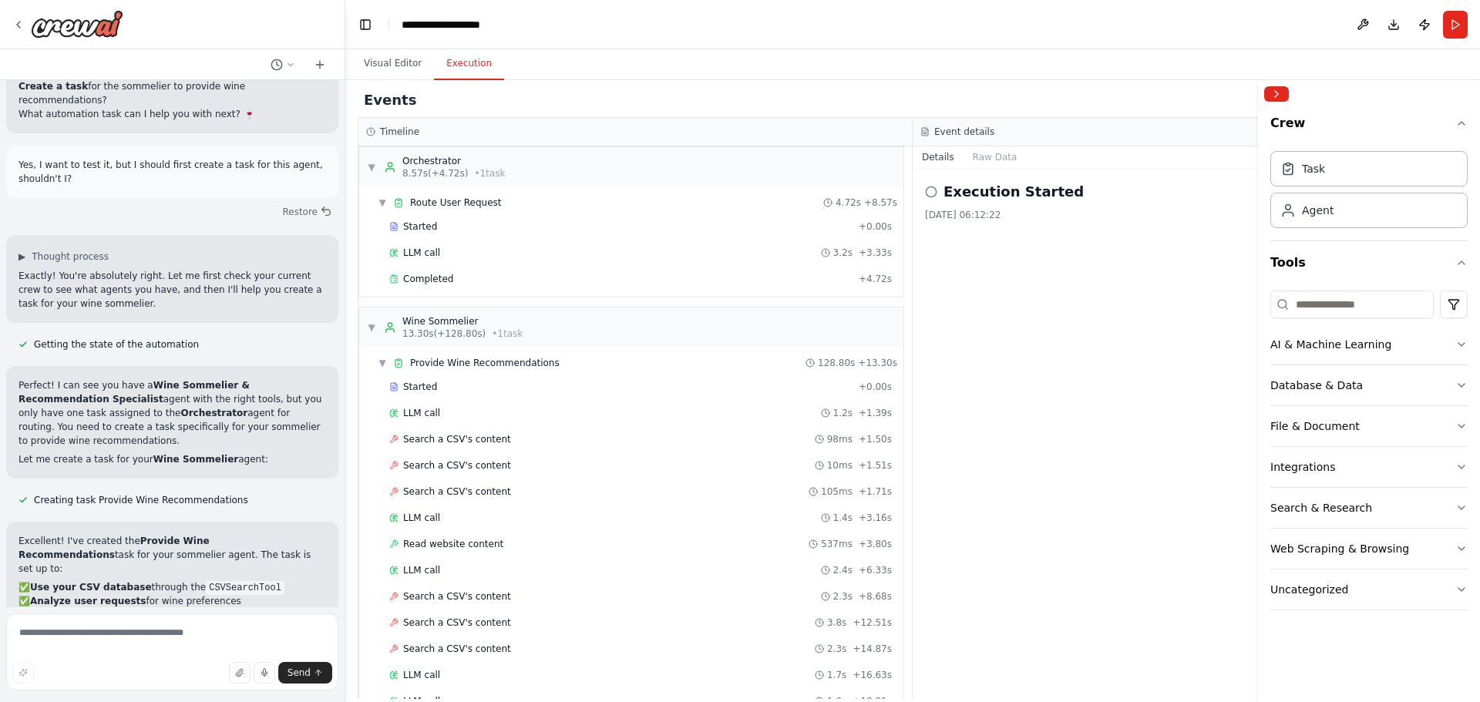
scroll to position [0, 0]
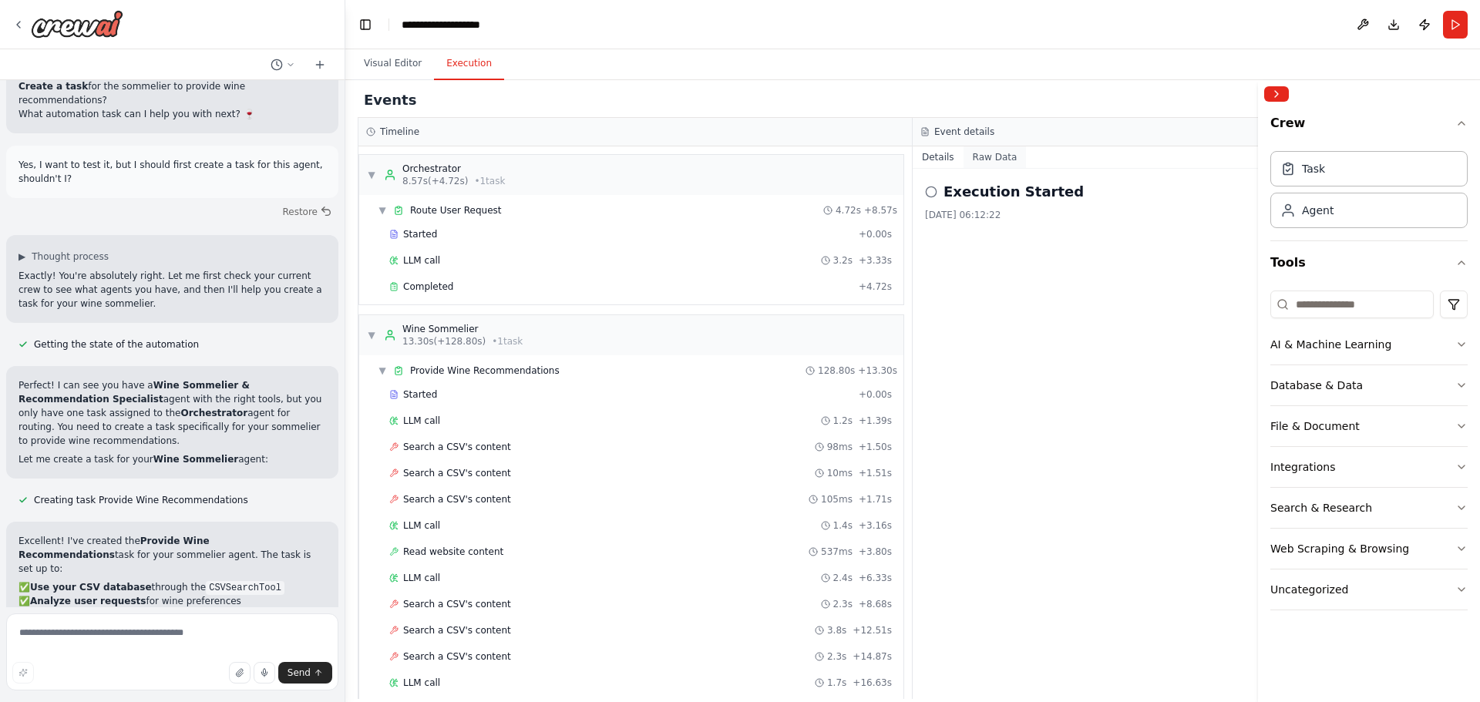
click at [975, 162] on button "Raw Data" at bounding box center [994, 157] width 63 height 22
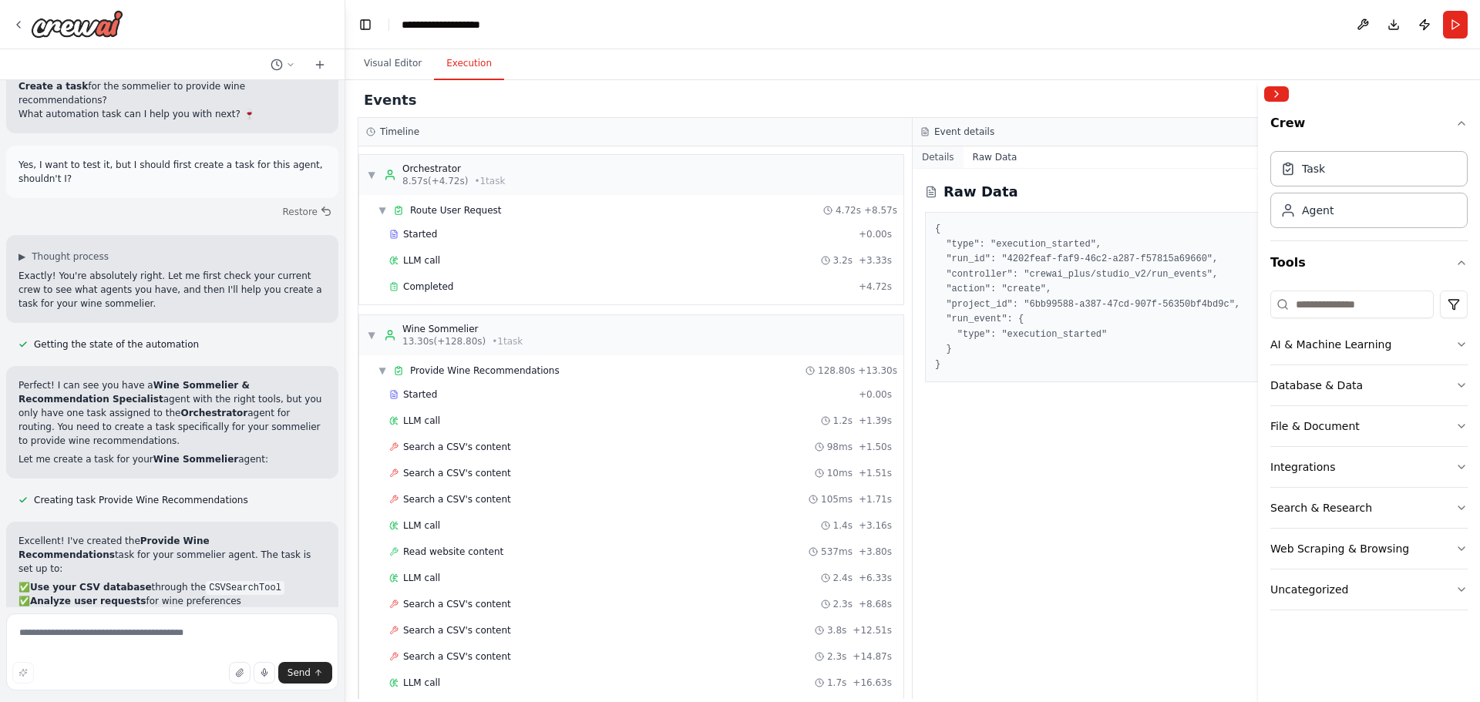
click at [931, 156] on button "Details" at bounding box center [938, 157] width 51 height 22
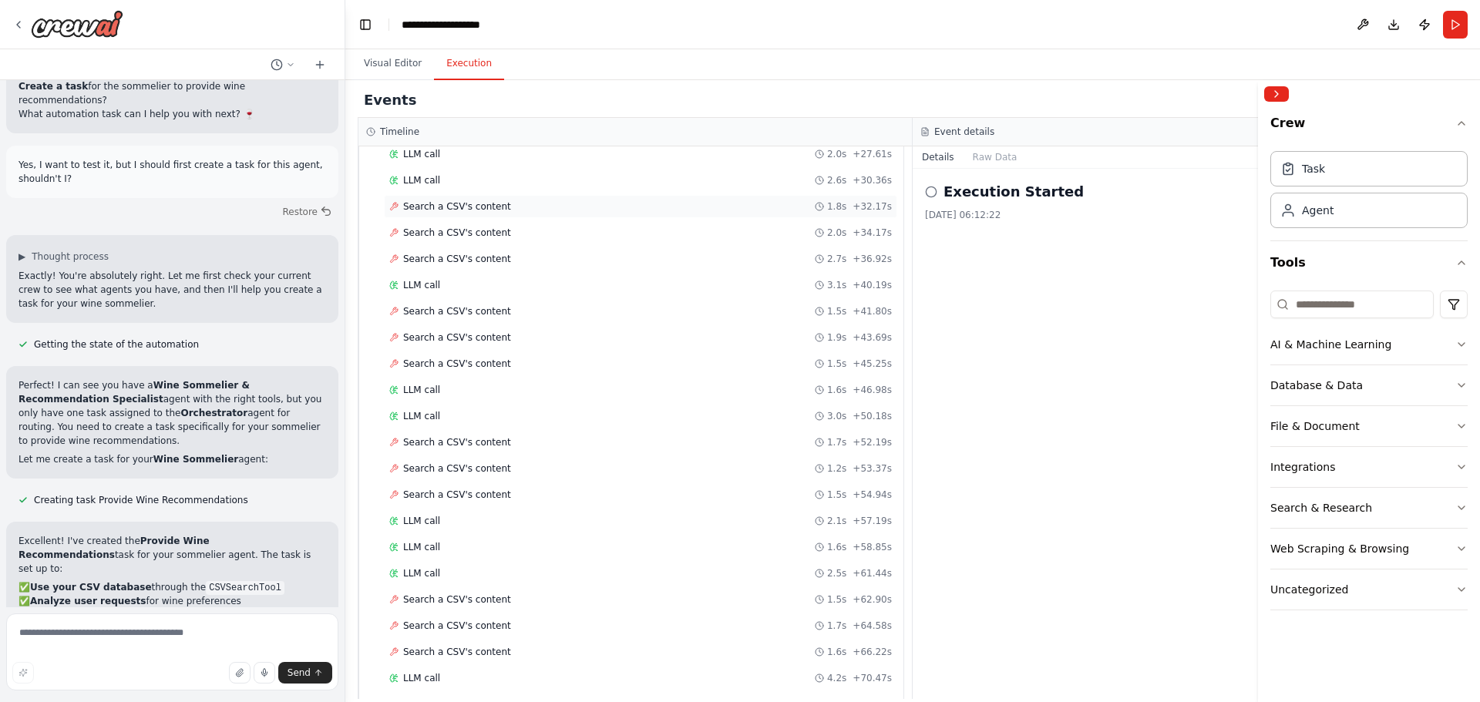
scroll to position [1172, 0]
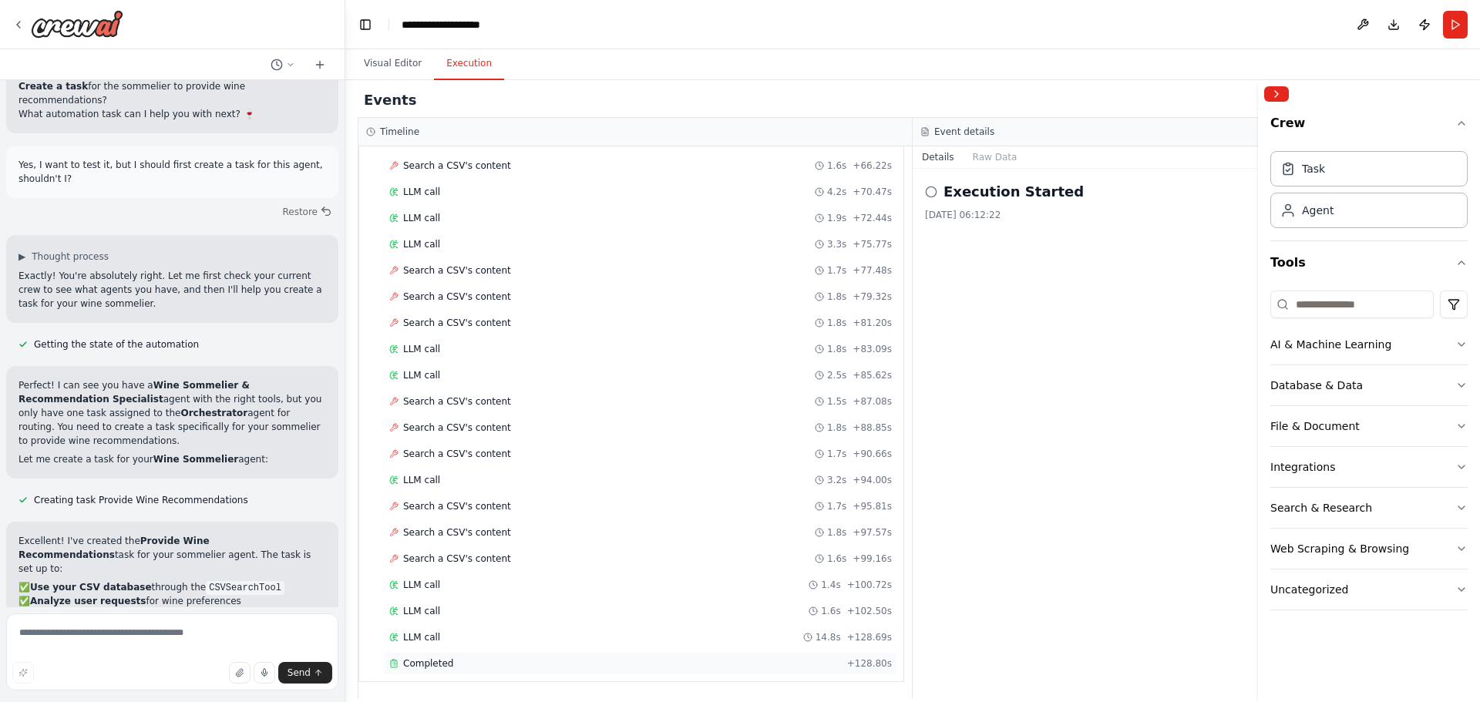
click at [449, 669] on div "Completed" at bounding box center [615, 663] width 452 height 12
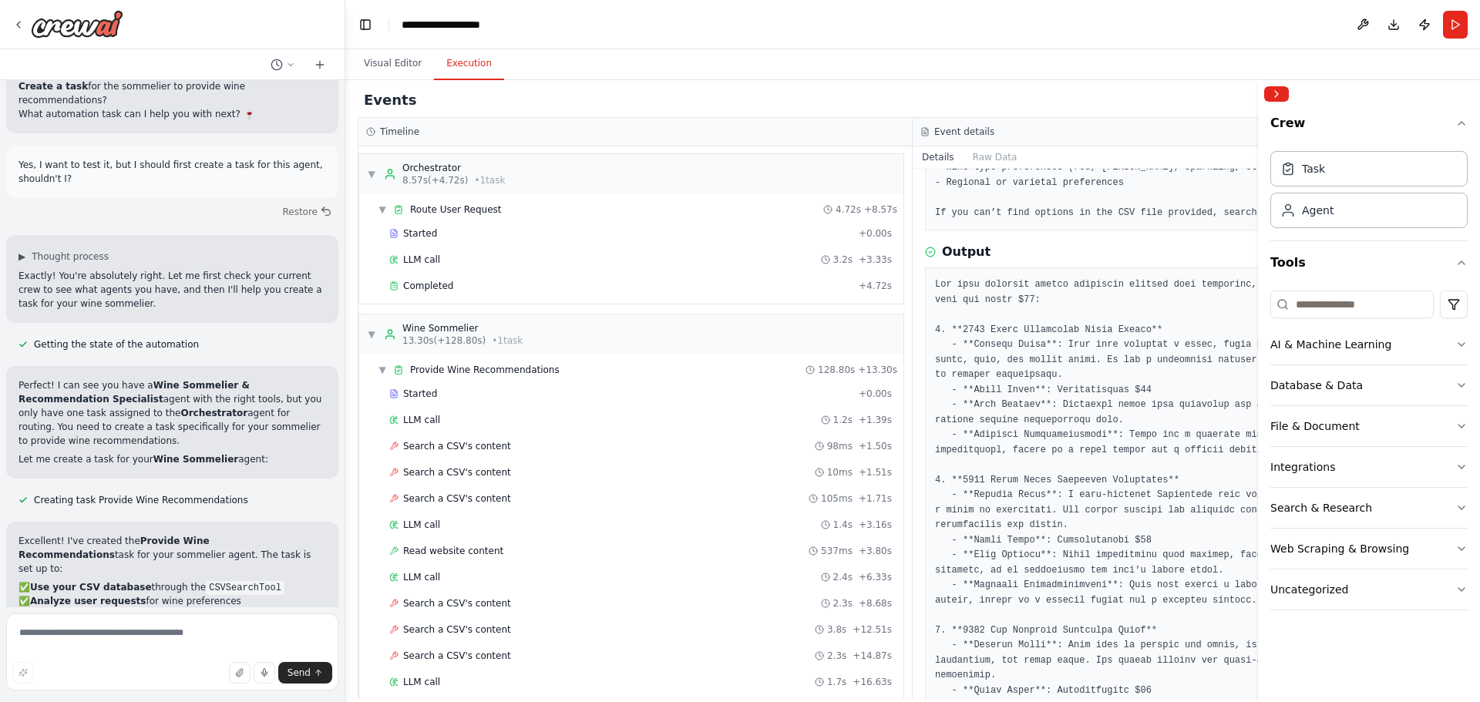
scroll to position [0, 0]
click at [464, 292] on div "Completed" at bounding box center [620, 287] width 463 height 12
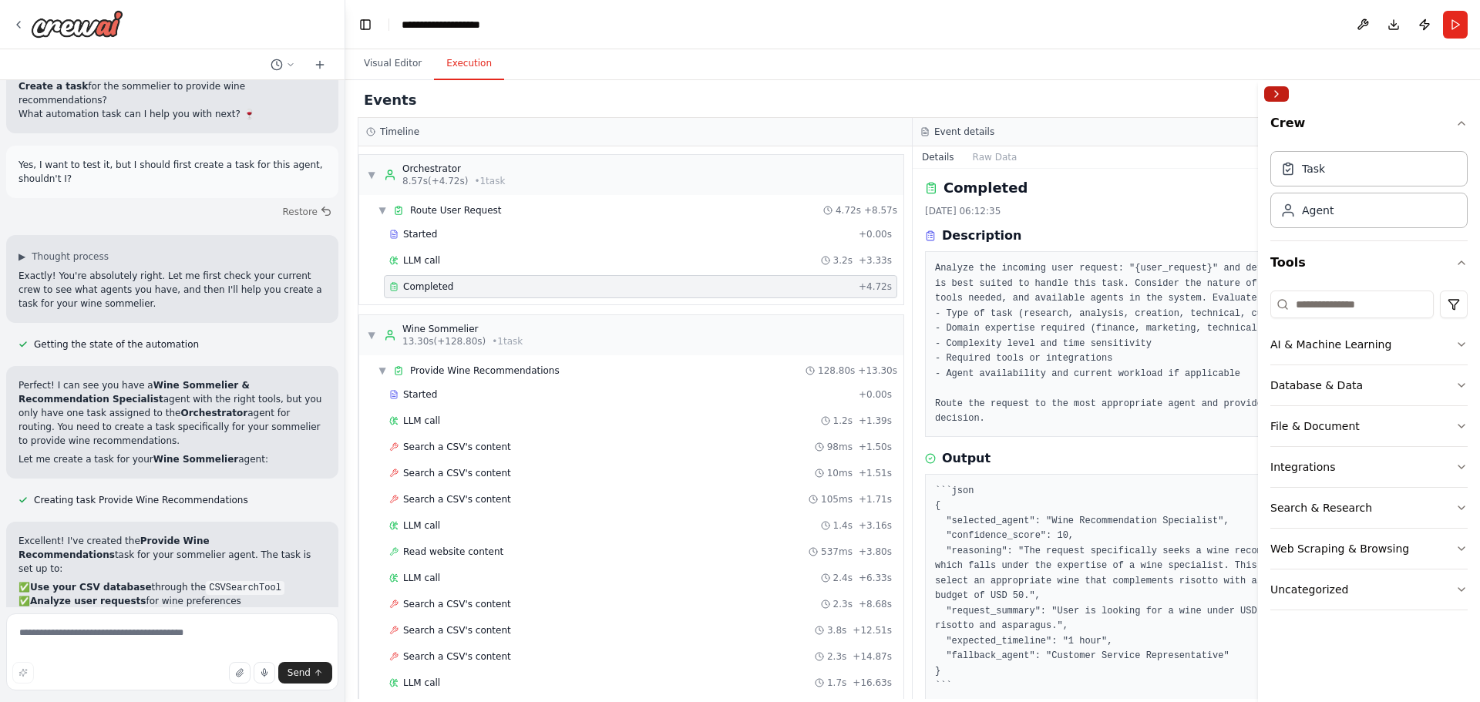
click at [1283, 95] on button "Collapse right sidebar" at bounding box center [1276, 93] width 25 height 15
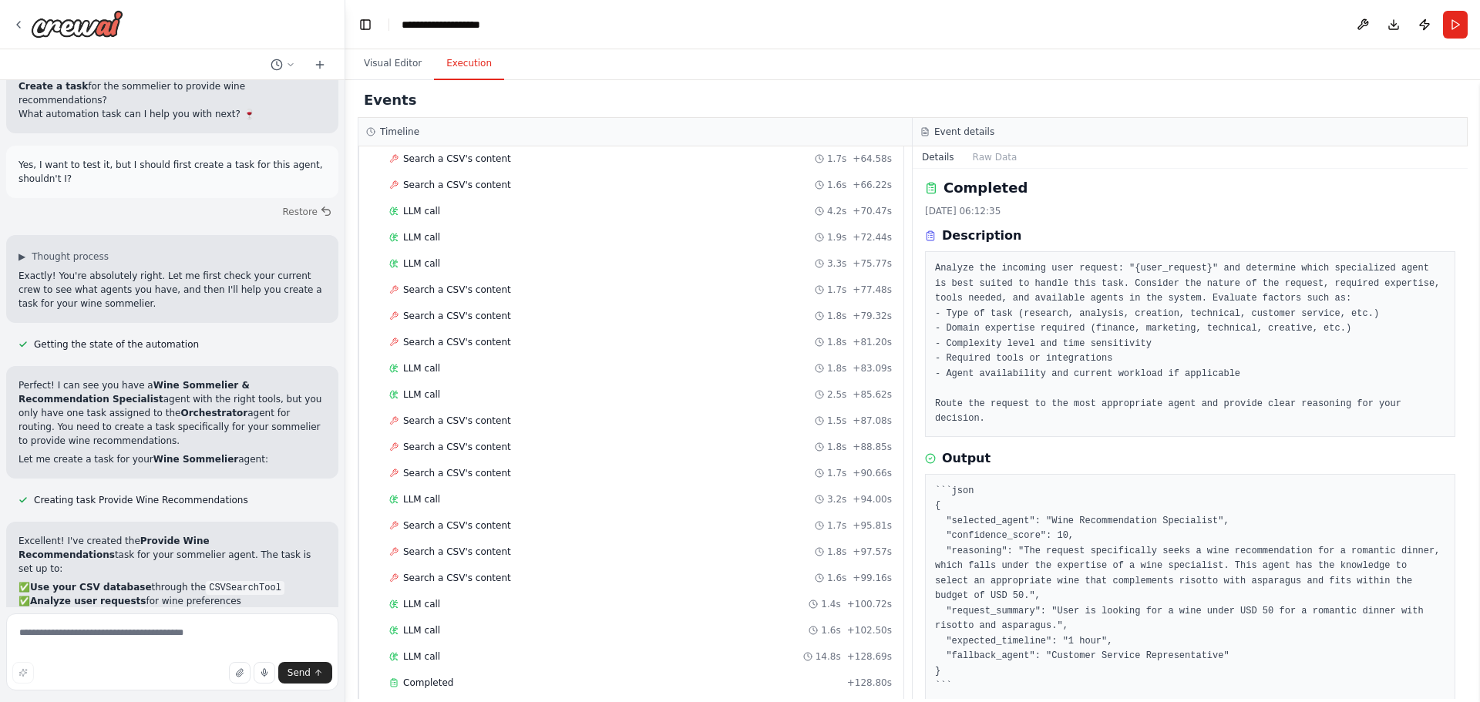
scroll to position [1172, 0]
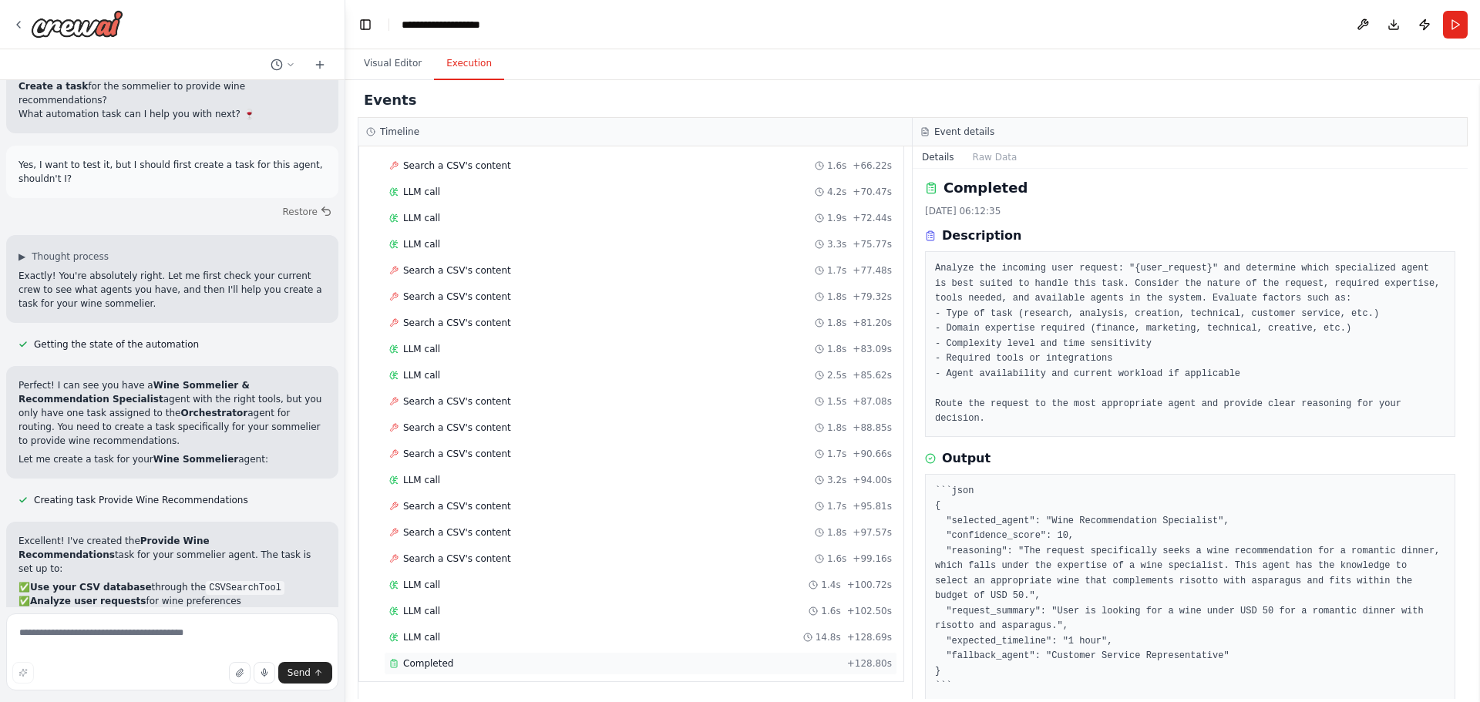
click at [516, 671] on div "Completed + 128.80s" at bounding box center [640, 663] width 513 height 23
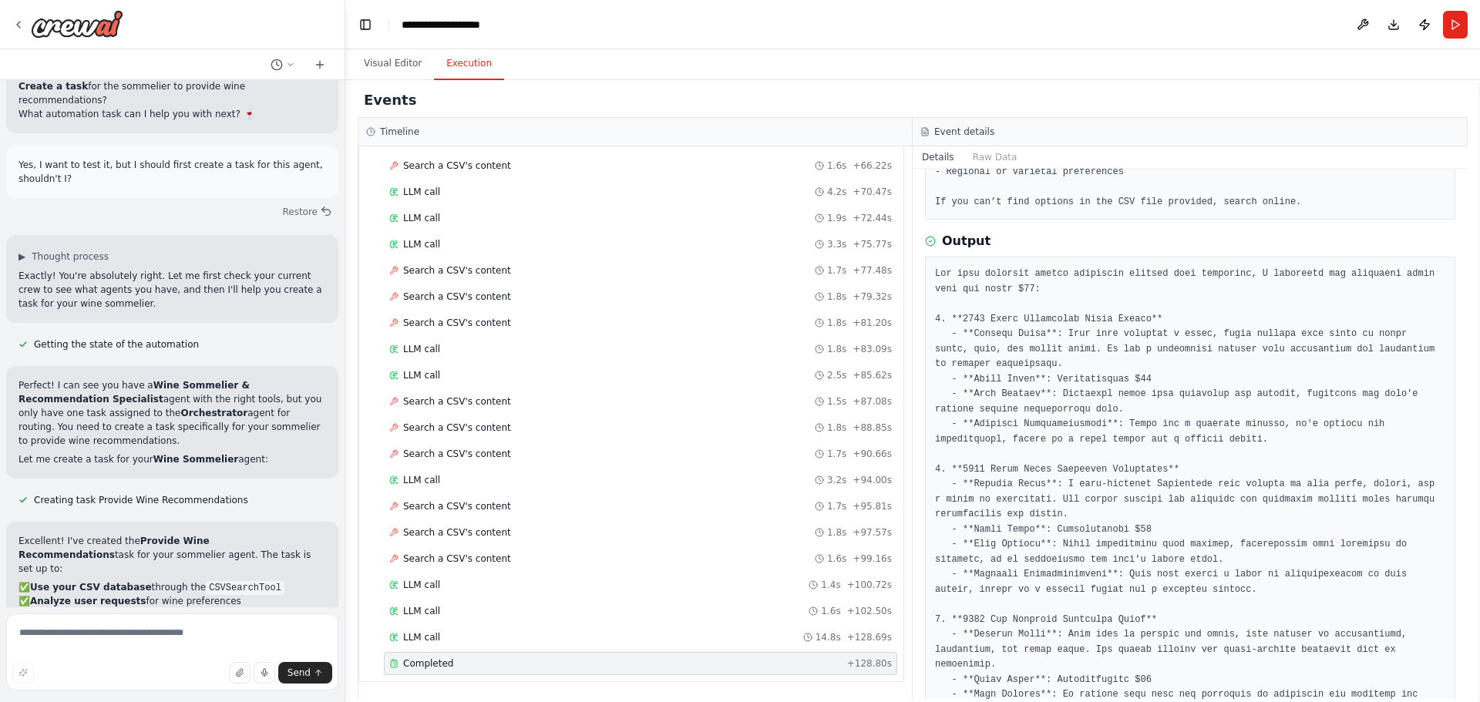
scroll to position [225, 0]
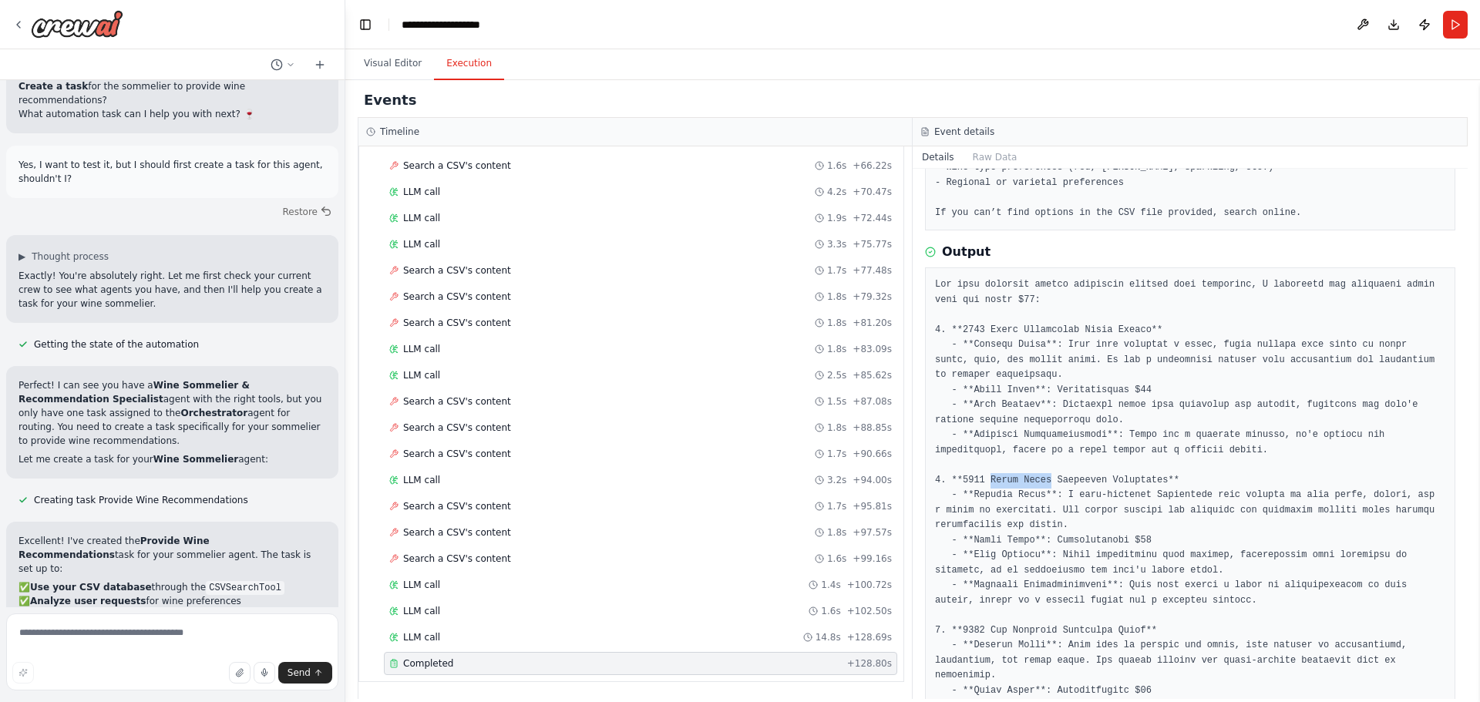
drag, startPoint x: 986, startPoint y: 479, endPoint x: 1042, endPoint y: 480, distance: 56.3
click at [1042, 480] on pre at bounding box center [1190, 555] width 510 height 557
copy pre "Louis Jadot"
drag, startPoint x: 994, startPoint y: 333, endPoint x: 1122, endPoint y: 336, distance: 128.8
click at [1102, 336] on pre at bounding box center [1190, 555] width 510 height 557
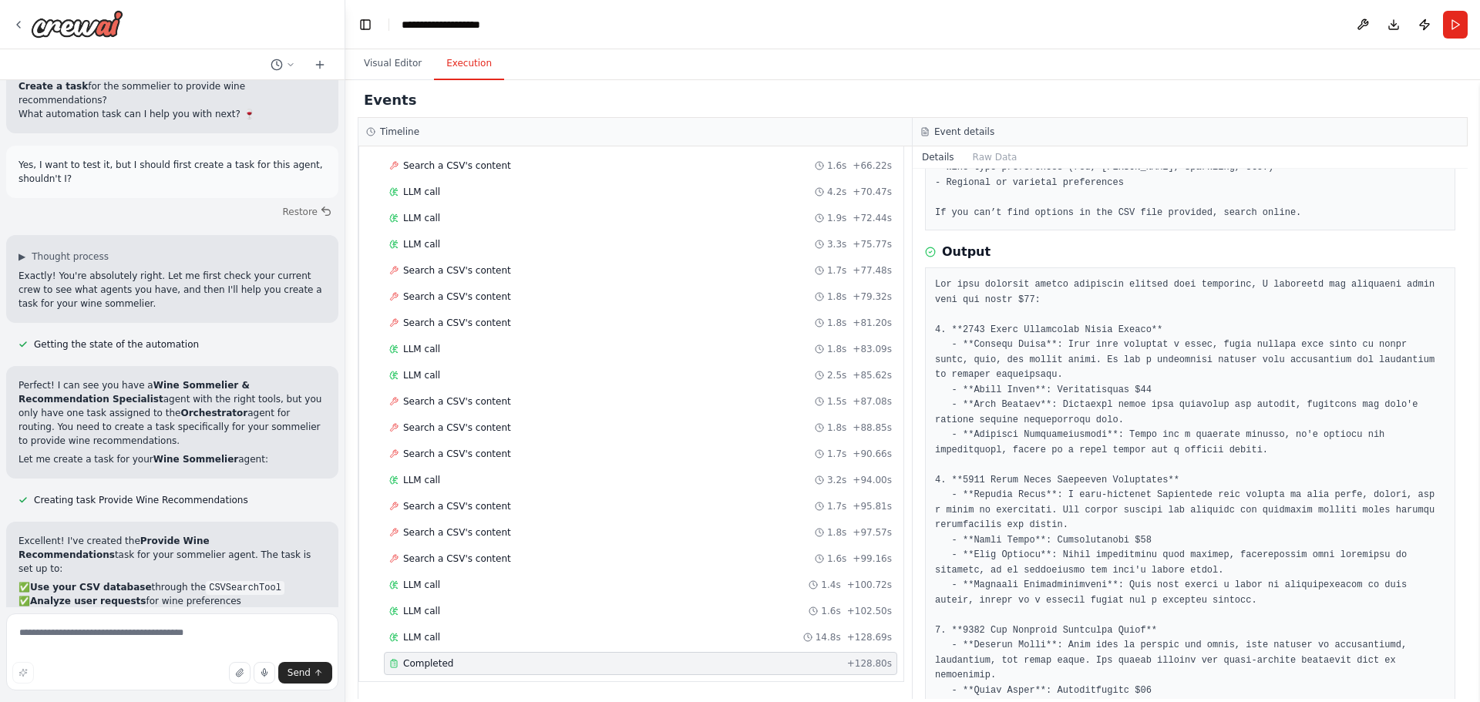
click at [1123, 336] on pre at bounding box center [1190, 555] width 510 height 557
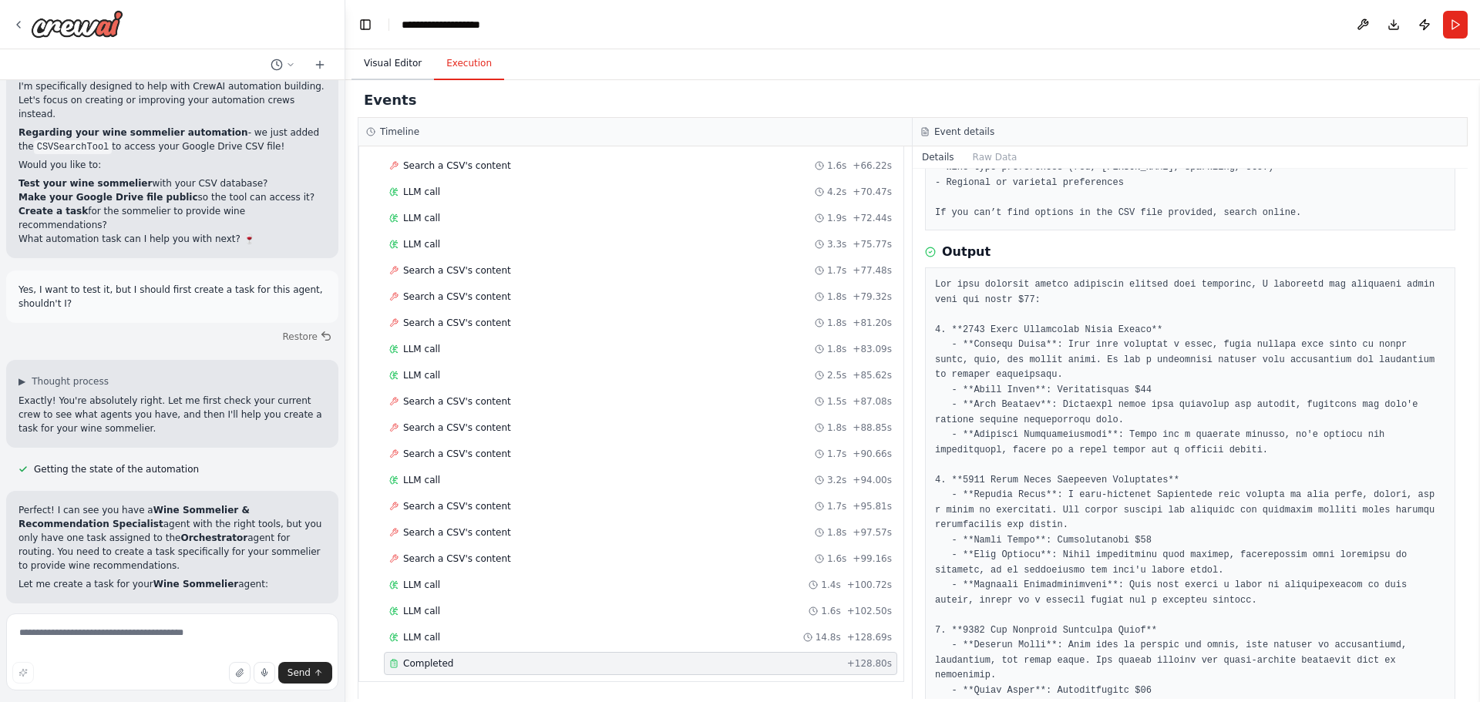
click at [379, 59] on button "Visual Editor" at bounding box center [392, 64] width 82 height 32
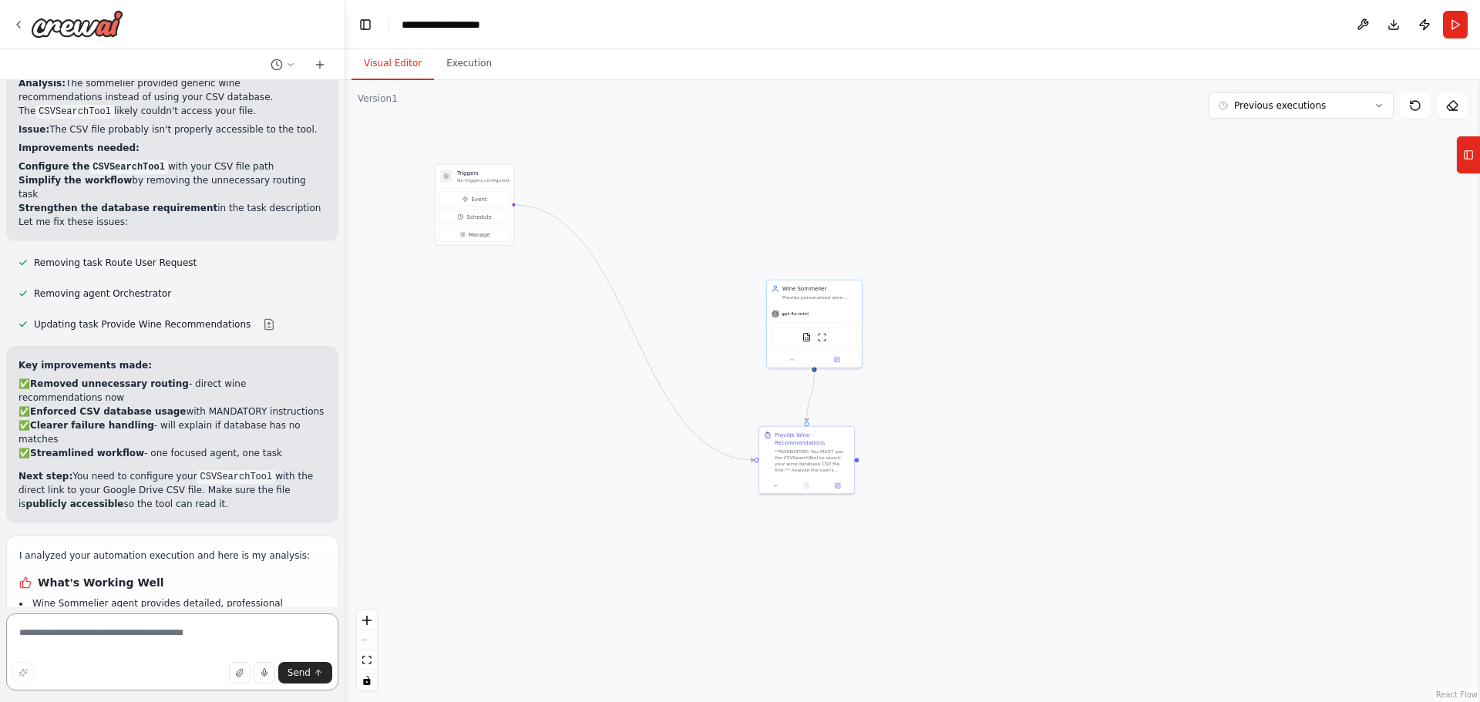
scroll to position [8456, 0]
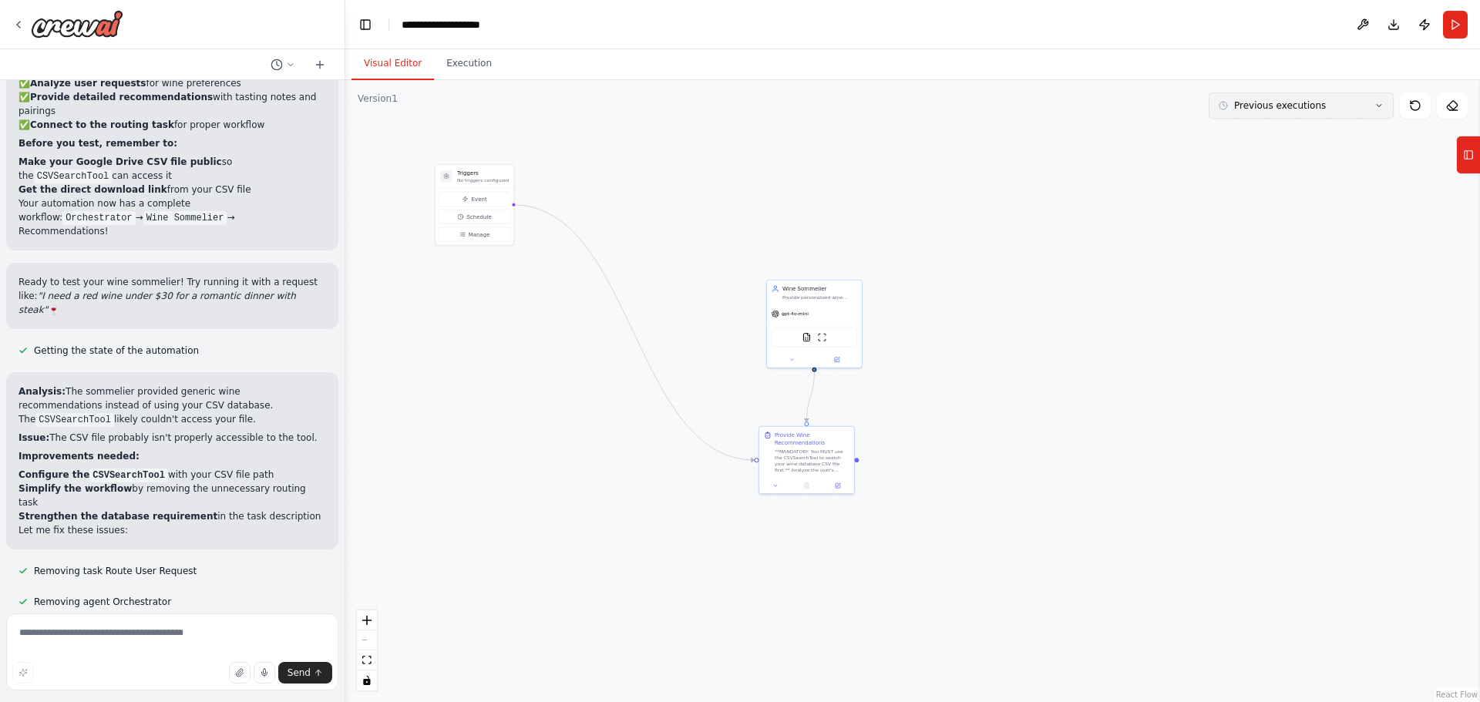
click at [1327, 102] on button "Previous executions" at bounding box center [1301, 105] width 185 height 26
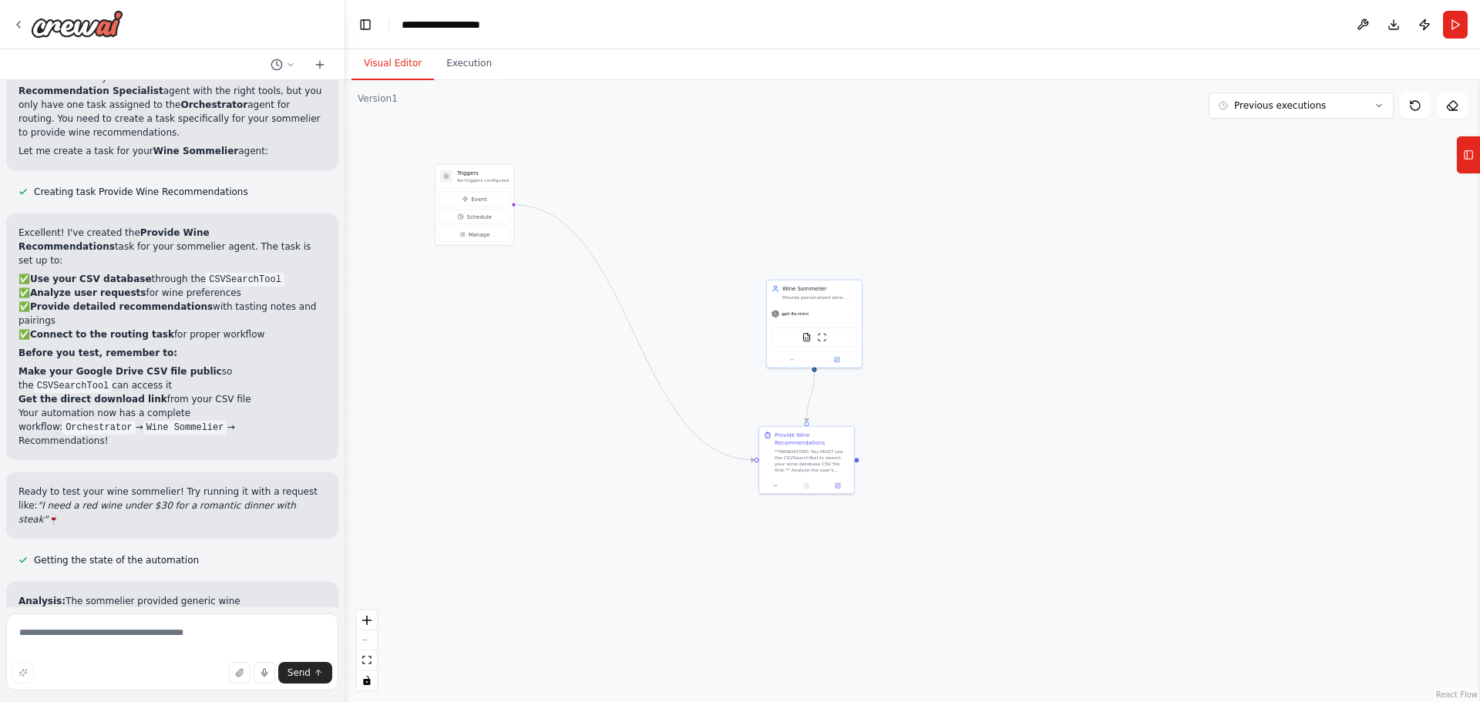
scroll to position [8302, 0]
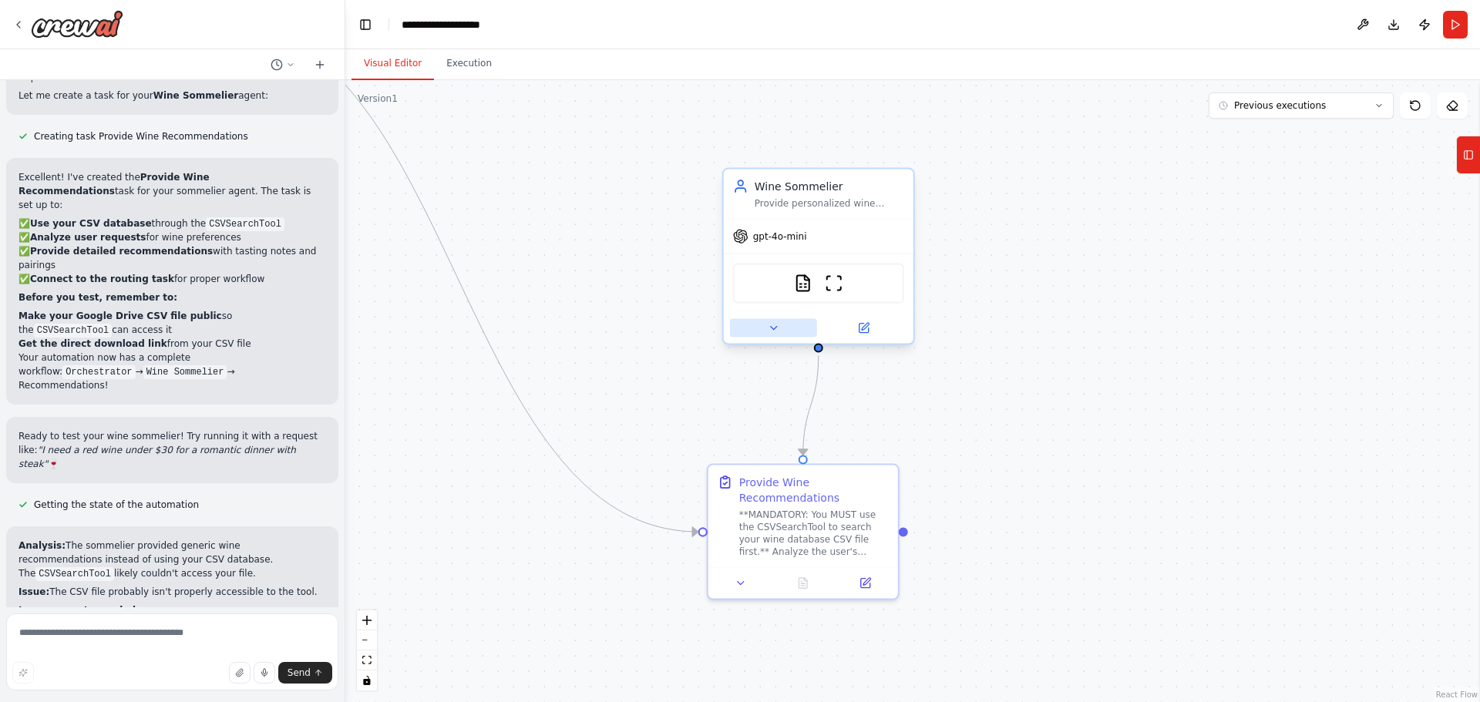
click at [777, 320] on button at bounding box center [773, 328] width 87 height 18
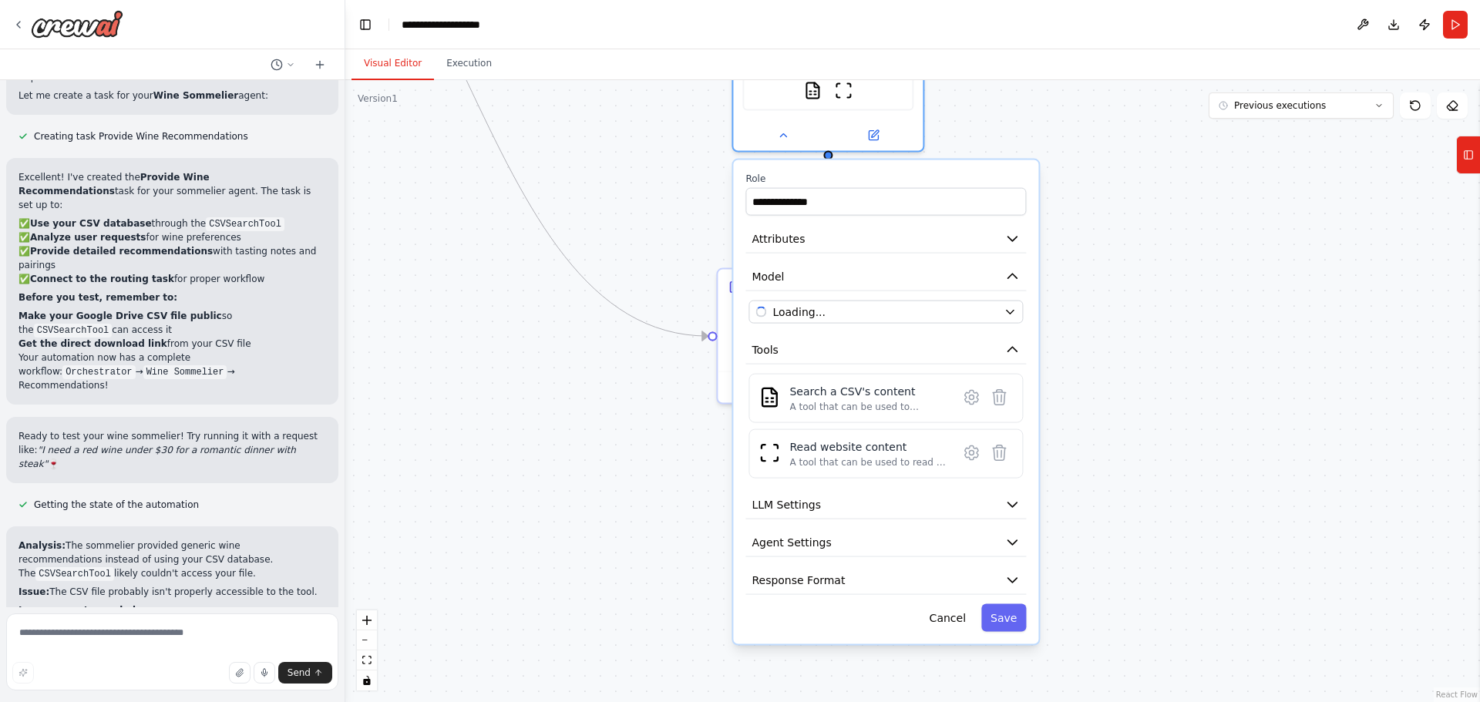
drag, startPoint x: 1138, startPoint y: 438, endPoint x: 1131, endPoint y: 281, distance: 157.4
click at [1131, 281] on div ".deletable-edge-delete-btn { width: 20px; height: 20px; border: 0px solid #ffff…" at bounding box center [912, 391] width 1135 height 622
click at [972, 399] on icon at bounding box center [971, 397] width 5 height 5
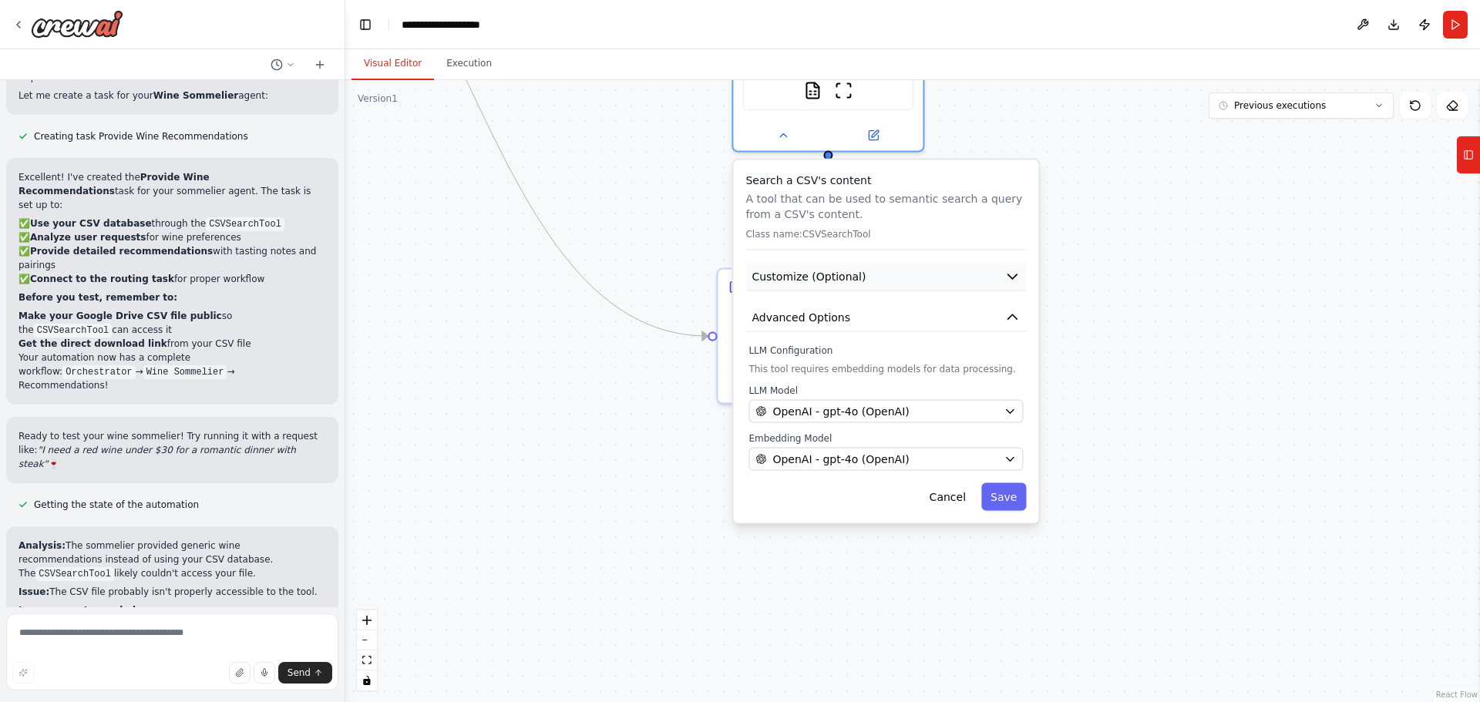
click at [889, 278] on button "Customize (Optional)" at bounding box center [885, 277] width 281 height 29
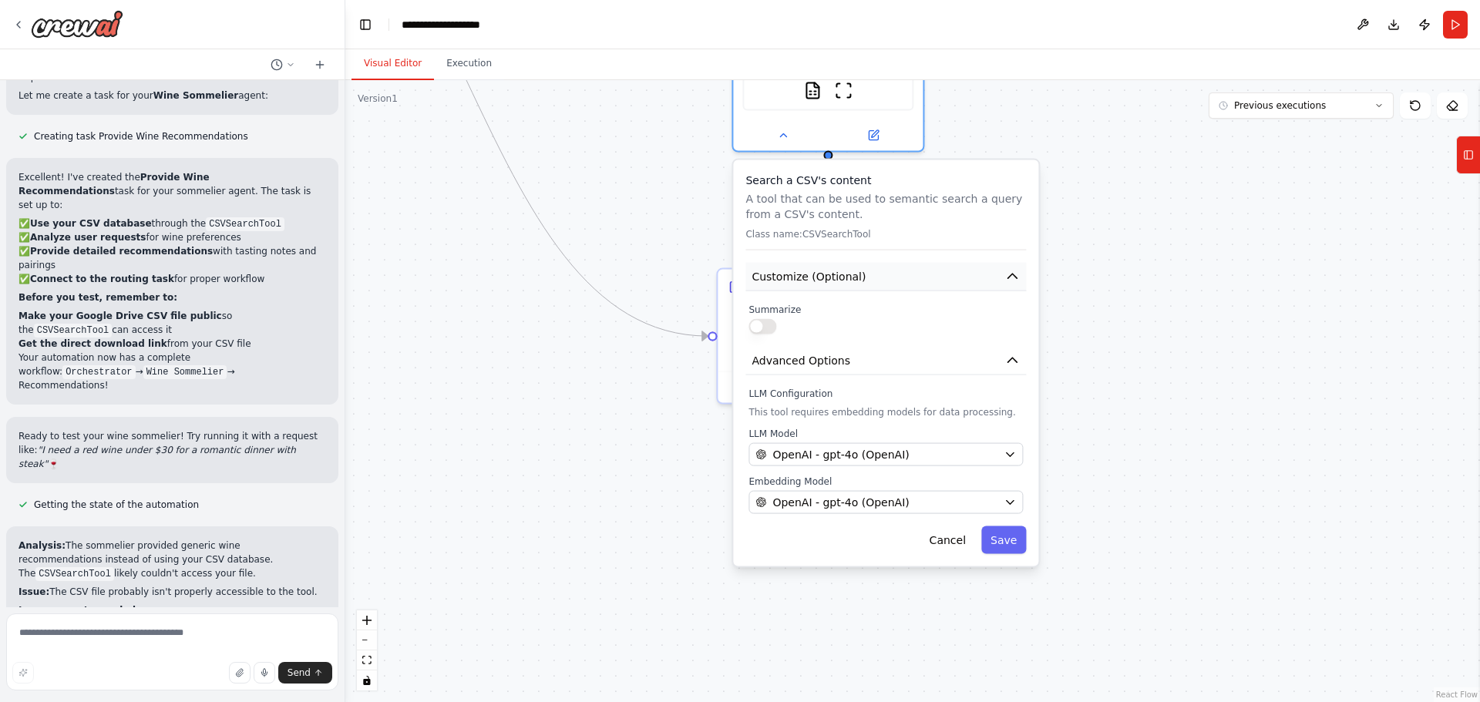
click at [905, 274] on button "Customize (Optional)" at bounding box center [885, 277] width 281 height 29
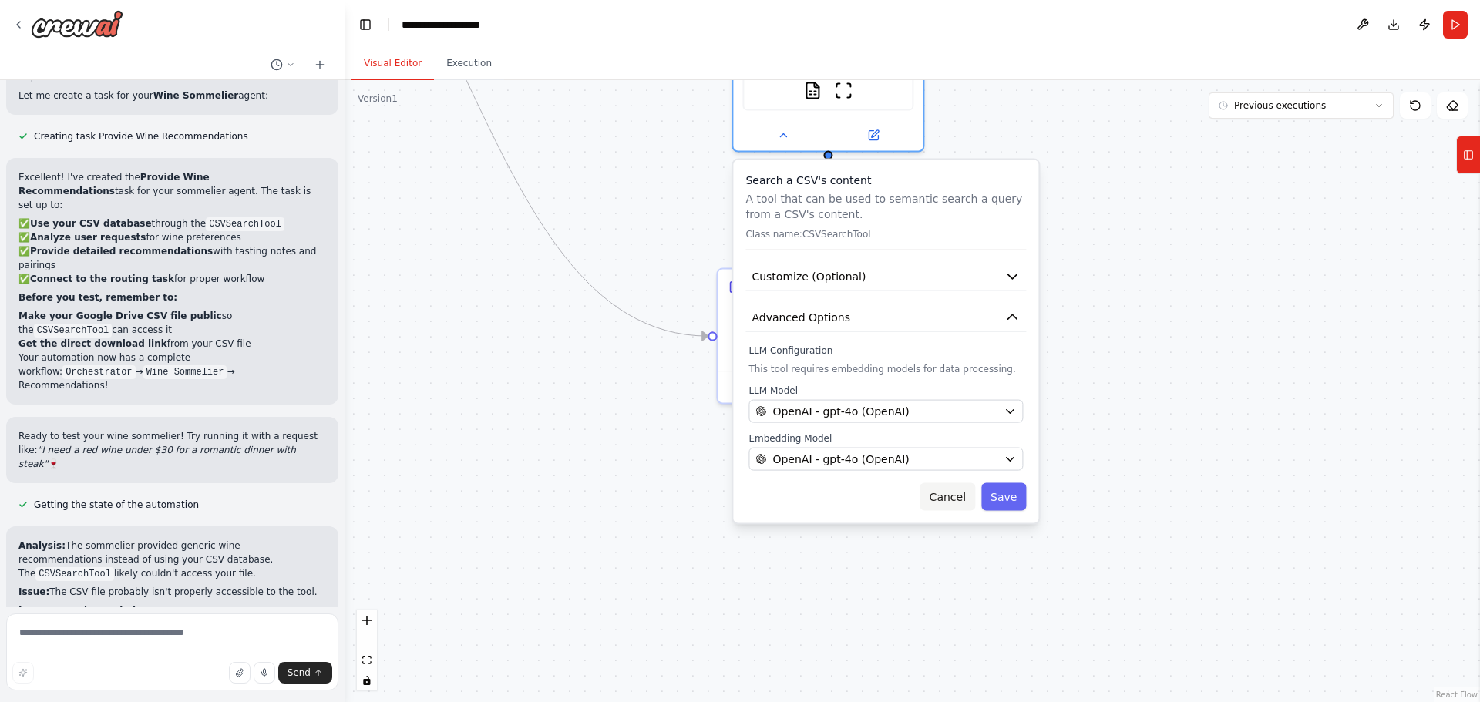
click at [958, 499] on button "Cancel" at bounding box center [947, 497] width 55 height 28
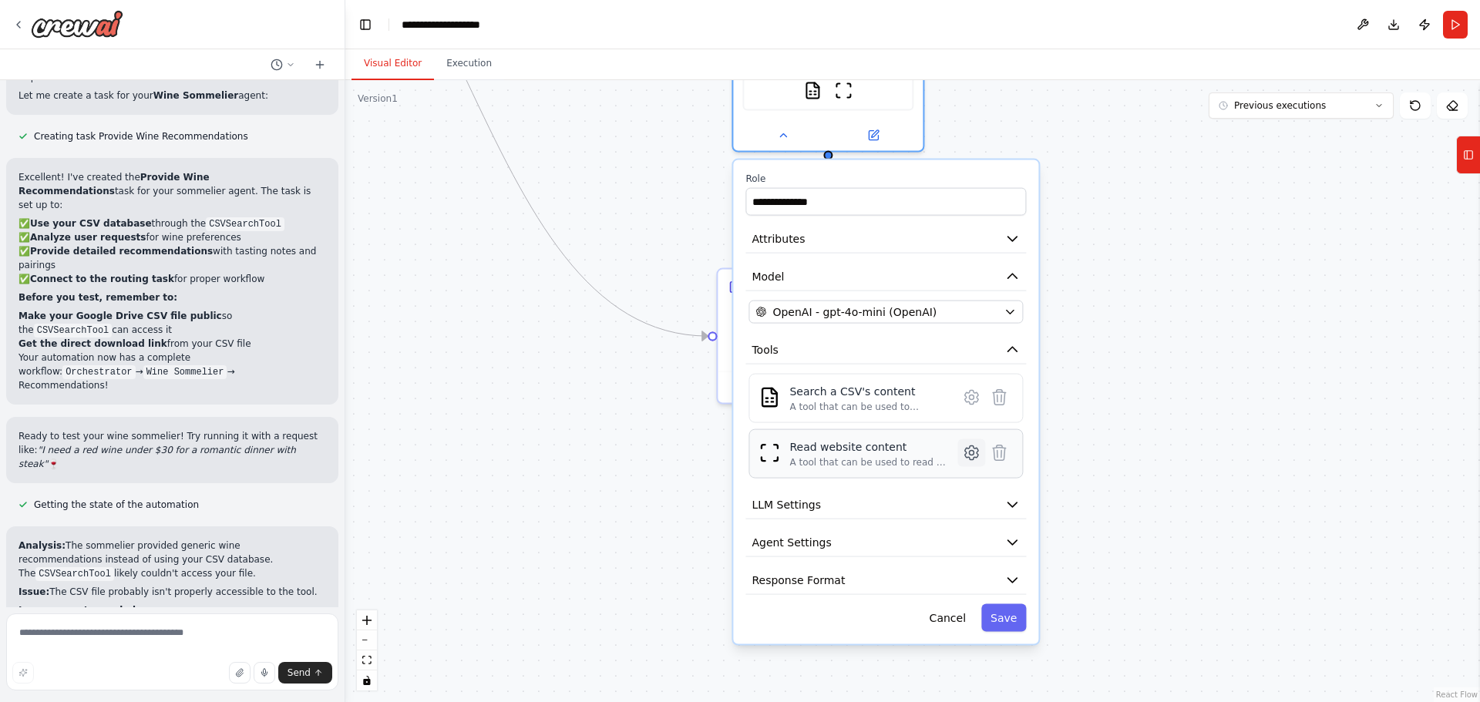
click at [965, 452] on icon at bounding box center [971, 453] width 13 height 14
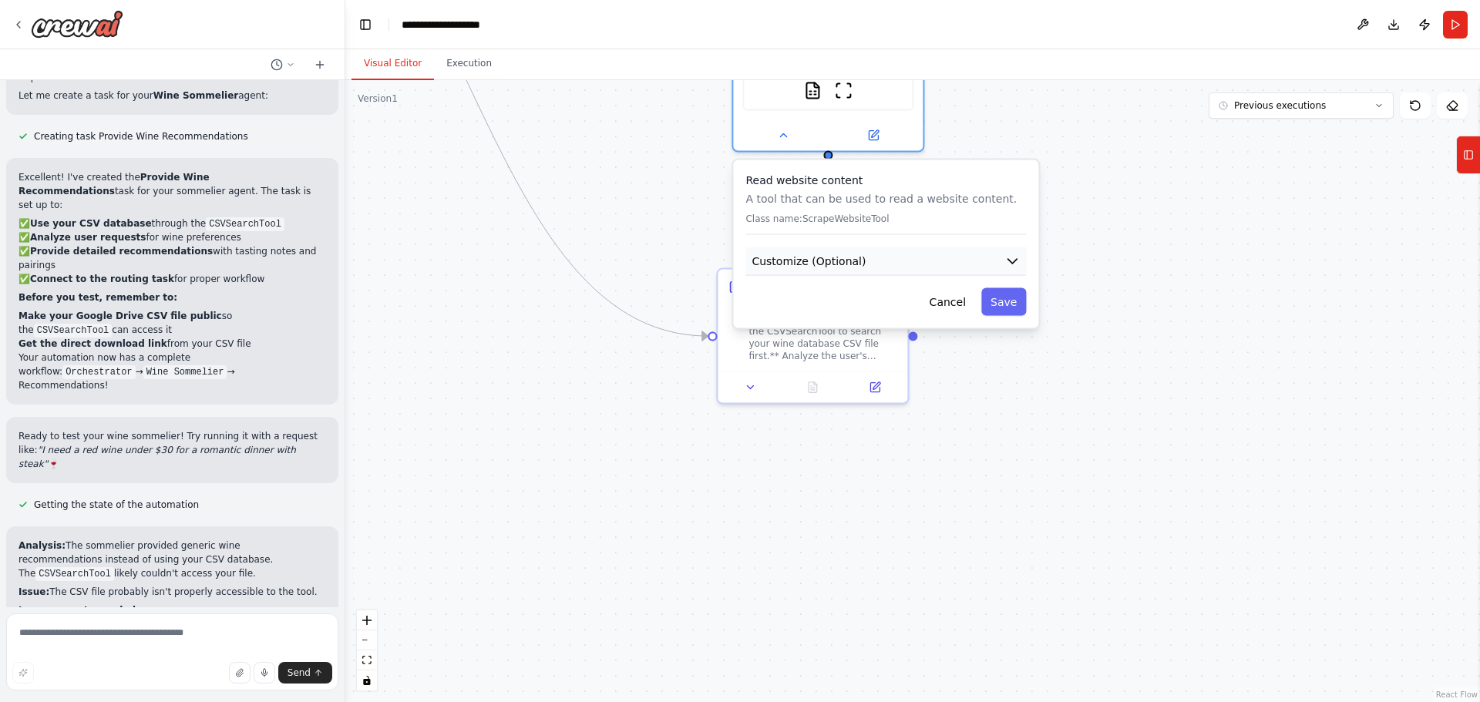
click at [923, 264] on button "Customize (Optional)" at bounding box center [885, 261] width 281 height 29
click at [903, 261] on button "Customize (Optional)" at bounding box center [885, 261] width 281 height 29
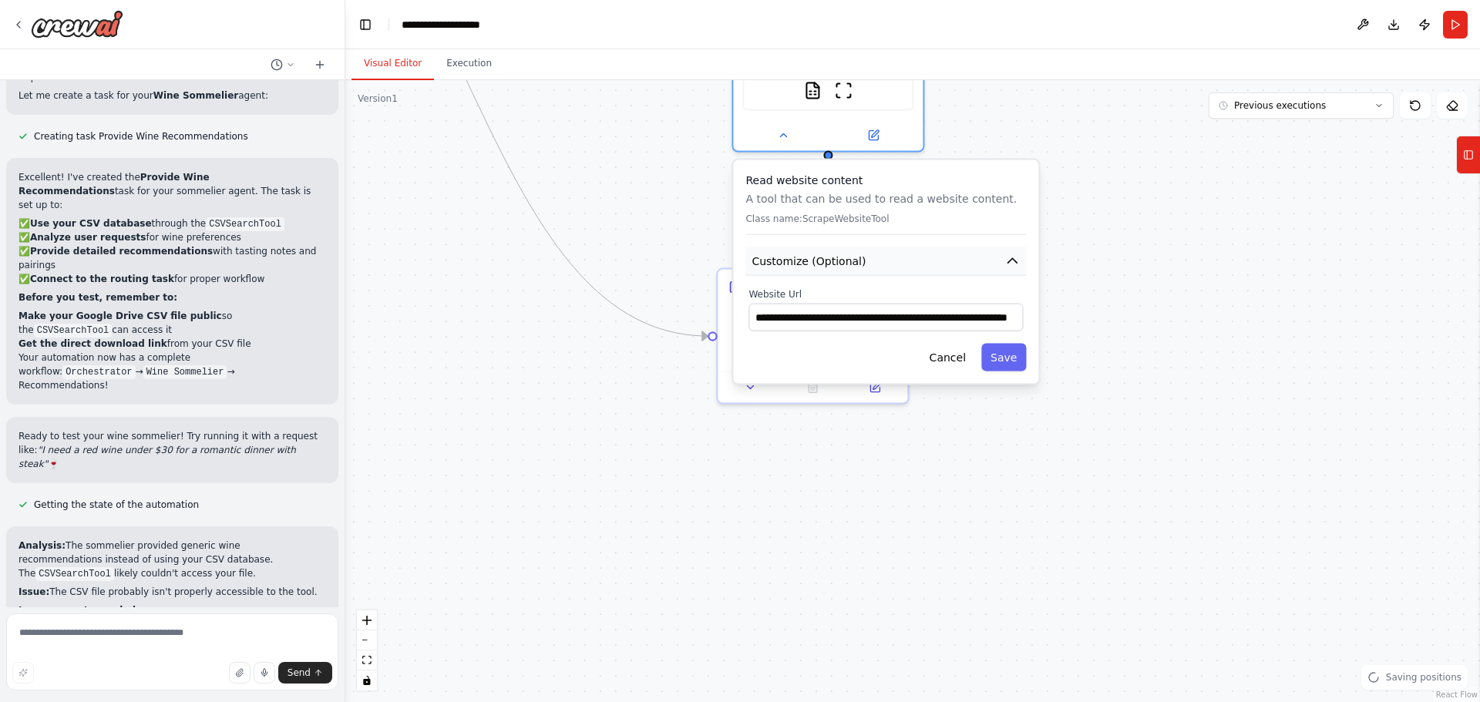
click at [918, 257] on button "Customize (Optional)" at bounding box center [885, 261] width 281 height 29
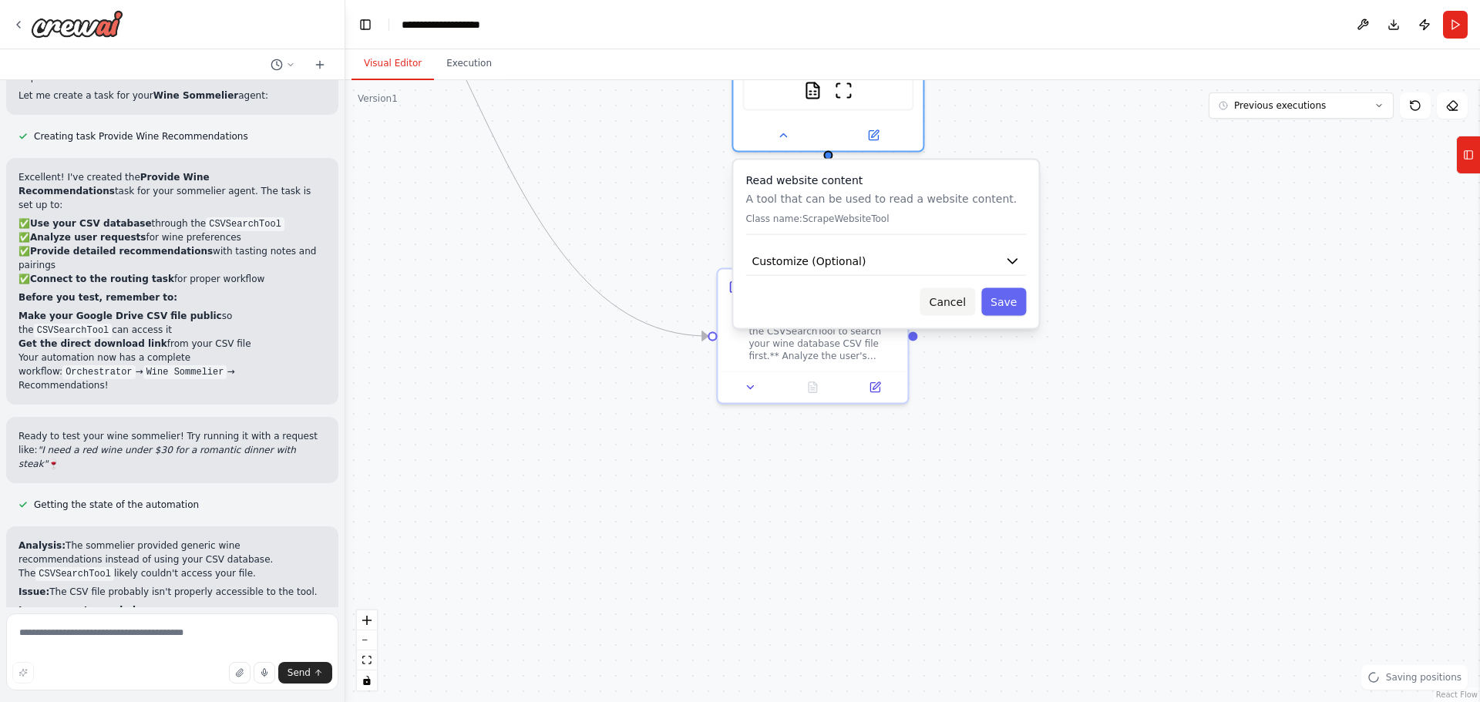
click at [960, 302] on button "Cancel" at bounding box center [947, 302] width 55 height 28
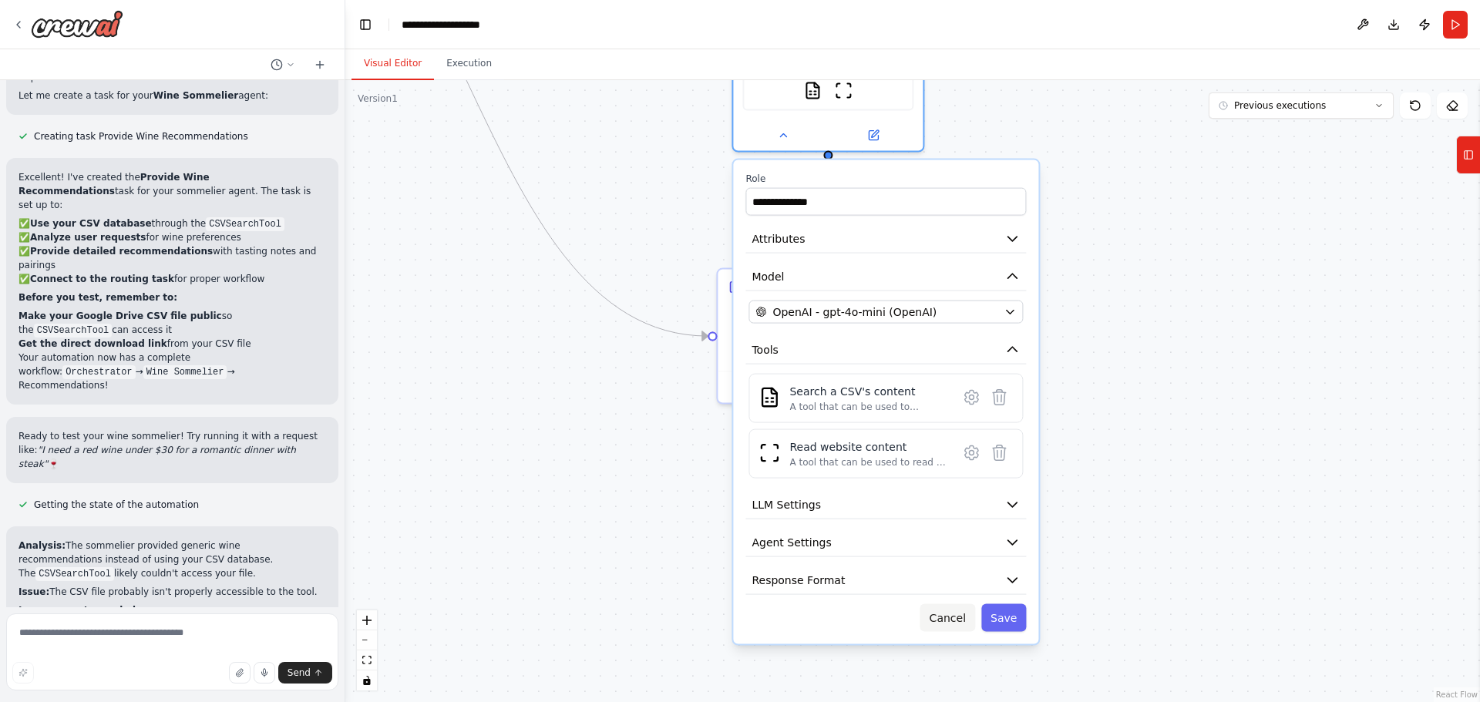
click at [957, 616] on button "Cancel" at bounding box center [947, 618] width 55 height 28
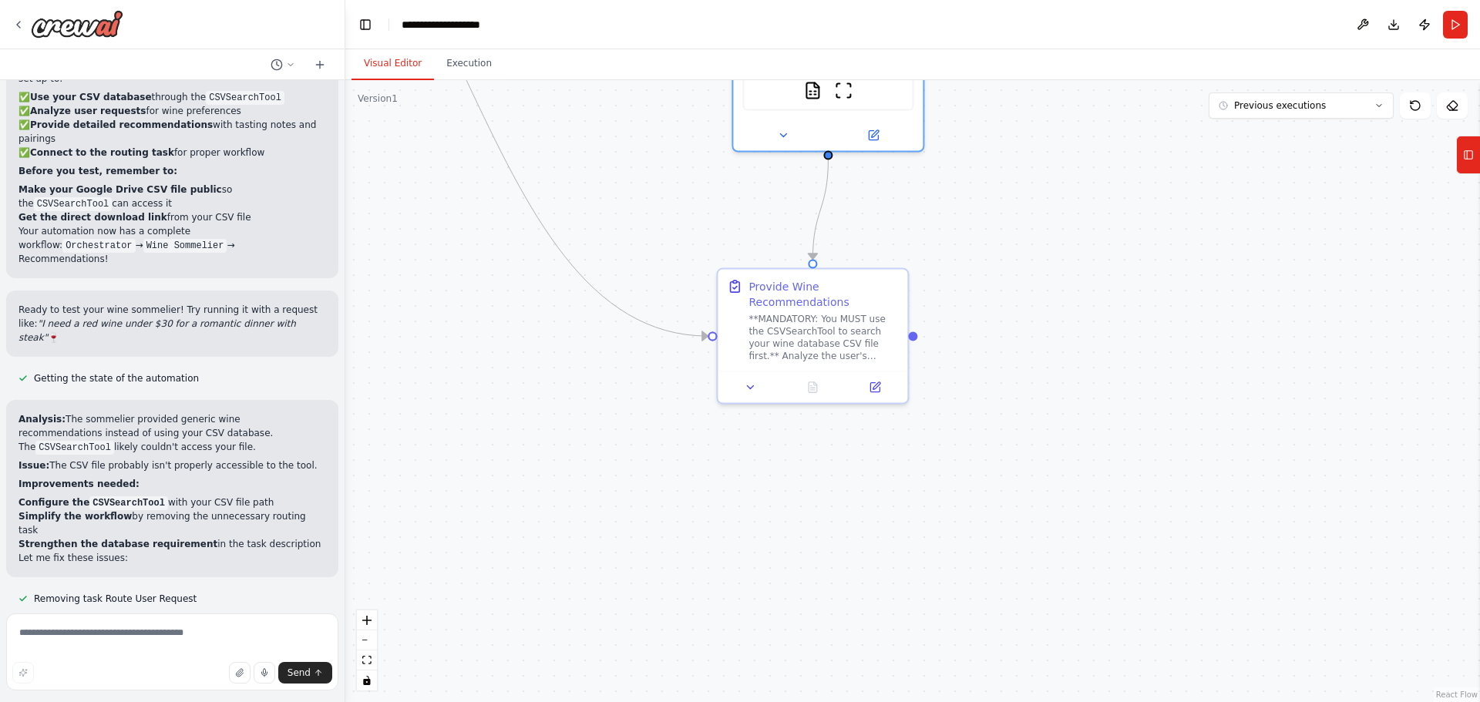
scroll to position [8379, 0]
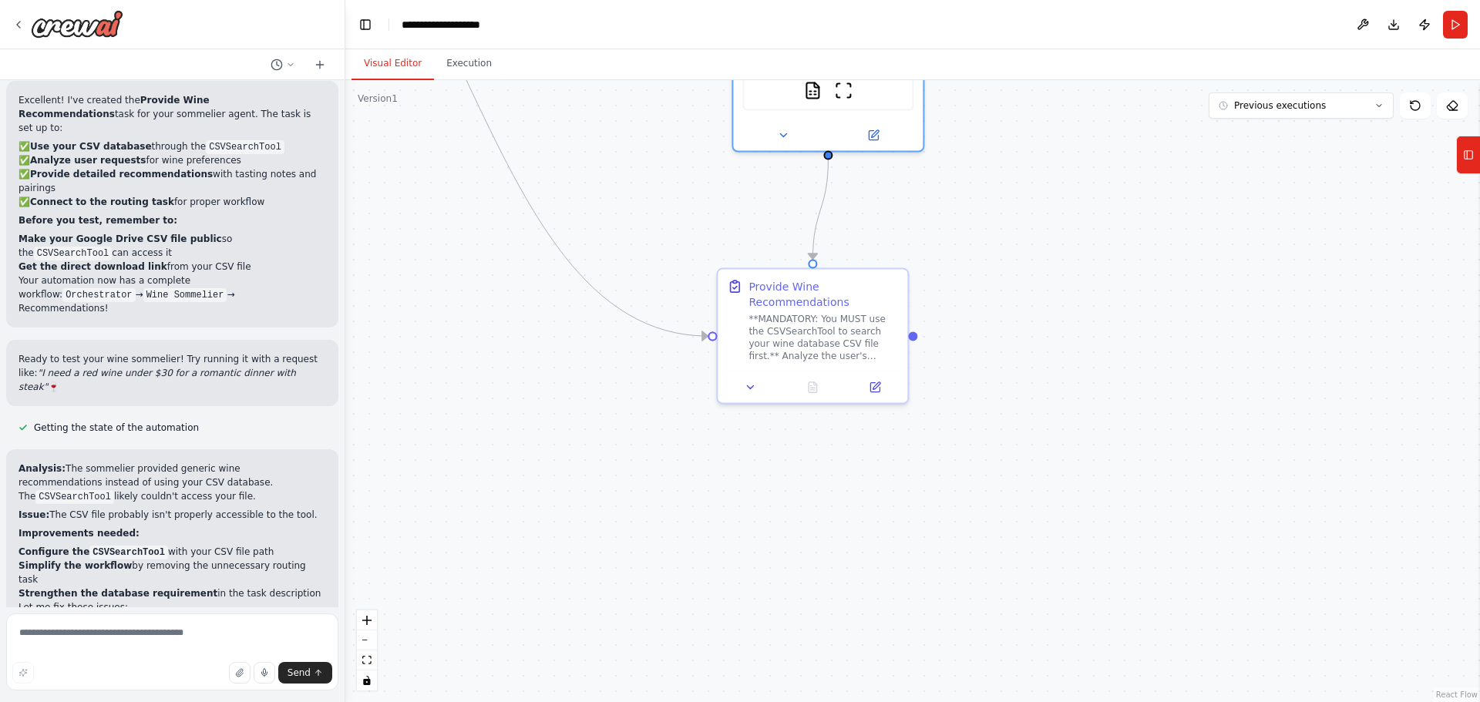
click at [254, 701] on button at bounding box center [269, 710] width 31 height 12
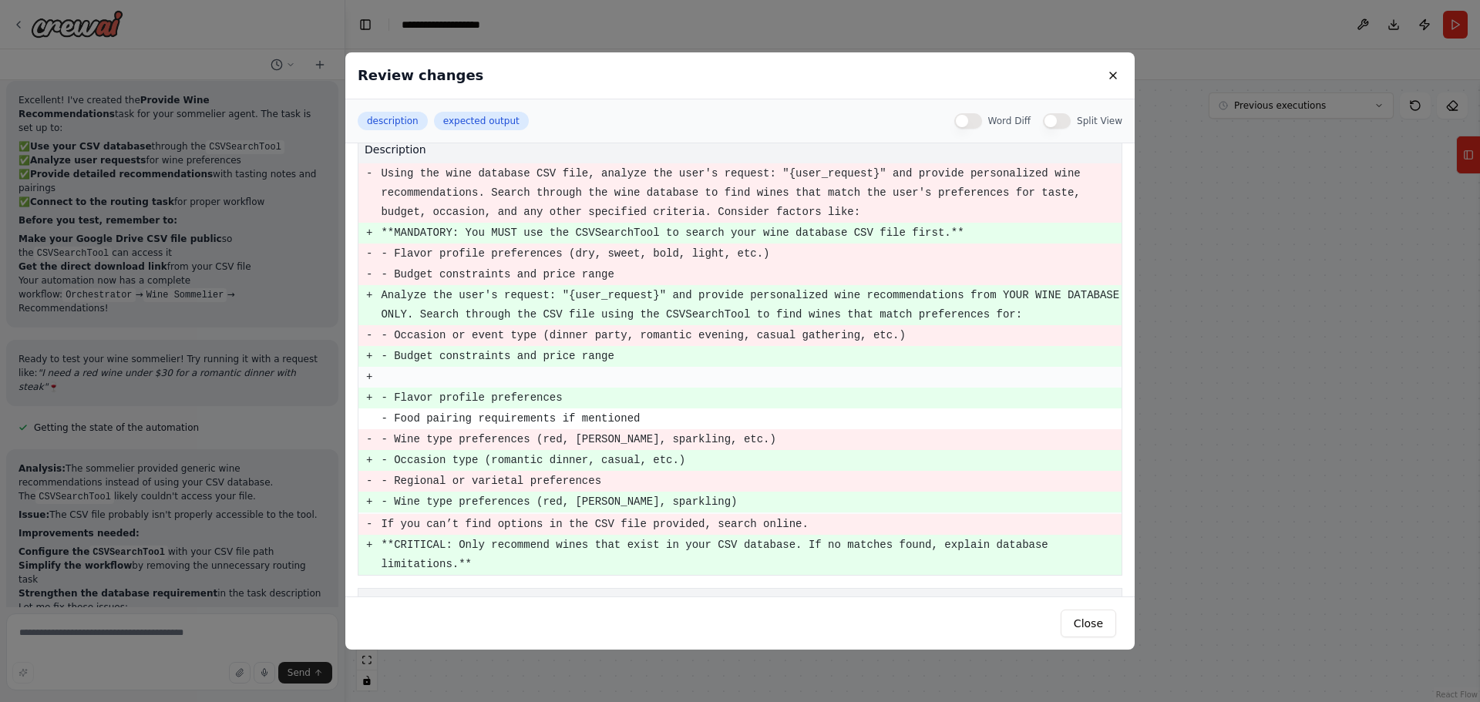
scroll to position [0, 0]
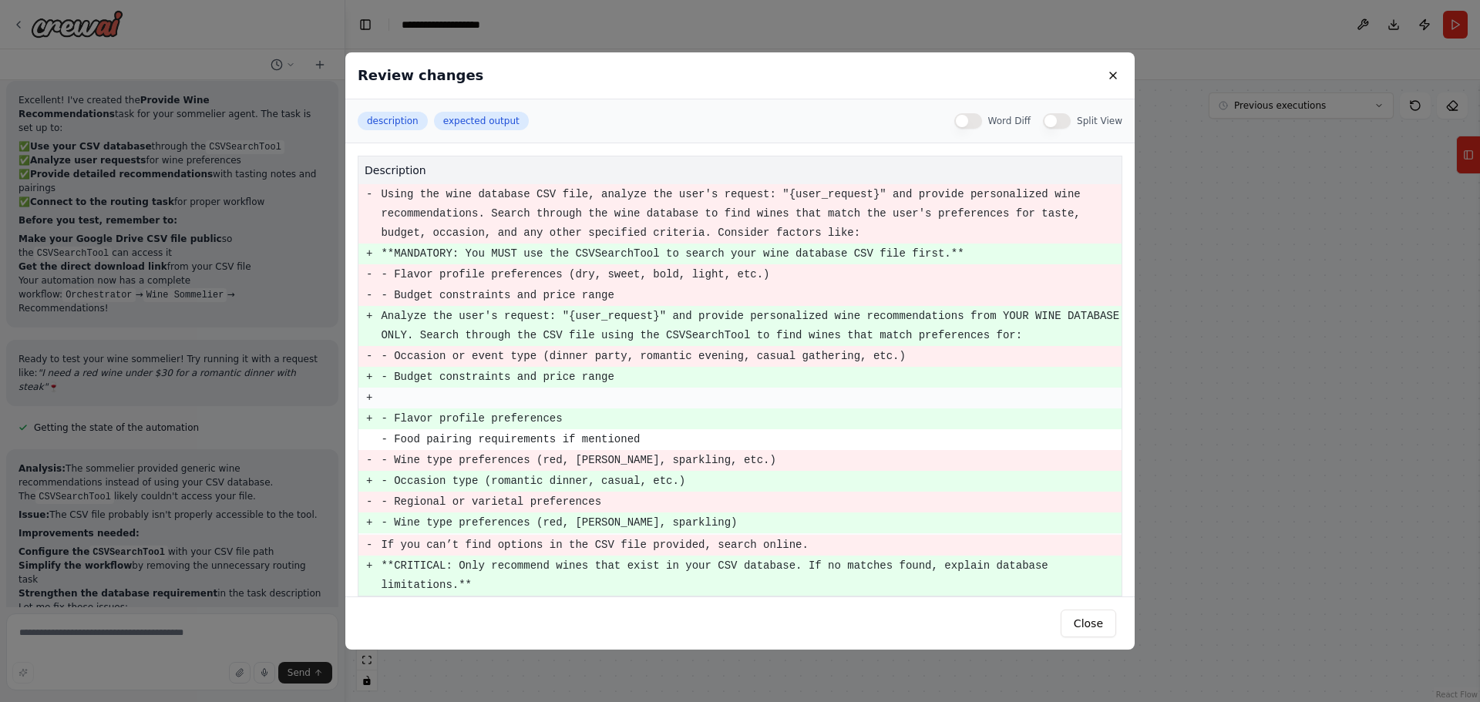
drag, startPoint x: 939, startPoint y: 251, endPoint x: 370, endPoint y: 256, distance: 568.9
click at [370, 256] on tr "+ **MANDATORY: You MUST use the CSVSearchTool to search your wine database CSV …" at bounding box center [739, 254] width 763 height 21
copy pre "**MANDATORY: You MUST use the CSVSearchTool to search your wine database CSV fi…"
click at [773, 257] on pre "**MANDATORY: You MUST use the CSVSearchTool to search your wine database CSV fi…" at bounding box center [751, 253] width 740 height 19
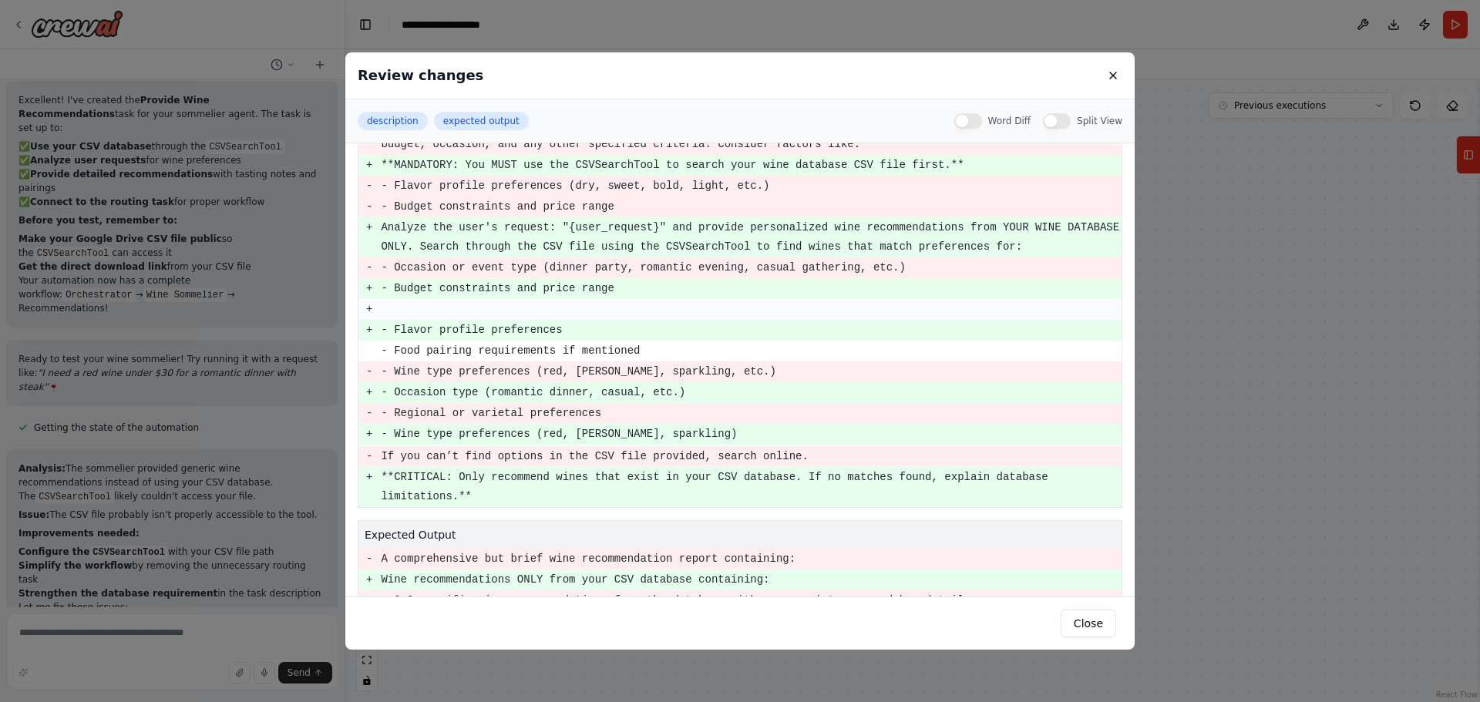
scroll to position [77, 0]
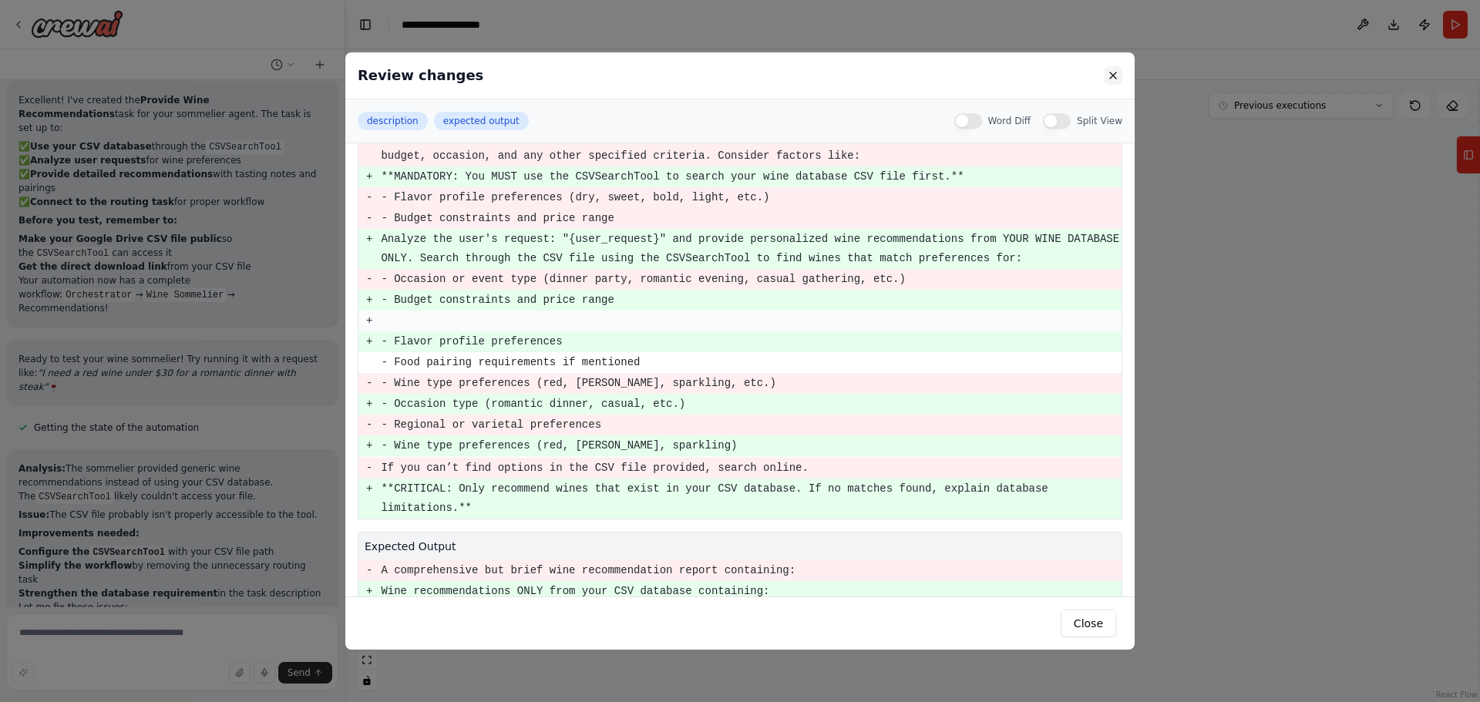
click at [1115, 76] on button at bounding box center [1113, 75] width 18 height 18
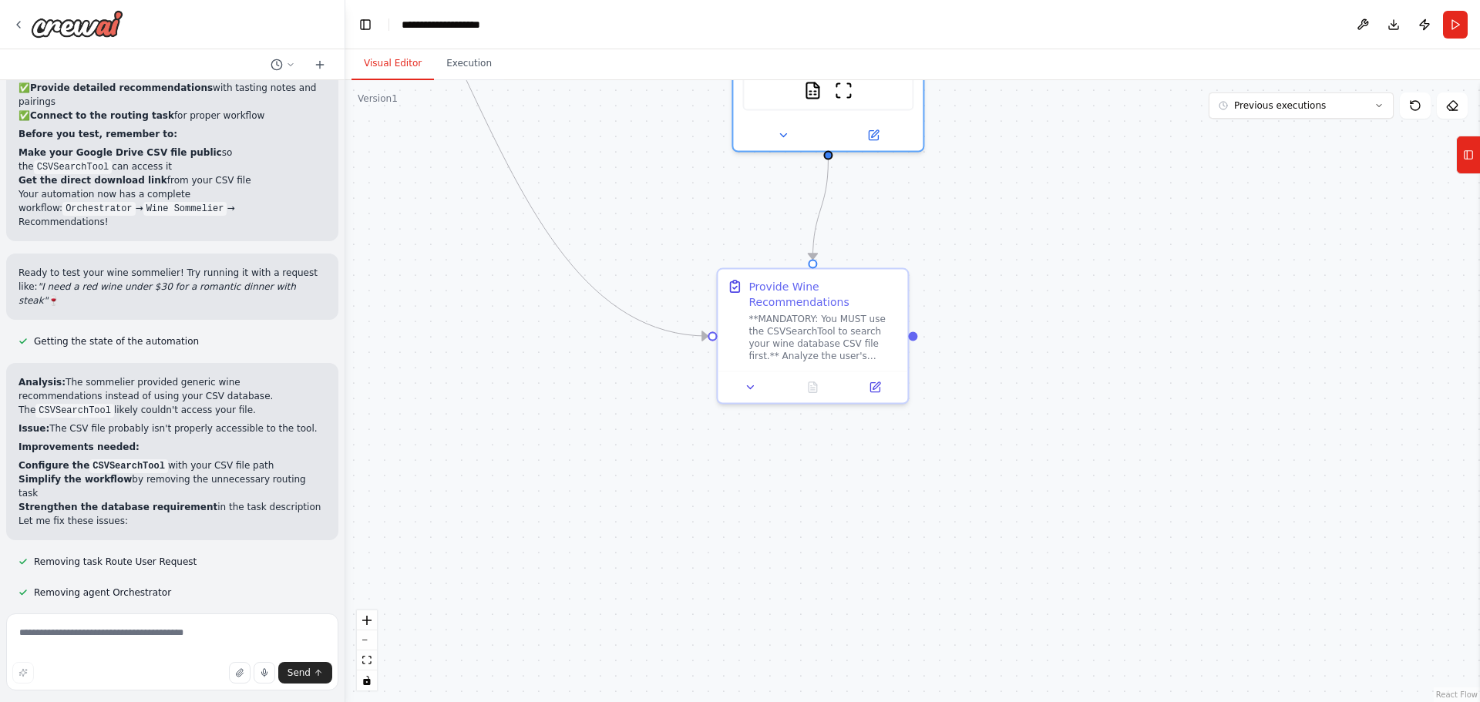
scroll to position [8456, 0]
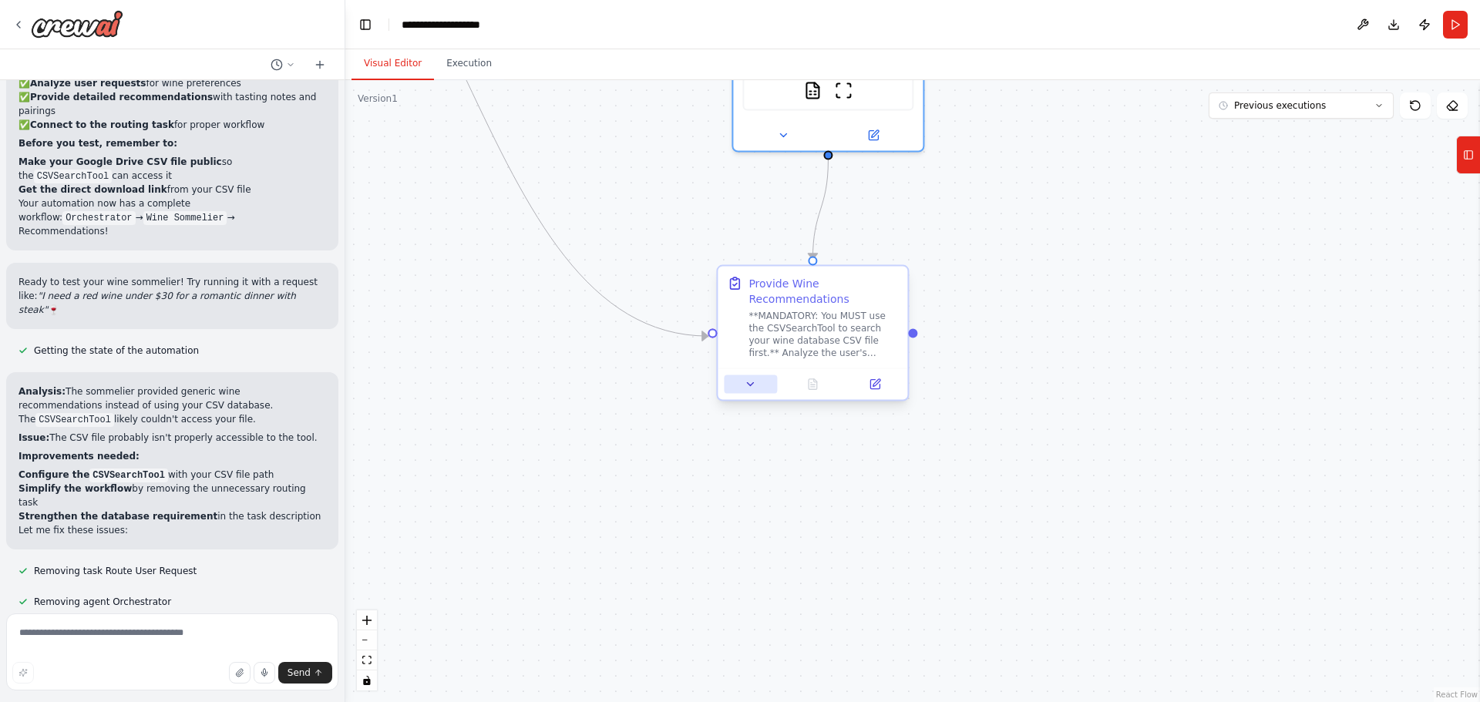
click at [747, 386] on icon at bounding box center [751, 384] width 12 height 12
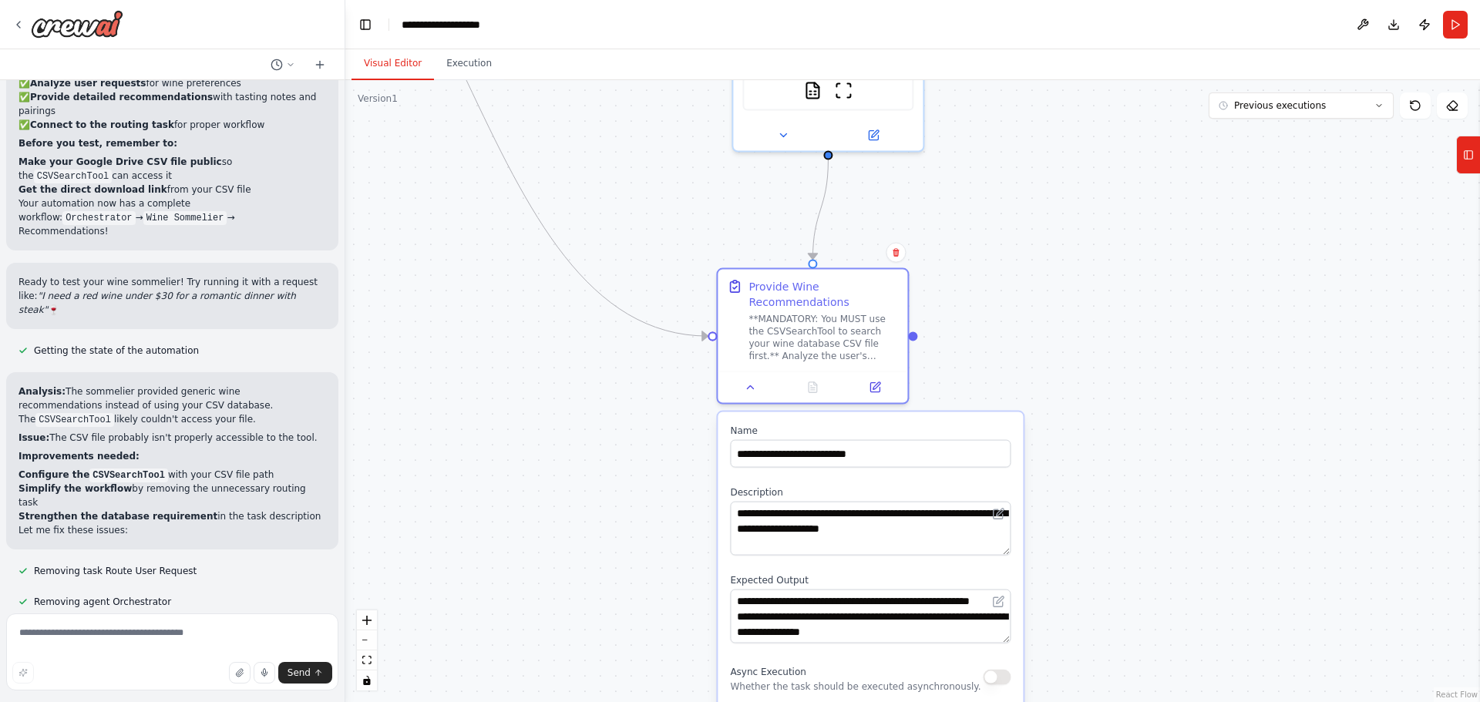
click at [254, 627] on button at bounding box center [269, 633] width 31 height 12
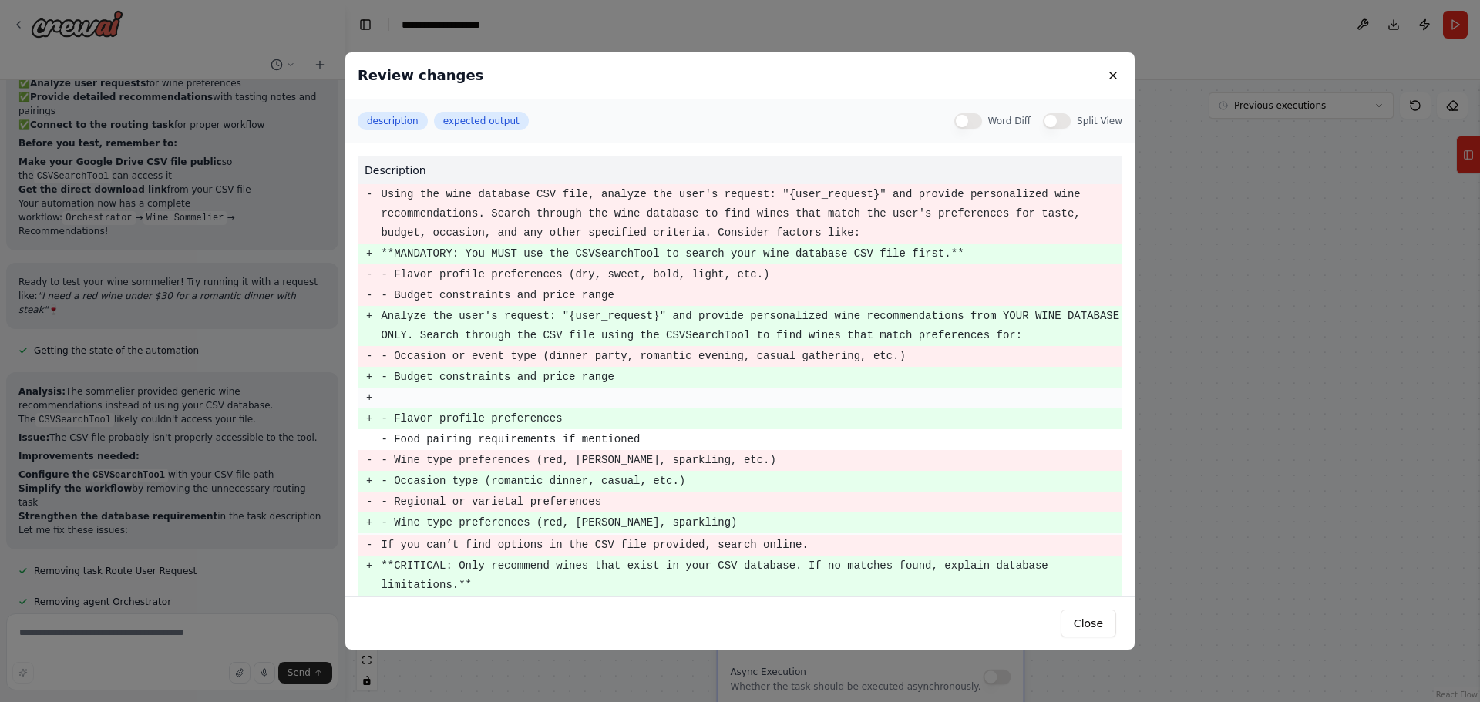
drag, startPoint x: 941, startPoint y: 254, endPoint x: 371, endPoint y: 255, distance: 570.4
click at [371, 255] on tr "+ **MANDATORY: You MUST use the CSVSearchTool to search your wine database CSV …" at bounding box center [739, 254] width 763 height 21
copy pre "**MANDATORY: You MUST use the CSVSearchTool to search your wine database CSV fi…"
click at [1104, 76] on button at bounding box center [1113, 75] width 18 height 18
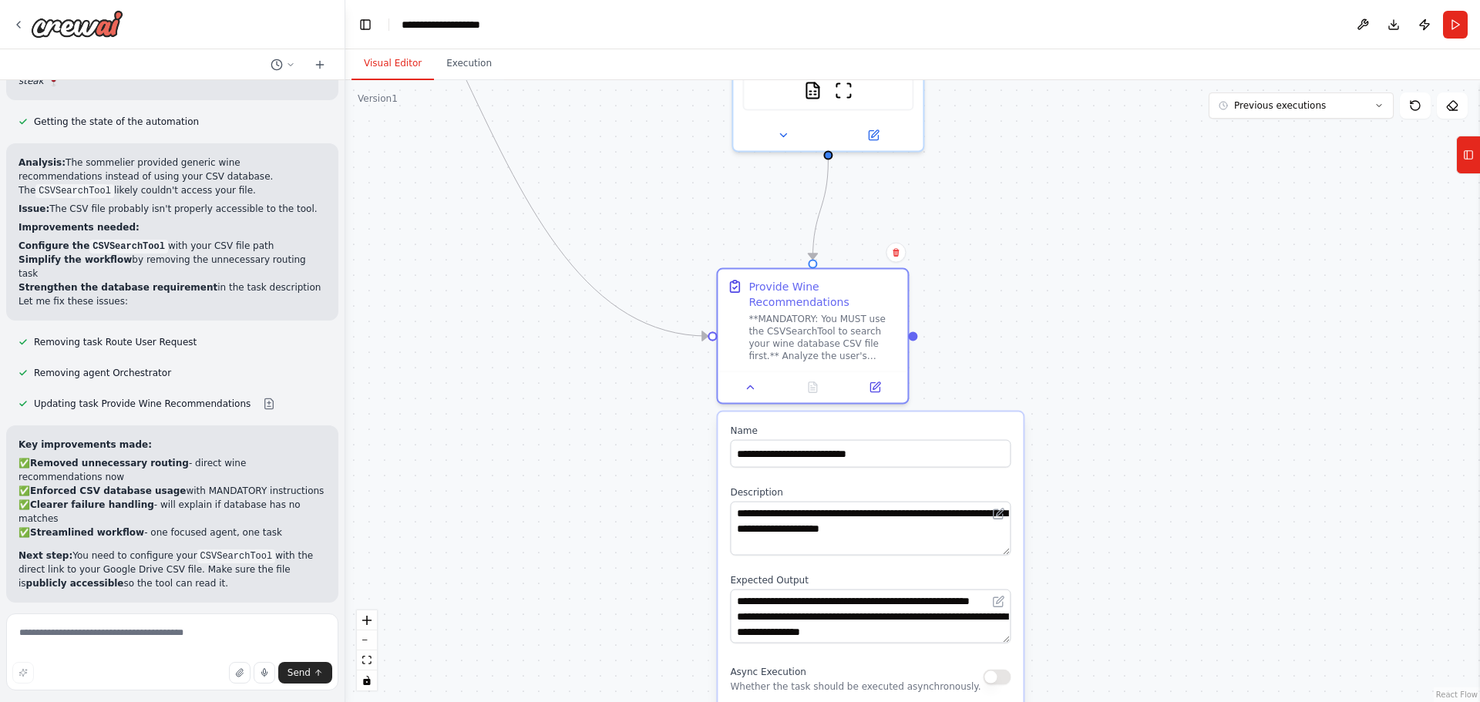
scroll to position [8687, 0]
drag, startPoint x: 100, startPoint y: 335, endPoint x: 200, endPoint y: 342, distance: 100.5
drag, startPoint x: 123, startPoint y: 358, endPoint x: 220, endPoint y: 388, distance: 101.7
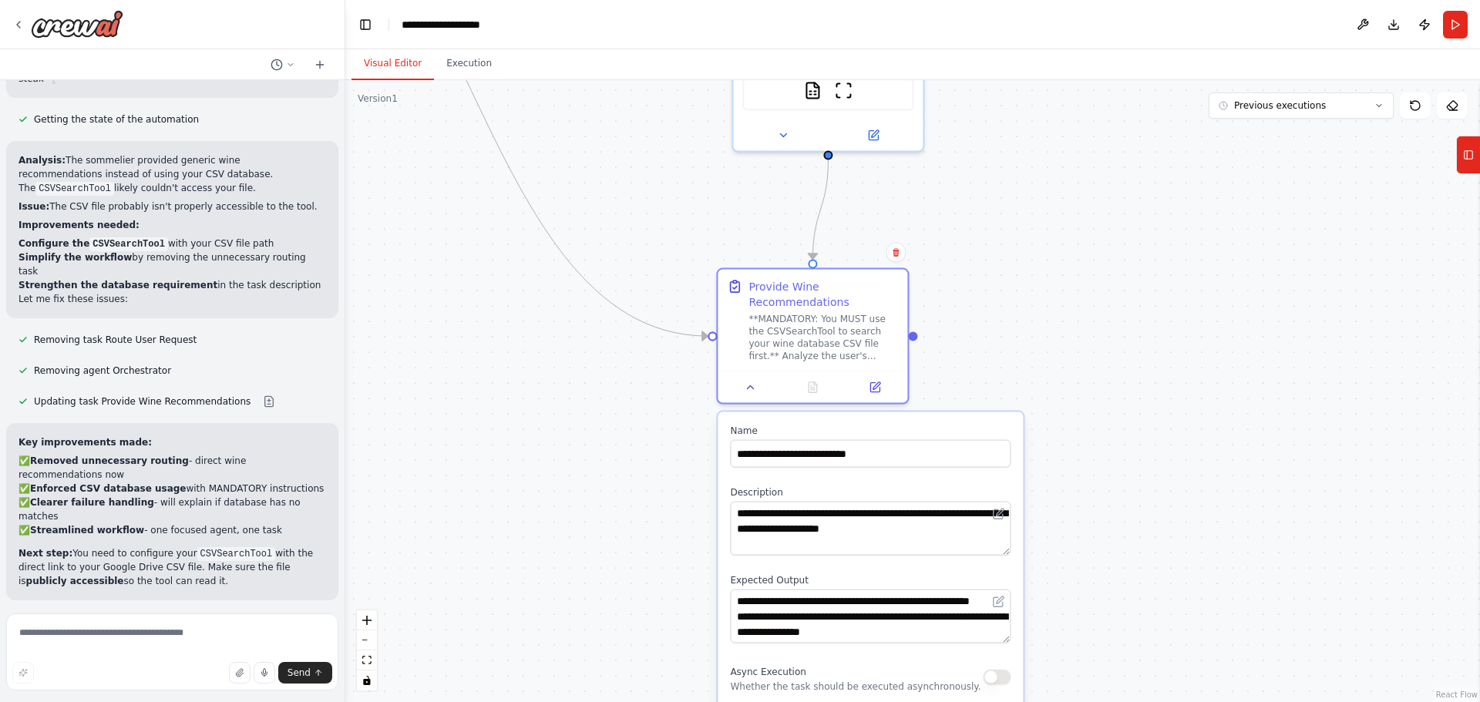
drag, startPoint x: 102, startPoint y: 422, endPoint x: 210, endPoint y: 429, distance: 108.9
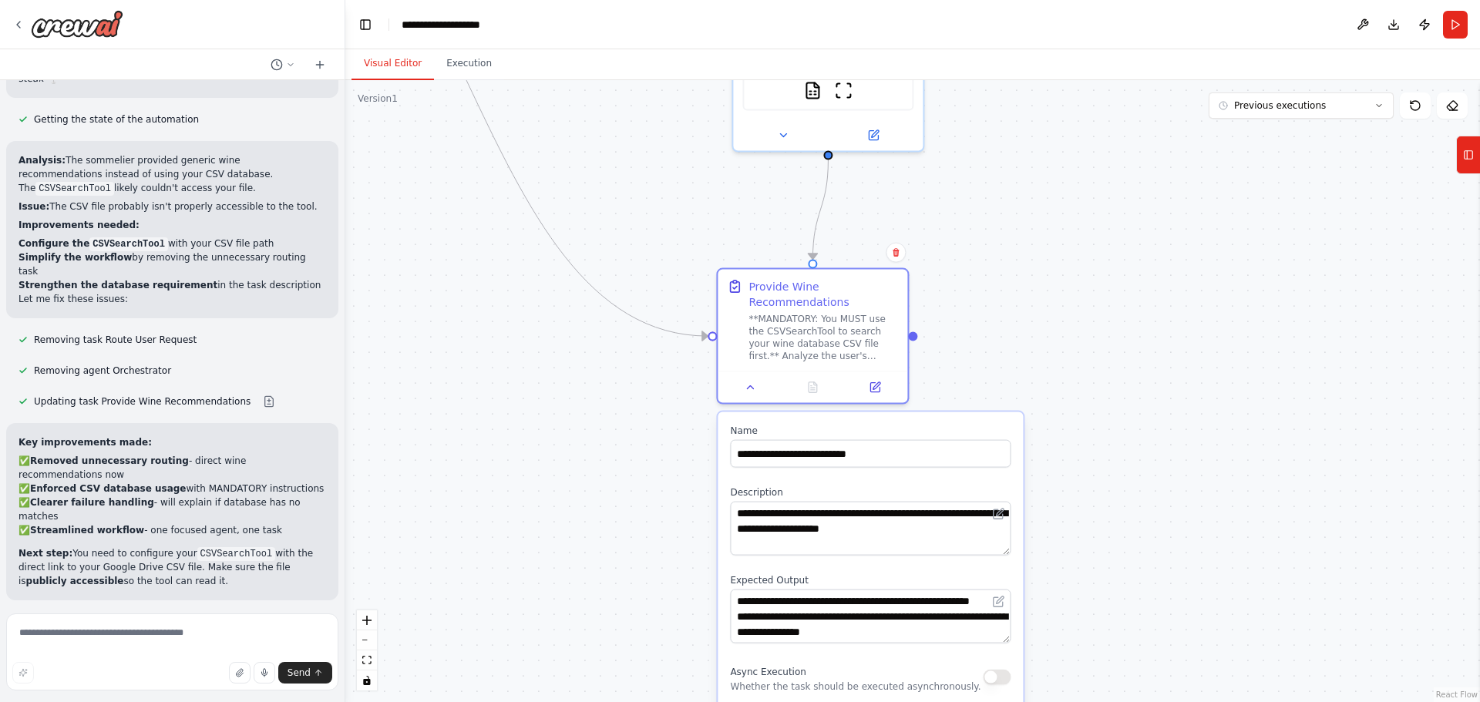
drag, startPoint x: 235, startPoint y: 420, endPoint x: 261, endPoint y: 429, distance: 27.8
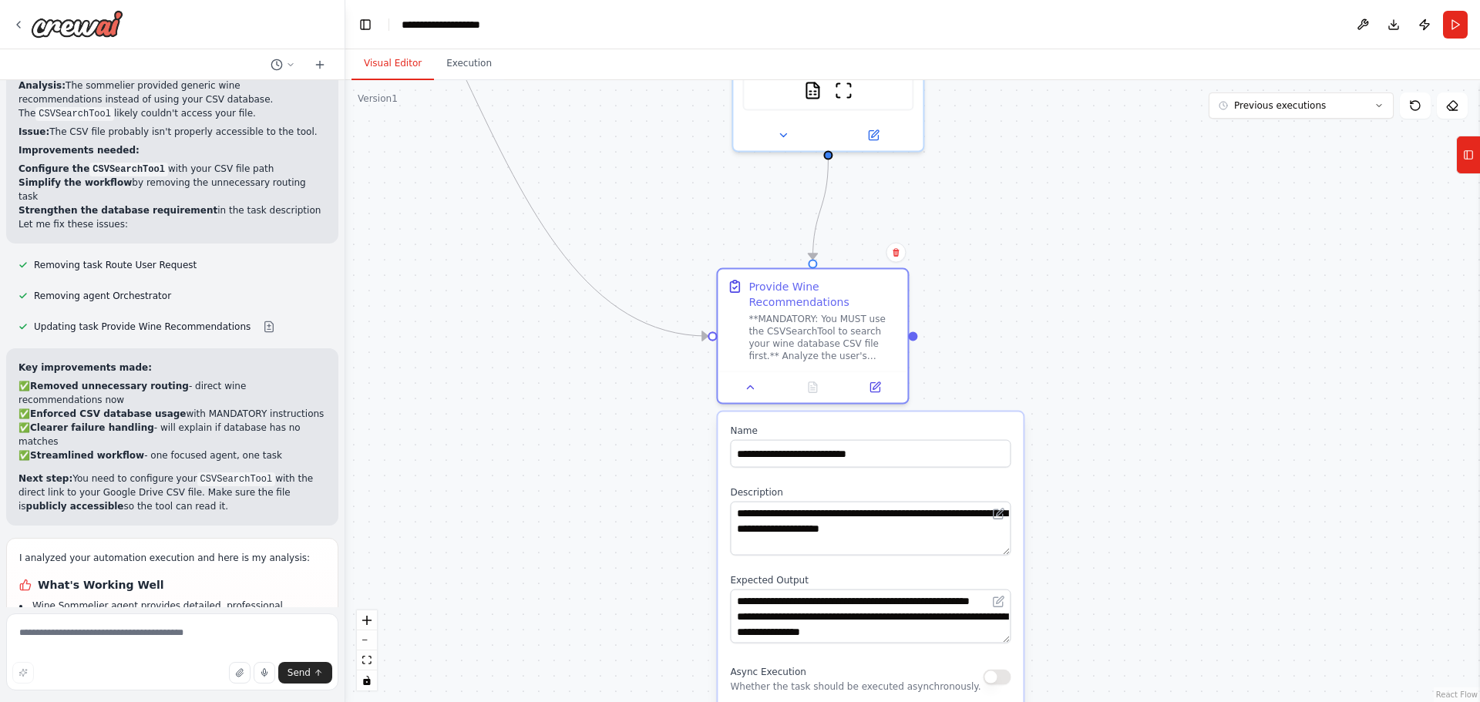
scroll to position [8765, 0]
drag, startPoint x: 123, startPoint y: 375, endPoint x: 216, endPoint y: 383, distance: 93.6
click at [196, 627] on textarea at bounding box center [172, 652] width 332 height 77
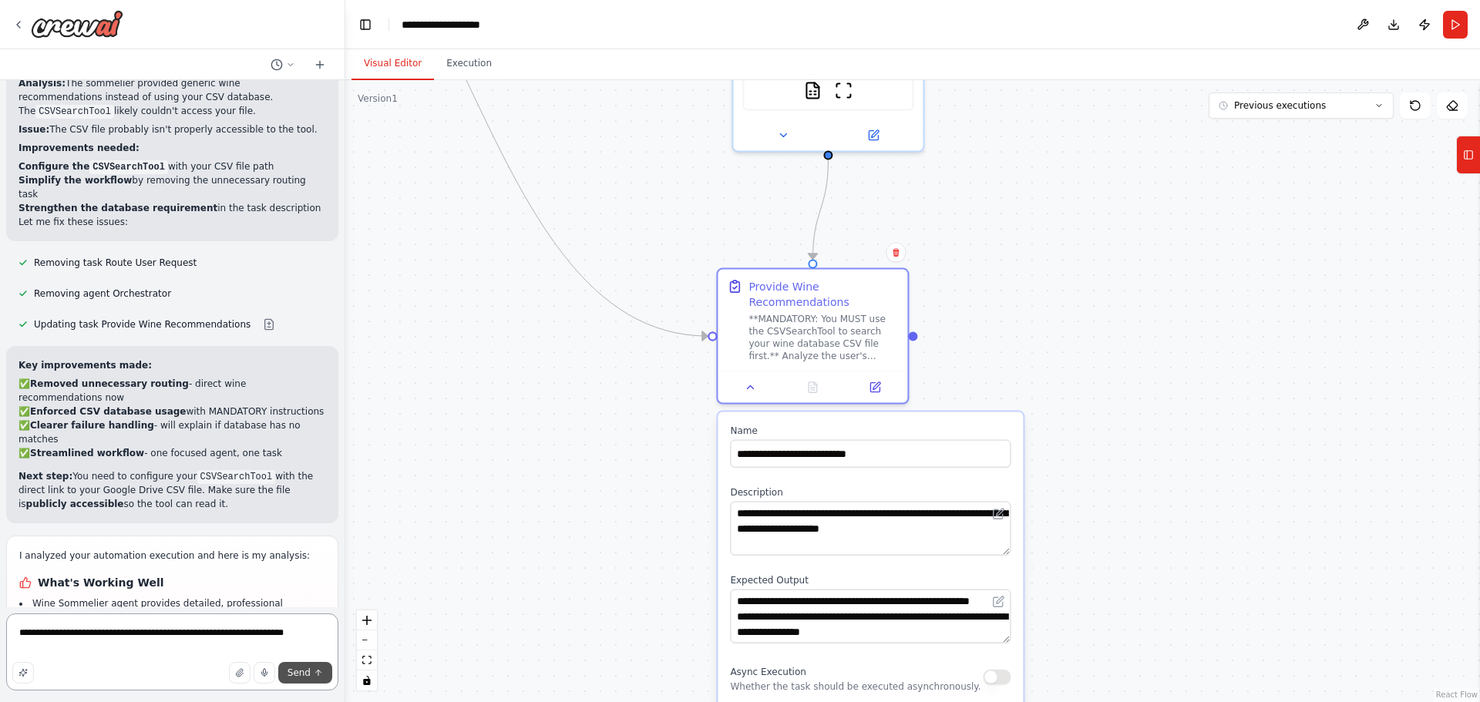
type textarea "**********"
click at [308, 675] on span "Send" at bounding box center [299, 673] width 23 height 12
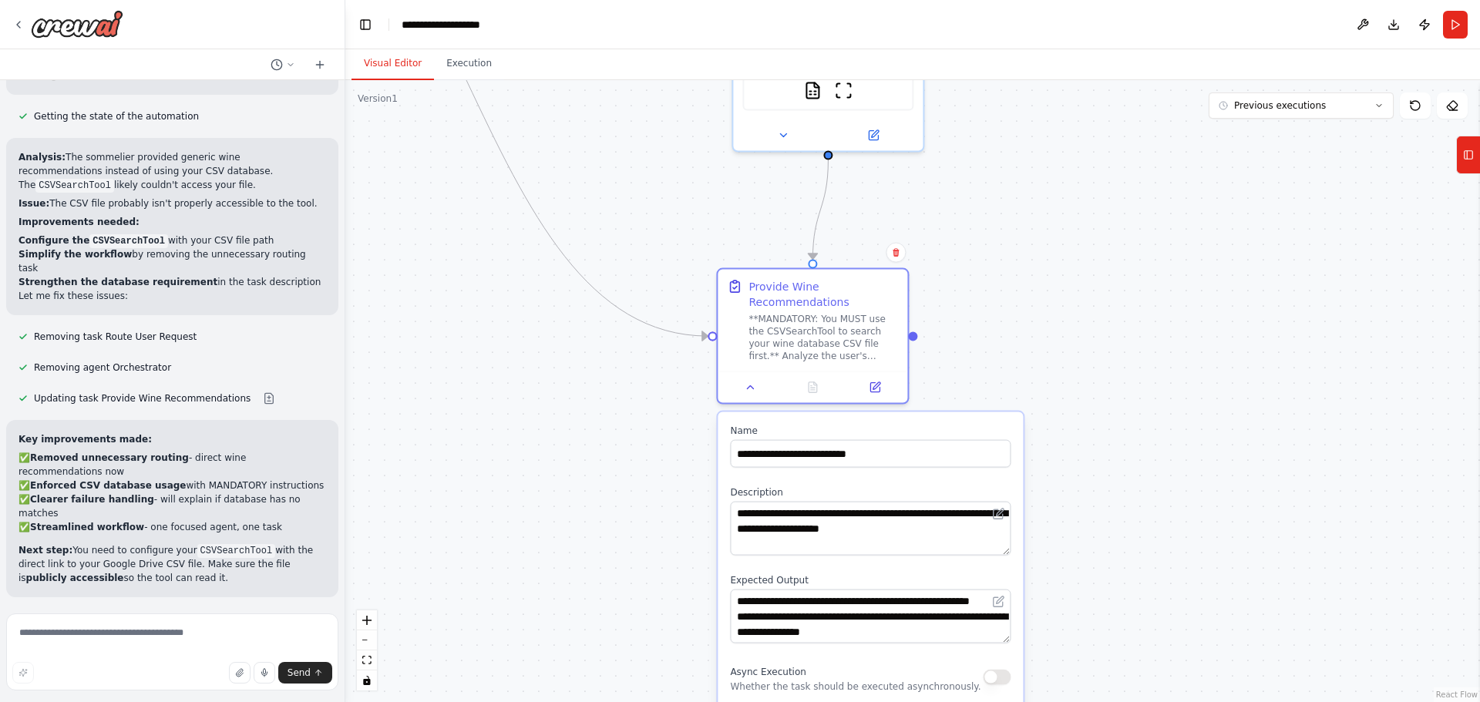
scroll to position [8775, 0]
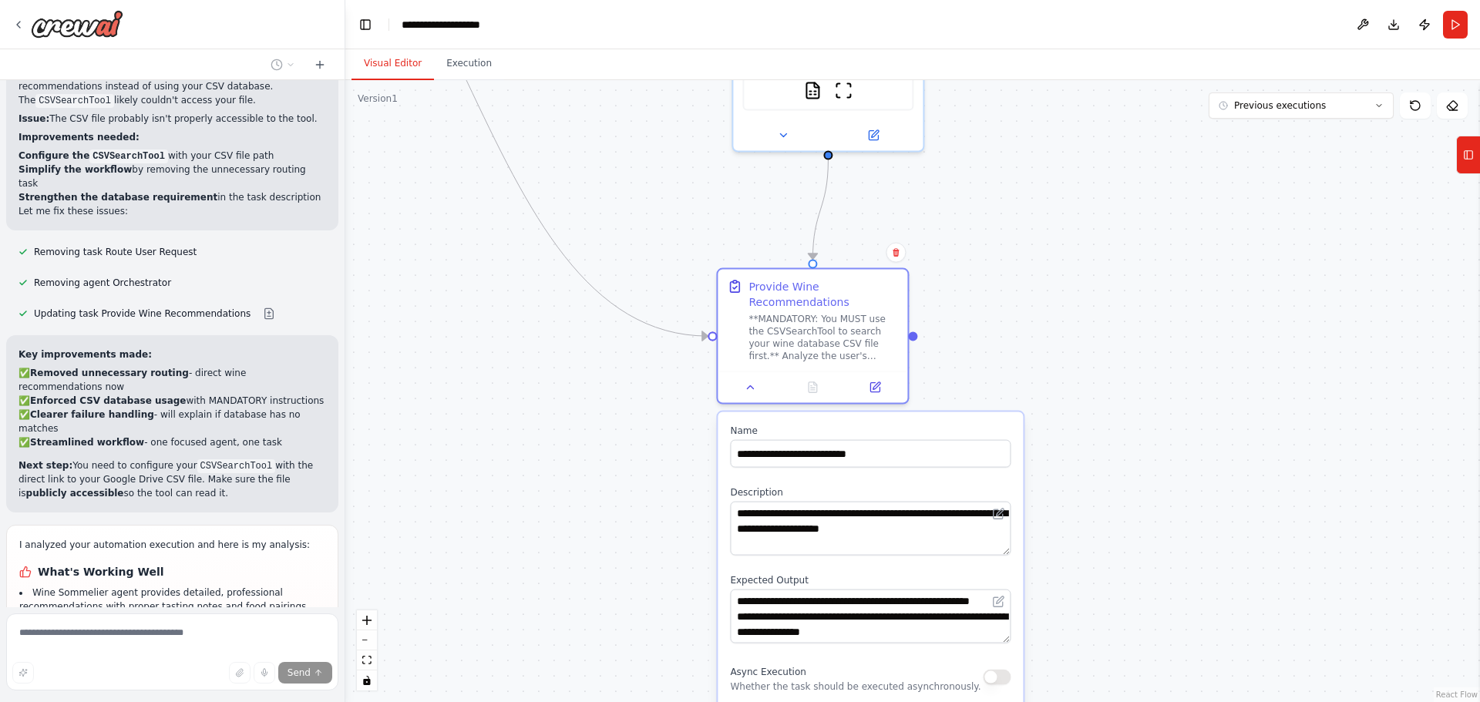
click at [1086, 324] on div ".deletable-edge-delete-btn { width: 20px; height: 20px; border: 0px solid #ffff…" at bounding box center [912, 391] width 1135 height 622
click at [1081, 288] on div ".deletable-edge-delete-btn { width: 20px; height: 20px; border: 0px solid #ffff…" at bounding box center [912, 391] width 1135 height 622
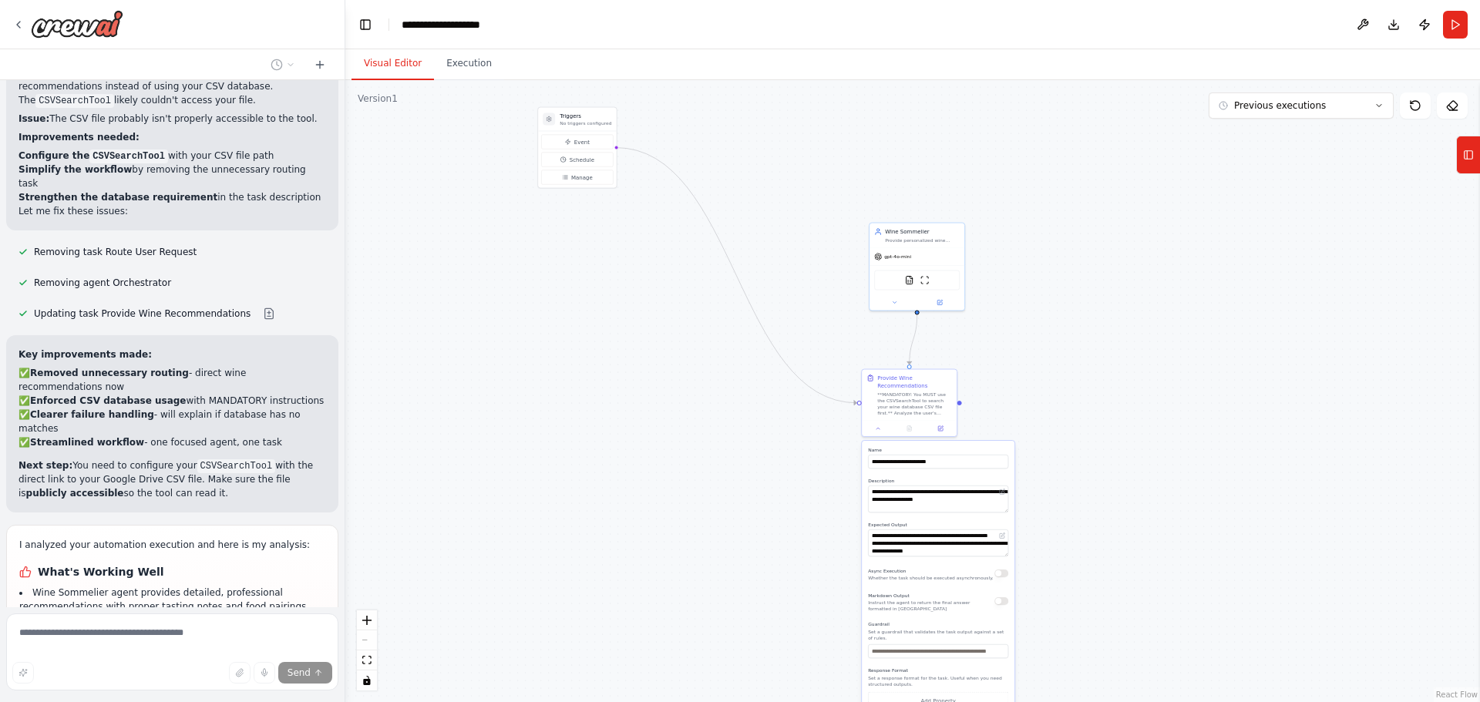
drag, startPoint x: 1107, startPoint y: 252, endPoint x: 1095, endPoint y: 385, distance: 133.1
click at [1095, 385] on div ".deletable-edge-delete-btn { width: 20px; height: 20px; border: 0px solid #ffff…" at bounding box center [912, 391] width 1135 height 622
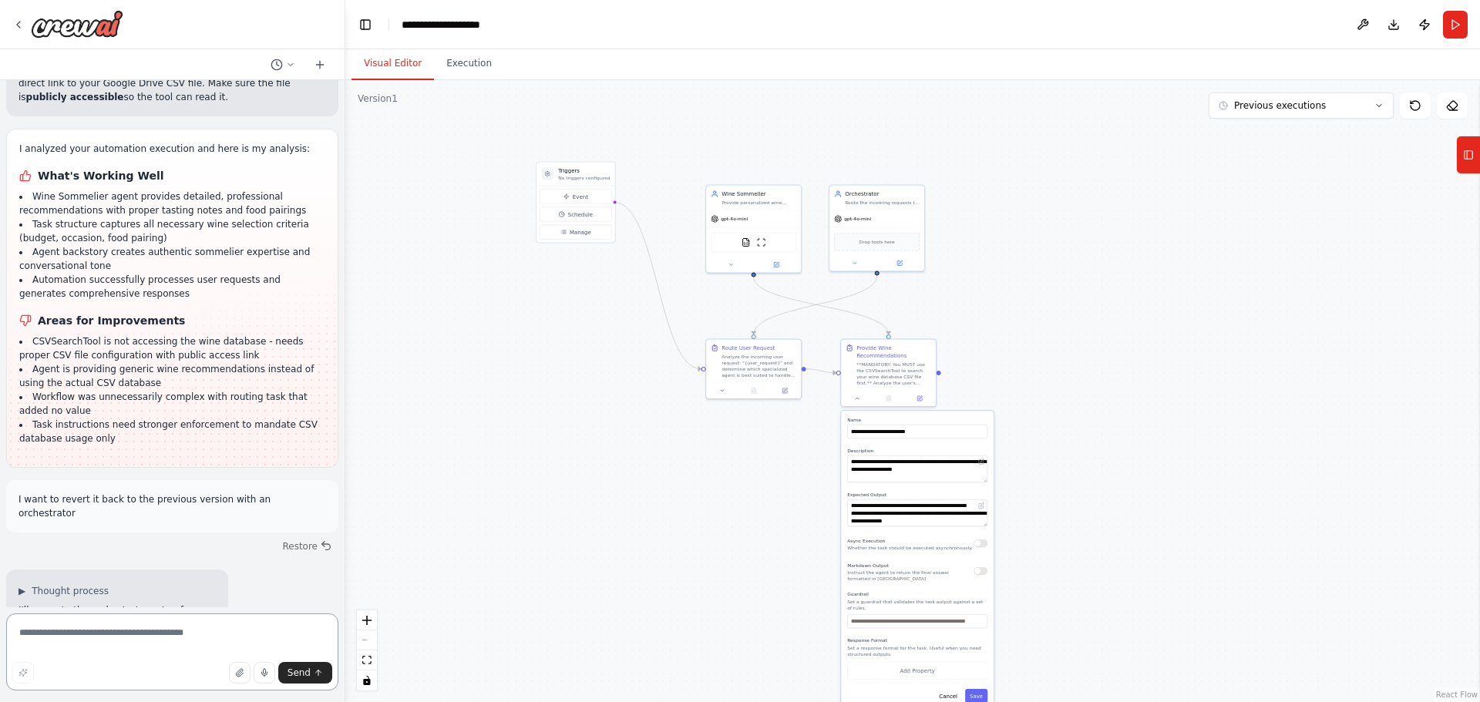
scroll to position [9185, 0]
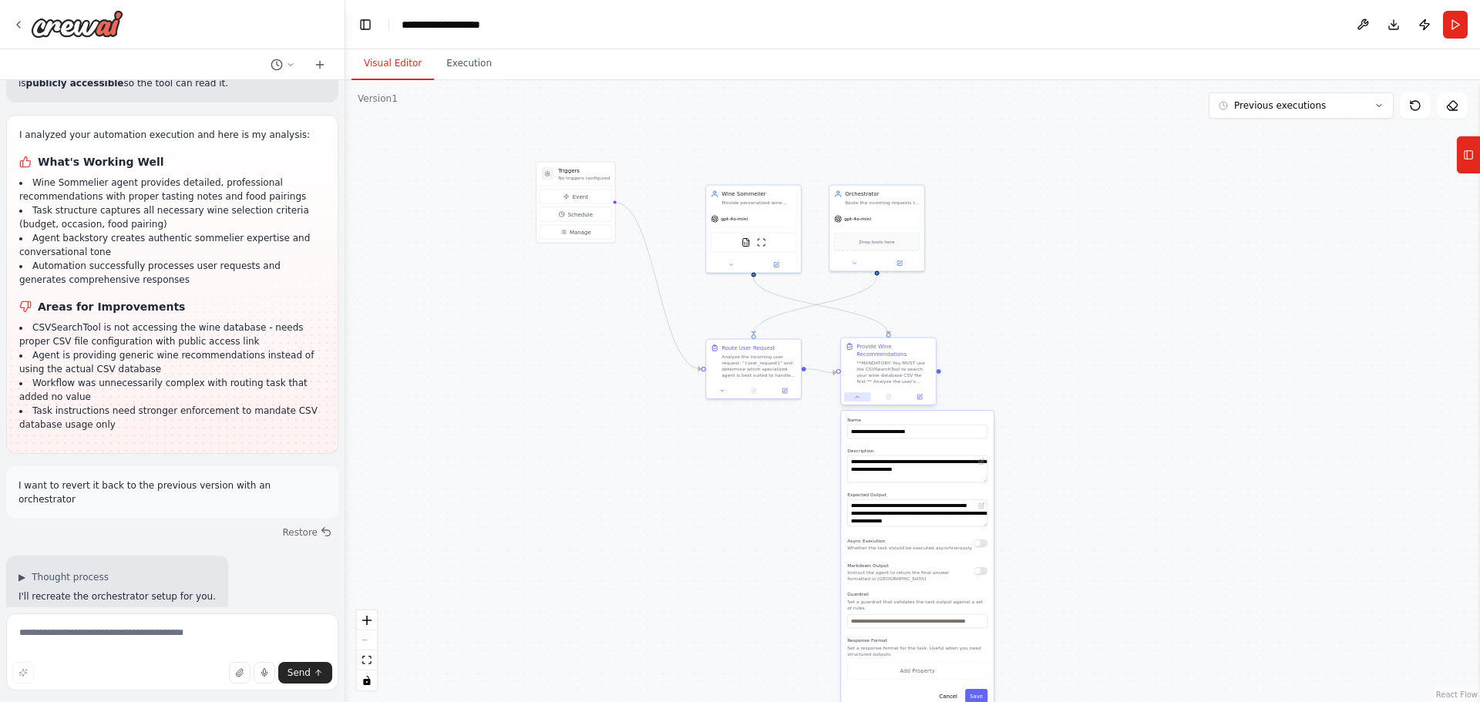
click at [854, 396] on icon at bounding box center [857, 397] width 6 height 6
click at [984, 226] on div ".deletable-edge-delete-btn { width: 20px; height: 20px; border: 0px solid #ffff…" at bounding box center [912, 391] width 1135 height 622
click at [886, 193] on div "Orchestrator" at bounding box center [882, 193] width 75 height 8
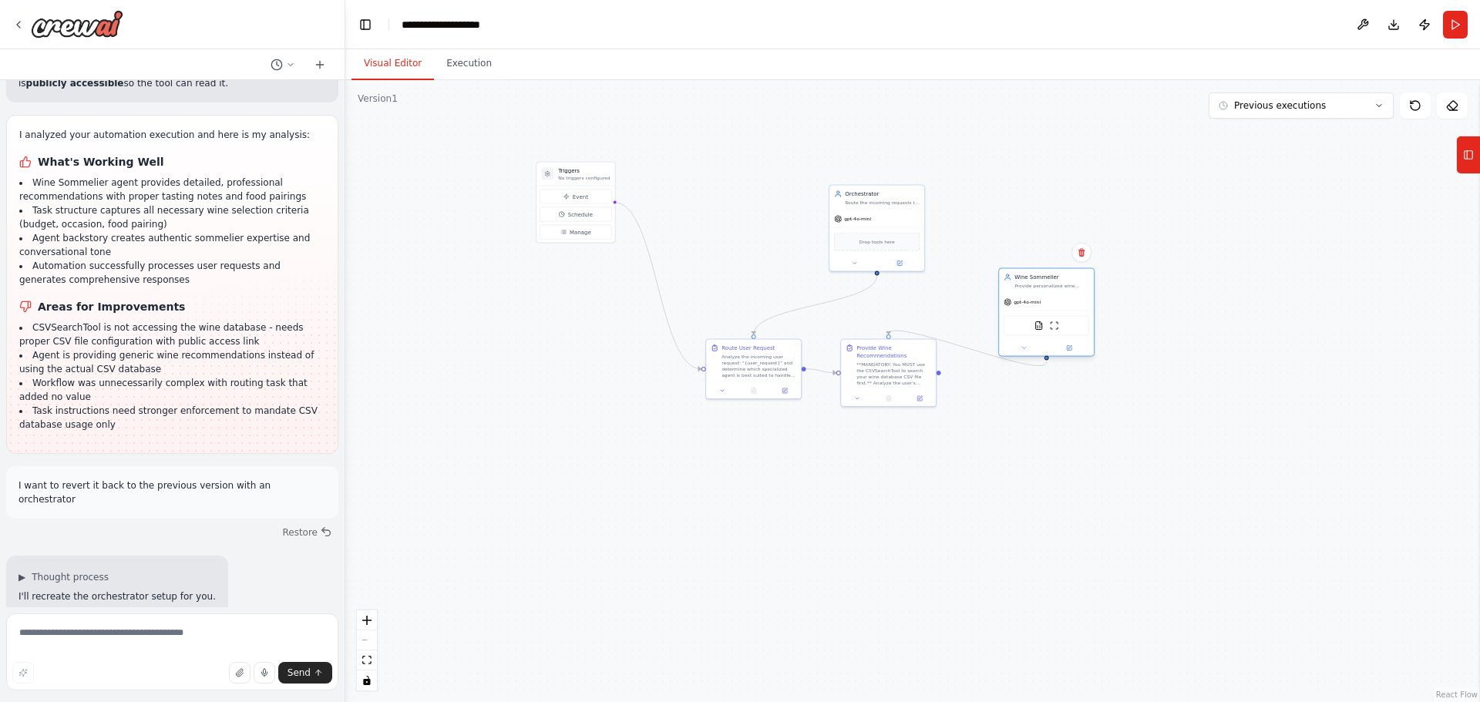
drag, startPoint x: 743, startPoint y: 194, endPoint x: 1037, endPoint y: 276, distance: 304.8
click at [1037, 276] on div "Wine Sommelier" at bounding box center [1051, 278] width 75 height 8
drag, startPoint x: 921, startPoint y: 360, endPoint x: 1023, endPoint y: 440, distance: 129.5
click at [1023, 440] on div "Provide Wine Recommendations" at bounding box center [1005, 442] width 75 height 15
drag, startPoint x: 884, startPoint y: 199, endPoint x: 755, endPoint y: 228, distance: 132.0
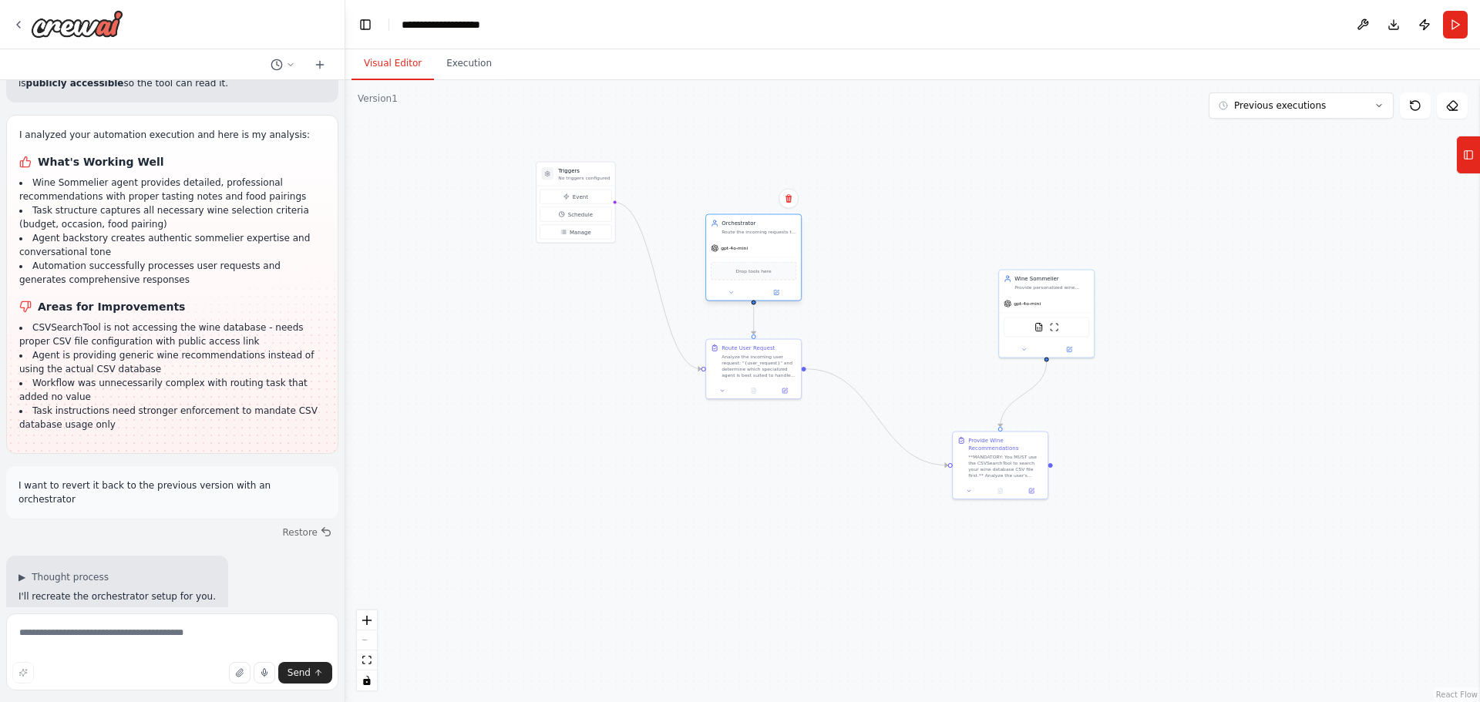
click at [755, 229] on div "Route the incoming requests to the most appropriate agent" at bounding box center [758, 232] width 75 height 6
drag, startPoint x: 1031, startPoint y: 294, endPoint x: 888, endPoint y: 301, distance: 142.8
click at [888, 301] on div "gpt-4o-mini" at bounding box center [907, 309] width 95 height 17
drag, startPoint x: 987, startPoint y: 439, endPoint x: 899, endPoint y: 448, distance: 87.5
click at [899, 448] on div "Provide Wine Recommendations" at bounding box center [913, 450] width 75 height 15
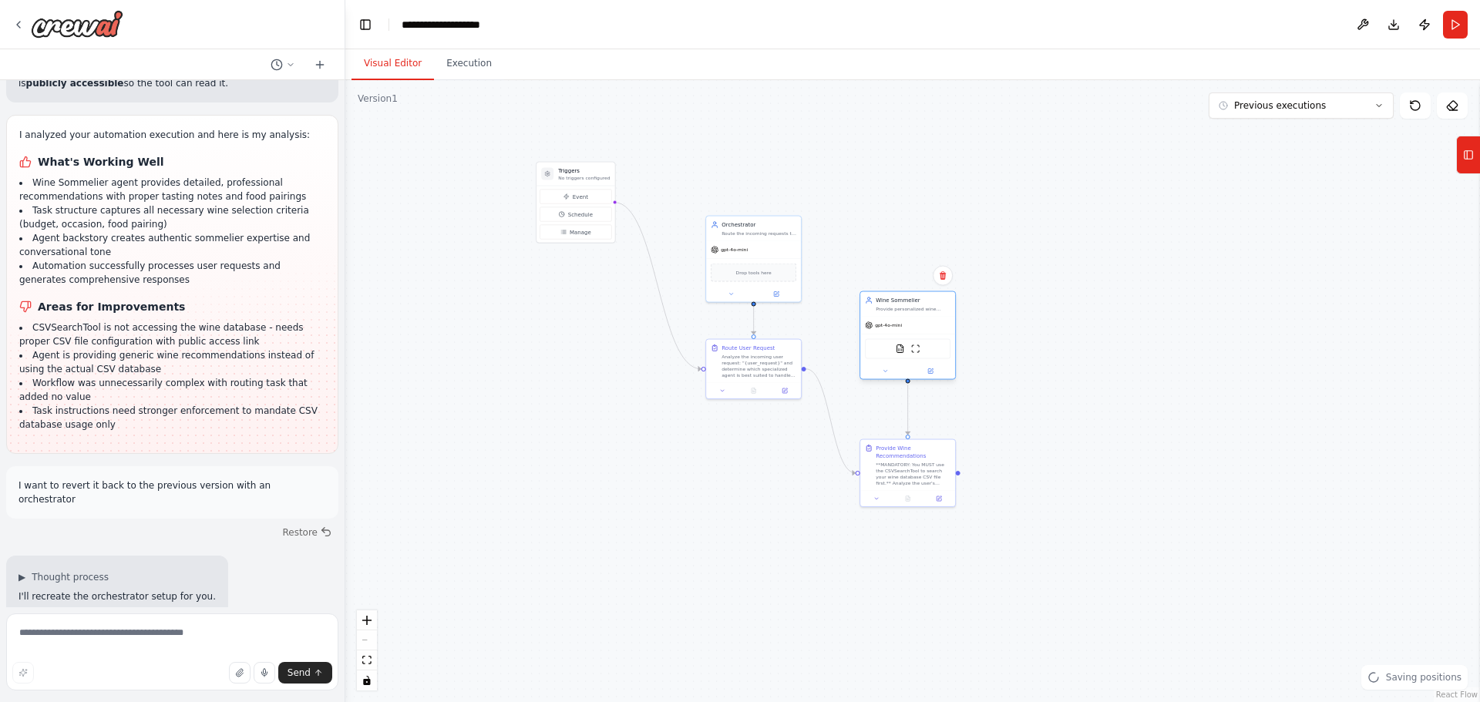
drag, startPoint x: 918, startPoint y: 282, endPoint x: 917, endPoint y: 299, distance: 17.0
click at [917, 299] on div "Wine Sommelier" at bounding box center [913, 301] width 75 height 8
click at [938, 220] on div ".deletable-edge-delete-btn { width: 20px; height: 20px; border: 0px solid #ffff…" at bounding box center [912, 391] width 1135 height 622
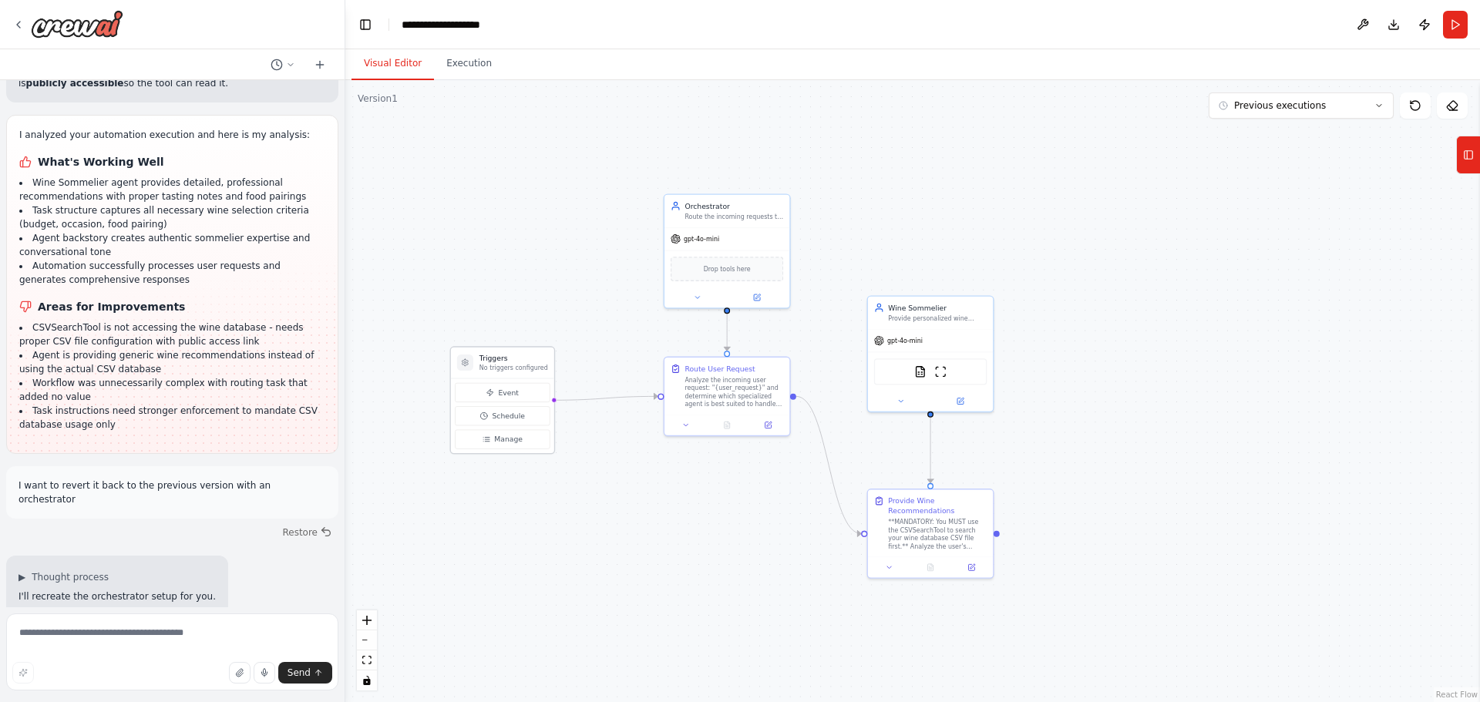
drag, startPoint x: 513, startPoint y: 136, endPoint x: 519, endPoint y: 359, distance: 222.8
click at [519, 359] on h3 "Triggers" at bounding box center [513, 359] width 69 height 10
click at [956, 243] on div ".deletable-edge-delete-btn { width: 20px; height: 20px; border: 0px solid #ffff…" at bounding box center [912, 391] width 1135 height 622
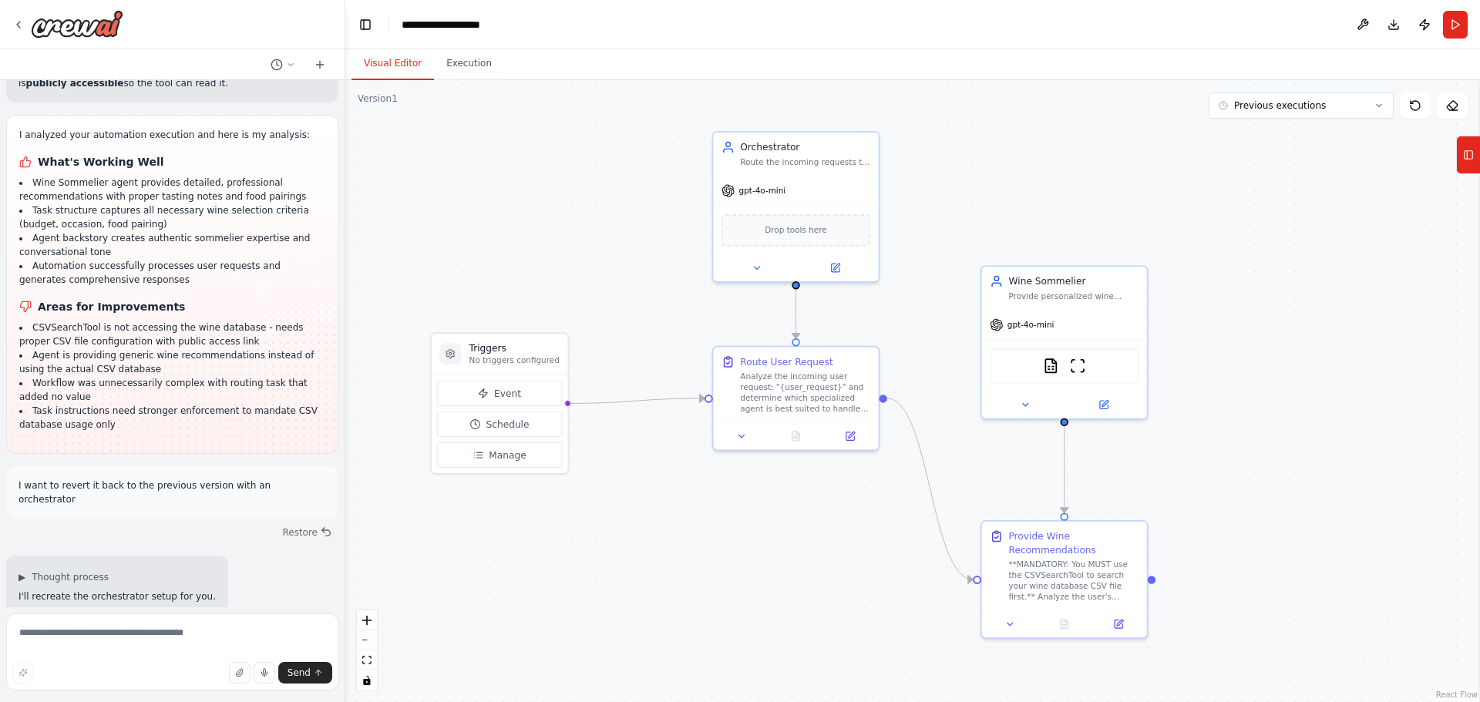
drag, startPoint x: 836, startPoint y: 258, endPoint x: 940, endPoint y: 217, distance: 112.5
click at [940, 217] on div ".deletable-edge-delete-btn { width: 20px; height: 20px; border: 0px solid #ffff…" at bounding box center [912, 391] width 1135 height 622
click at [1006, 178] on div ".deletable-edge-delete-btn { width: 20px; height: 20px; border: 0px solid #ffff…" at bounding box center [912, 391] width 1135 height 622
drag, startPoint x: 1068, startPoint y: 300, endPoint x: 1146, endPoint y: 301, distance: 78.6
click at [1146, 301] on div "Wine Sommelier Provide personalized wine recommendations based on user preferen…" at bounding box center [1077, 285] width 165 height 43
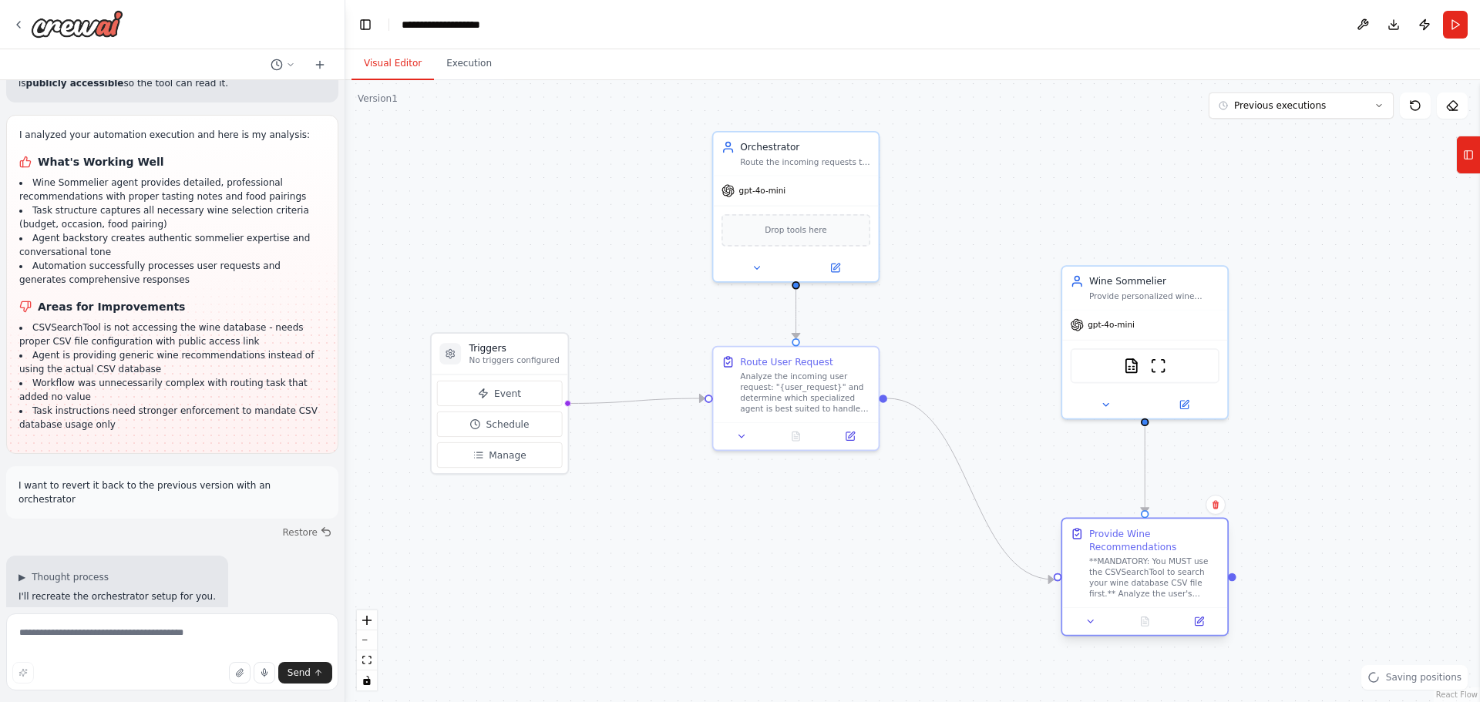
drag, startPoint x: 1135, startPoint y: 543, endPoint x: 1205, endPoint y: 543, distance: 69.4
click at [1205, 543] on div "Provide Wine Recommendations" at bounding box center [1154, 540] width 130 height 27
click at [1322, 294] on div ".deletable-edge-delete-btn { width: 20px; height: 20px; border: 0px solid #ffff…" at bounding box center [912, 391] width 1135 height 622
click at [151, 628] on textarea at bounding box center [172, 652] width 332 height 77
click at [1137, 561] on div "**MANDATORY: You MUST use the CSVSearchTool to search your wine database CSV fi…" at bounding box center [1154, 578] width 130 height 43
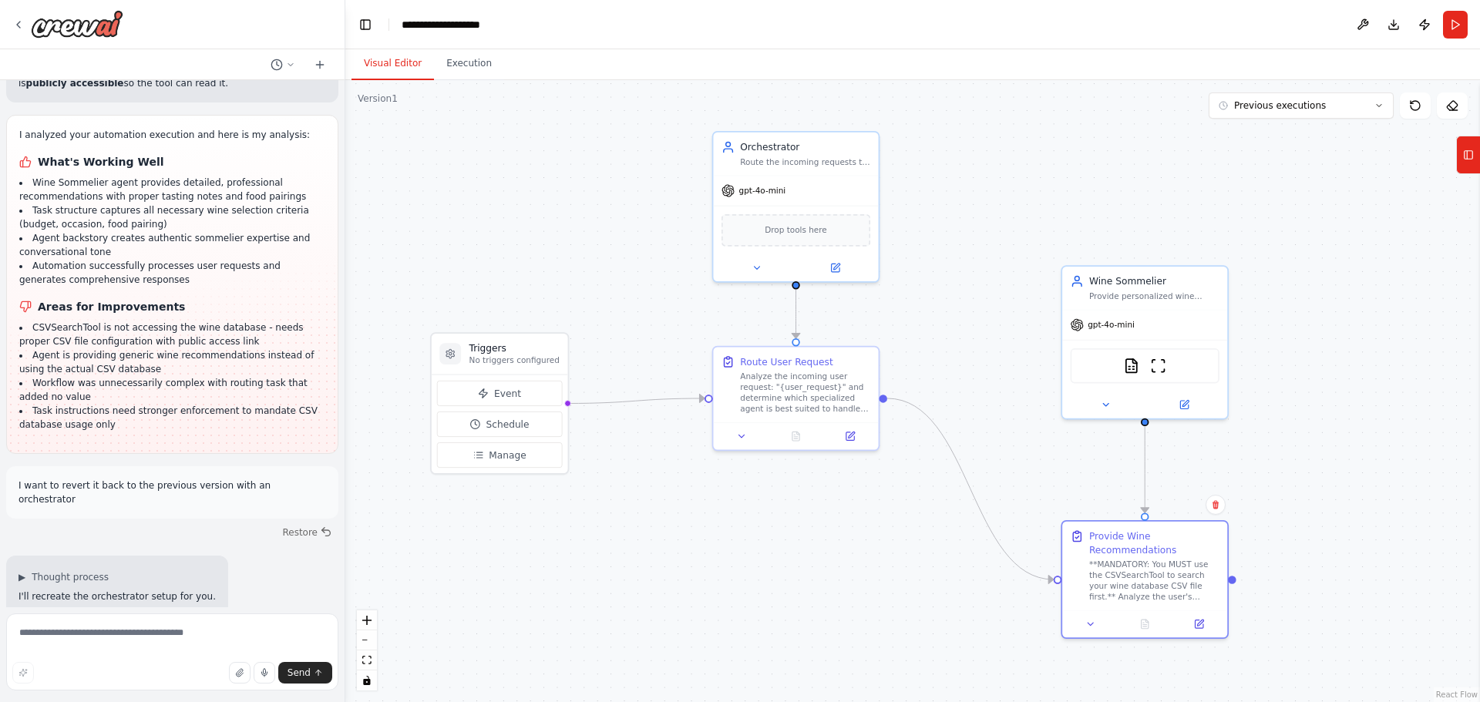
click at [1279, 371] on div ".deletable-edge-delete-btn { width: 20px; height: 20px; border: 0px solid #ffff…" at bounding box center [912, 391] width 1135 height 622
click at [159, 637] on textarea at bounding box center [172, 652] width 332 height 77
type textarea "*"
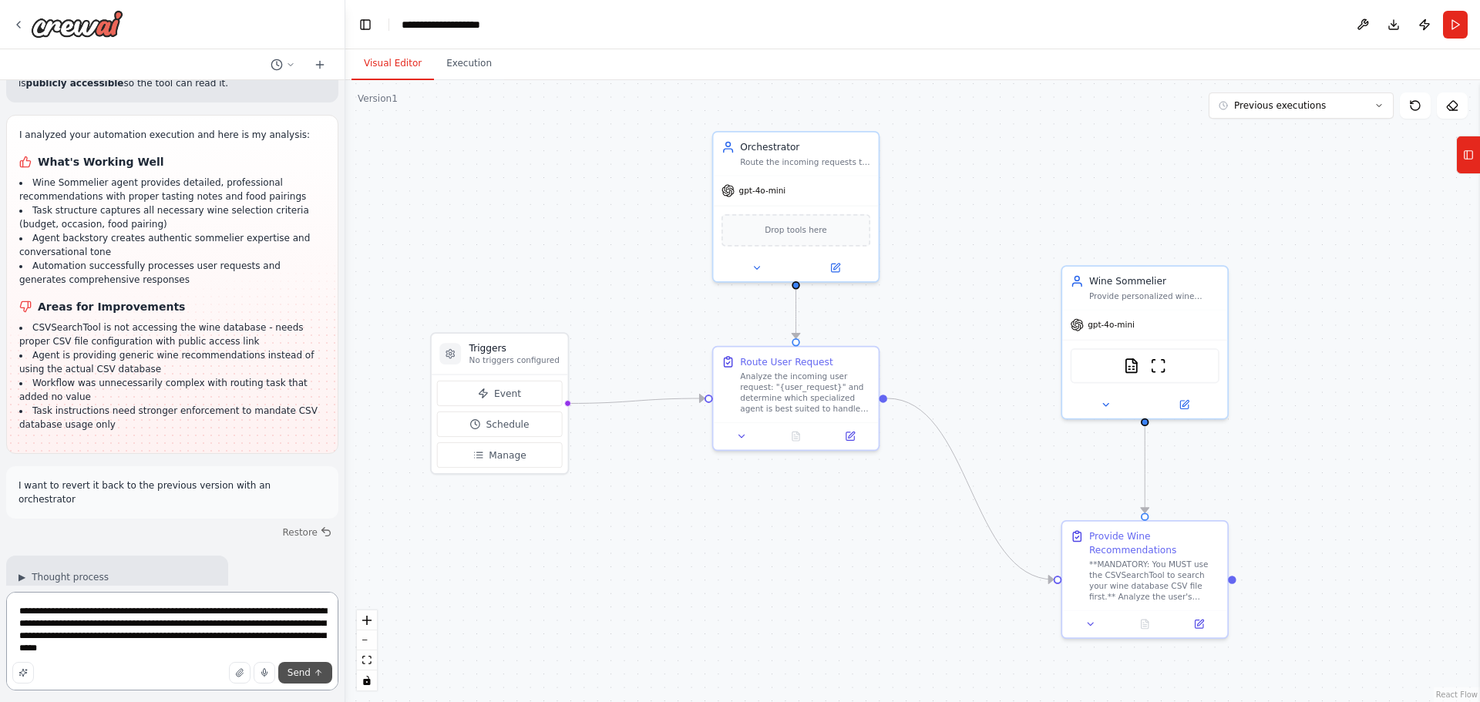
type textarea "**********"
click at [291, 667] on span "Send" at bounding box center [299, 673] width 23 height 12
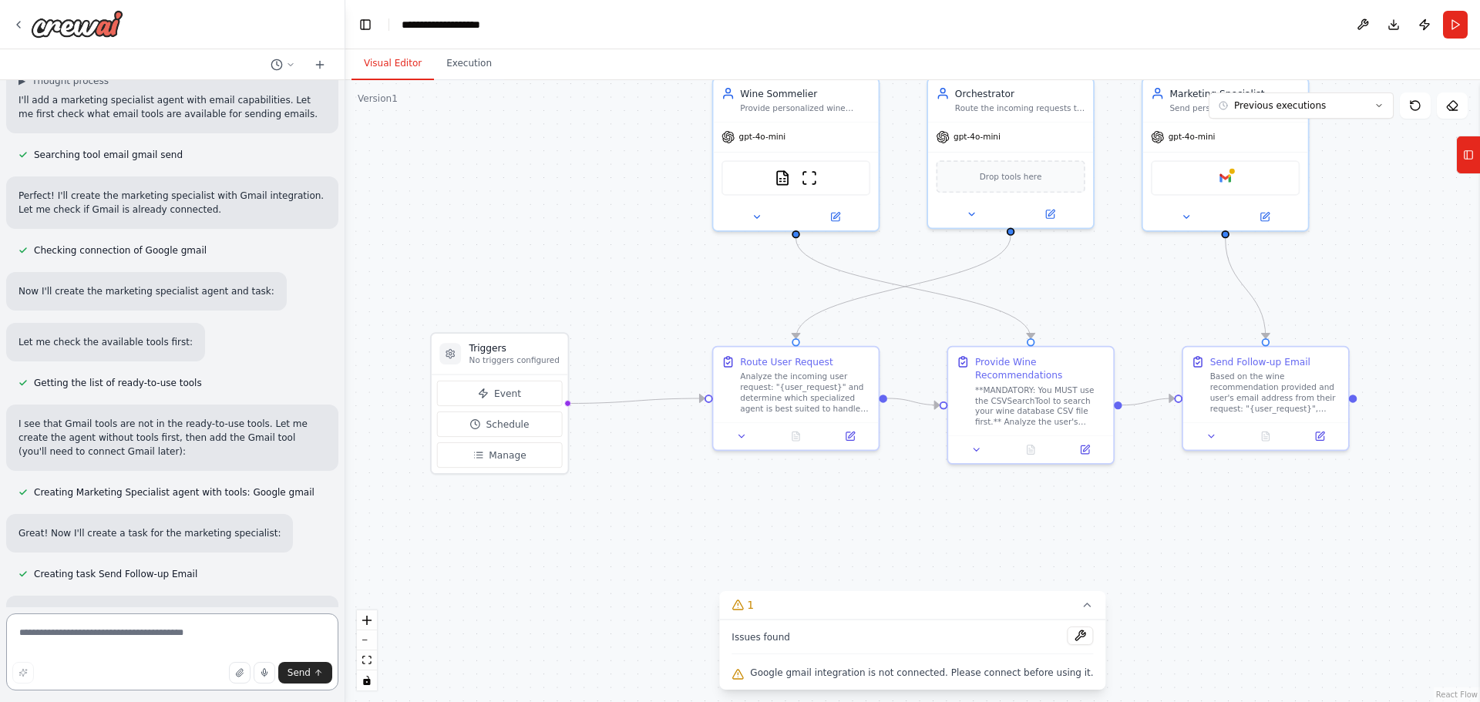
scroll to position [10186, 0]
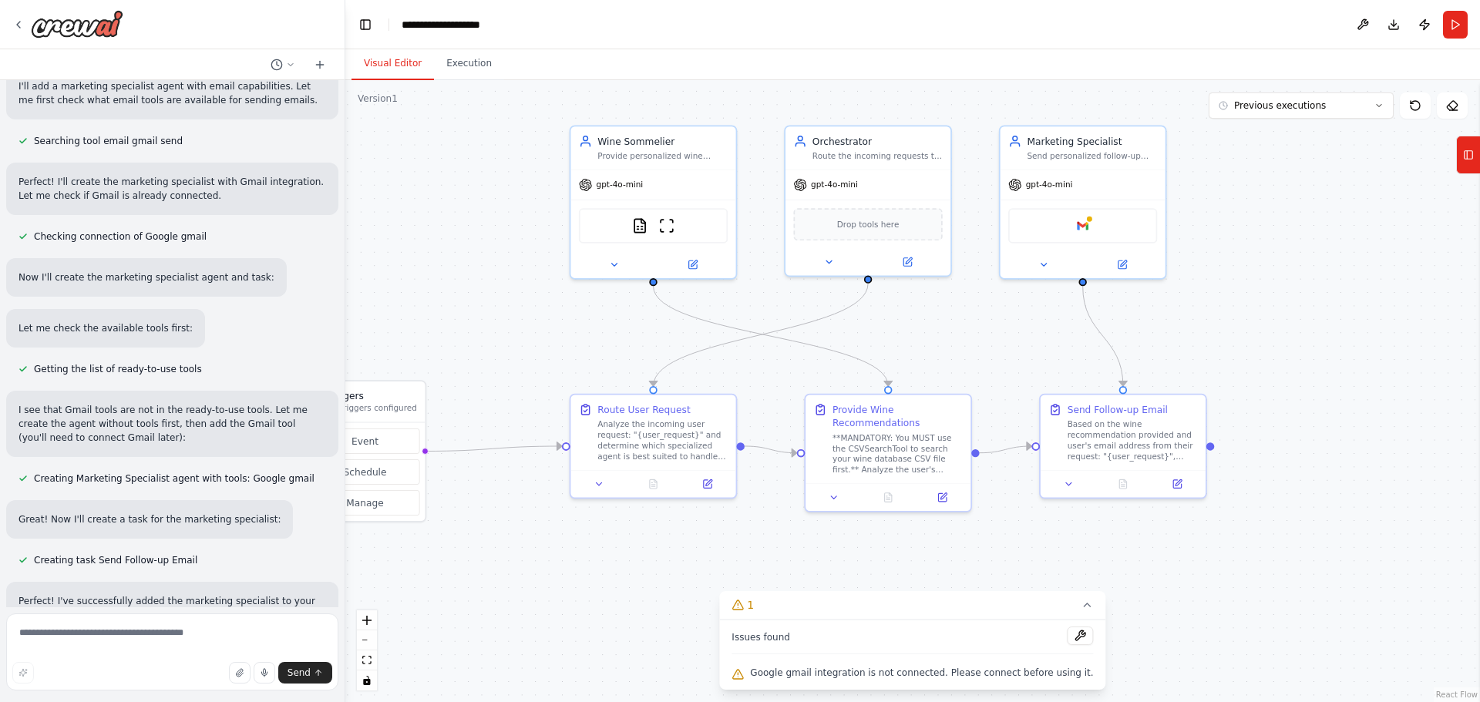
drag, startPoint x: 1066, startPoint y: 308, endPoint x: 971, endPoint y: 335, distance: 98.4
click at [972, 335] on div ".deletable-edge-delete-btn { width: 20px; height: 20px; border: 0px solid #ffff…" at bounding box center [912, 391] width 1135 height 622
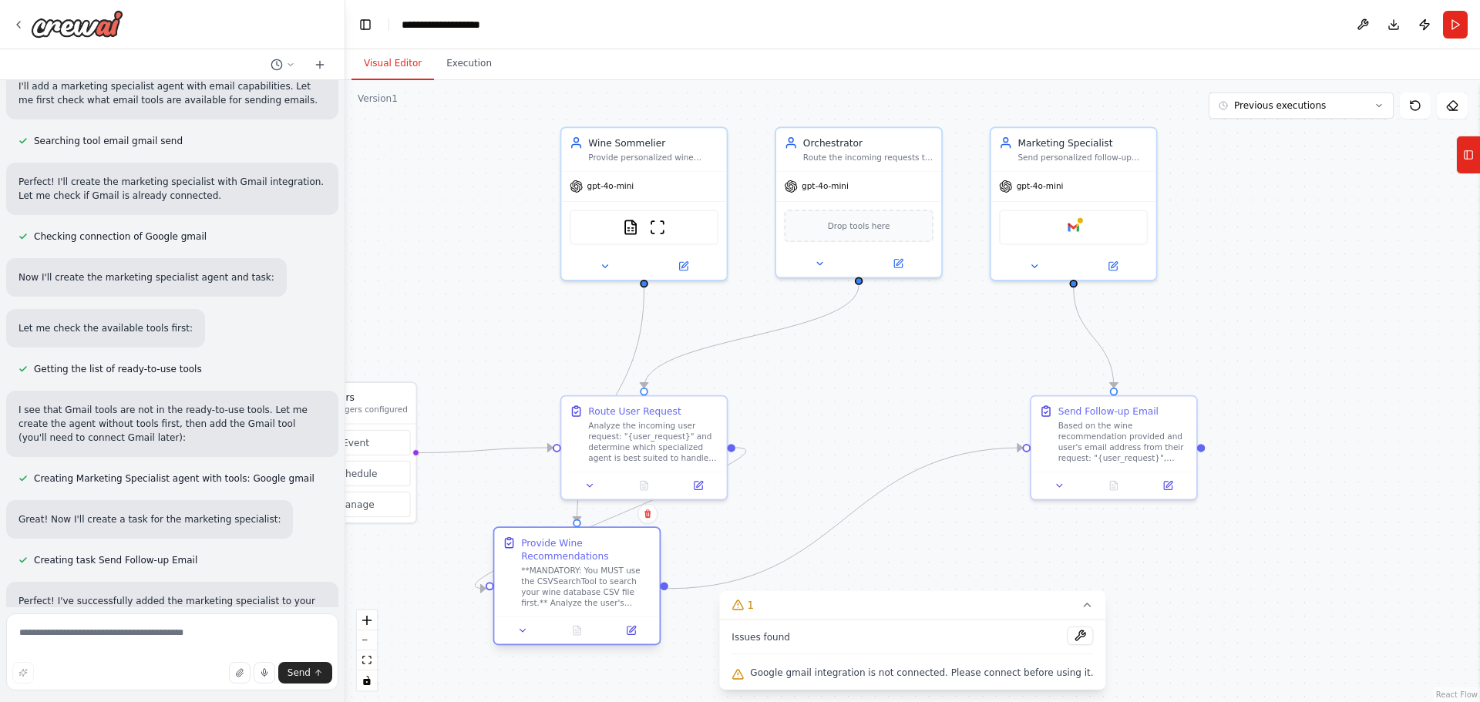
drag, startPoint x: 873, startPoint y: 425, endPoint x: 491, endPoint y: 566, distance: 407.2
click at [521, 577] on div "Provide Wine Recommendations **MANDATORY: You MUST use the CSVSearchTool to sea…" at bounding box center [586, 572] width 130 height 72
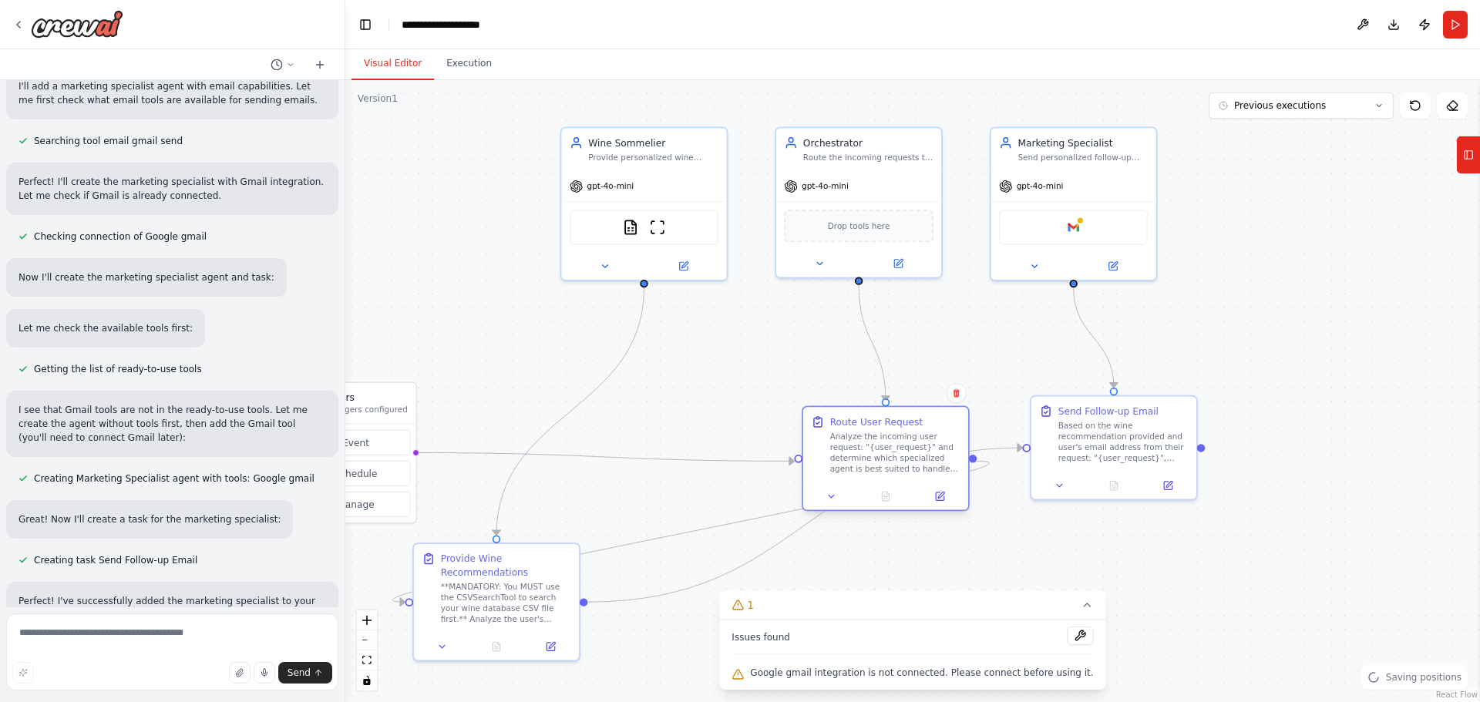
drag, startPoint x: 676, startPoint y: 423, endPoint x: 906, endPoint y: 436, distance: 230.1
click at [906, 436] on div "Analyze the incoming user request: "{user_request}" and determine which special…" at bounding box center [895, 453] width 130 height 43
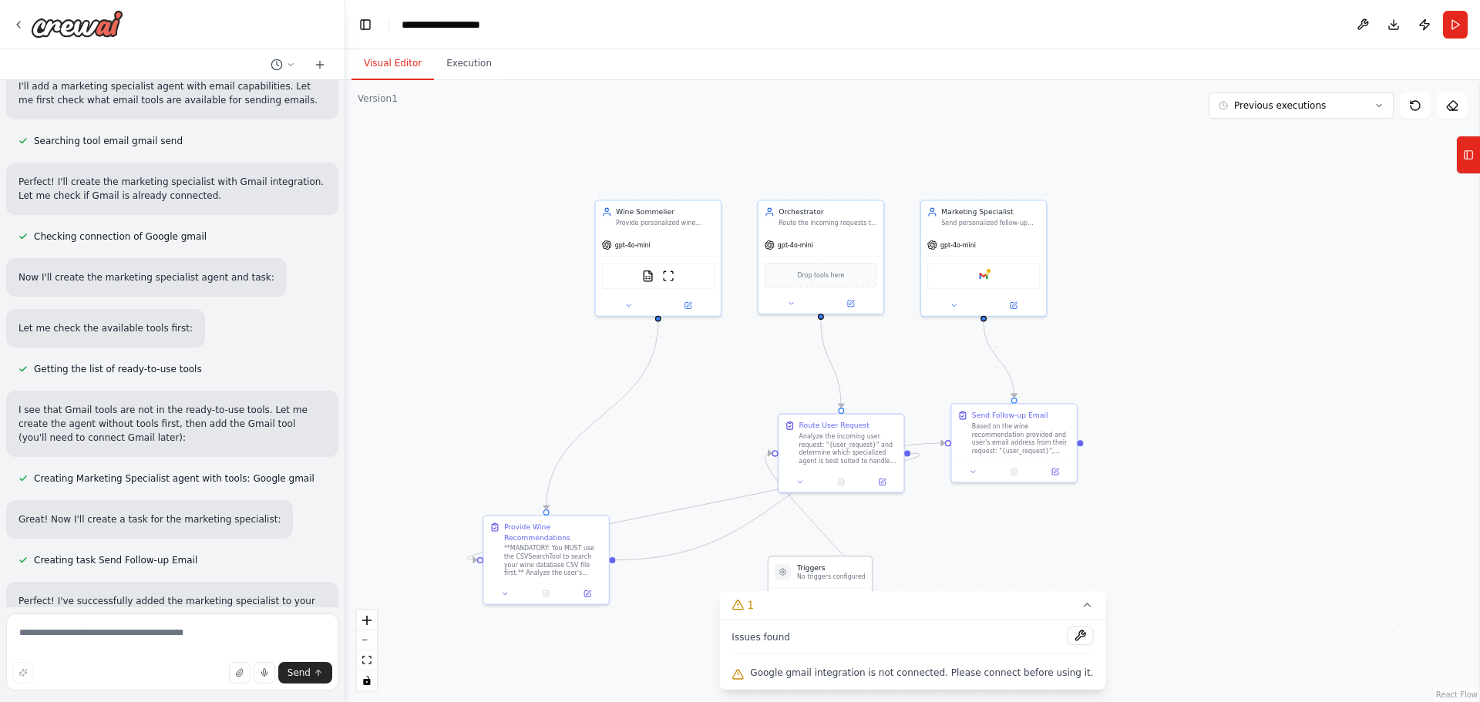
drag, startPoint x: 664, startPoint y: 471, endPoint x: 825, endPoint y: 572, distance: 190.1
click at [825, 572] on h3 "Triggers" at bounding box center [831, 568] width 69 height 10
drag, startPoint x: 582, startPoint y: 524, endPoint x: 960, endPoint y: 533, distance: 377.8
click at [960, 533] on div "Provide Wine Recommendations" at bounding box center [929, 540] width 99 height 20
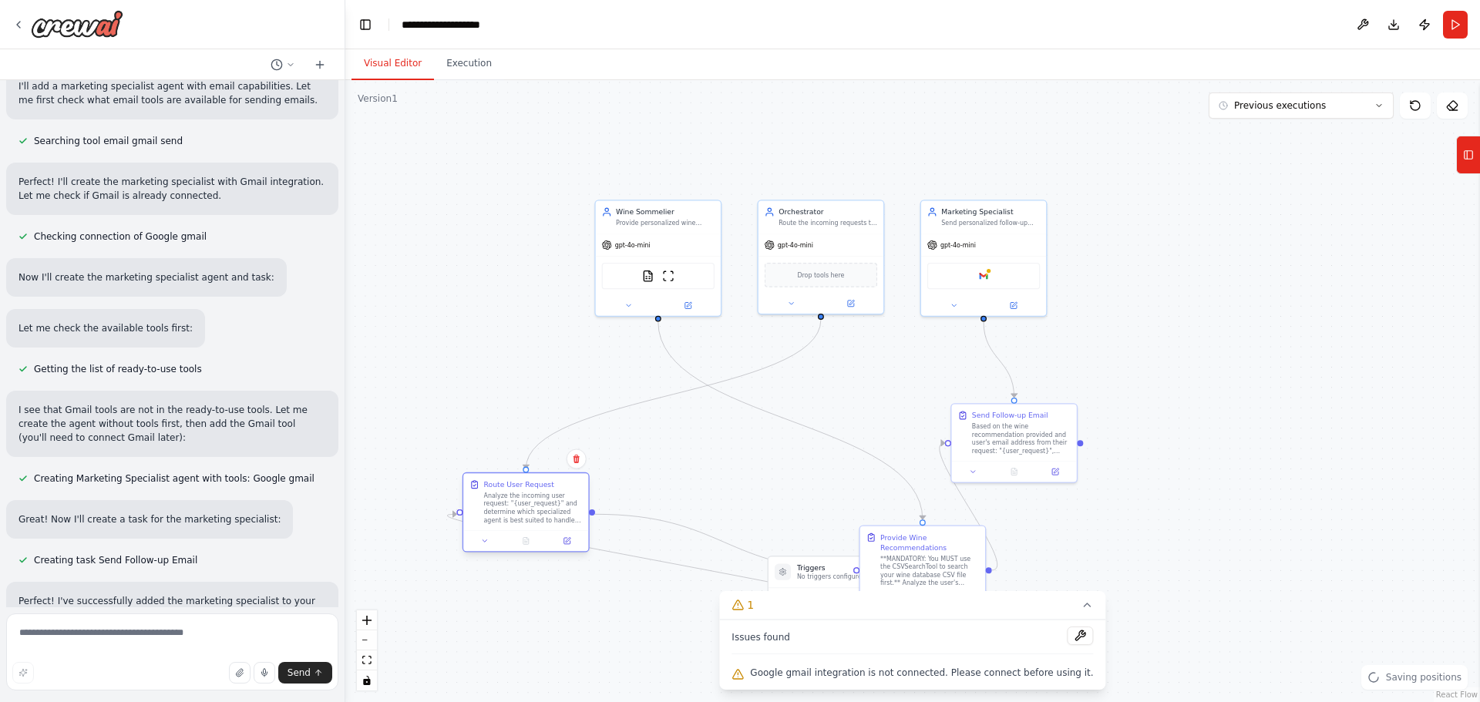
drag, startPoint x: 780, startPoint y: 442, endPoint x: 560, endPoint y: 484, distance: 223.6
click at [560, 484] on div "Route User Request" at bounding box center [533, 484] width 99 height 10
drag, startPoint x: 851, startPoint y: 222, endPoint x: 493, endPoint y: 288, distance: 363.6
click at [493, 288] on div "Orchestrator Route the incoming requests to the most appropriate agent" at bounding box center [464, 276] width 125 height 32
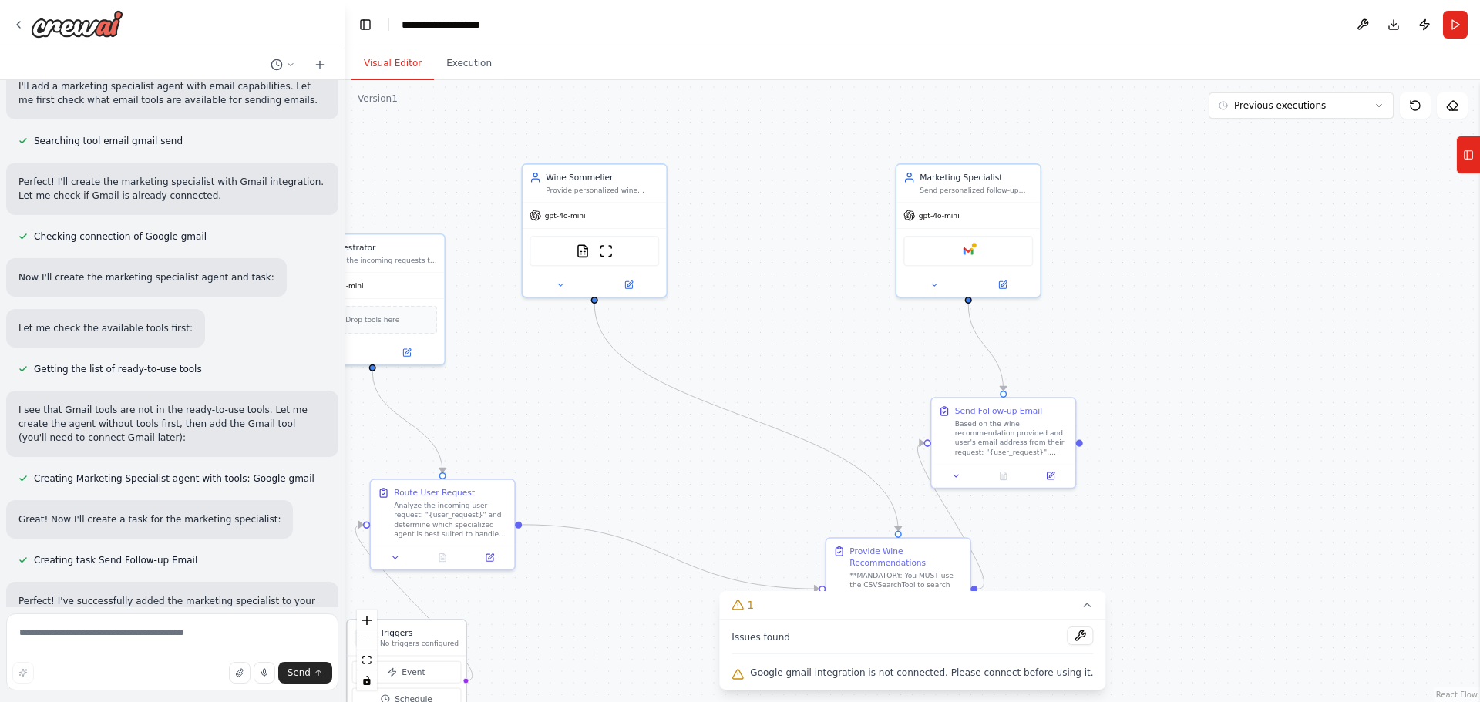
drag, startPoint x: 775, startPoint y: 585, endPoint x: 398, endPoint y: 639, distance: 381.5
click at [398, 639] on h3 "Triggers" at bounding box center [419, 633] width 79 height 12
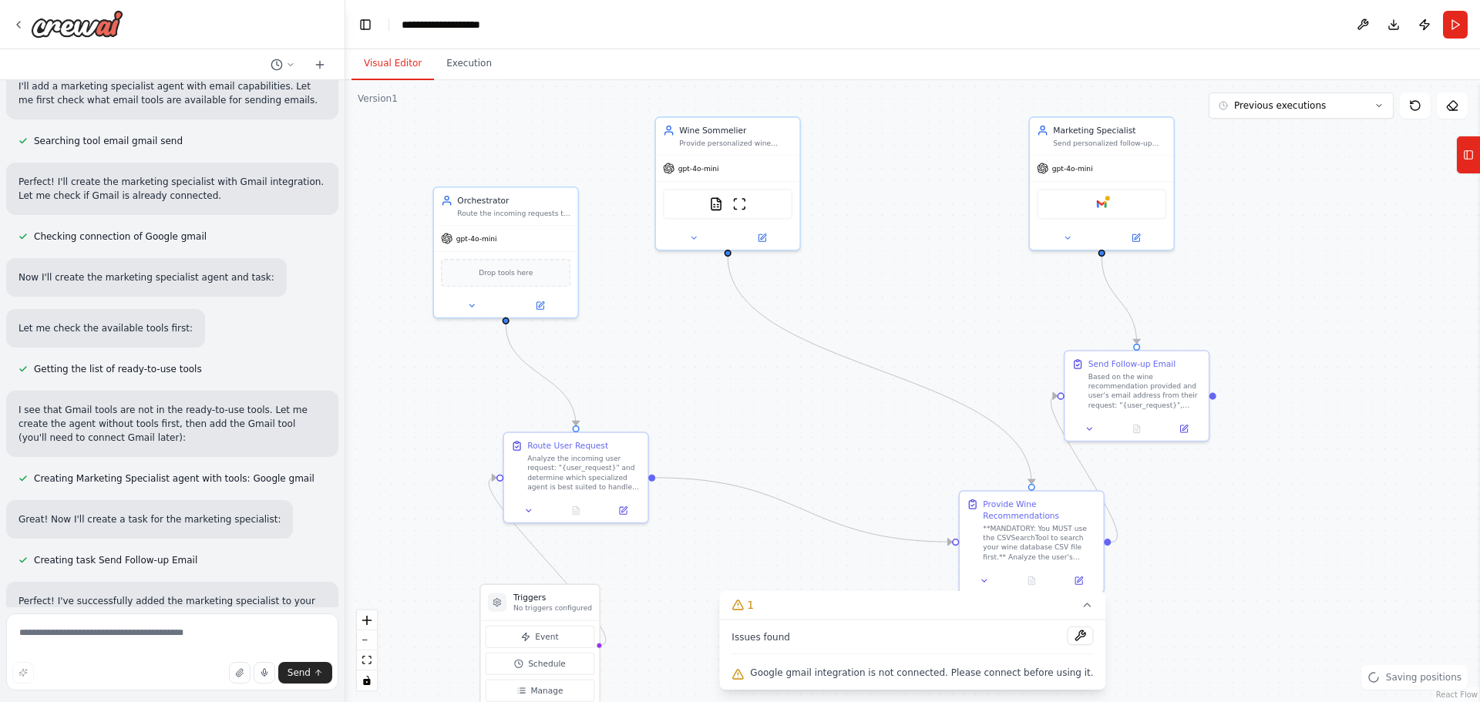
drag, startPoint x: 693, startPoint y: 475, endPoint x: 906, endPoint y: 429, distance: 218.5
click at [947, 391] on div ".deletable-edge-delete-btn { width: 20px; height: 20px; border: 0px solid #ffff…" at bounding box center [912, 391] width 1135 height 622
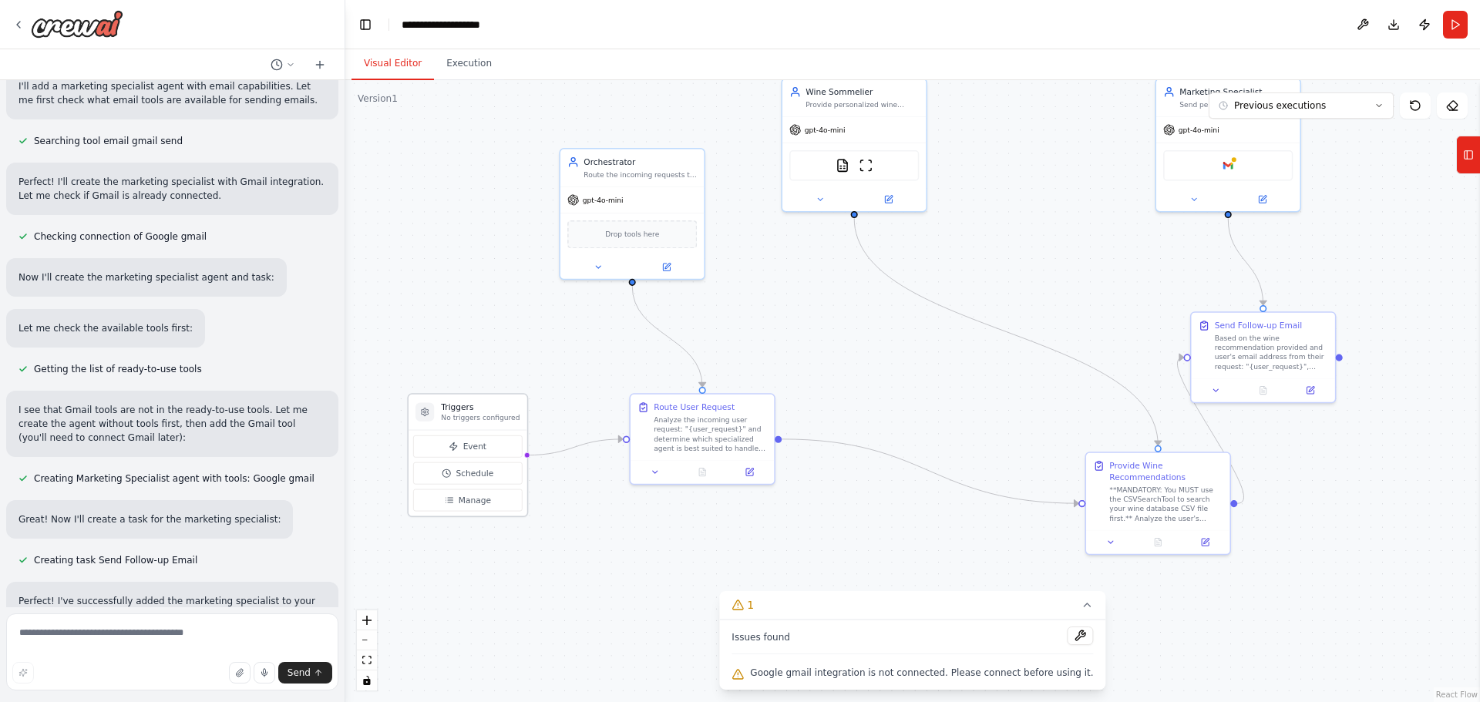
drag, startPoint x: 695, startPoint y: 565, endPoint x: 493, endPoint y: 411, distance: 254.7
click at [493, 411] on div "Triggers No triggers configured" at bounding box center [480, 412] width 79 height 21
drag, startPoint x: 686, startPoint y: 160, endPoint x: 756, endPoint y: 214, distance: 88.5
click at [756, 214] on div "Orchestrator" at bounding box center [710, 218] width 113 height 12
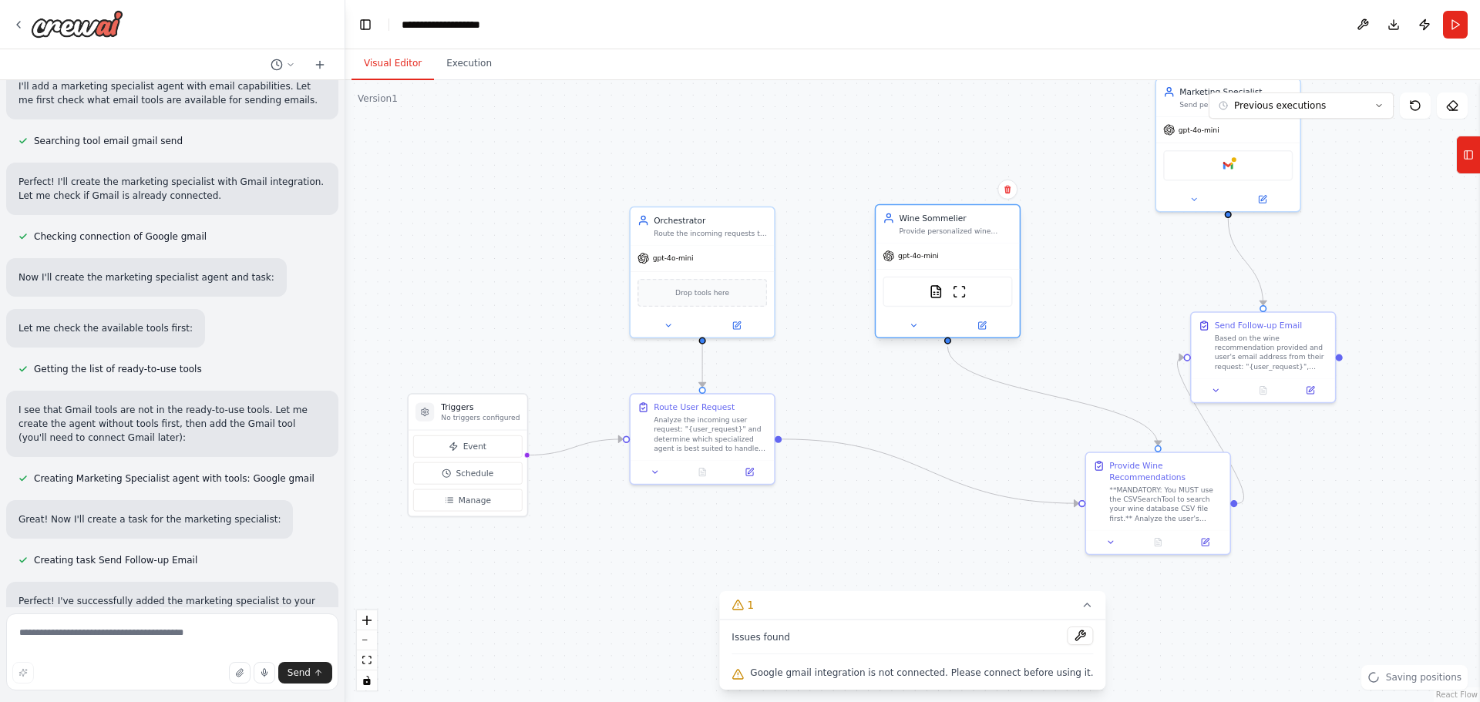
drag, startPoint x: 896, startPoint y: 117, endPoint x: 992, endPoint y: 244, distance: 159.6
click at [992, 244] on div "gpt-4o-mini" at bounding box center [947, 256] width 143 height 25
drag, startPoint x: 1185, startPoint y: 489, endPoint x: 973, endPoint y: 468, distance: 213.1
click at [973, 468] on div "**MANDATORY: You MUST use the CSVSearchTool to search your wine database CSV fi…" at bounding box center [955, 479] width 113 height 38
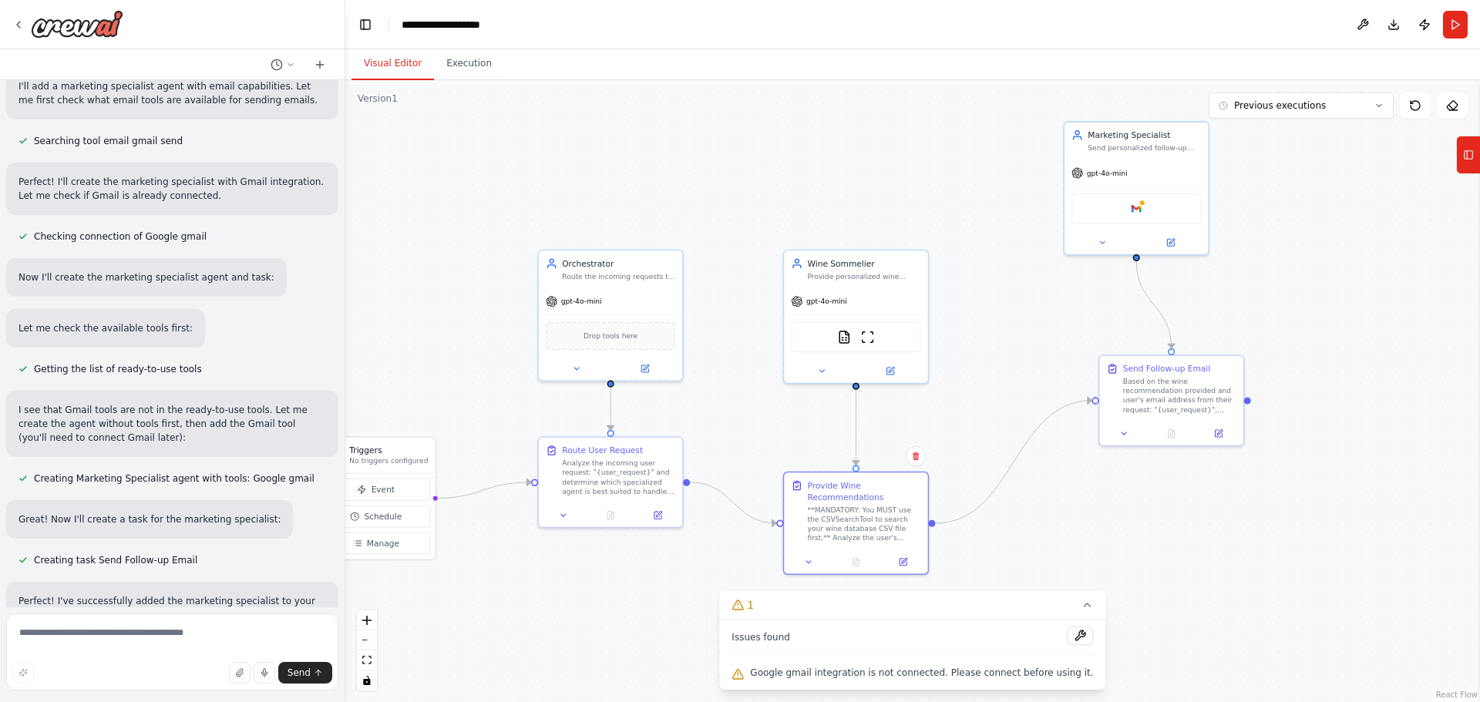
drag, startPoint x: 1111, startPoint y: 279, endPoint x: 1027, endPoint y: 326, distance: 96.9
click at [1027, 326] on div ".deletable-edge-delete-btn { width: 20px; height: 20px; border: 0px solid #ffff…" at bounding box center [912, 391] width 1135 height 622
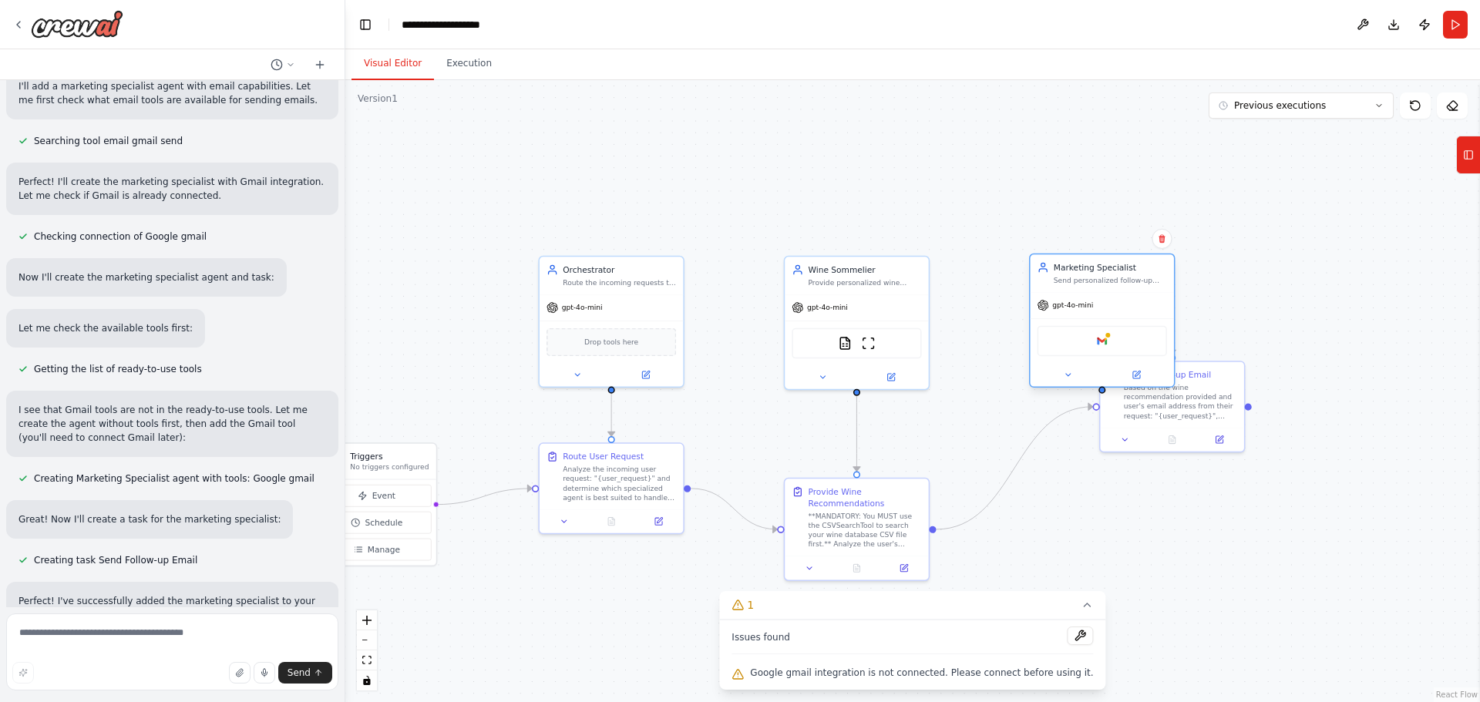
drag, startPoint x: 1133, startPoint y: 142, endPoint x: 1094, endPoint y: 274, distance: 138.3
click at [1094, 274] on div "Marketing Specialist Send personalized follow-up emails to users who appreciate…" at bounding box center [1110, 272] width 113 height 23
drag, startPoint x: 1216, startPoint y: 375, endPoint x: 1142, endPoint y: 503, distance: 148.5
click at [1142, 503] on div "Send Follow-up Email" at bounding box center [1110, 502] width 113 height 12
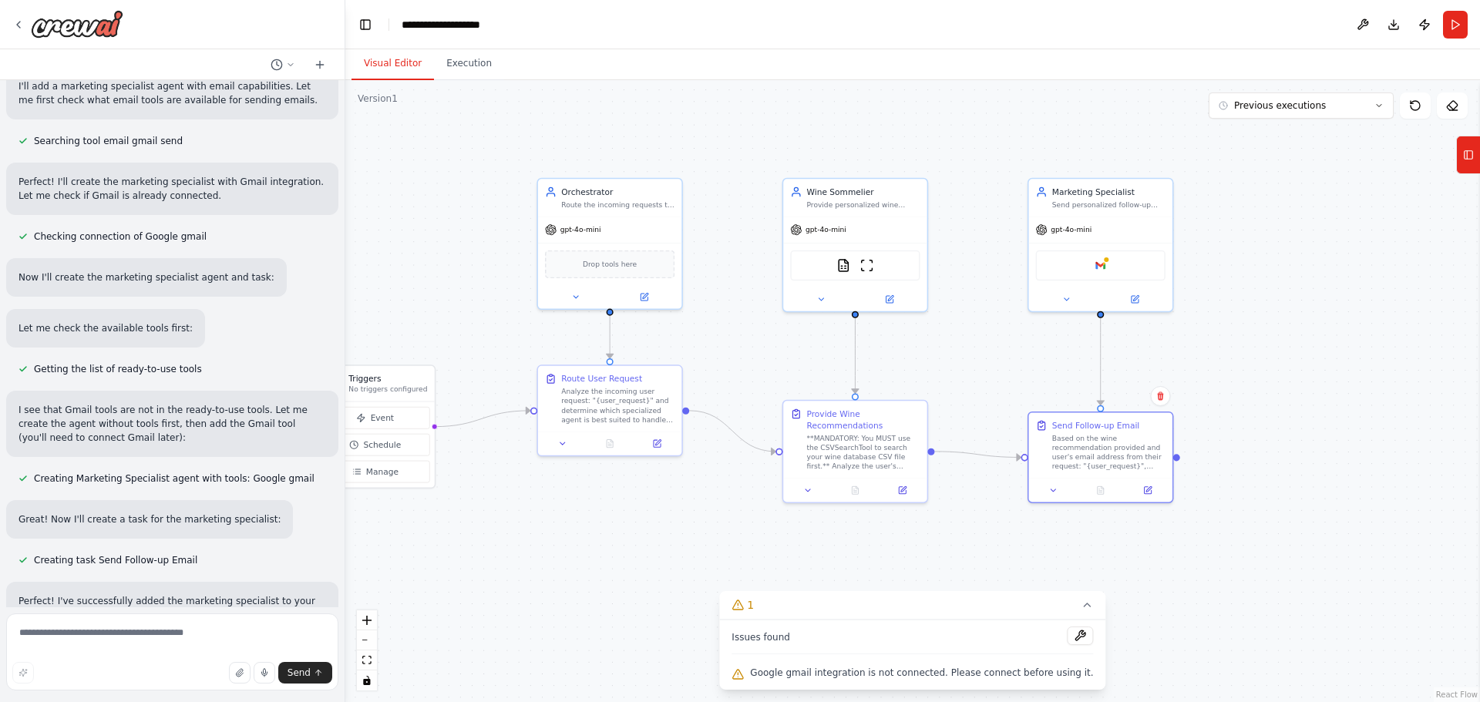
drag, startPoint x: 959, startPoint y: 373, endPoint x: 958, endPoint y: 346, distance: 27.0
click at [958, 346] on div ".deletable-edge-delete-btn { width: 20px; height: 20px; border: 0px solid #ffff…" at bounding box center [912, 391] width 1135 height 622
drag, startPoint x: 855, startPoint y: 412, endPoint x: 852, endPoint y: 382, distance: 30.2
click at [852, 382] on div "Provide Wine Recommendations" at bounding box center [863, 382] width 113 height 23
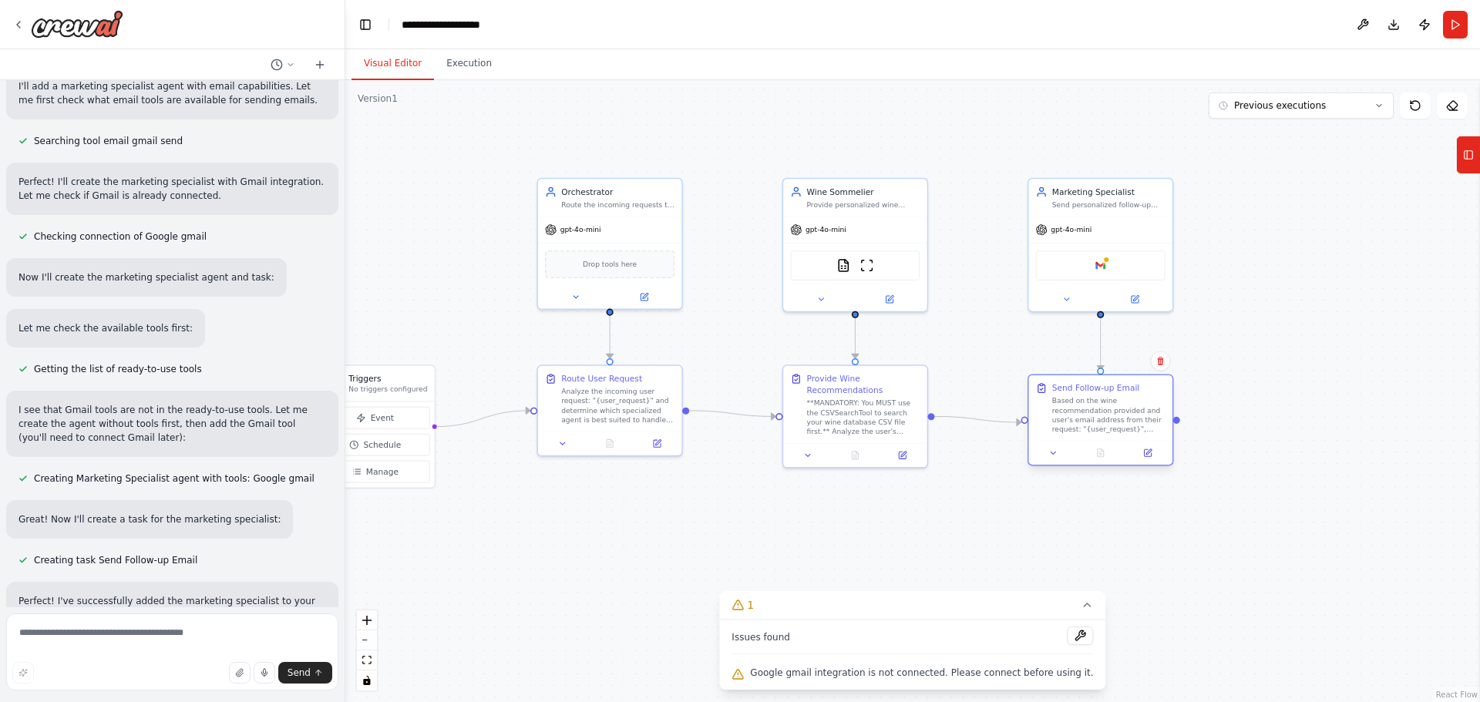
drag, startPoint x: 1087, startPoint y: 420, endPoint x: 1084, endPoint y: 386, distance: 34.0
click at [1084, 386] on div "Send Follow-up Email" at bounding box center [1095, 388] width 87 height 12
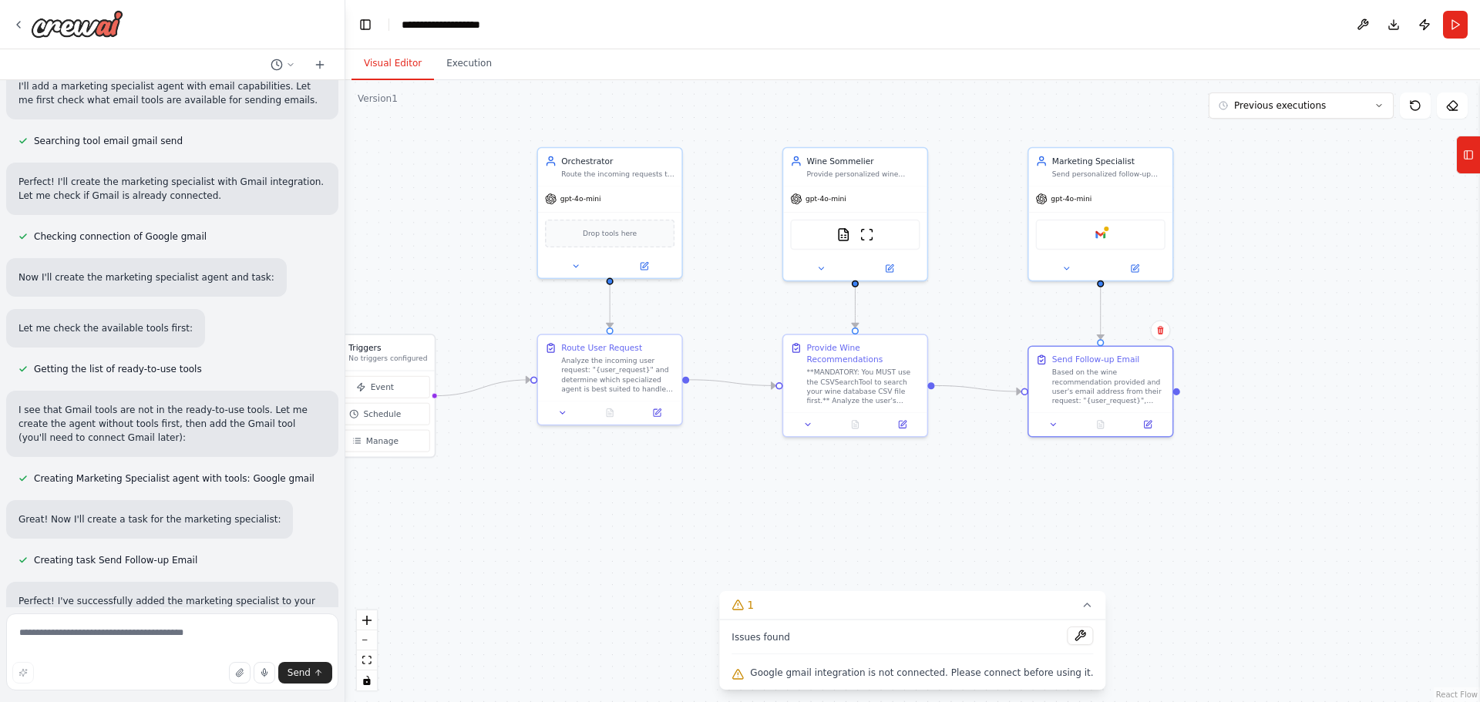
drag, startPoint x: 1207, startPoint y: 298, endPoint x: 1207, endPoint y: 284, distance: 13.1
click at [1207, 284] on div ".deletable-edge-delete-btn { width: 20px; height: 20px; border: 0px solid #ffff…" at bounding box center [912, 391] width 1135 height 622
click at [195, 636] on textarea at bounding box center [172, 652] width 332 height 77
click at [1148, 217] on div "Google gmail" at bounding box center [1100, 232] width 129 height 30
drag, startPoint x: 1162, startPoint y: 124, endPoint x: 1165, endPoint y: 194, distance: 70.2
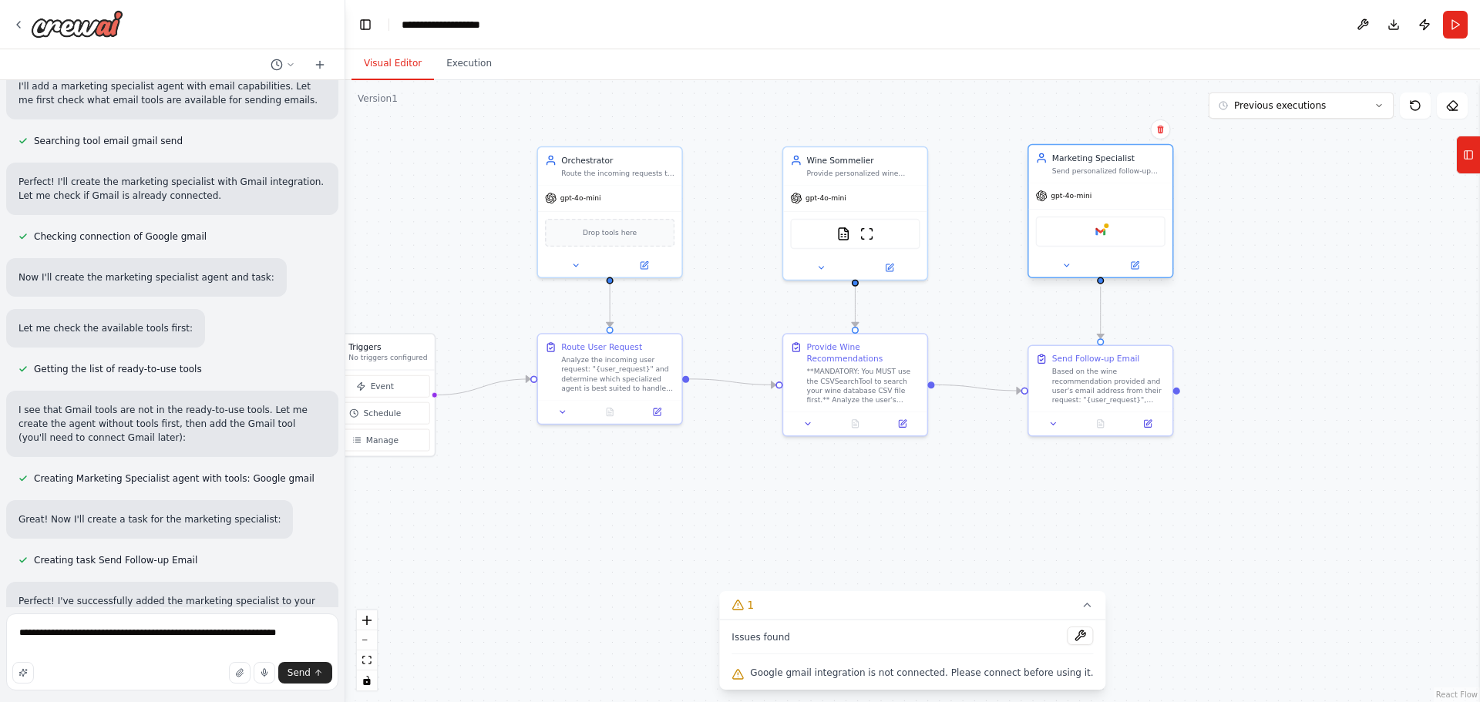
click at [1161, 125] on icon at bounding box center [1159, 129] width 9 height 9
click at [1153, 364] on div "Send Follow-up Email Based on the wine recommendation provided and user's email…" at bounding box center [1107, 377] width 113 height 52
click at [1162, 334] on button at bounding box center [1159, 330] width 20 height 20
drag, startPoint x: 1111, startPoint y: 370, endPoint x: 1135, endPoint y: 402, distance: 39.6
click at [1142, 404] on div "Based on the wine recommendation provided and user's email address from their r…" at bounding box center [1130, 418] width 113 height 38
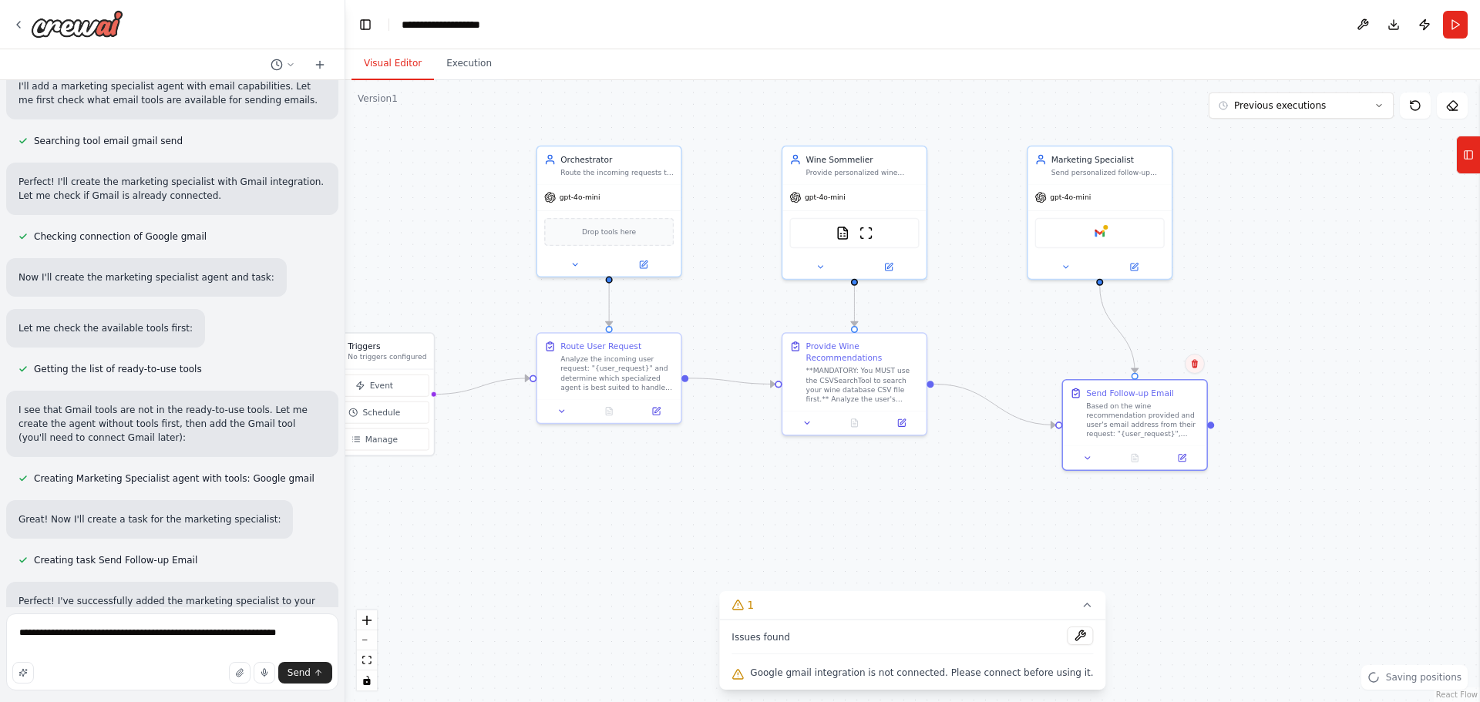
click at [1195, 365] on icon at bounding box center [1194, 363] width 9 height 9
click at [1165, 362] on button "Confirm" at bounding box center [1151, 364] width 55 height 18
click at [1149, 149] on div "Marketing Specialist Send personalized follow-up emails to users who appreciate…" at bounding box center [1099, 163] width 143 height 38
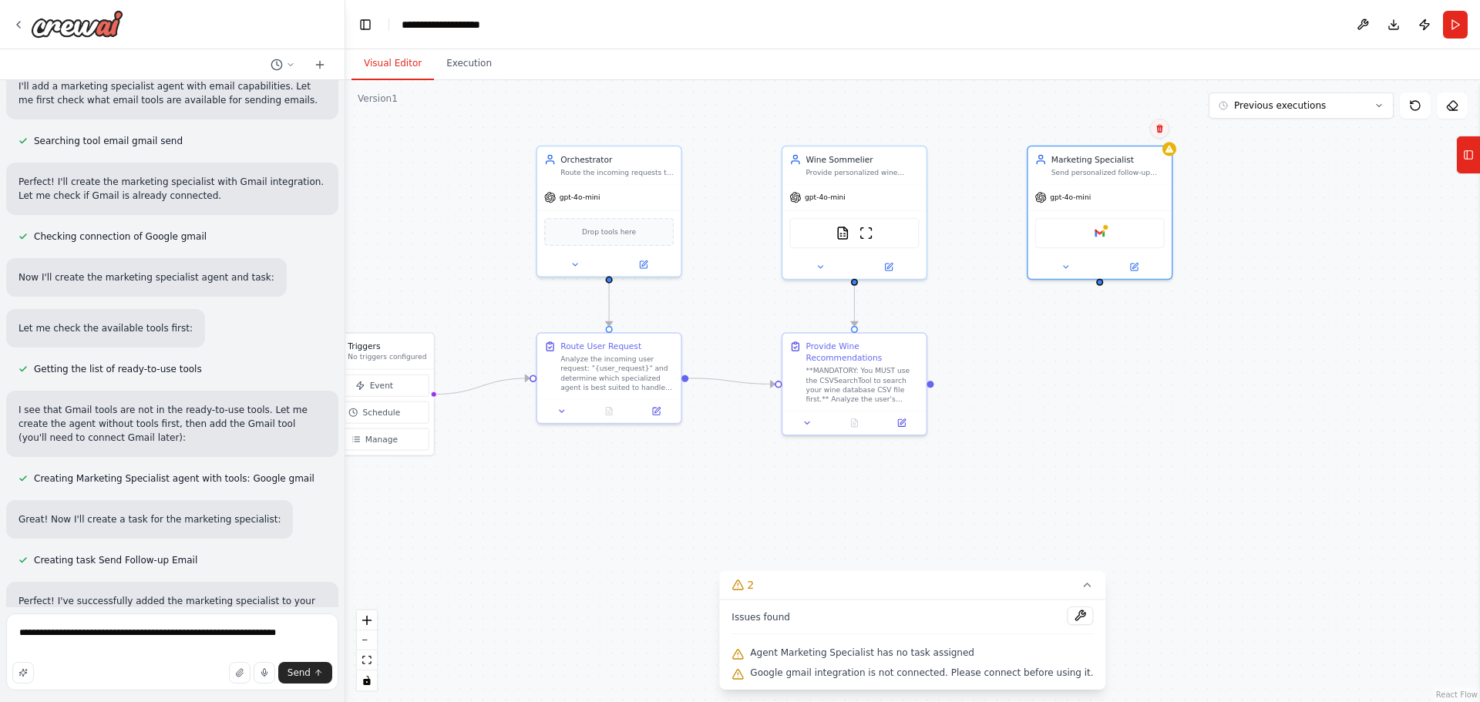
click at [1160, 128] on icon at bounding box center [1159, 128] width 6 height 8
click at [1155, 126] on icon at bounding box center [1159, 128] width 9 height 9
click at [1117, 137] on button "Confirm" at bounding box center [1116, 128] width 55 height 18
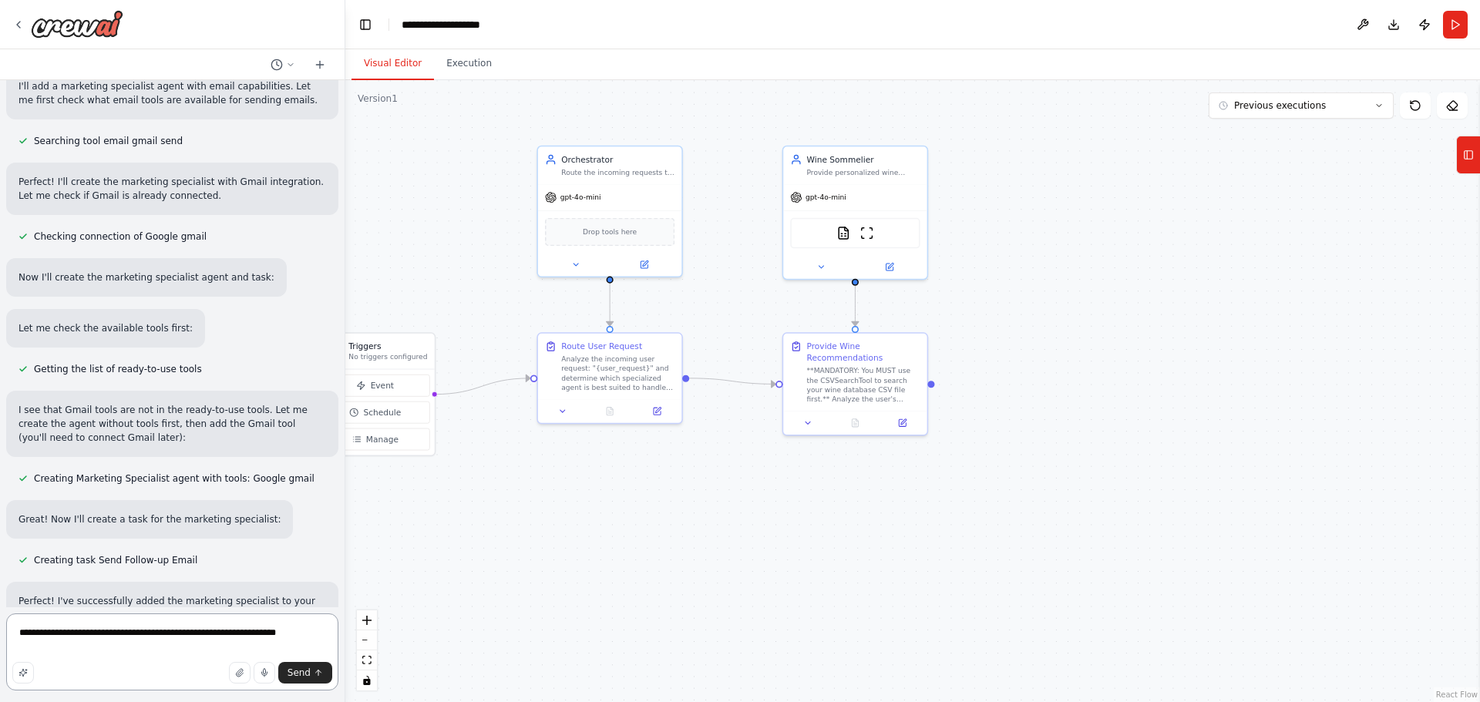
click at [272, 643] on textarea "**********" at bounding box center [172, 652] width 332 height 77
type textarea "**********"
click at [317, 676] on icon "submit" at bounding box center [318, 672] width 9 height 9
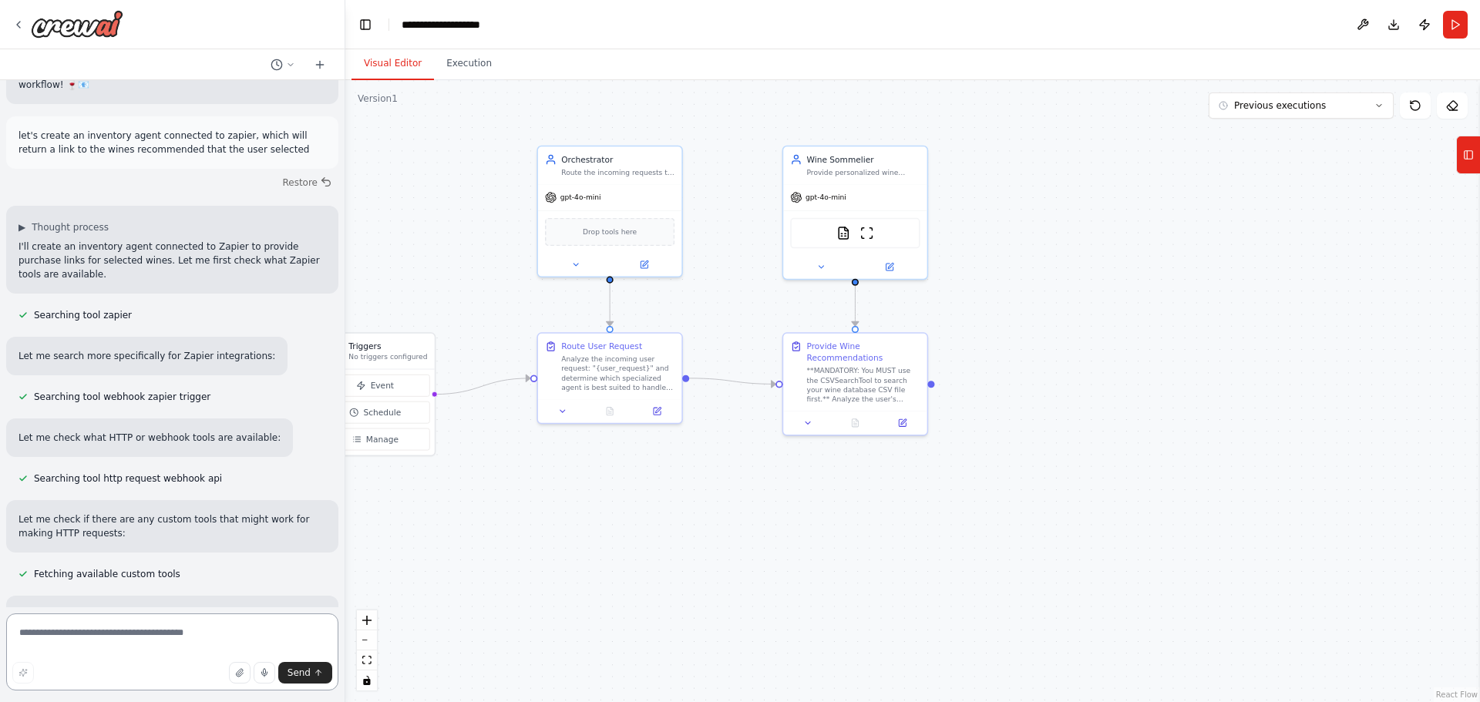
scroll to position [11031, 0]
drag, startPoint x: 102, startPoint y: 455, endPoint x: 229, endPoint y: 455, distance: 127.2
click at [190, 635] on textarea at bounding box center [172, 652] width 332 height 77
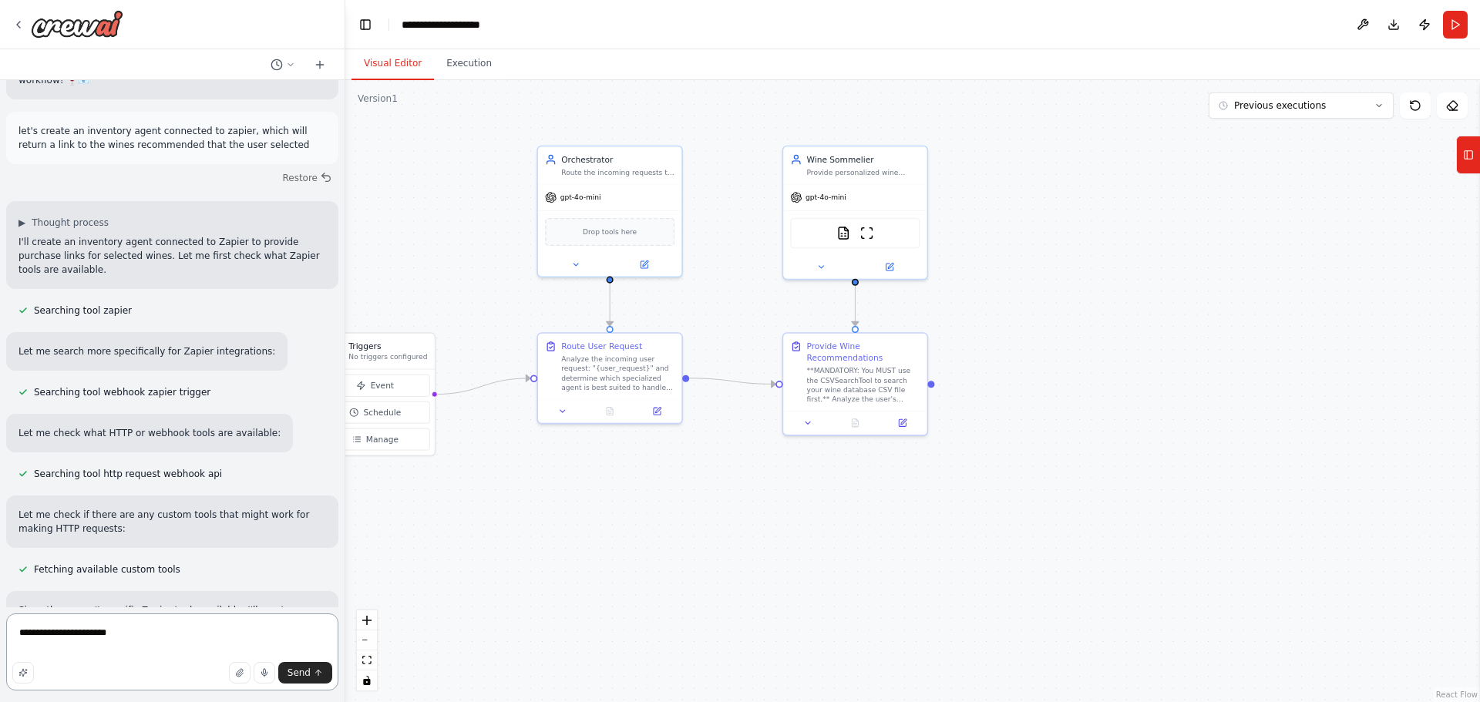
type textarea "**********"
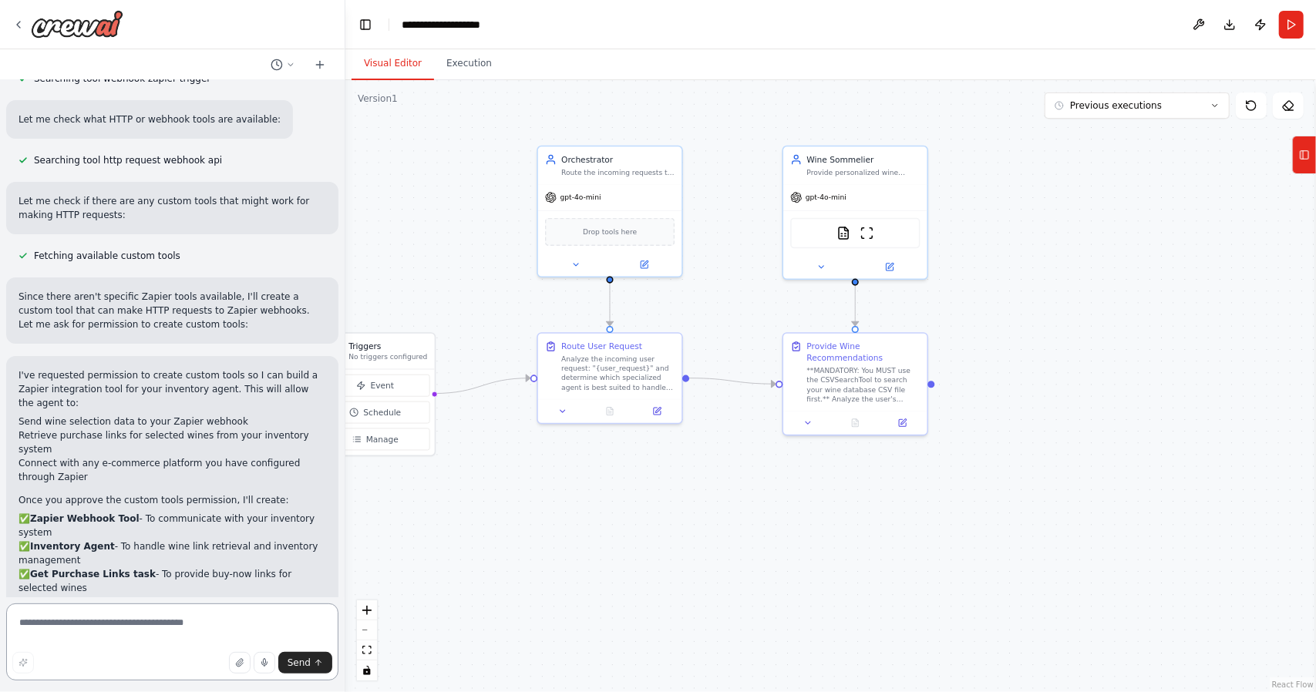
scroll to position [11358, 0]
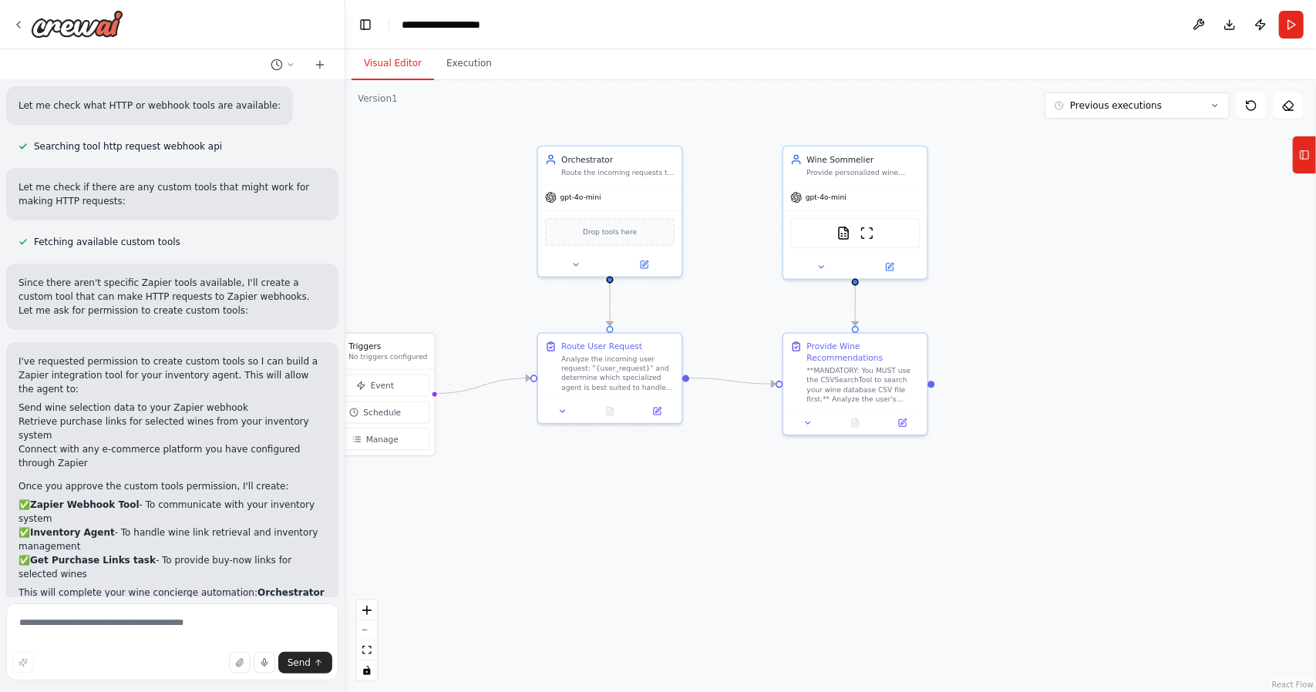
drag, startPoint x: 217, startPoint y: 556, endPoint x: 308, endPoint y: 555, distance: 91.0
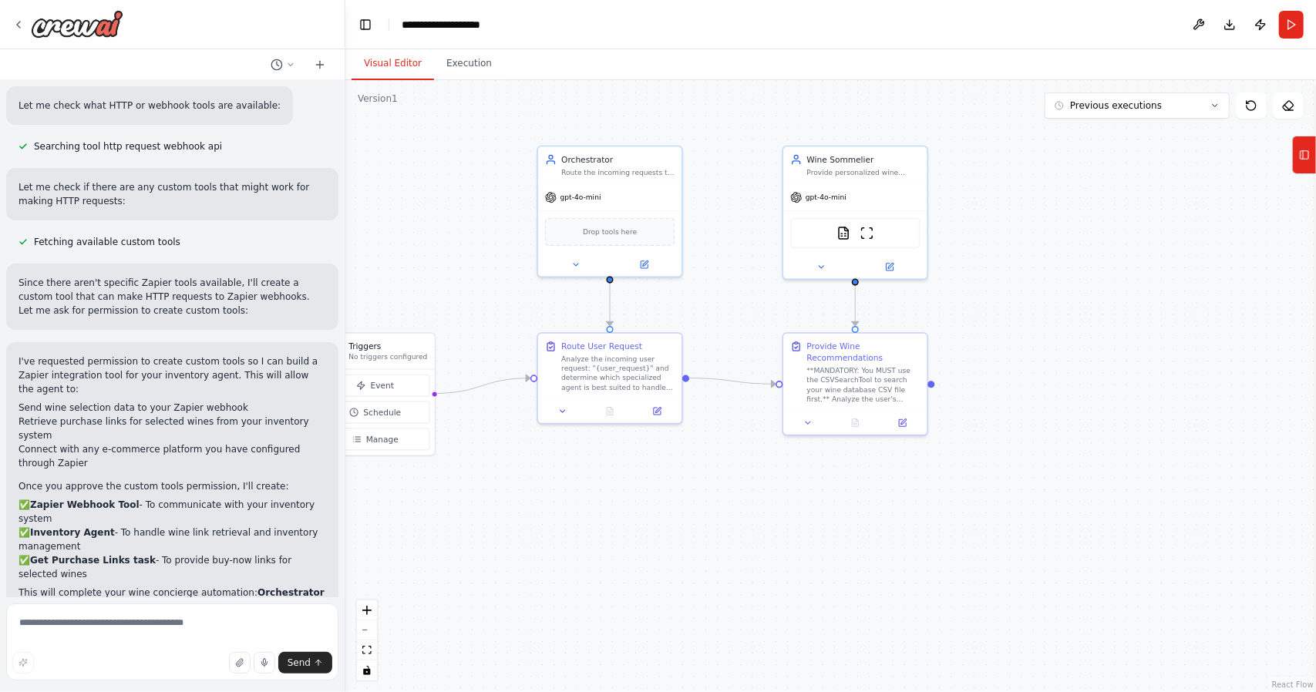
click at [962, 498] on div ".deletable-edge-delete-btn { width: 20px; height: 20px; border: 0px solid #ffff…" at bounding box center [830, 386] width 970 height 612
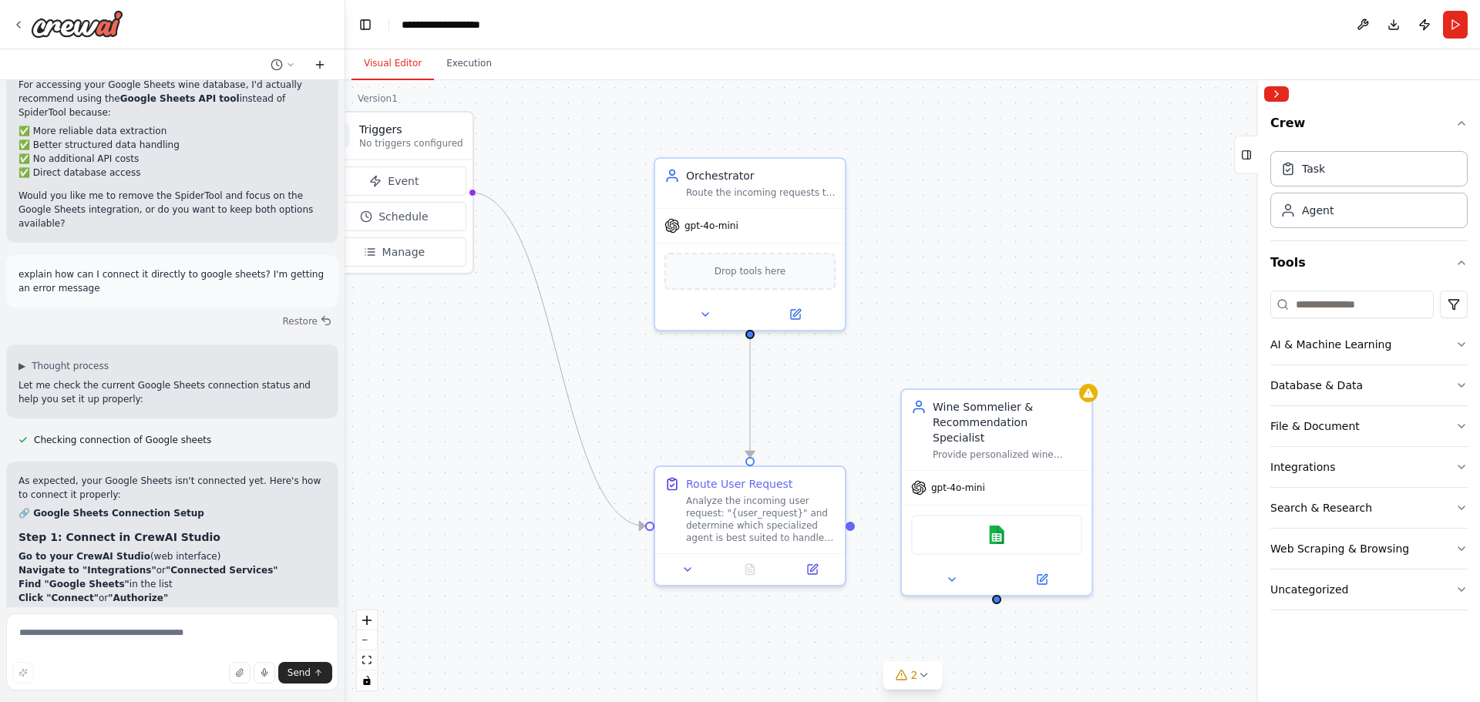
scroll to position [5051, 0]
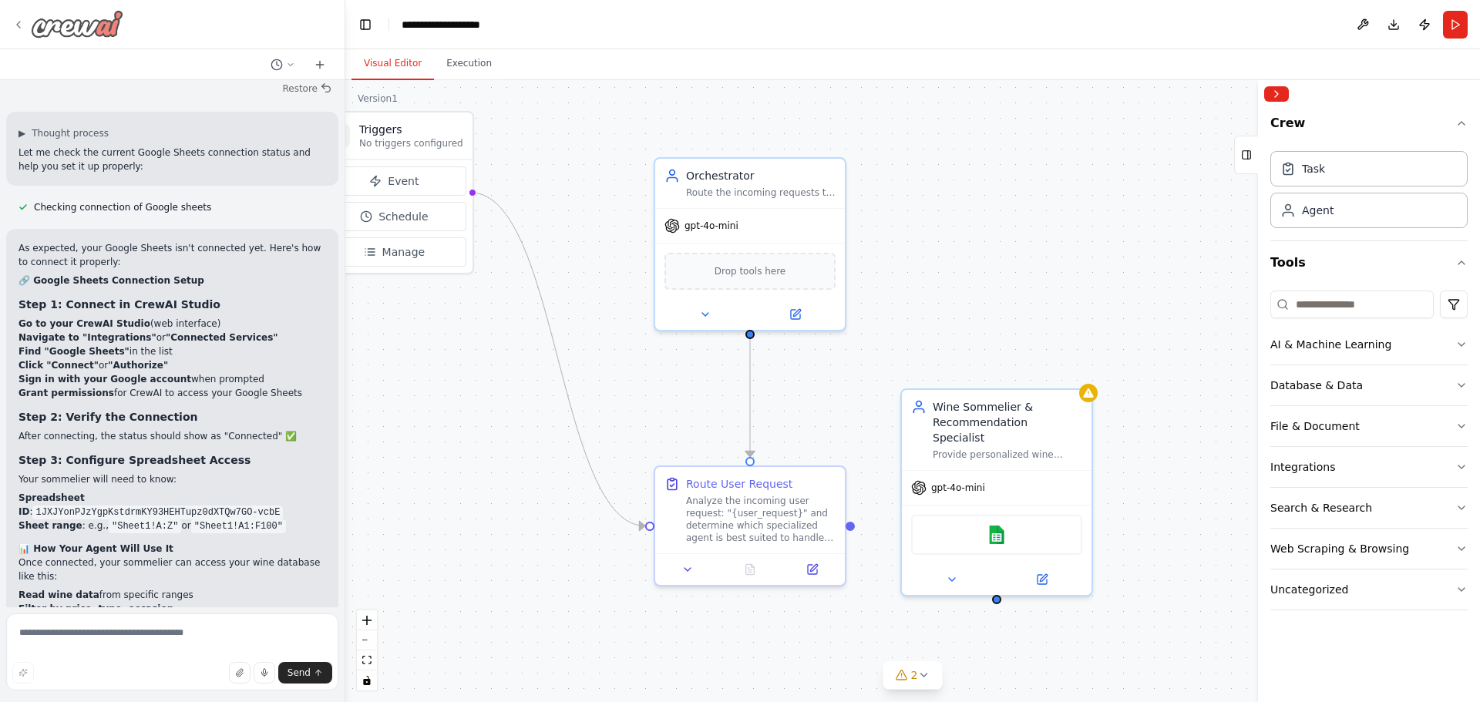
click at [105, 20] on img at bounding box center [77, 24] width 92 height 28
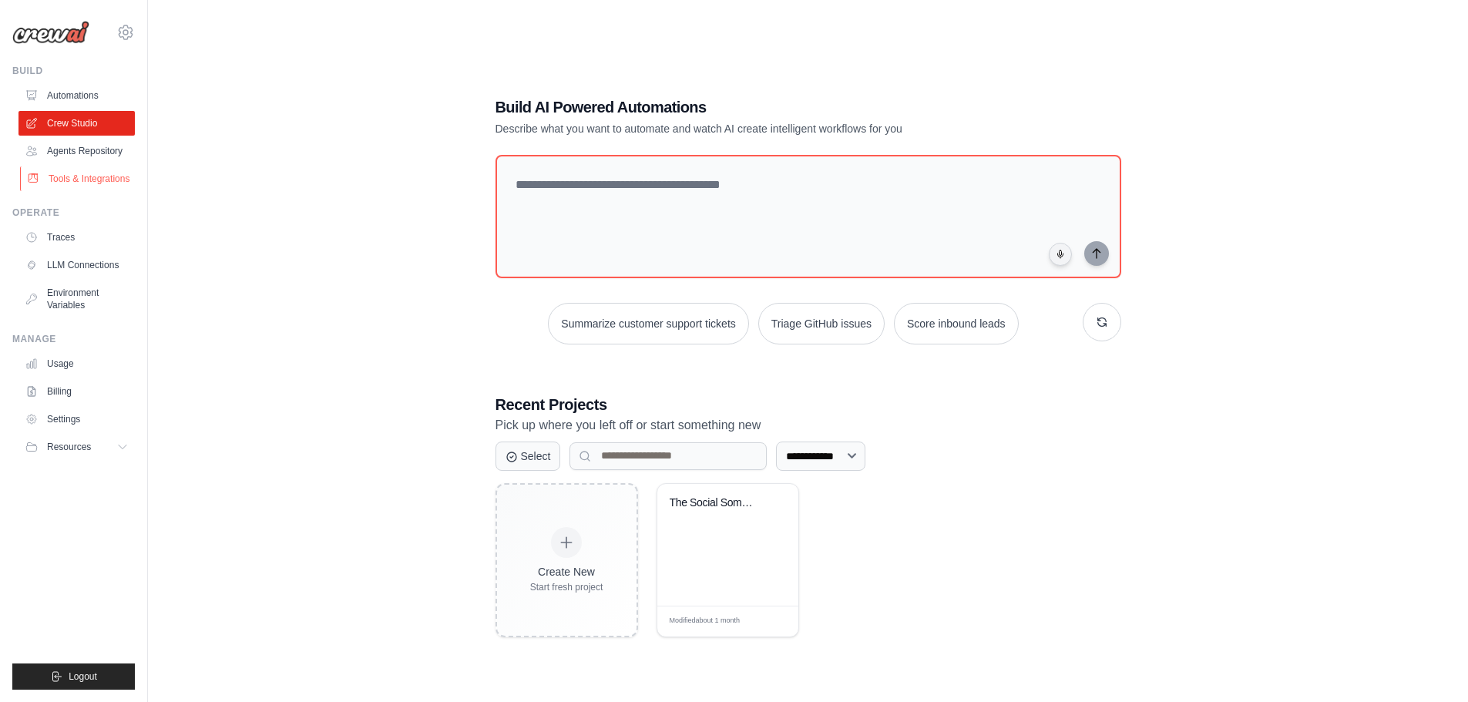
click at [87, 175] on link "Tools & Integrations" at bounding box center [78, 178] width 116 height 25
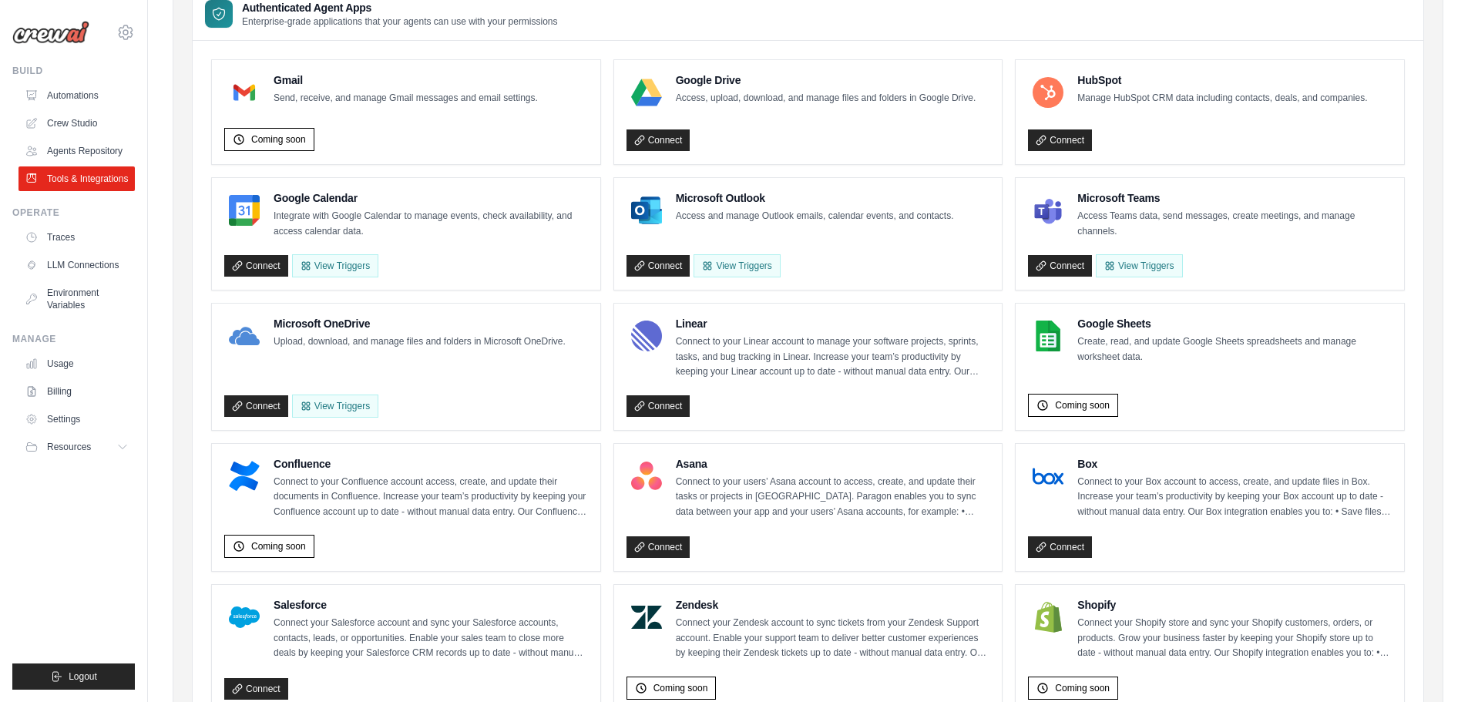
scroll to position [154, 0]
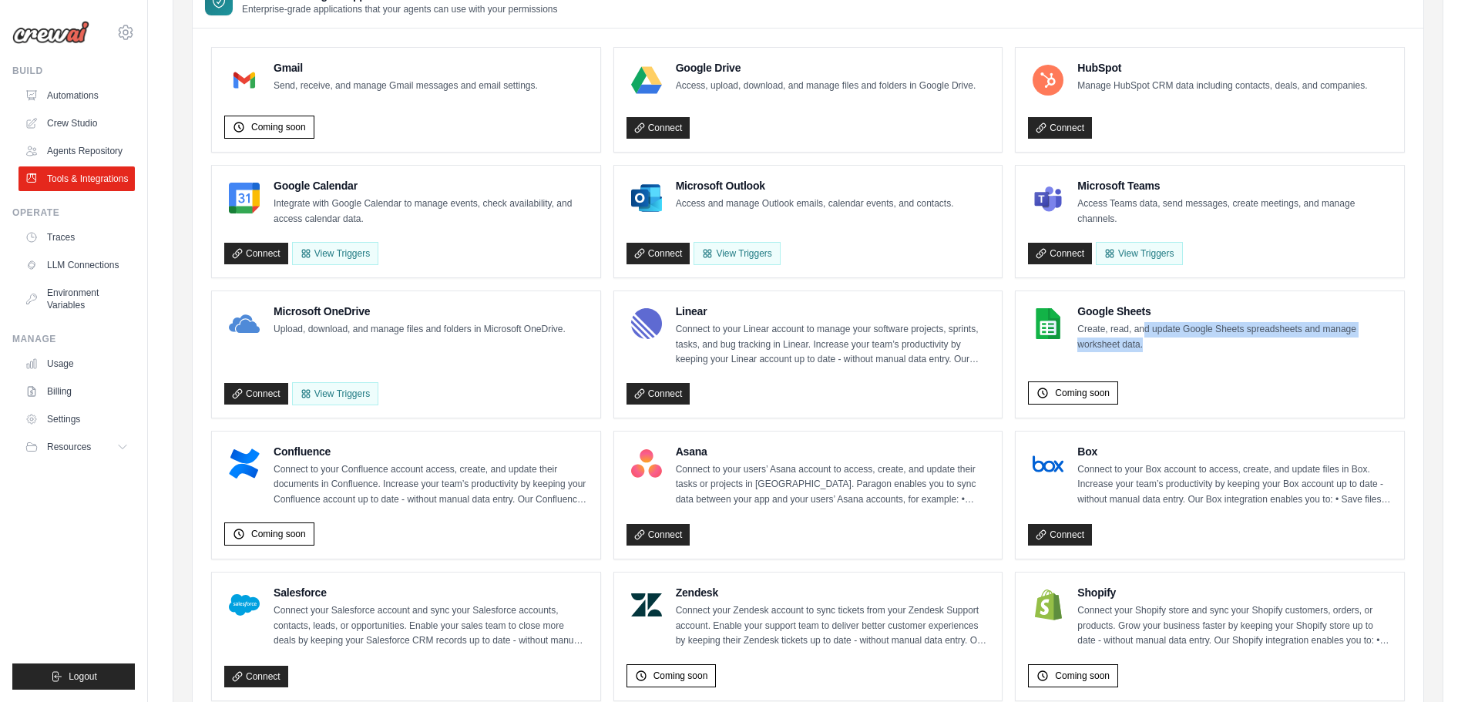
drag, startPoint x: 1231, startPoint y: 341, endPoint x: 1256, endPoint y: 345, distance: 25.1
click at [1253, 345] on p "Create, read, and update Google Sheets spreadsheets and manage worksheet data." at bounding box center [1235, 337] width 314 height 30
click at [1256, 345] on p "Create, read, and update Google Sheets spreadsheets and manage worksheet data." at bounding box center [1235, 337] width 314 height 30
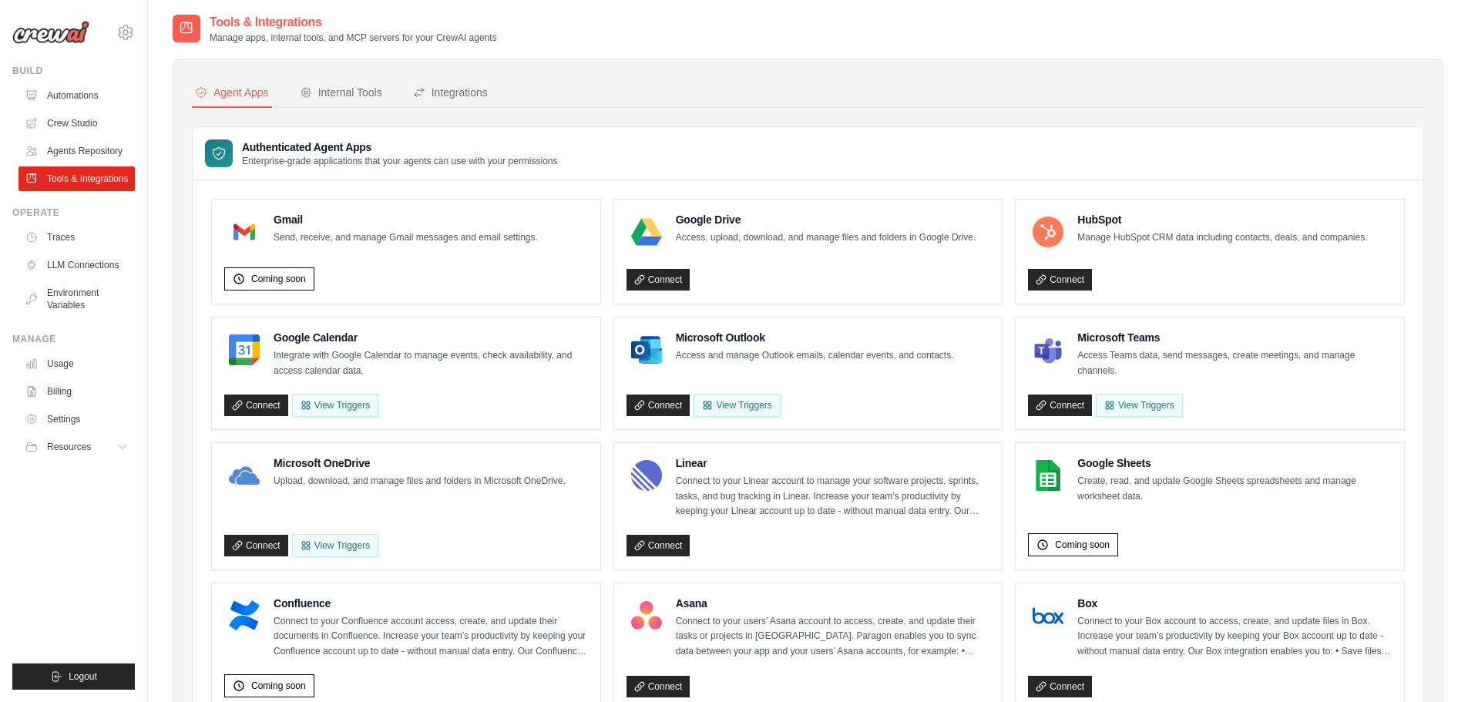
scroll to position [0, 0]
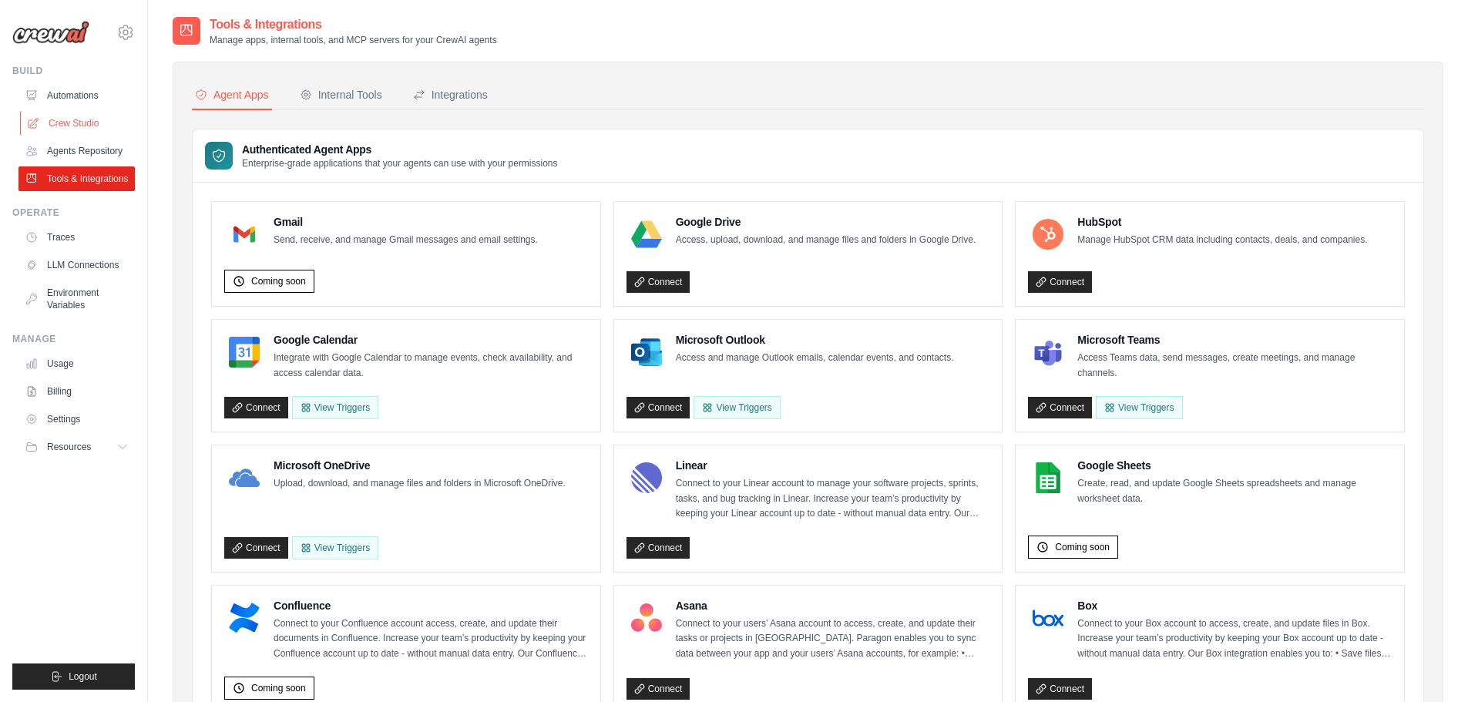
click at [72, 126] on link "Crew Studio" at bounding box center [78, 123] width 116 height 25
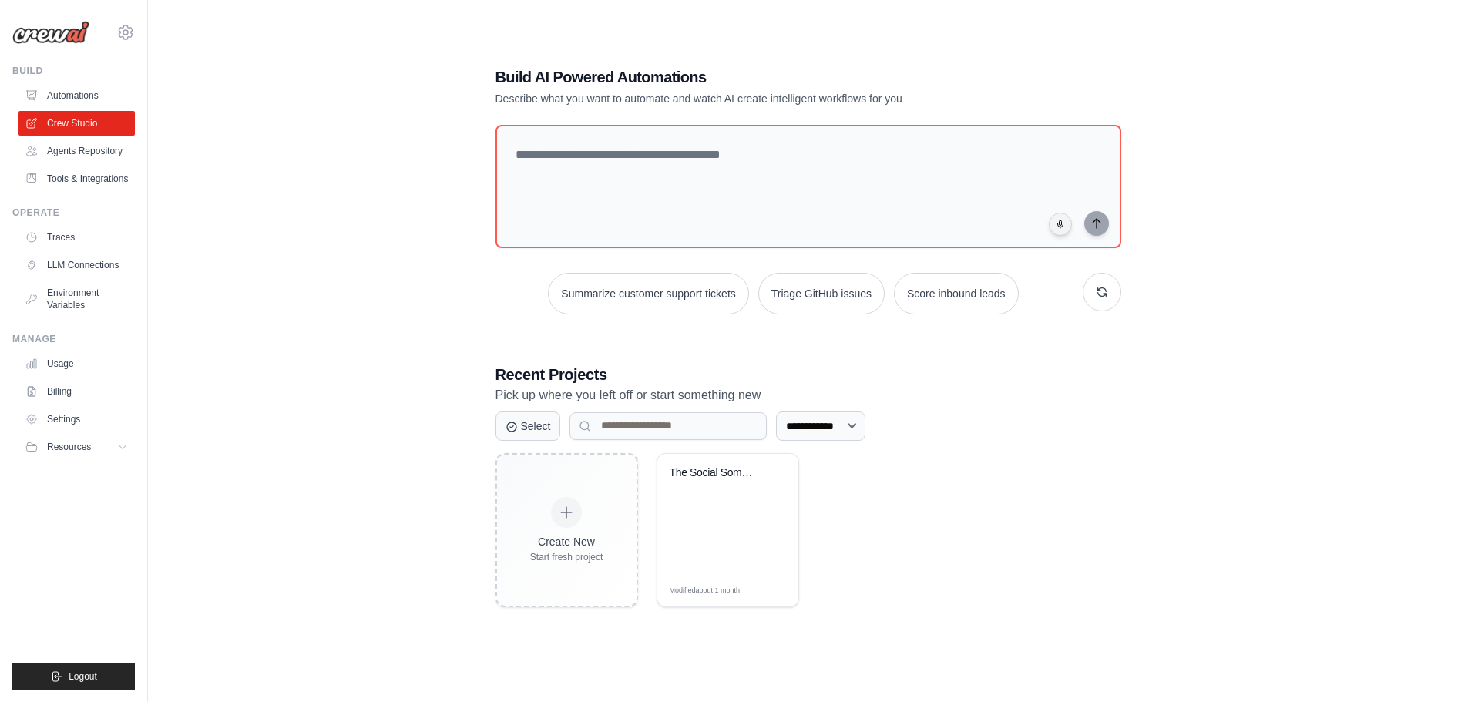
scroll to position [31, 0]
click at [87, 176] on link "Tools & Integrations" at bounding box center [78, 178] width 116 height 25
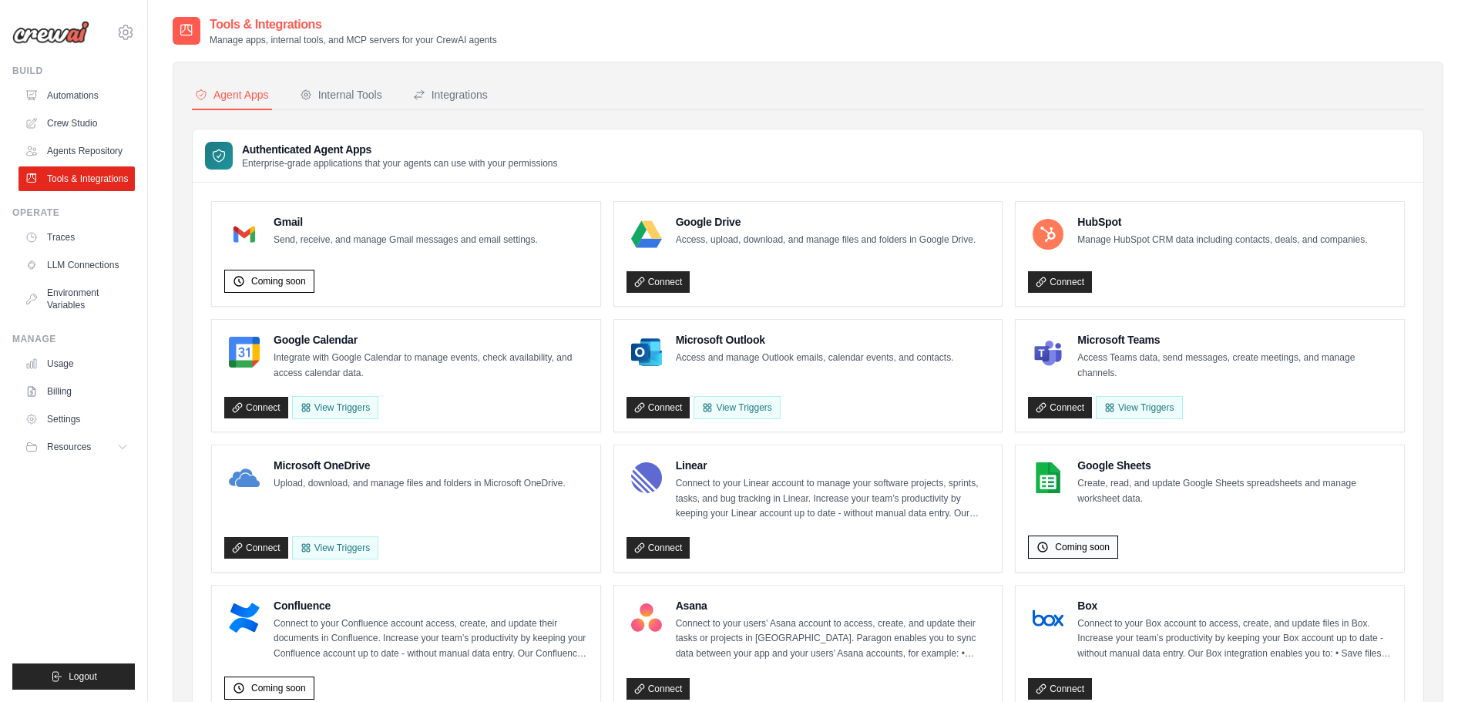
click at [1091, 540] on div "Coming soon" at bounding box center [1073, 547] width 90 height 23
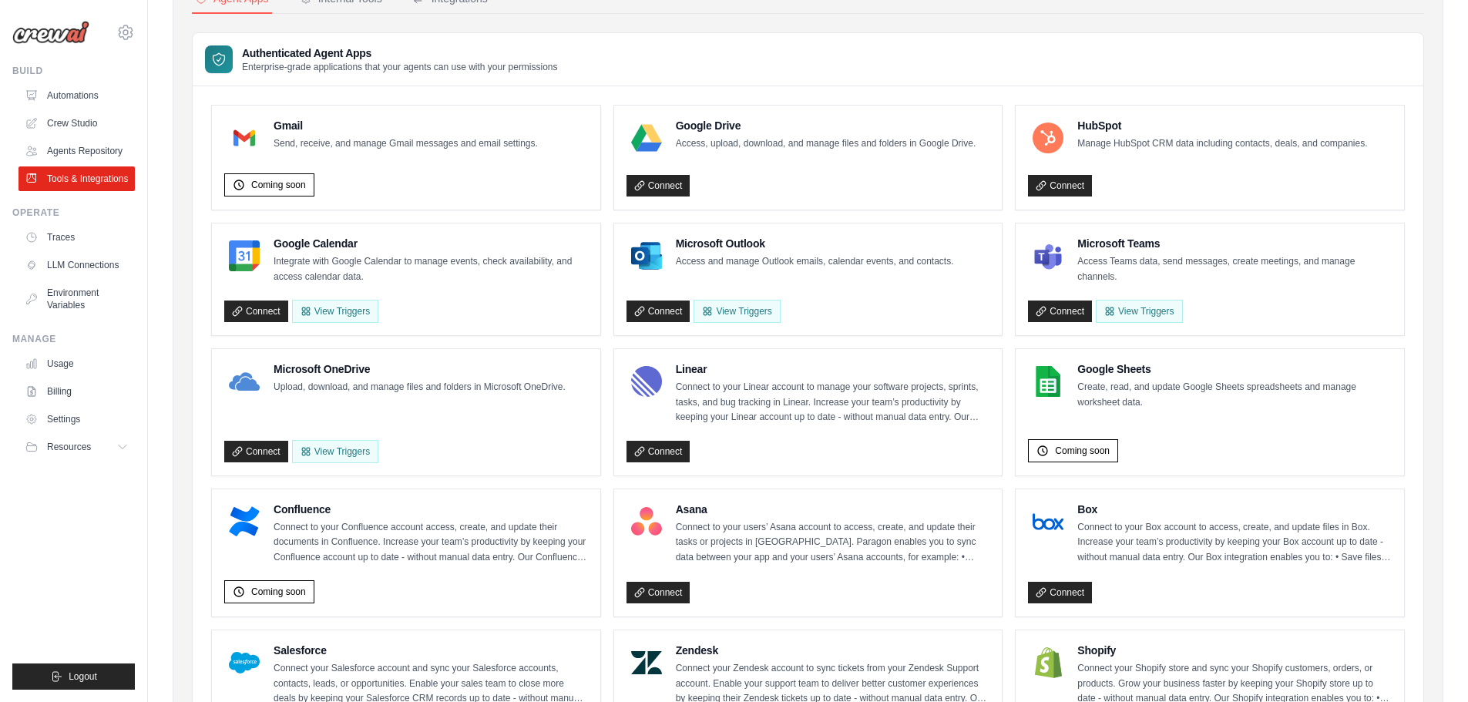
scroll to position [86, 0]
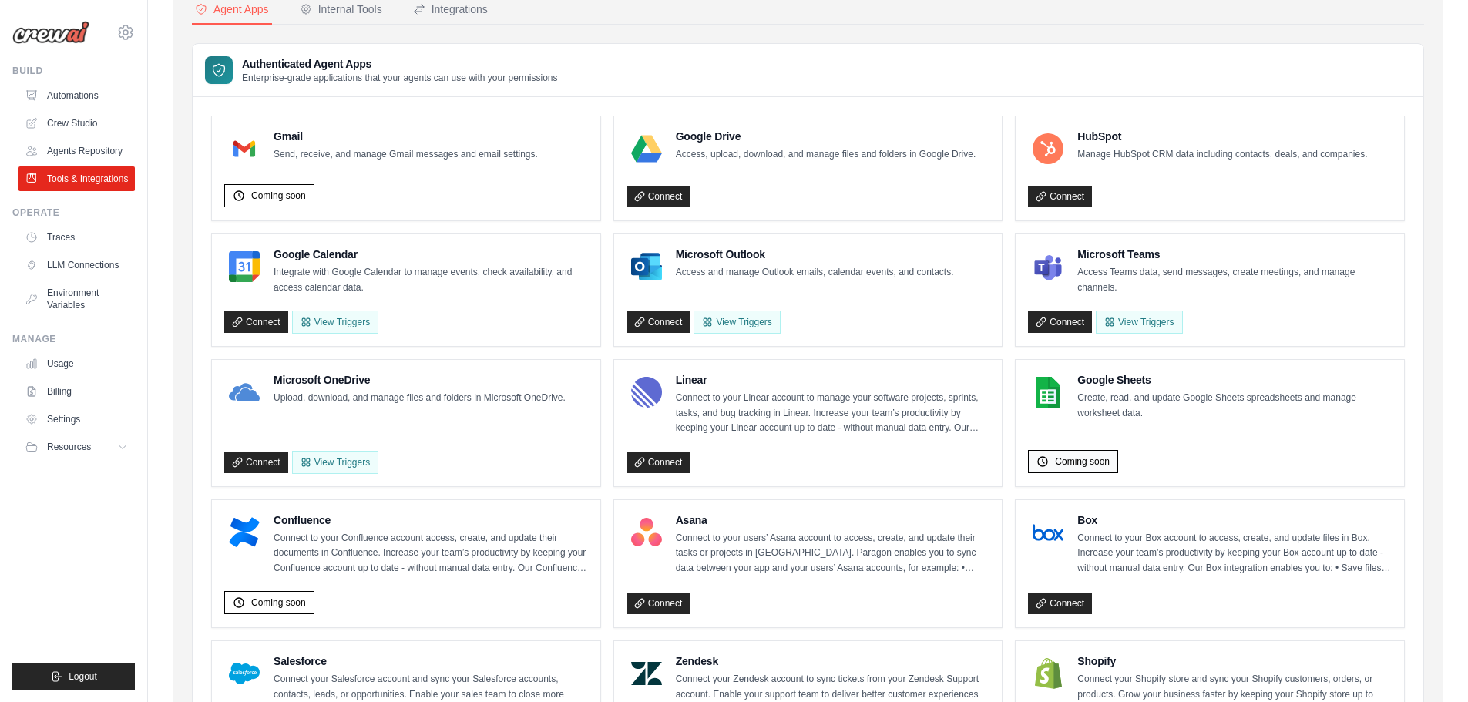
click at [1042, 462] on icon at bounding box center [1043, 462] width 12 height 12
click at [651, 197] on link "Connect" at bounding box center [659, 197] width 64 height 22
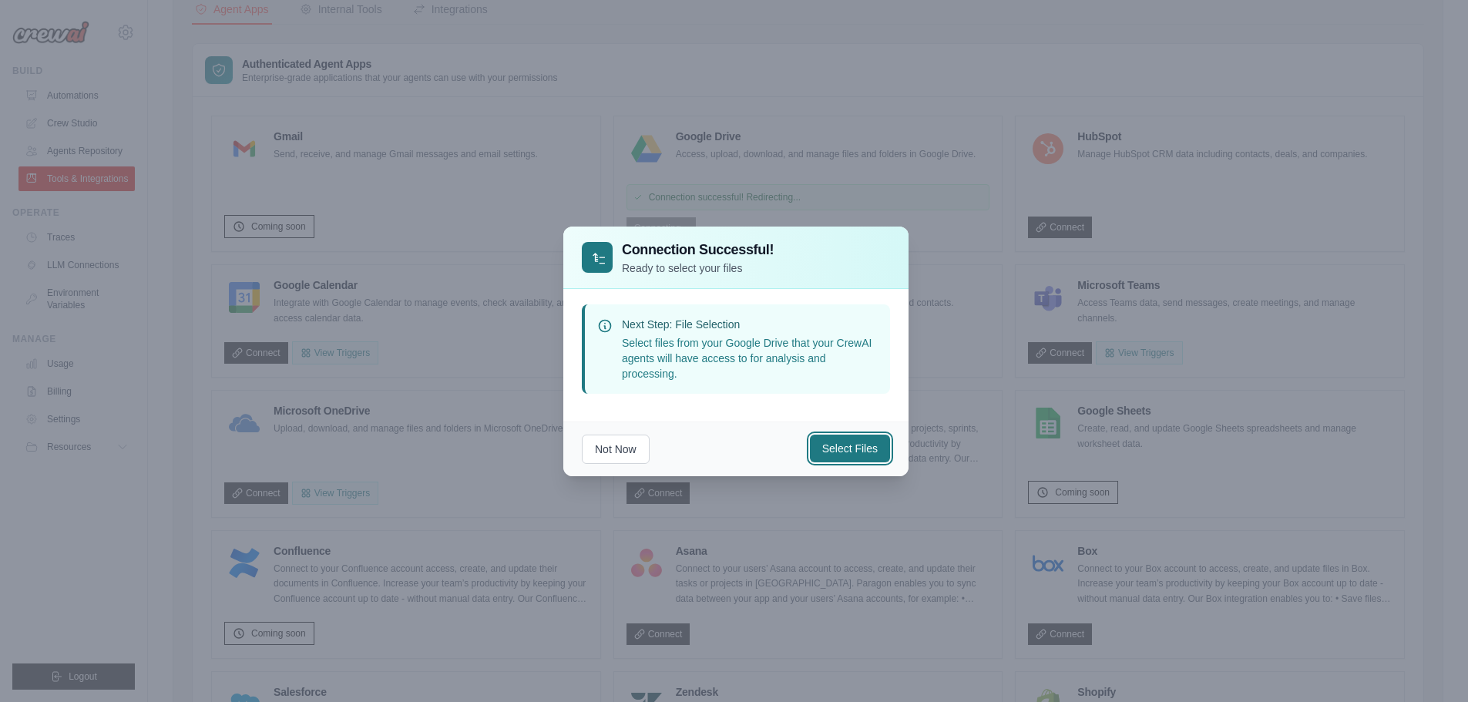
click at [866, 452] on button "Select Files" at bounding box center [850, 449] width 80 height 28
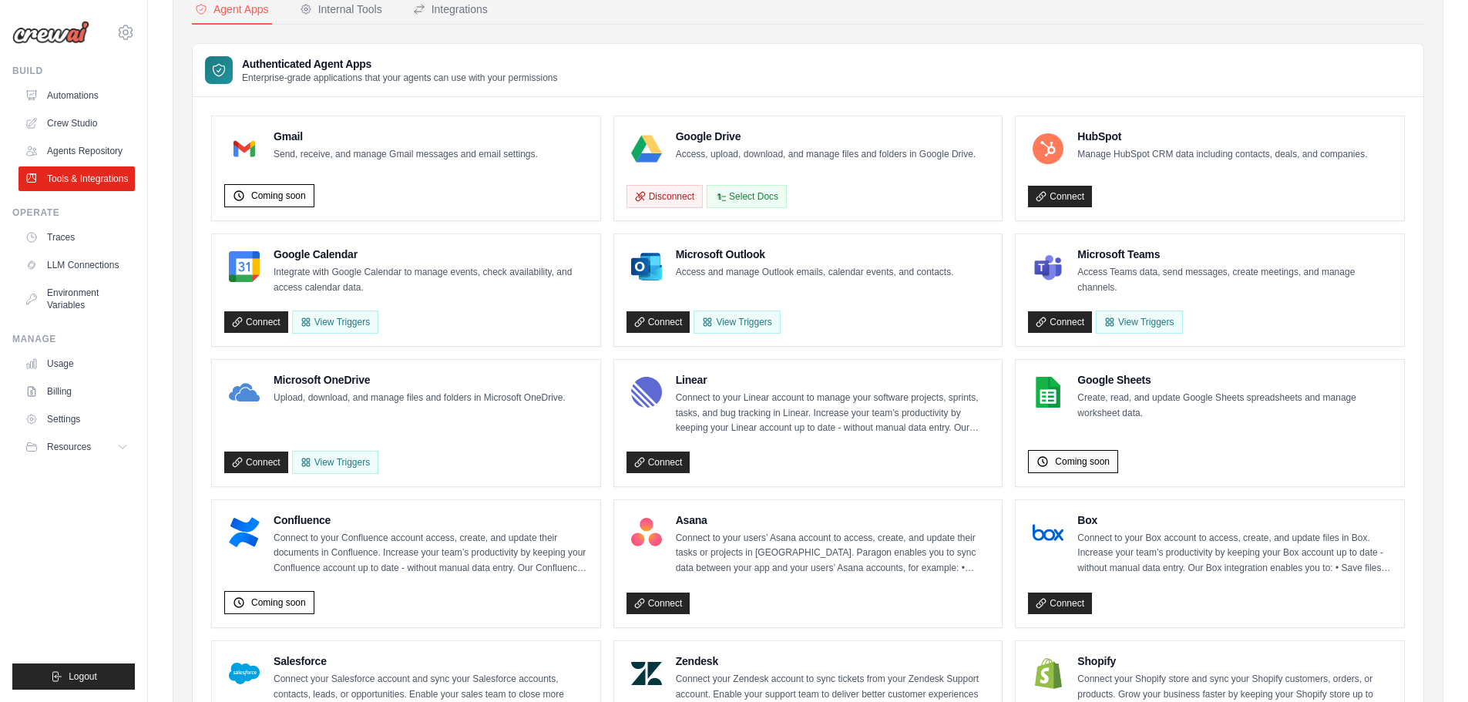
click at [1100, 460] on span "Coming soon" at bounding box center [1082, 462] width 55 height 12
click at [755, 196] on button "Select Docs" at bounding box center [747, 195] width 80 height 23
click at [1094, 457] on span "Coming soon" at bounding box center [1082, 462] width 55 height 12
click at [1132, 421] on div "Google Sheets Create, read, and update Google Sheets spreadsheets and manage wo…" at bounding box center [1210, 423] width 364 height 102
click at [1078, 452] on div "Coming soon" at bounding box center [1073, 461] width 90 height 23
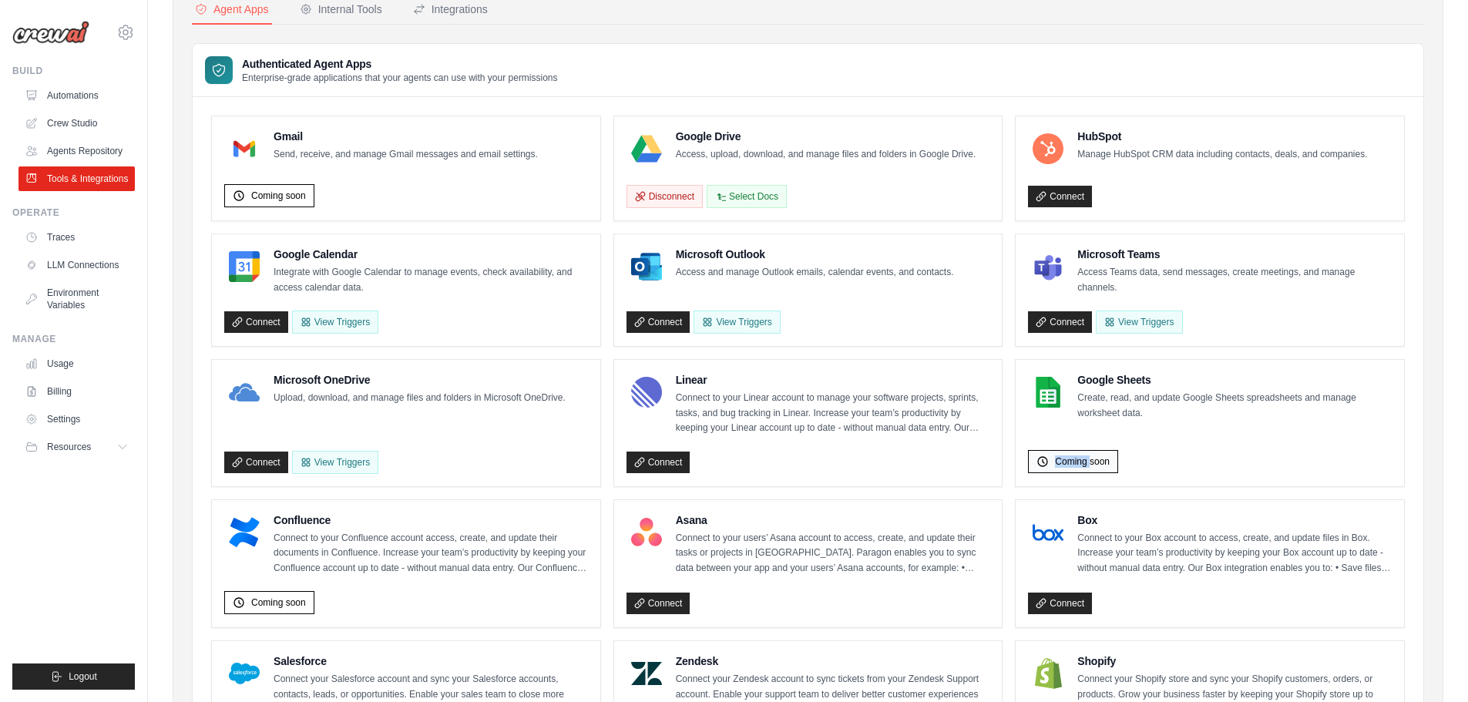
click at [1078, 452] on div "Coming soon" at bounding box center [1073, 461] width 90 height 23
click at [1082, 461] on span "Coming soon" at bounding box center [1082, 462] width 55 height 12
click at [1163, 442] on div "Google Sheets Create, read, and update Google Sheets spreadsheets and manage wo…" at bounding box center [1210, 423] width 364 height 102
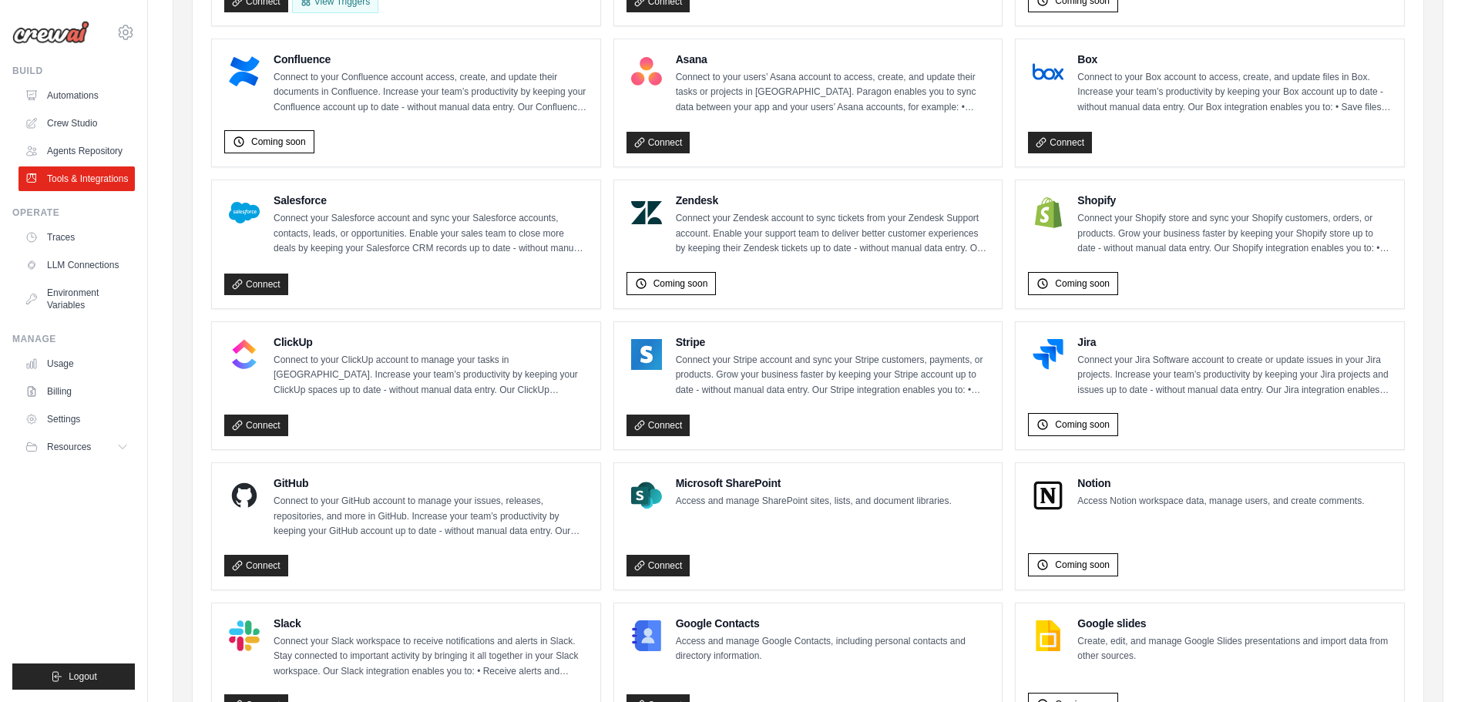
scroll to position [548, 0]
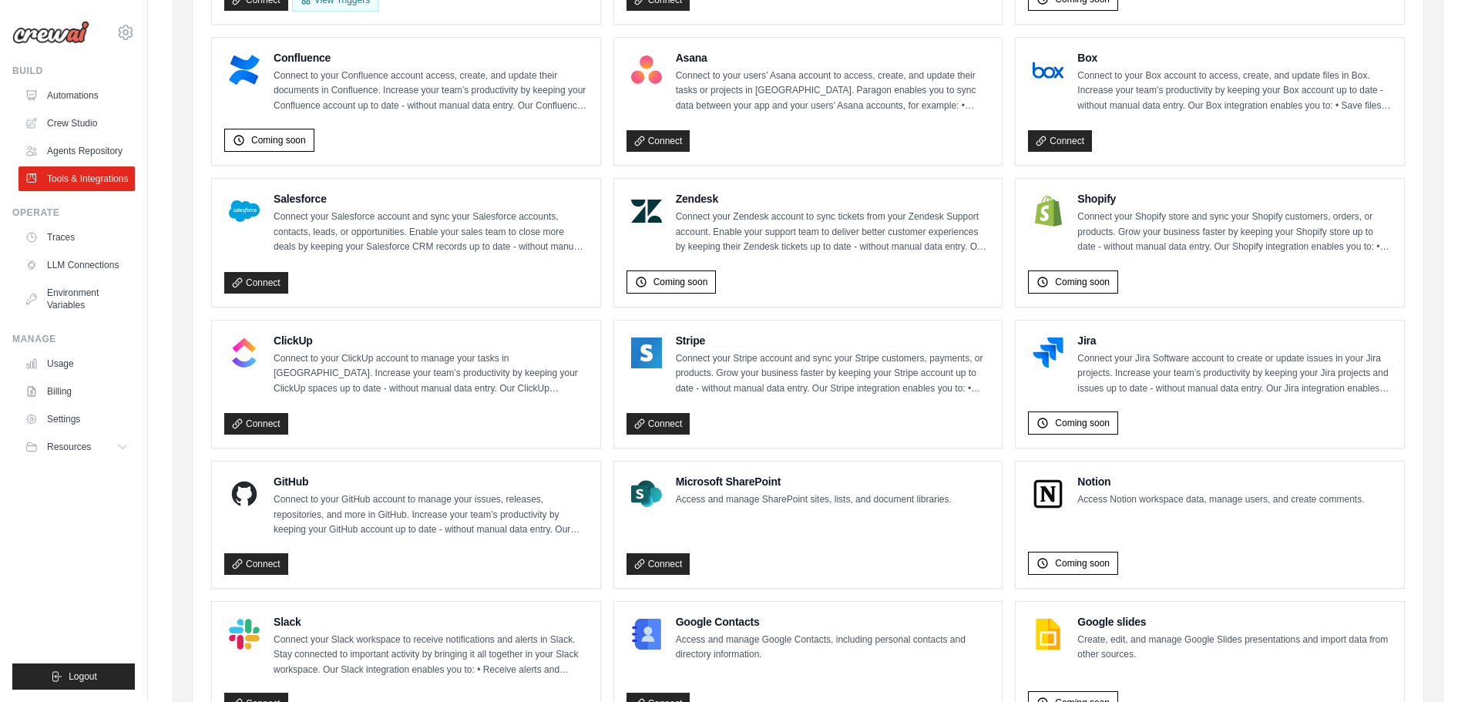
click at [982, 296] on div "Zendesk Connect your Zendesk account to sync tickets from your Zendesk Support …" at bounding box center [808, 243] width 388 height 128
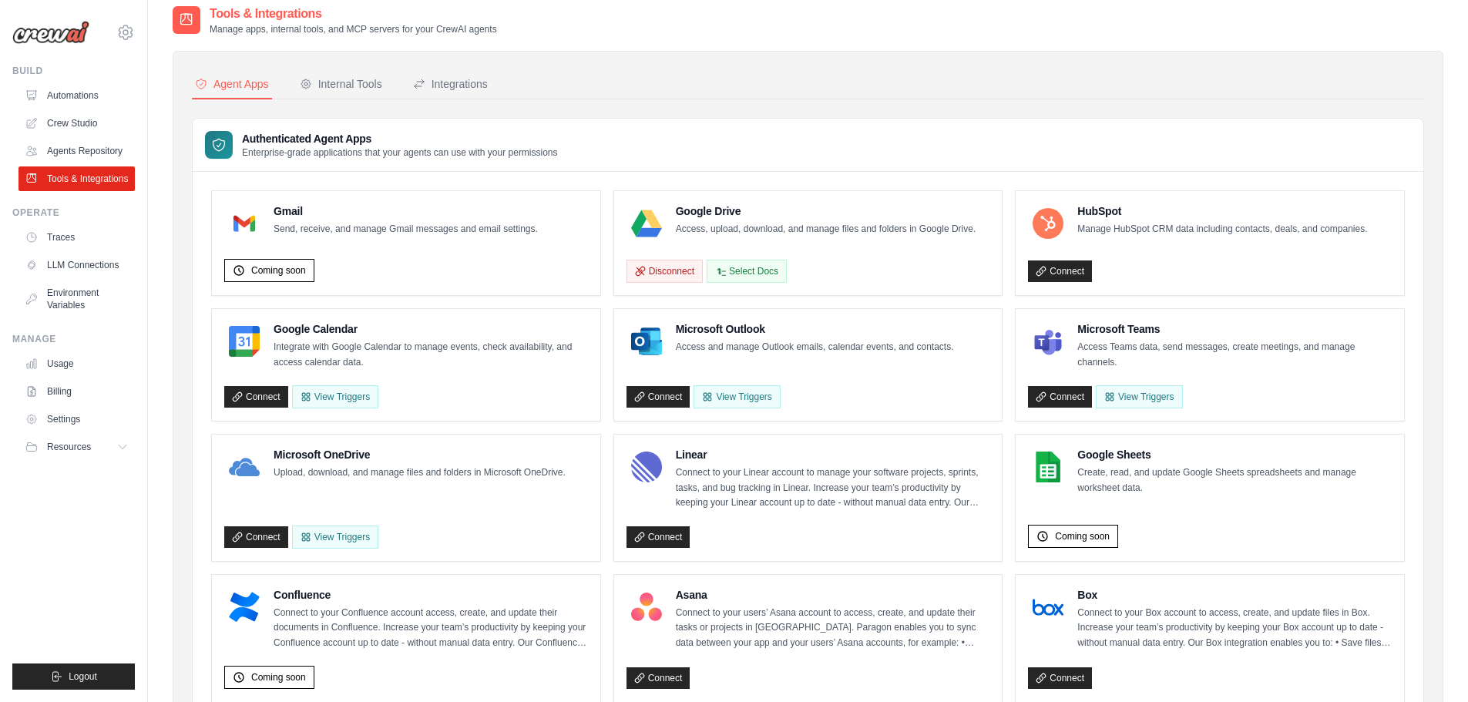
scroll to position [0, 0]
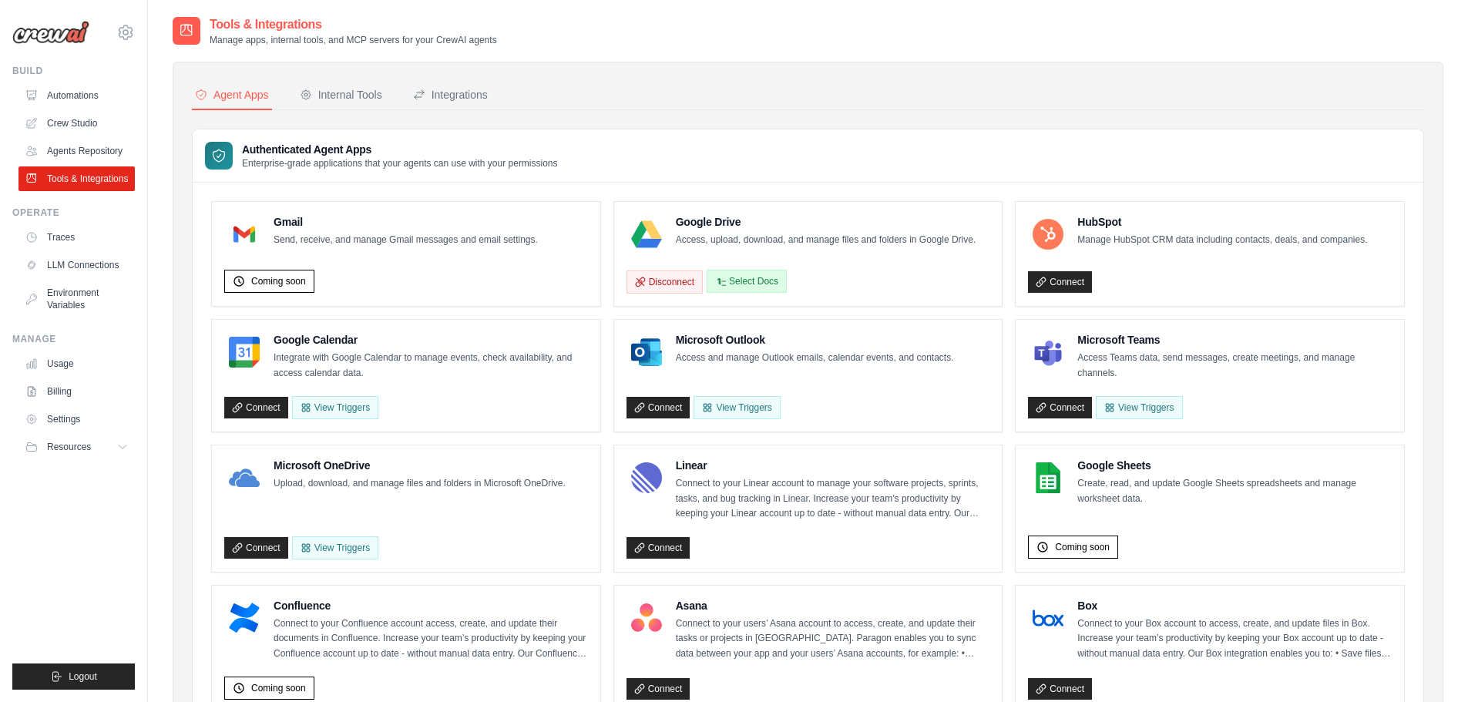
click at [769, 282] on button "Select Docs" at bounding box center [747, 281] width 80 height 23
click at [767, 279] on button "Select Docs" at bounding box center [747, 281] width 80 height 23
click at [292, 284] on span "Coming soon" at bounding box center [278, 281] width 55 height 12
click at [348, 95] on div "Internal Tools" at bounding box center [341, 94] width 82 height 15
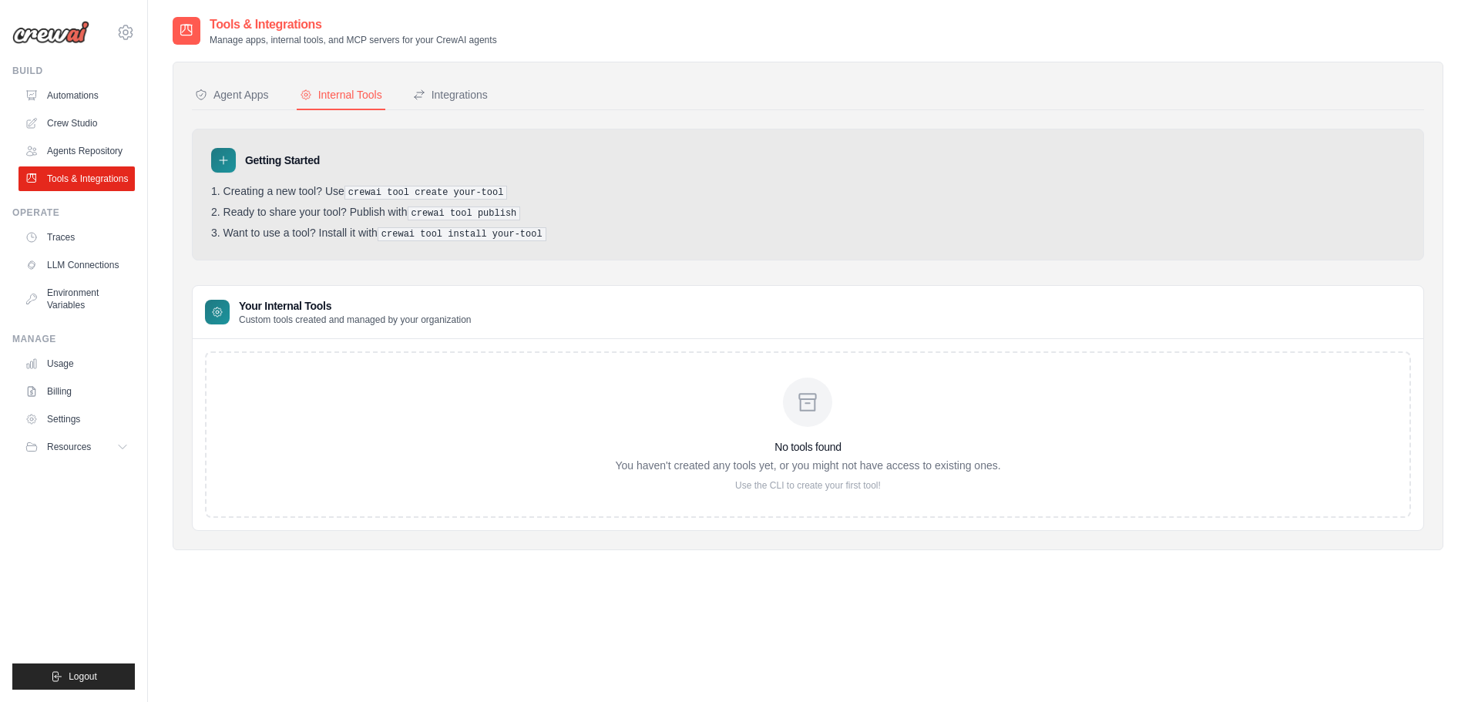
click at [822, 463] on p "You haven't created any tools yet, or you might not have access to existing one…" at bounding box center [807, 465] width 385 height 15
click at [911, 439] on h3 "No tools found" at bounding box center [807, 446] width 385 height 15
click at [445, 100] on div "Integrations" at bounding box center [450, 94] width 75 height 15
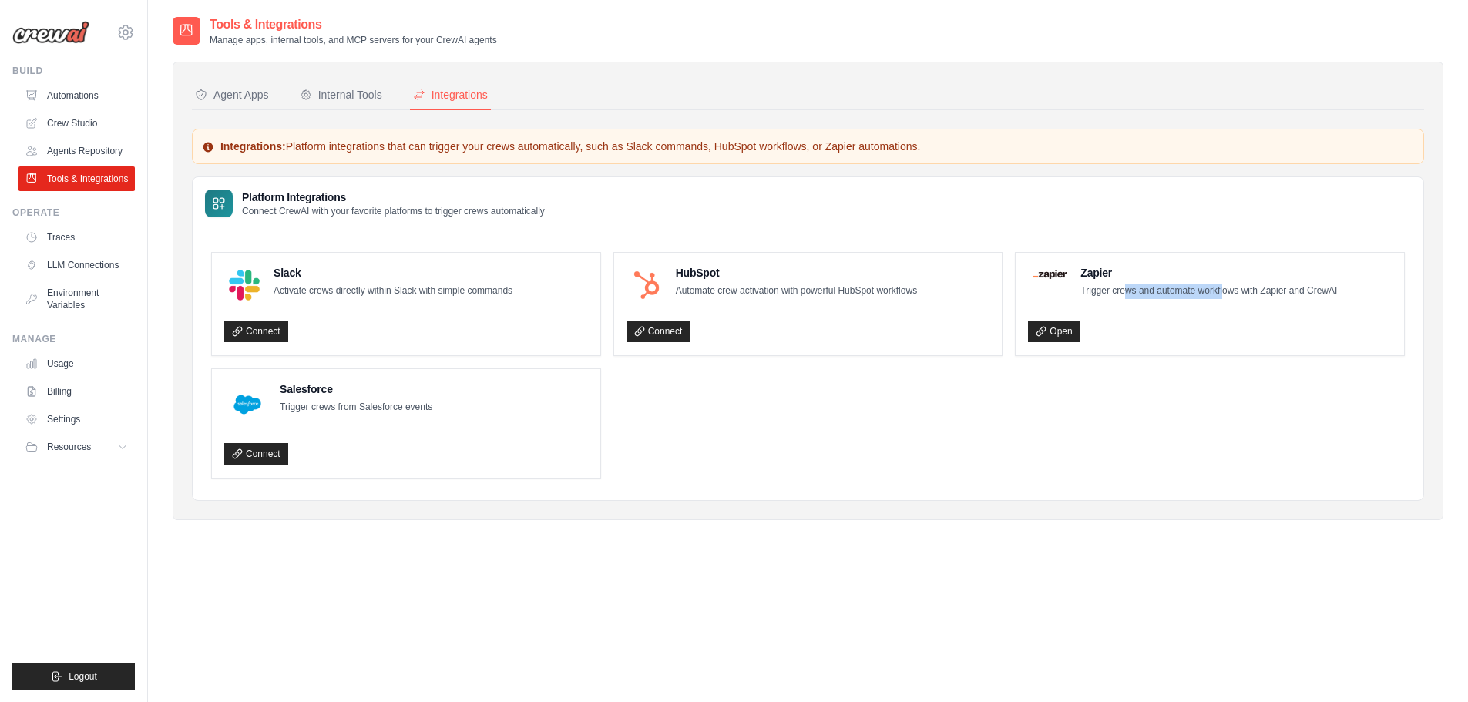
drag, startPoint x: 1128, startPoint y: 292, endPoint x: 1235, endPoint y: 298, distance: 106.5
click at [1232, 298] on p "Trigger crews and automate workflows with Zapier and CrewAI" at bounding box center [1209, 291] width 257 height 15
click at [1236, 298] on p "Trigger crews and automate workflows with Zapier and CrewAI" at bounding box center [1209, 291] width 257 height 15
drag, startPoint x: 1231, startPoint y: 281, endPoint x: 1317, endPoint y: 301, distance: 88.5
click at [1306, 298] on div "Zapier Trigger crews and automate workflows with Zapier and CrewAI" at bounding box center [1209, 282] width 257 height 34
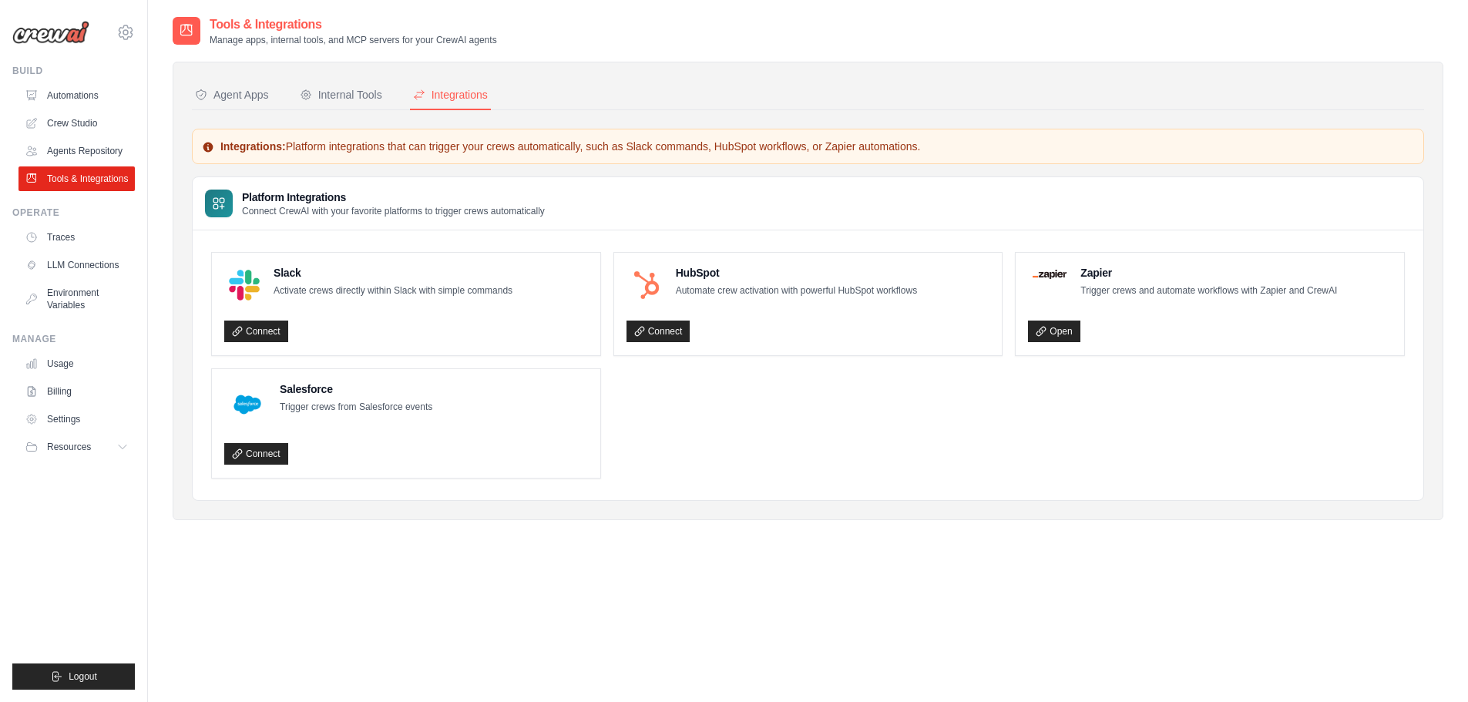
click at [1317, 301] on div "Zapier Trigger crews and automate workflows with Zapier and CrewAI Open" at bounding box center [1210, 304] width 364 height 78
click at [232, 86] on button "Agent Apps" at bounding box center [232, 95] width 80 height 29
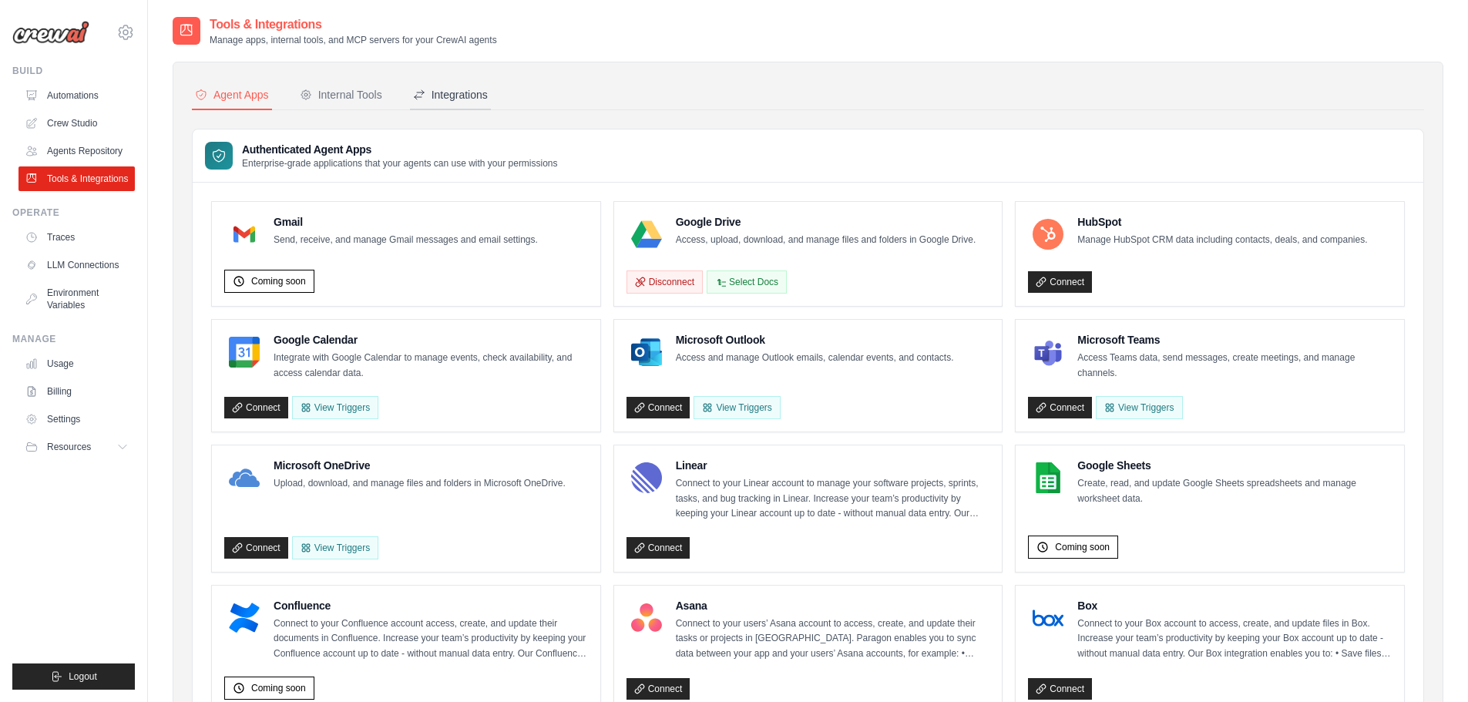
click at [465, 95] on div "Integrations" at bounding box center [450, 94] width 75 height 15
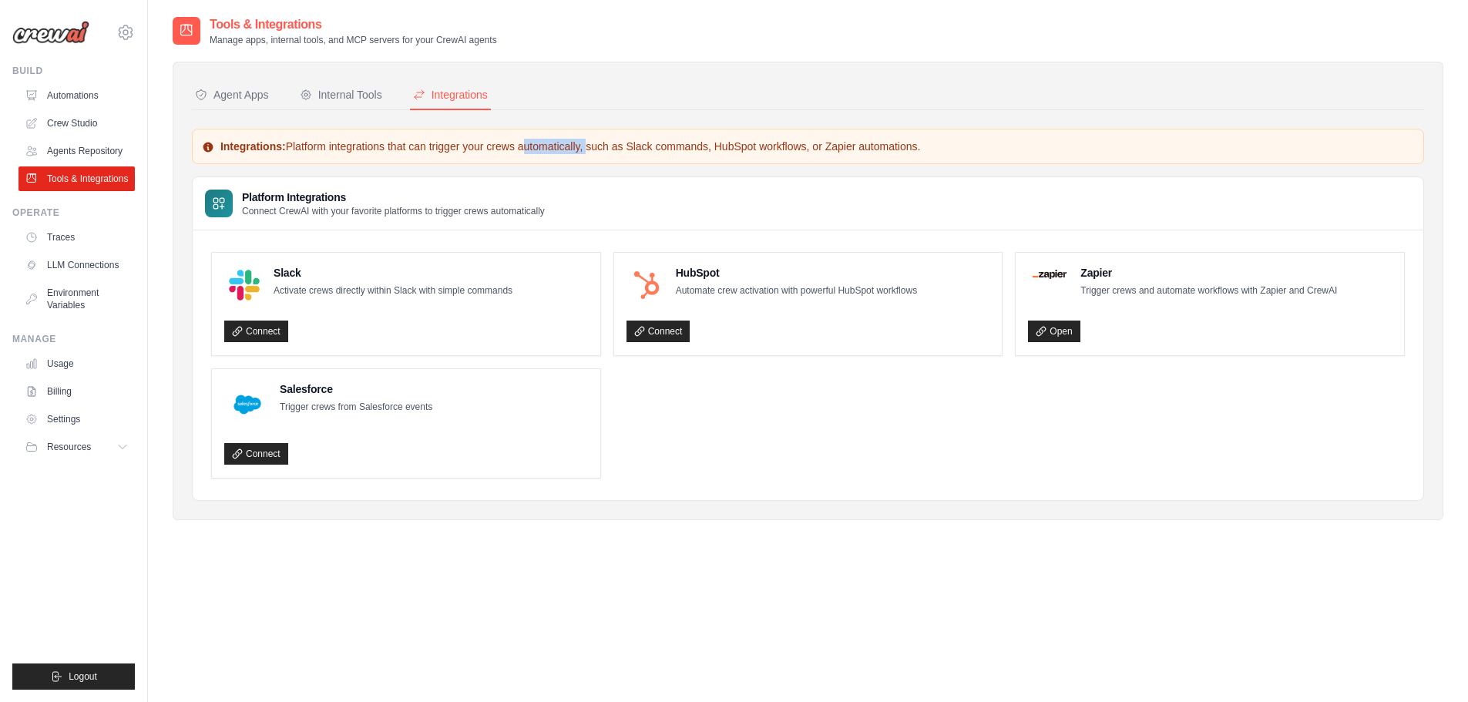
click at [584, 152] on p "Integrations: Platform integrations that can trigger your crews automatically, …" at bounding box center [808, 146] width 1212 height 15
drag, startPoint x: 607, startPoint y: 152, endPoint x: 643, endPoint y: 157, distance: 36.6
click at [607, 152] on p "Integrations: Platform integrations that can trigger your crews automatically, …" at bounding box center [808, 146] width 1212 height 15
click at [251, 92] on div "Agent Apps" at bounding box center [232, 94] width 74 height 15
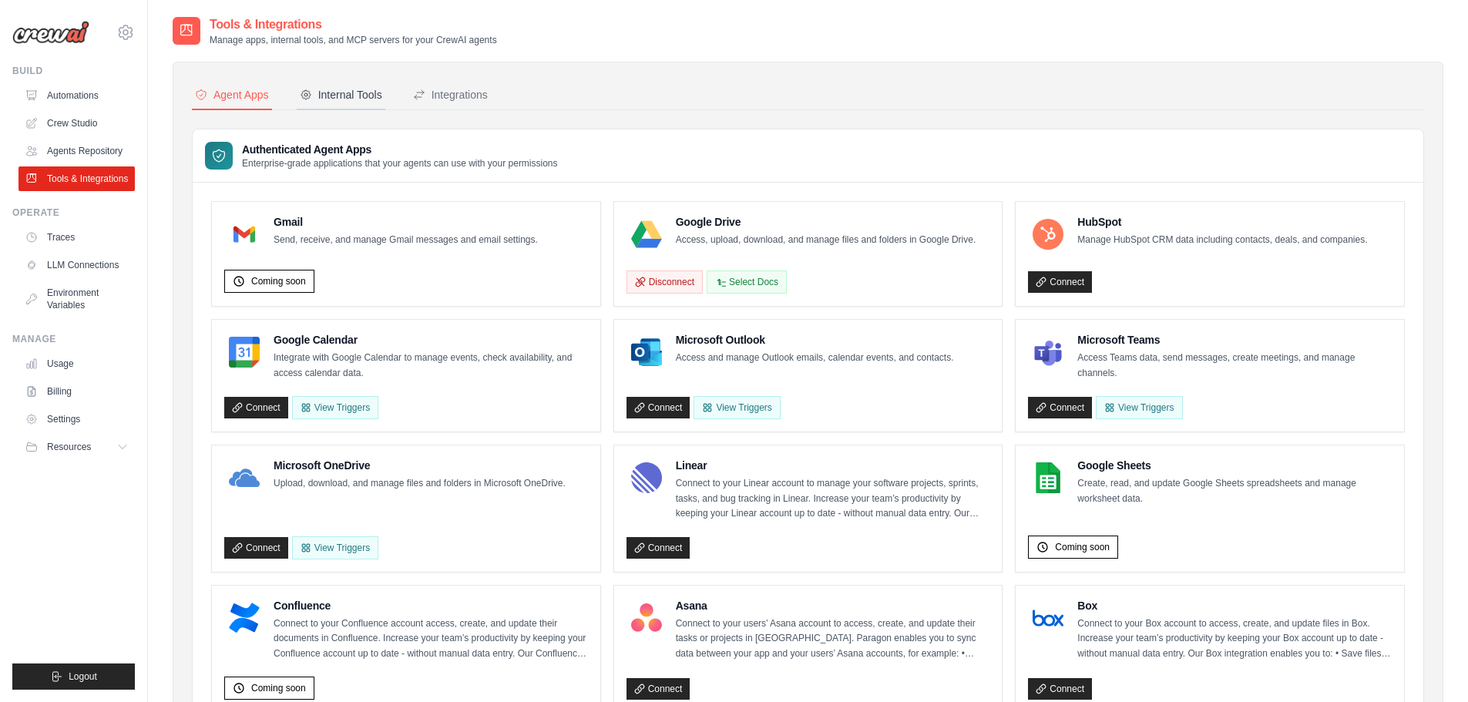
click at [372, 99] on div "Internal Tools" at bounding box center [341, 94] width 82 height 15
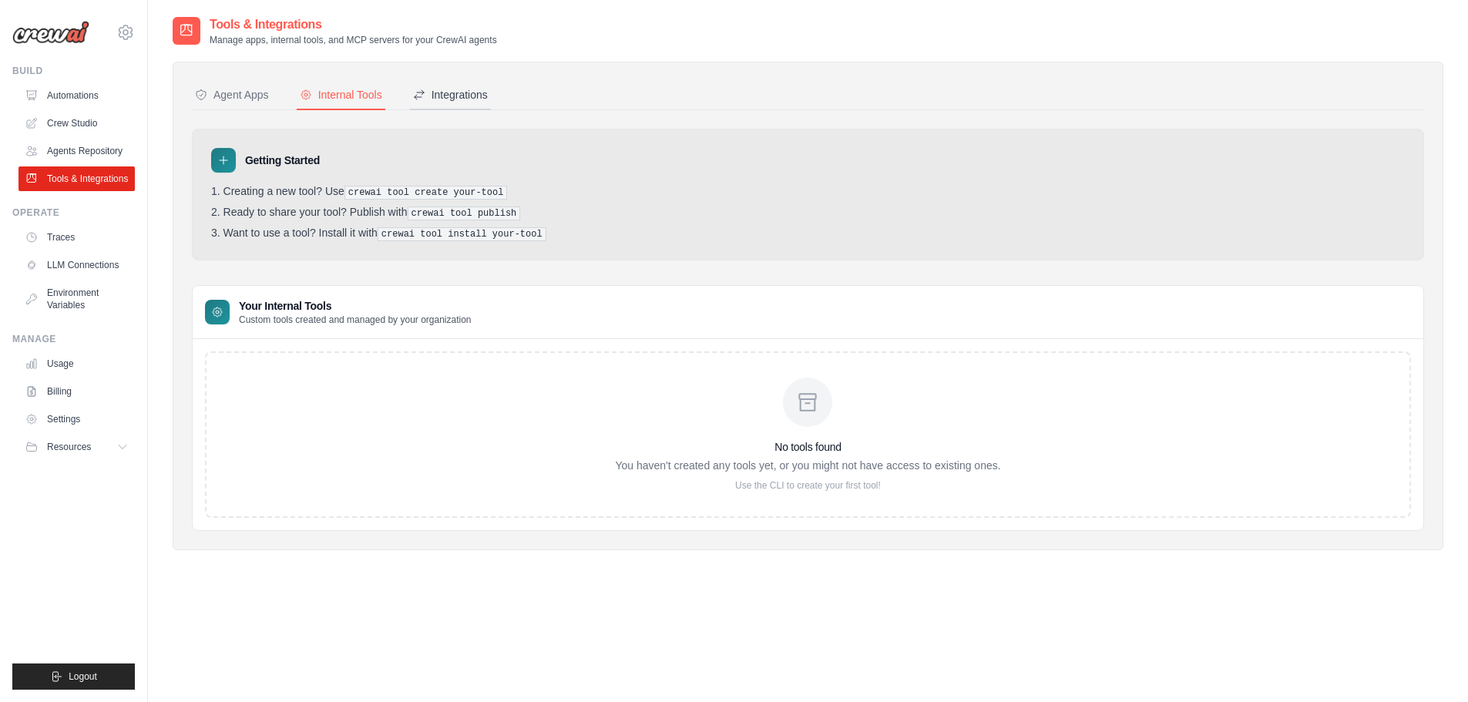
click at [436, 94] on div "Integrations" at bounding box center [450, 94] width 75 height 15
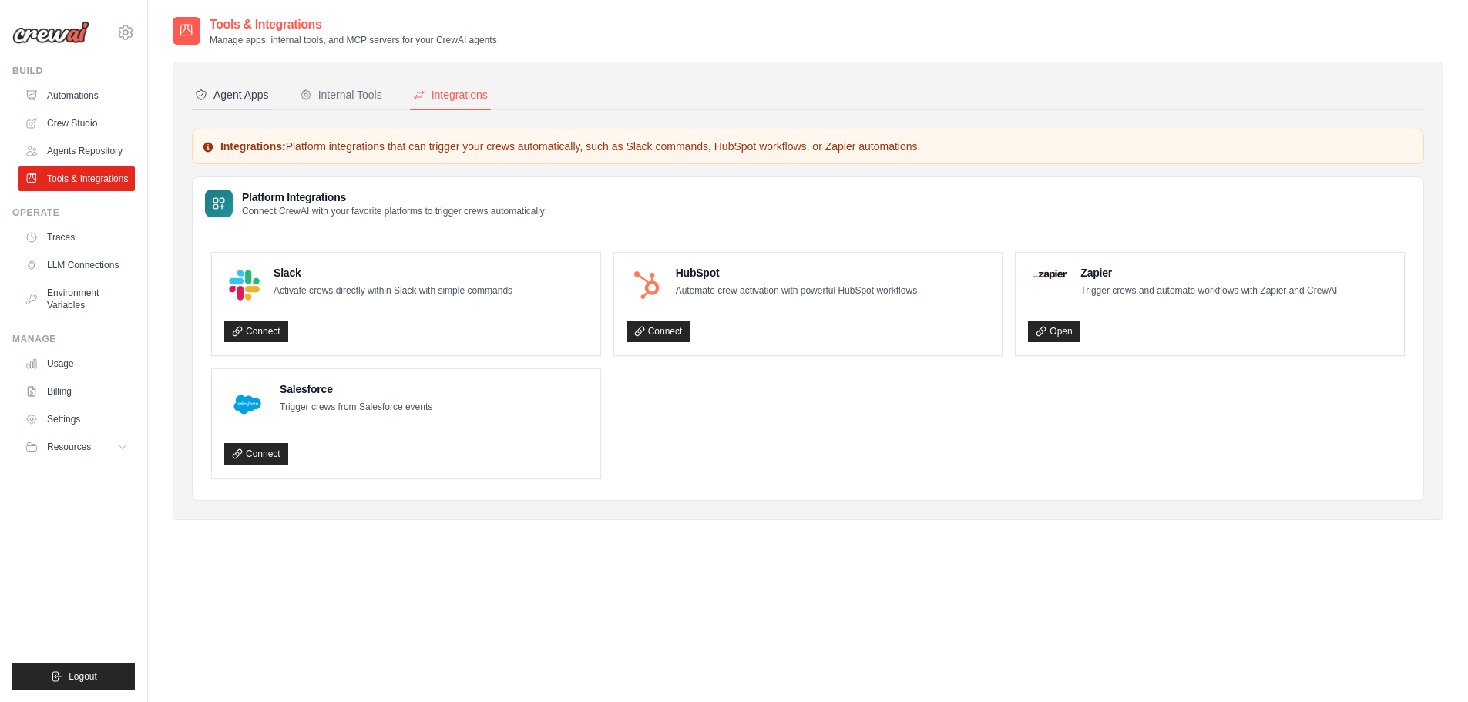
click at [250, 84] on button "Agent Apps" at bounding box center [232, 95] width 80 height 29
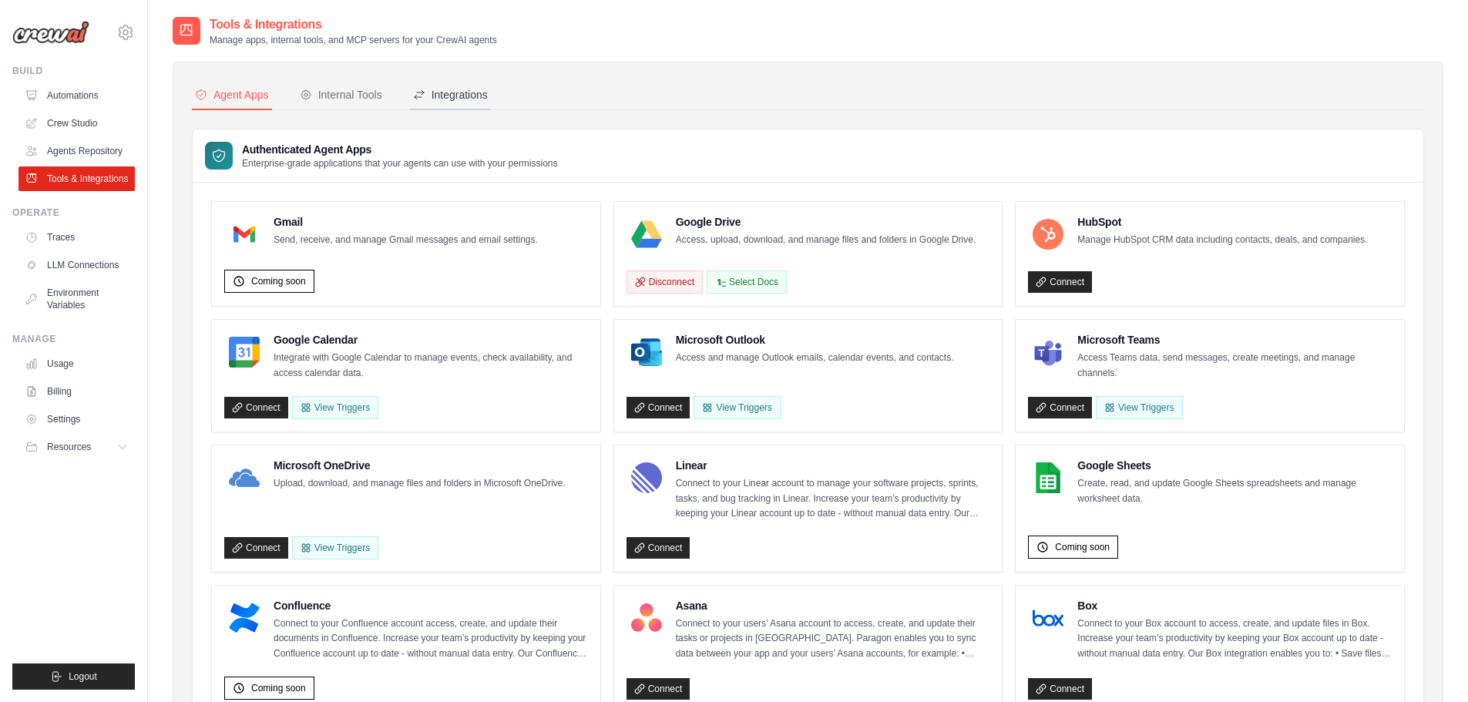
click at [425, 97] on div "Integrations" at bounding box center [450, 94] width 75 height 15
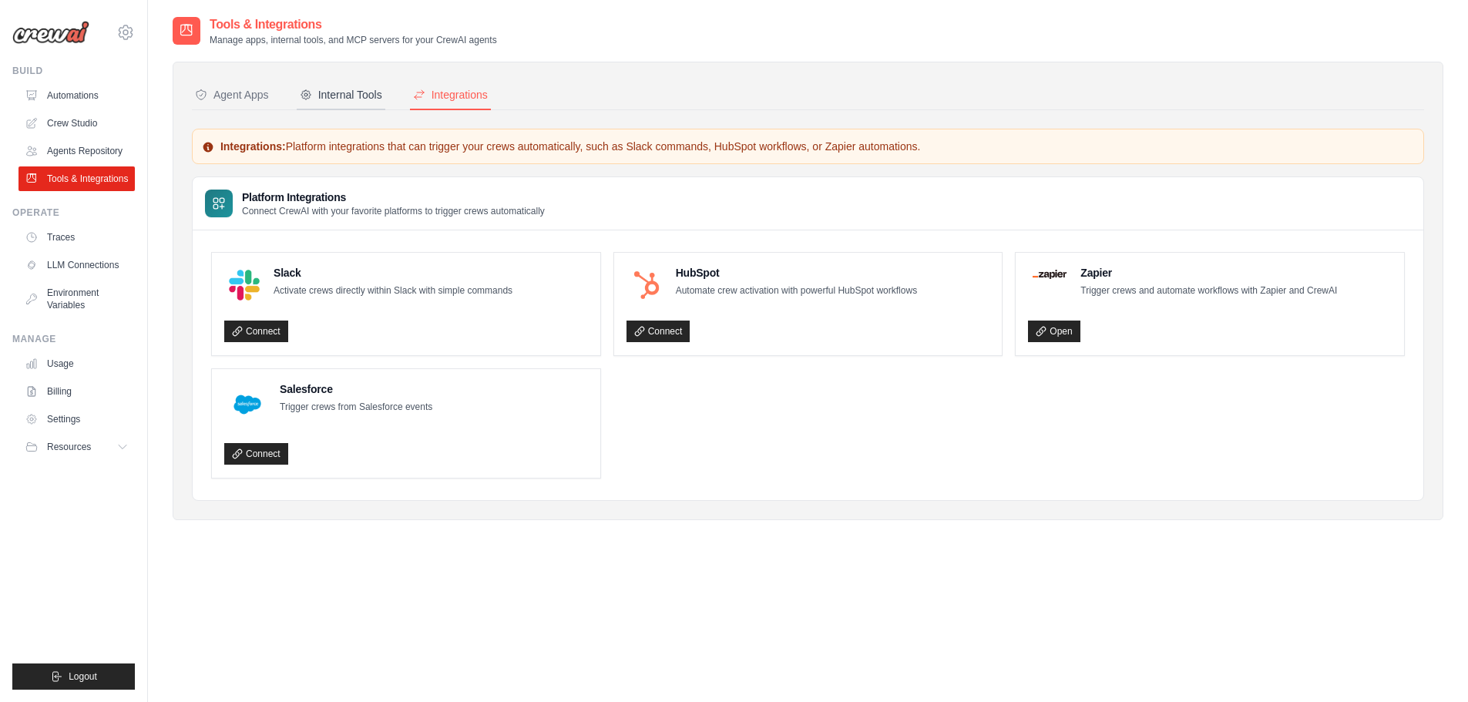
click at [361, 93] on div "Internal Tools" at bounding box center [341, 94] width 82 height 15
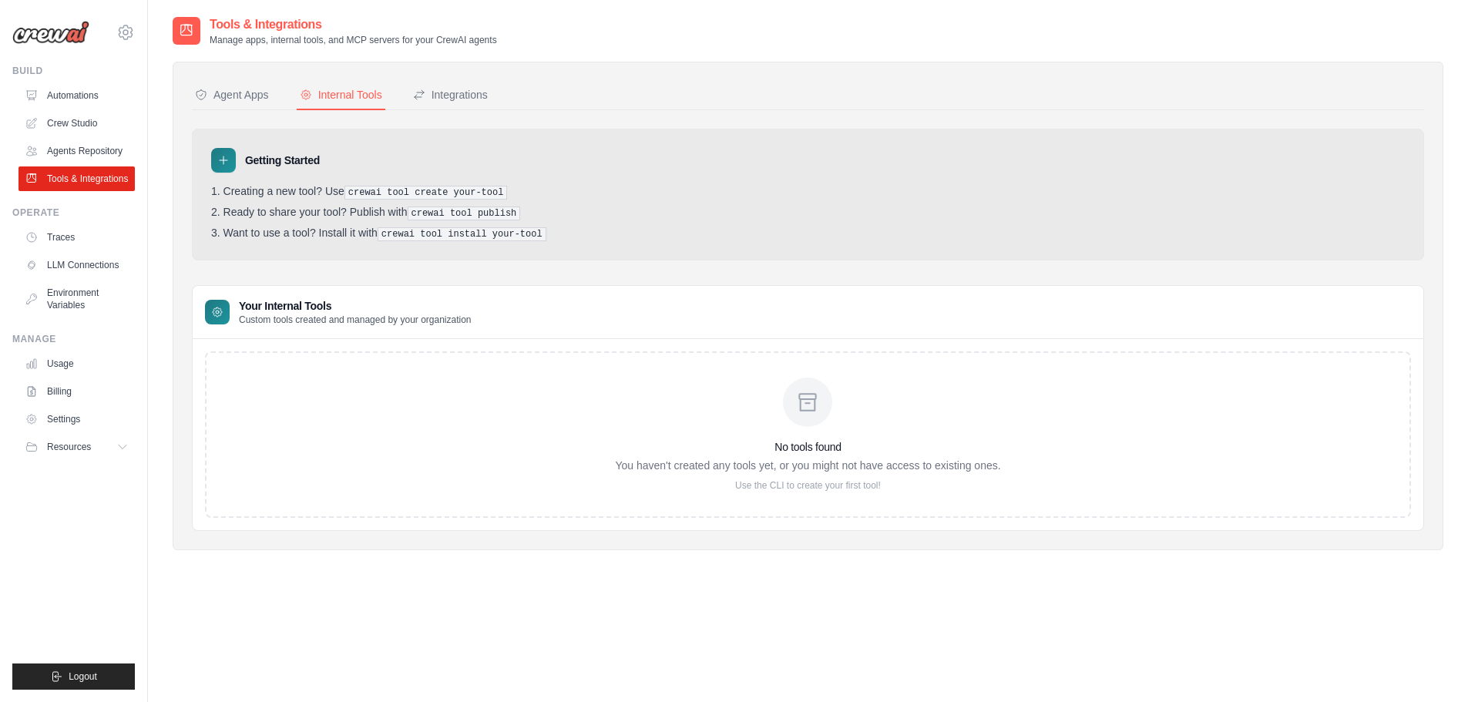
click at [459, 76] on div "Agent Apps Internal Tools Integrations Authenticated Agent Apps Enterprise-grad…" at bounding box center [808, 306] width 1271 height 489
click at [462, 95] on div "Integrations" at bounding box center [450, 94] width 75 height 15
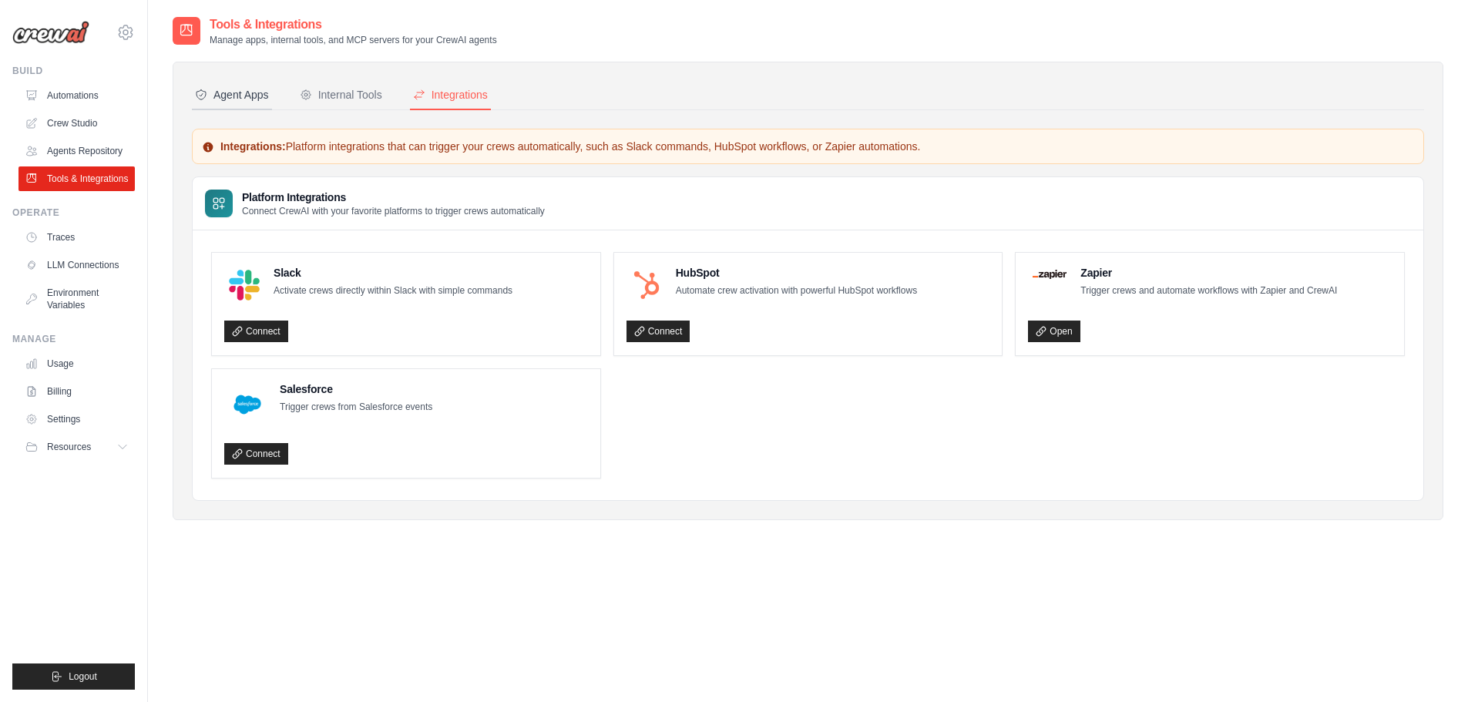
click at [232, 93] on div "Agent Apps" at bounding box center [232, 94] width 74 height 15
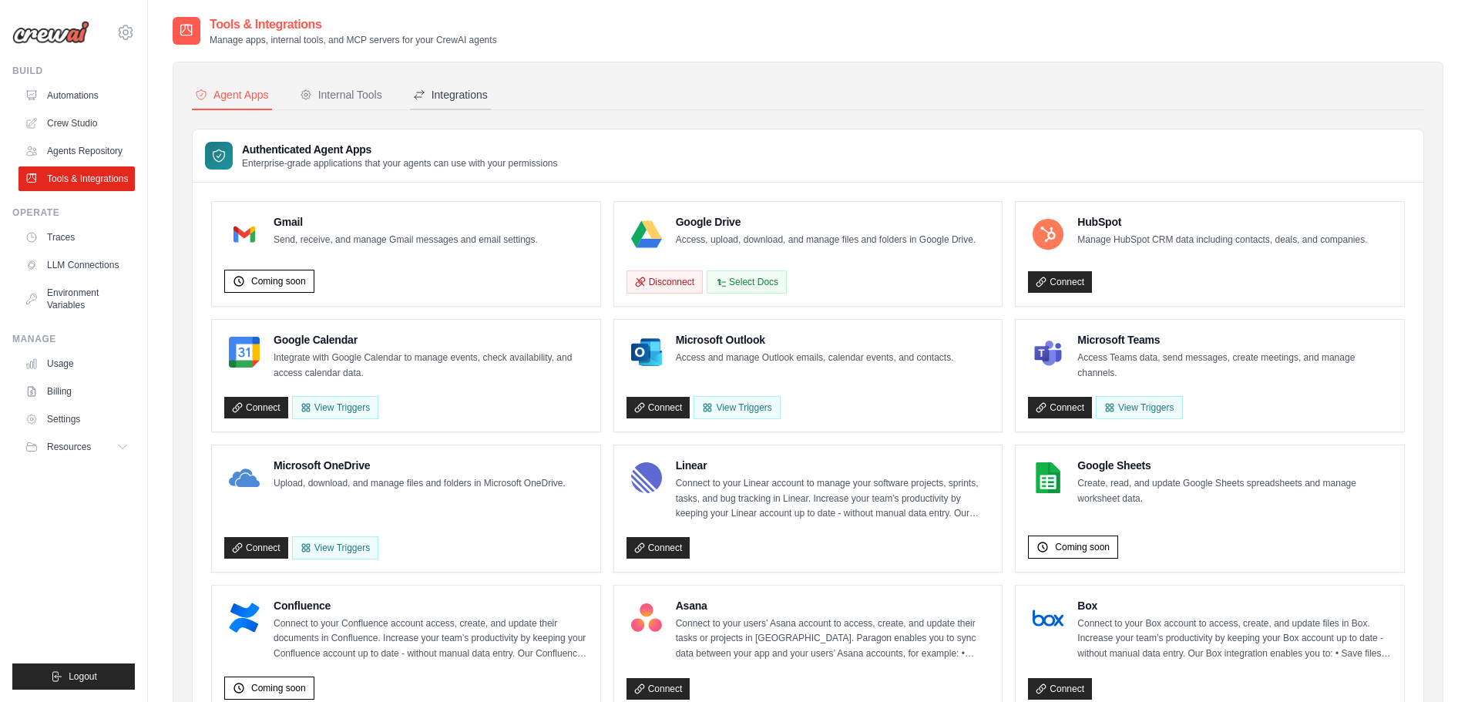
click at [456, 99] on div "Integrations" at bounding box center [450, 94] width 75 height 15
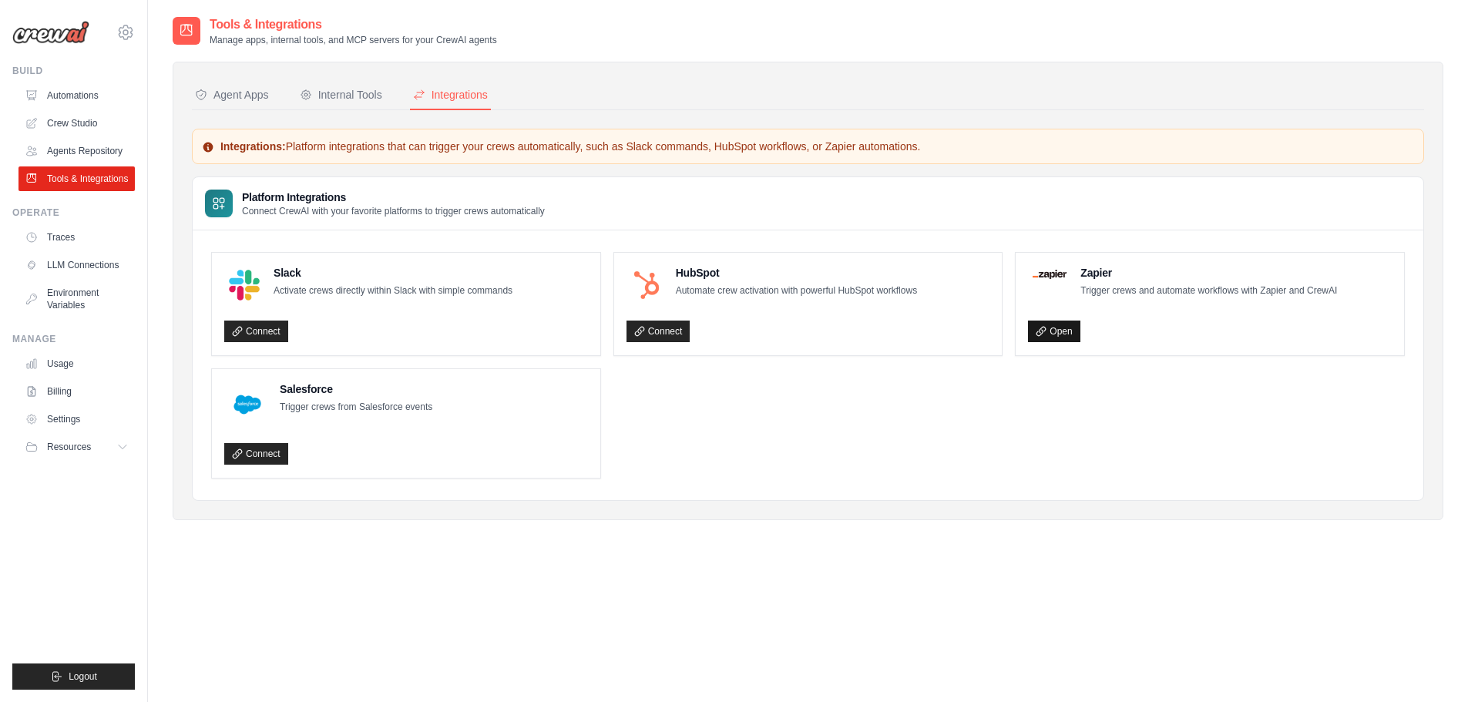
click at [1061, 338] on link "Open" at bounding box center [1054, 332] width 52 height 22
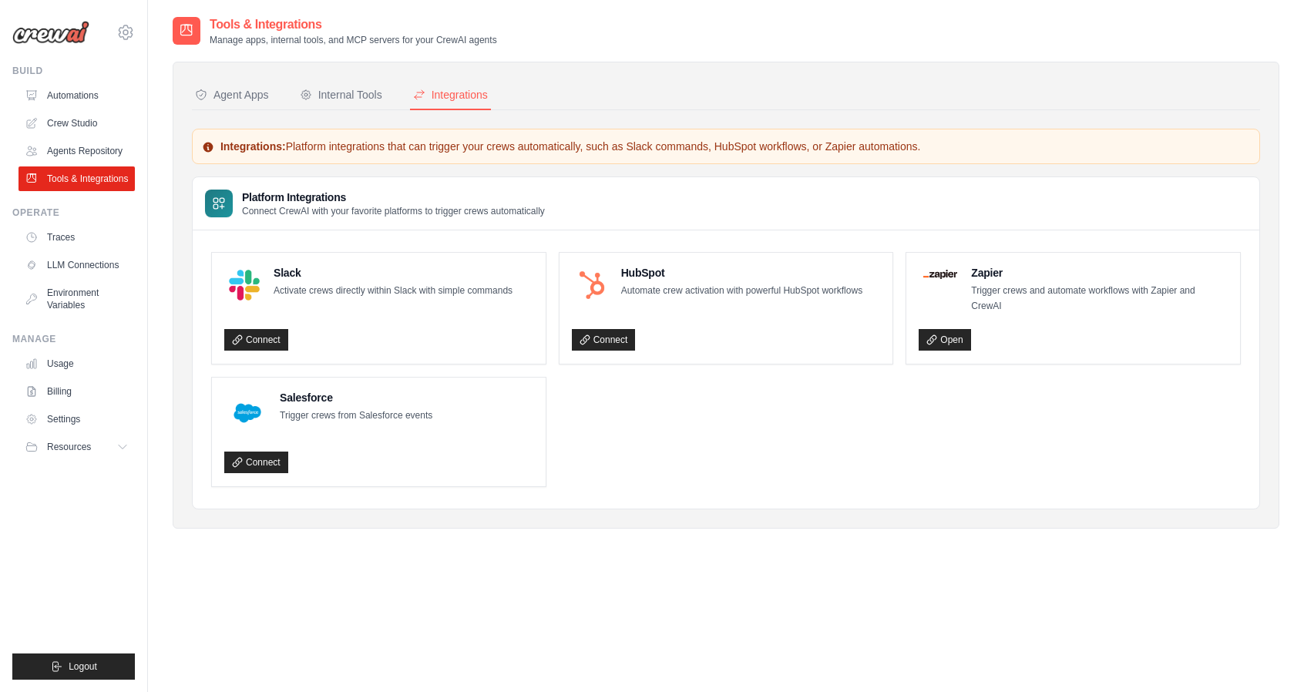
click at [644, 537] on div "Tools & Integrations Manage apps, internal tools, and MCP servers for your Crew…" at bounding box center [726, 284] width 1107 height 538
click at [958, 330] on link "Open" at bounding box center [945, 340] width 52 height 22
